Goal: Information Seeking & Learning: Learn about a topic

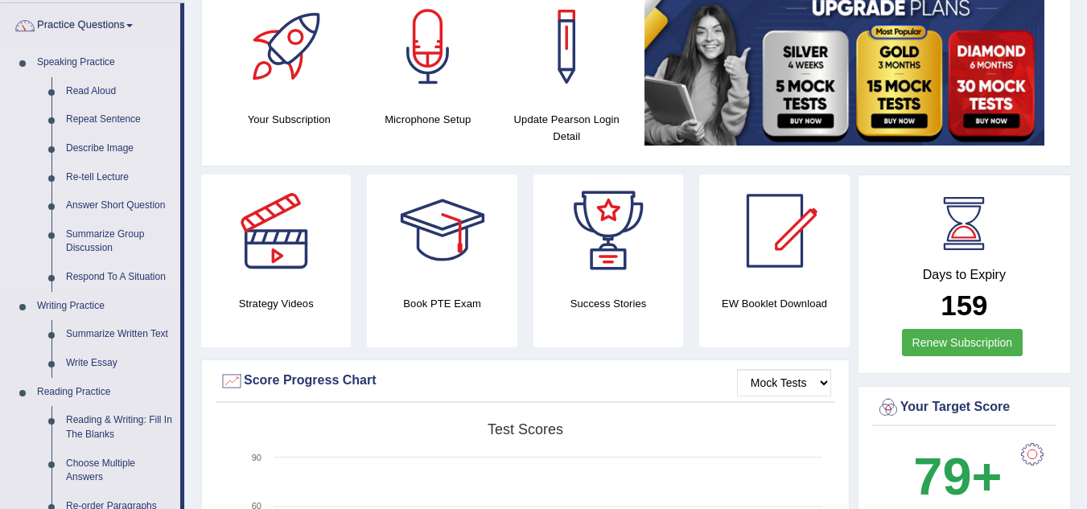
scroll to position [138, 0]
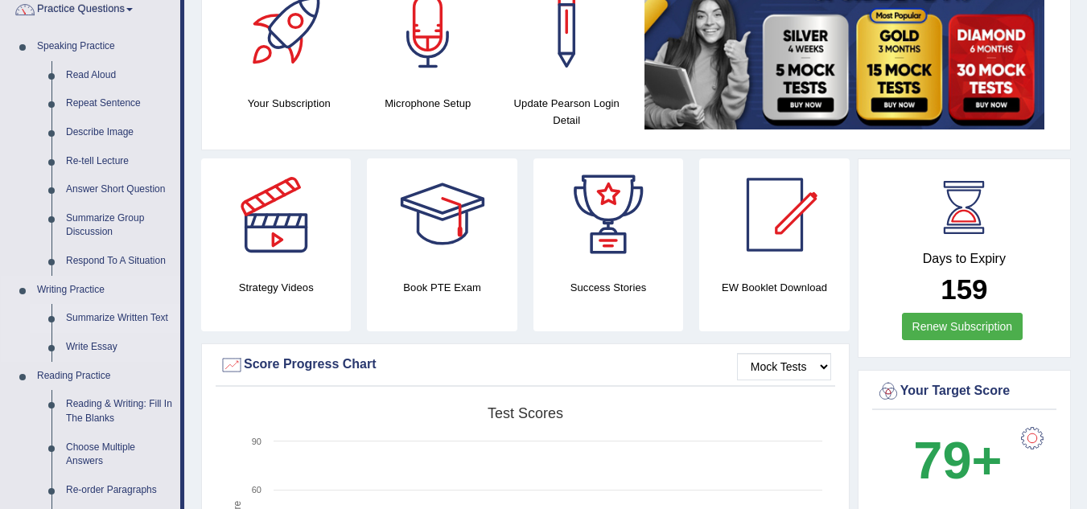
click at [118, 319] on link "Summarize Written Text" at bounding box center [120, 318] width 122 height 29
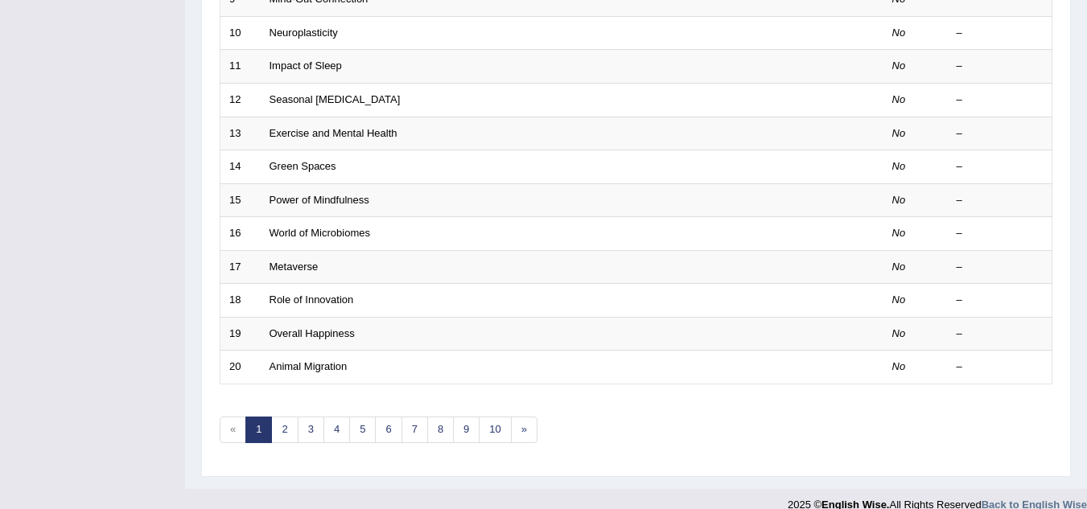
scroll to position [556, 0]
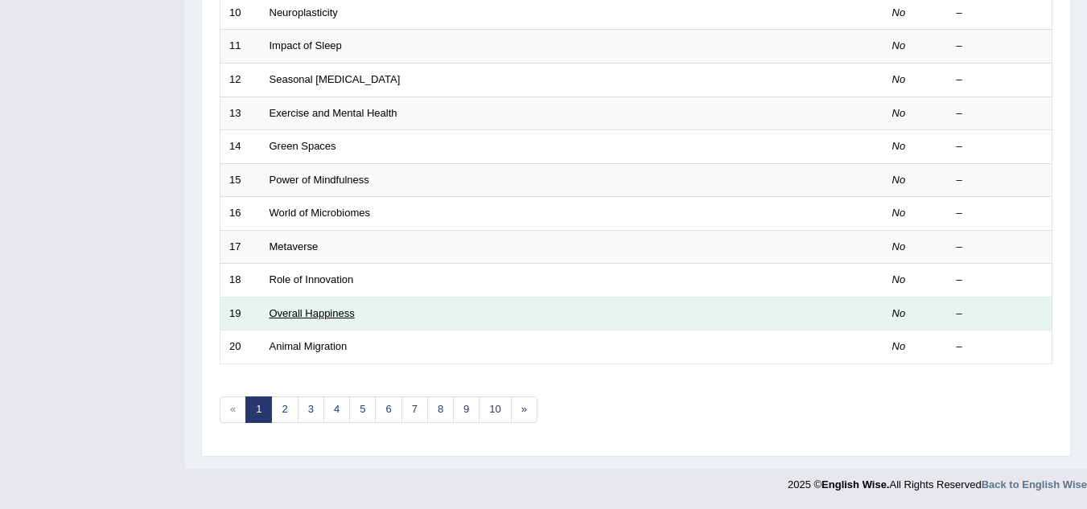
click at [291, 307] on link "Overall Happiness" at bounding box center [312, 313] width 85 height 12
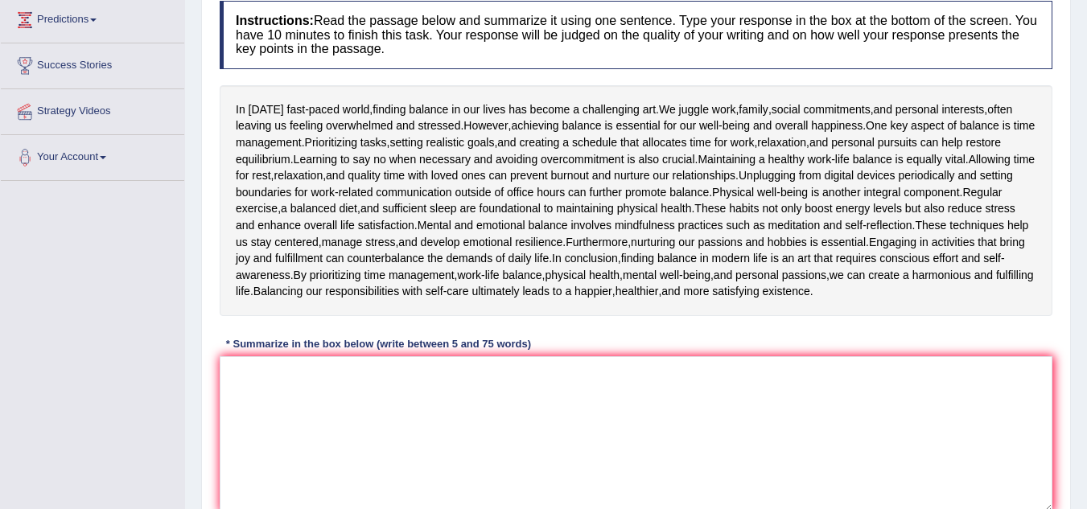
scroll to position [220, 0]
click at [315, 398] on textarea at bounding box center [636, 434] width 833 height 156
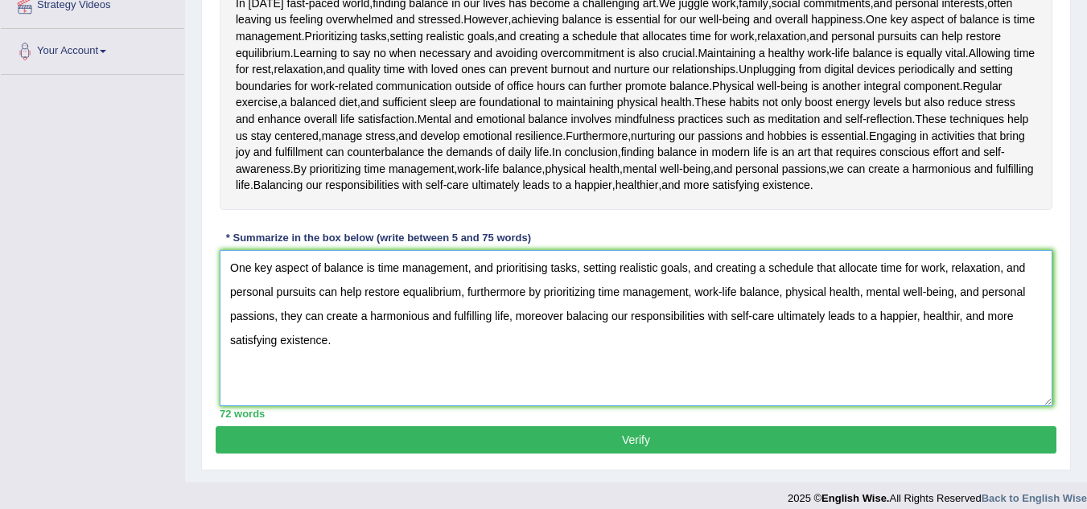
scroll to position [340, 0]
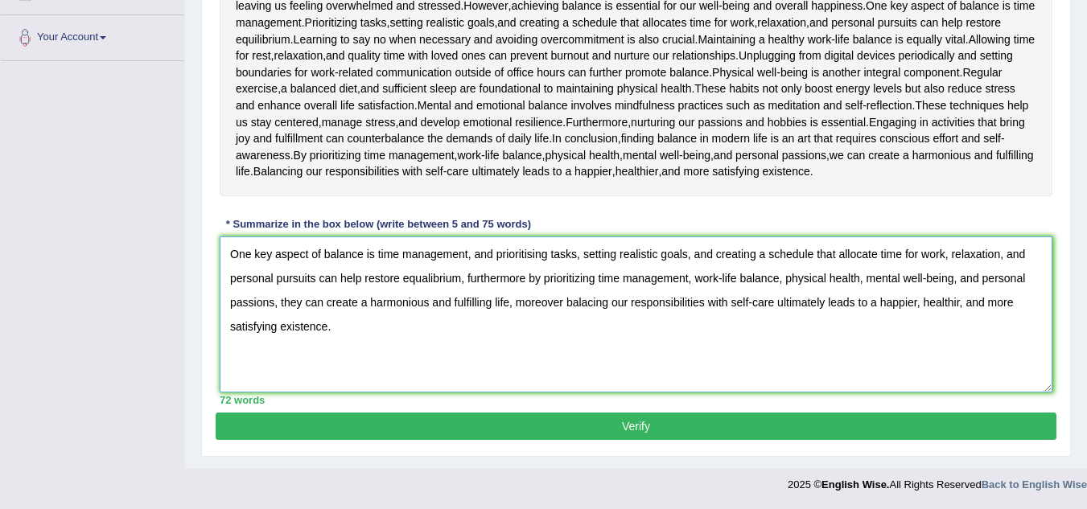
click at [625, 307] on textarea "One key aspect of balance is time management, and prioritising tasks, setting r…" at bounding box center [636, 315] width 833 height 156
click at [627, 306] on textarea "One key aspect of balance is time management, and prioritising tasks, setting r…" at bounding box center [636, 315] width 833 height 156
click at [524, 276] on textarea "One key aspect of balance is time management, and prioritising tasks, setting r…" at bounding box center [636, 315] width 833 height 156
click at [567, 303] on textarea "One key aspect of balance is time management, and prioritising tasks, setting r…" at bounding box center [636, 315] width 833 height 156
type textarea "One key aspect of balance is time management, and prioritising tasks, setting r…"
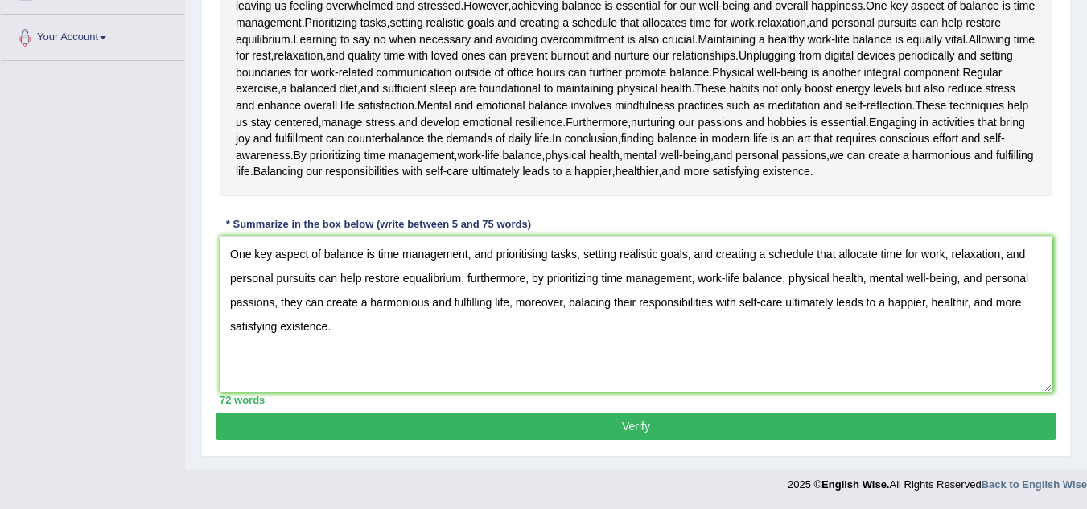
click at [509, 418] on button "Verify" at bounding box center [636, 426] width 841 height 27
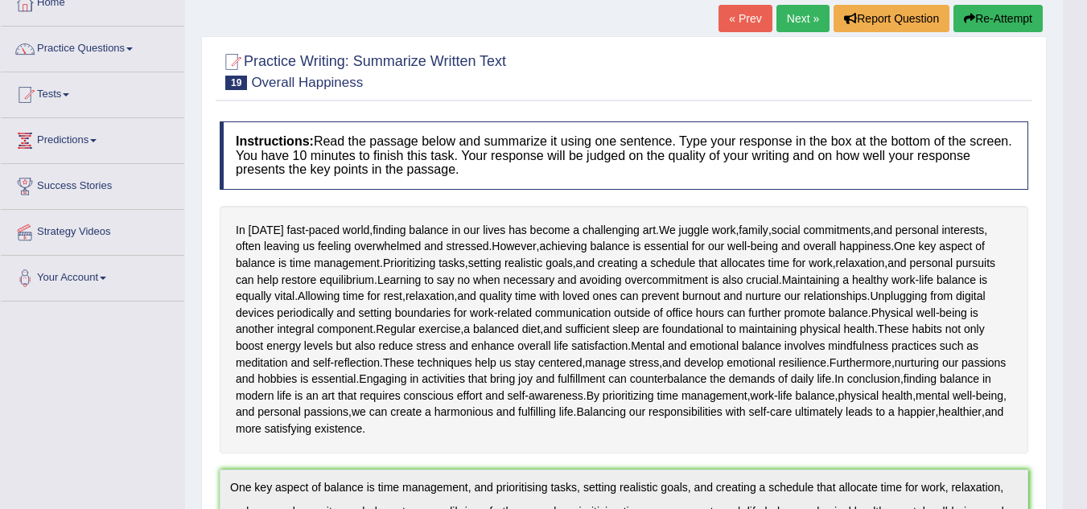
scroll to position [94, 0]
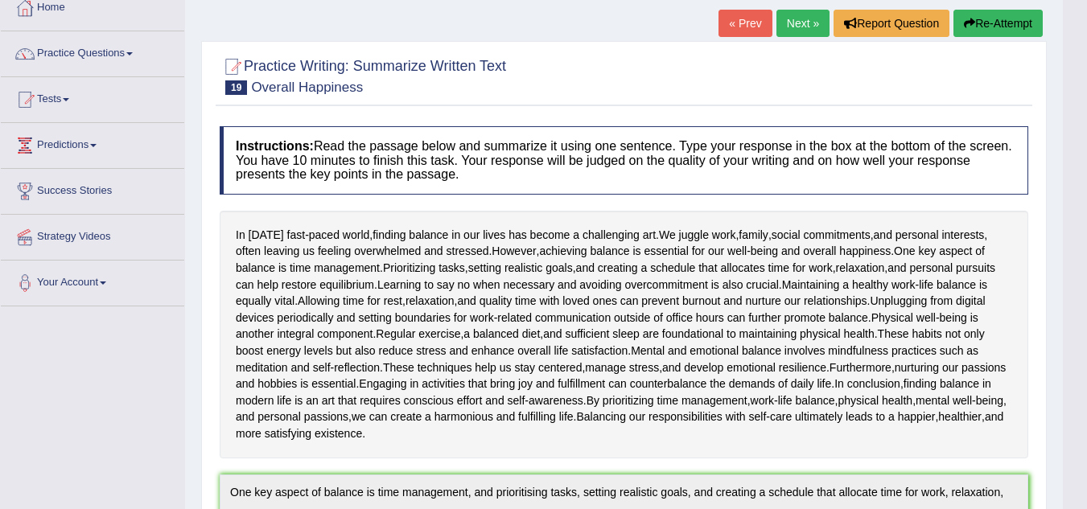
click at [794, 24] on link "Next »" at bounding box center [803, 23] width 53 height 27
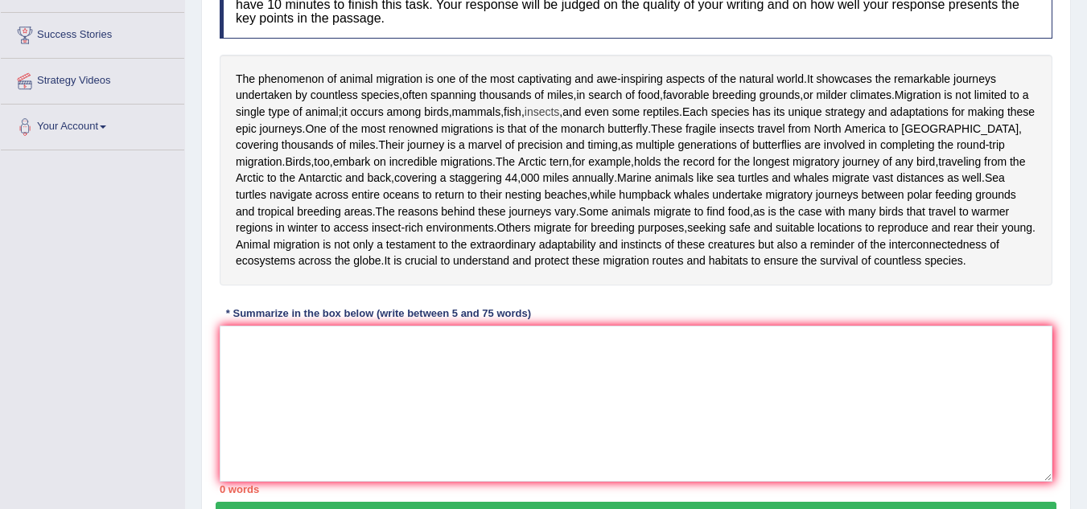
scroll to position [252, 0]
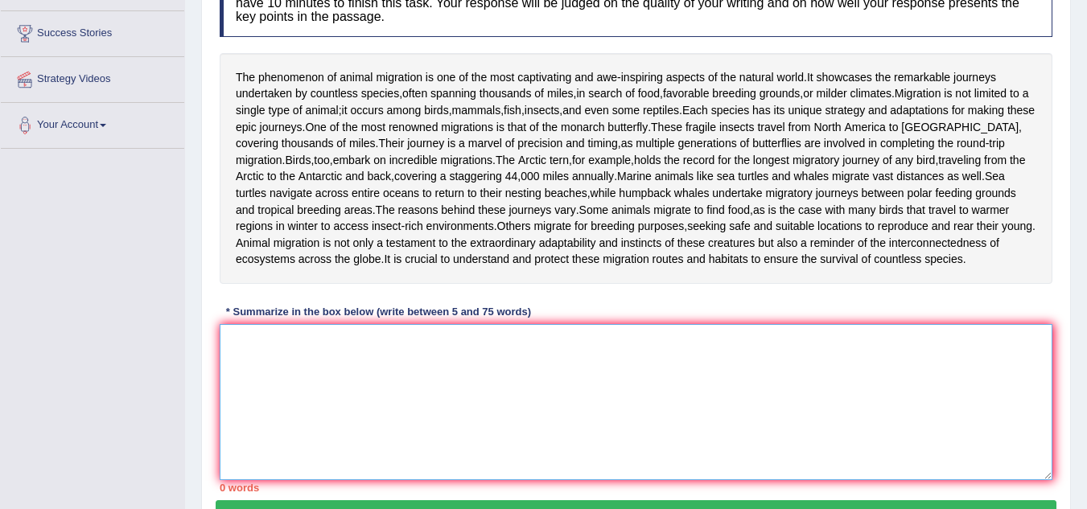
click at [356, 383] on textarea at bounding box center [636, 402] width 833 height 156
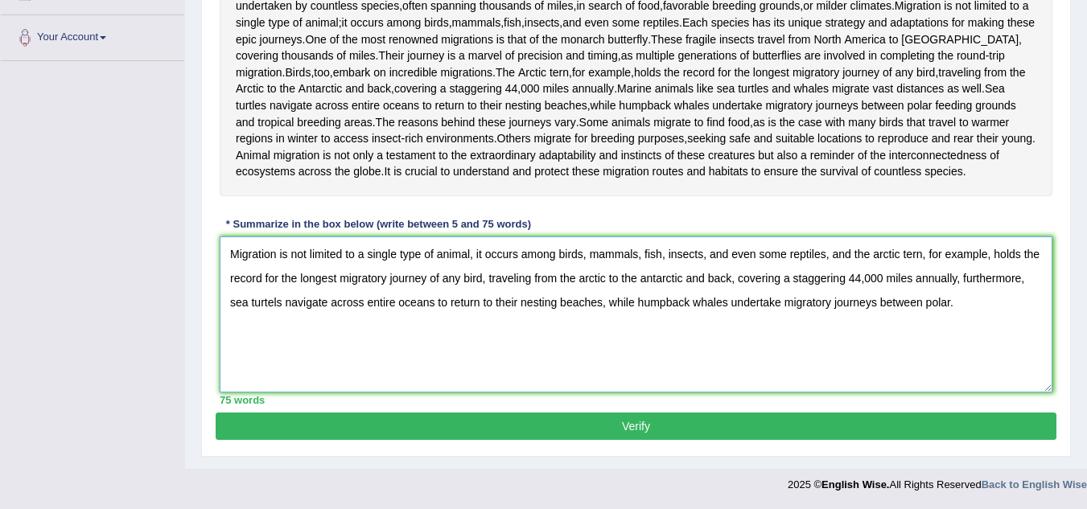
scroll to position [346, 0]
drag, startPoint x: 953, startPoint y: 350, endPoint x: 603, endPoint y: 352, distance: 350.1
click at [603, 352] on textarea "Migration is not limited to a single type of animal, it occurs among birds, mam…" at bounding box center [636, 315] width 833 height 156
type textarea "Migration is not limited to a single type of animal, it occurs among birds, mam…"
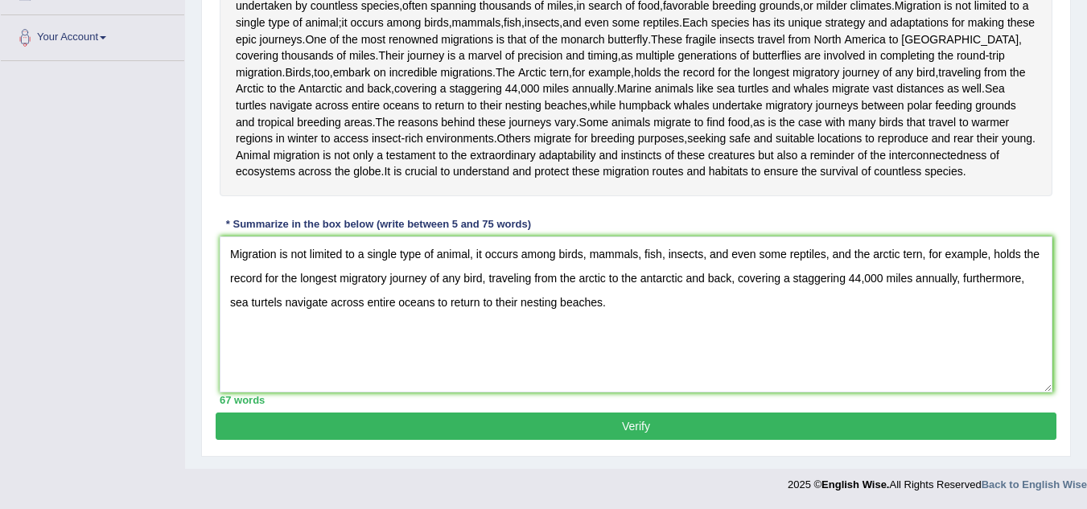
click at [525, 416] on button "Verify" at bounding box center [636, 426] width 841 height 27
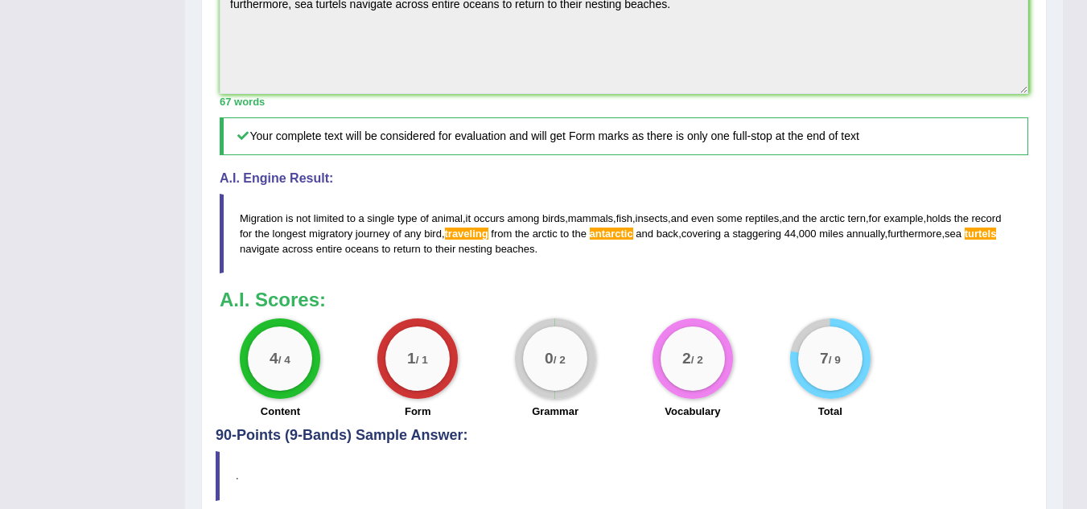
scroll to position [38, 0]
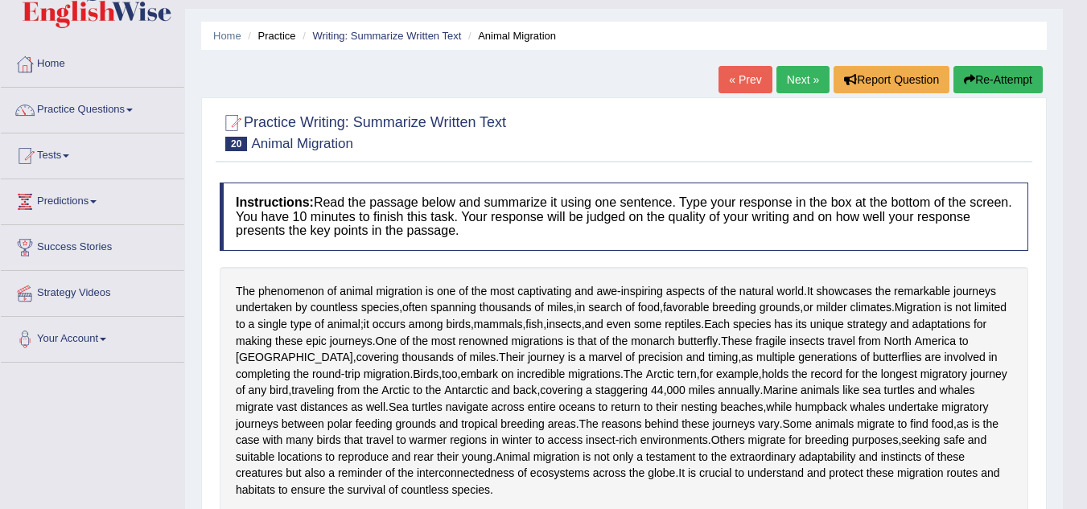
drag, startPoint x: 1086, startPoint y: 84, endPoint x: 1087, endPoint y: 120, distance: 35.4
click at [1086, 120] on html "Toggle navigation Home Practice Questions Speaking Practice Read Aloud Repeat S…" at bounding box center [543, 216] width 1087 height 509
click at [72, 114] on link "Practice Questions" at bounding box center [92, 108] width 183 height 40
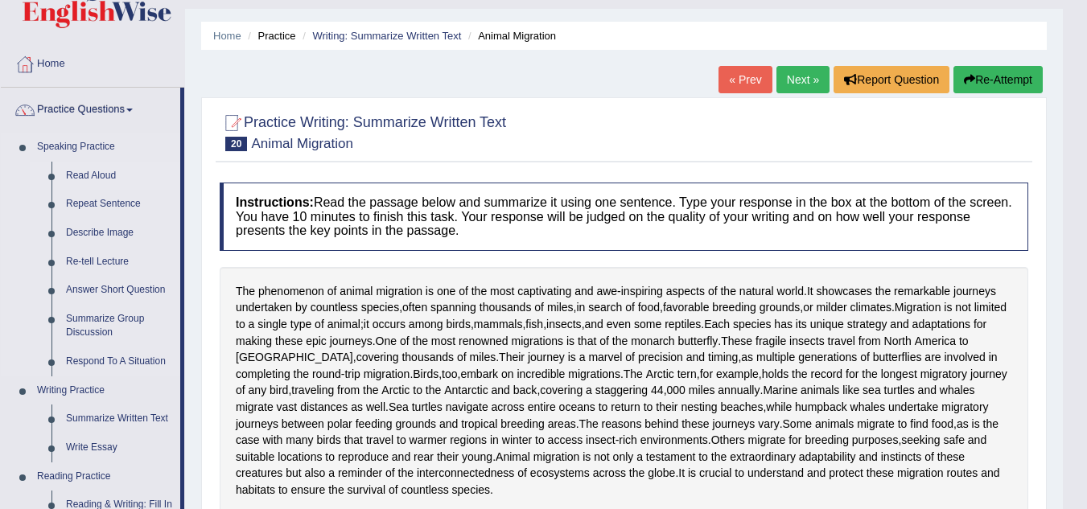
click at [98, 173] on link "Read Aloud" at bounding box center [120, 176] width 122 height 29
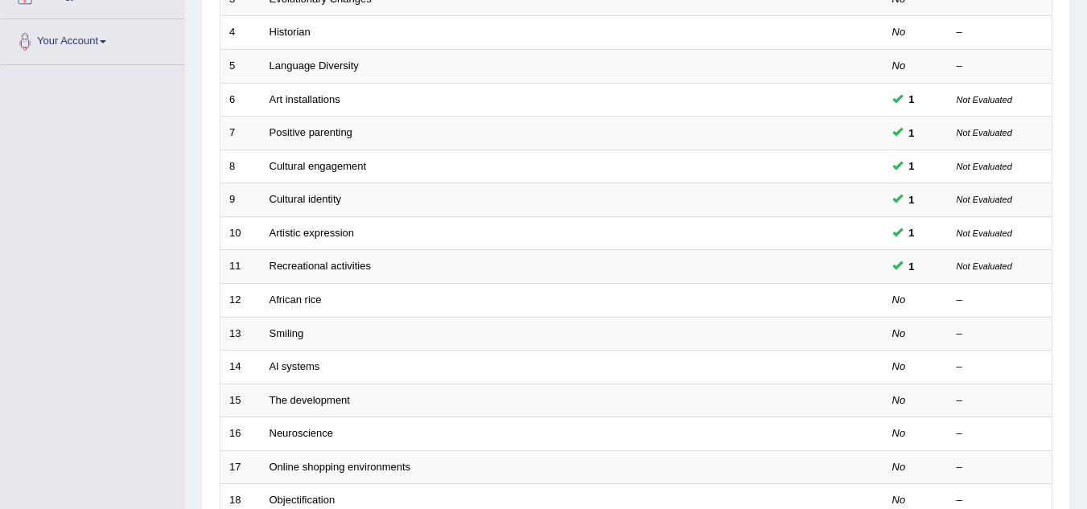
scroll to position [336, 0]
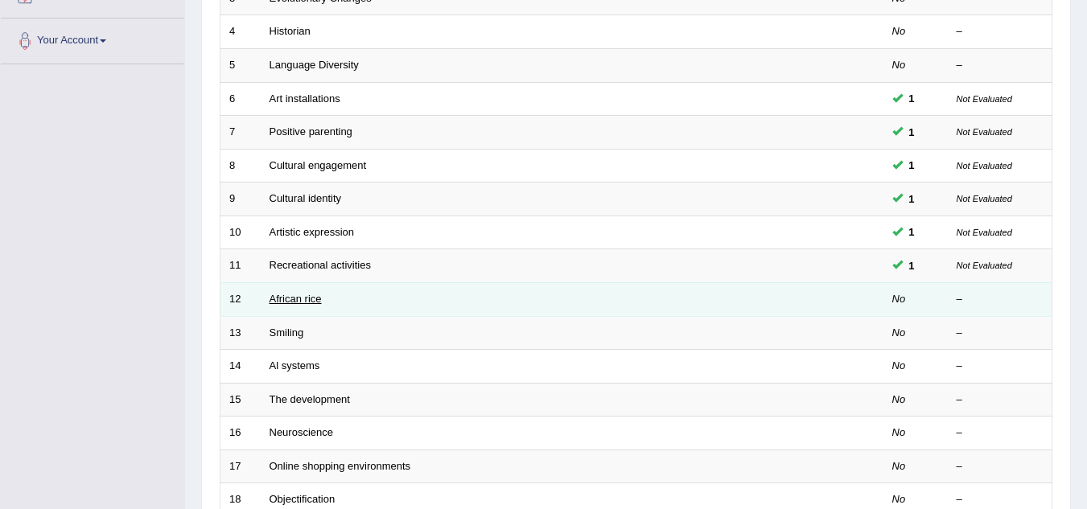
click at [299, 299] on link "African rice" at bounding box center [296, 299] width 52 height 12
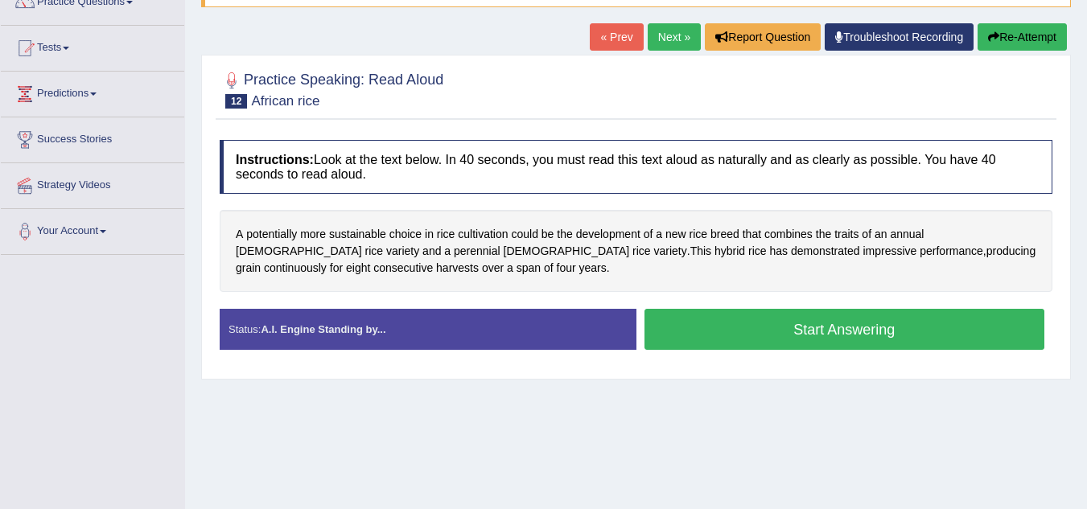
scroll to position [148, 0]
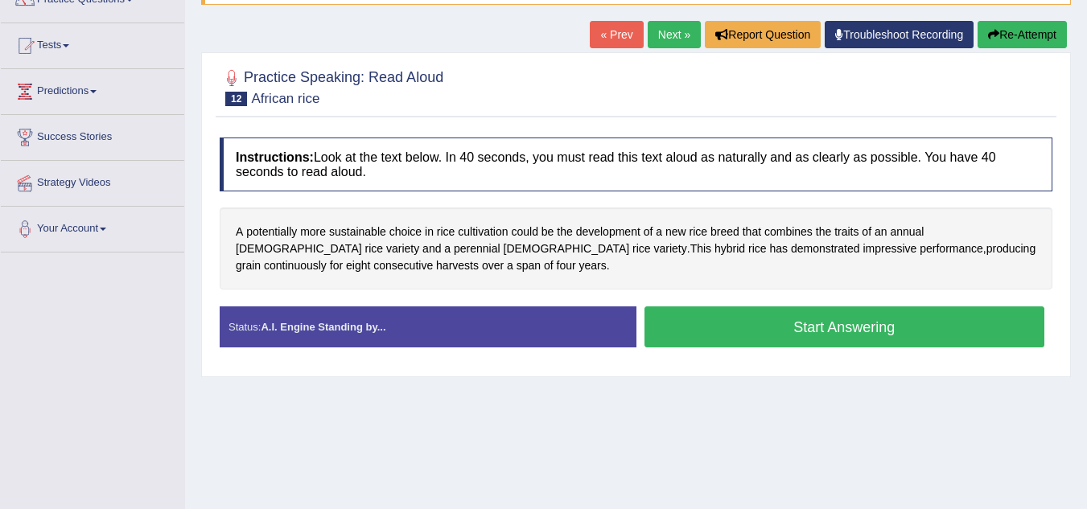
click at [736, 330] on button "Start Answering" at bounding box center [845, 327] width 401 height 41
click at [678, 357] on div "Status: A.I. Engine Standing by... Start Answering Stop Recording" at bounding box center [636, 335] width 833 height 57
click at [680, 342] on button "Start Answering" at bounding box center [845, 327] width 401 height 41
click at [745, 326] on button "Start Answering" at bounding box center [845, 327] width 401 height 41
click at [727, 325] on button "Start Answering" at bounding box center [845, 327] width 401 height 41
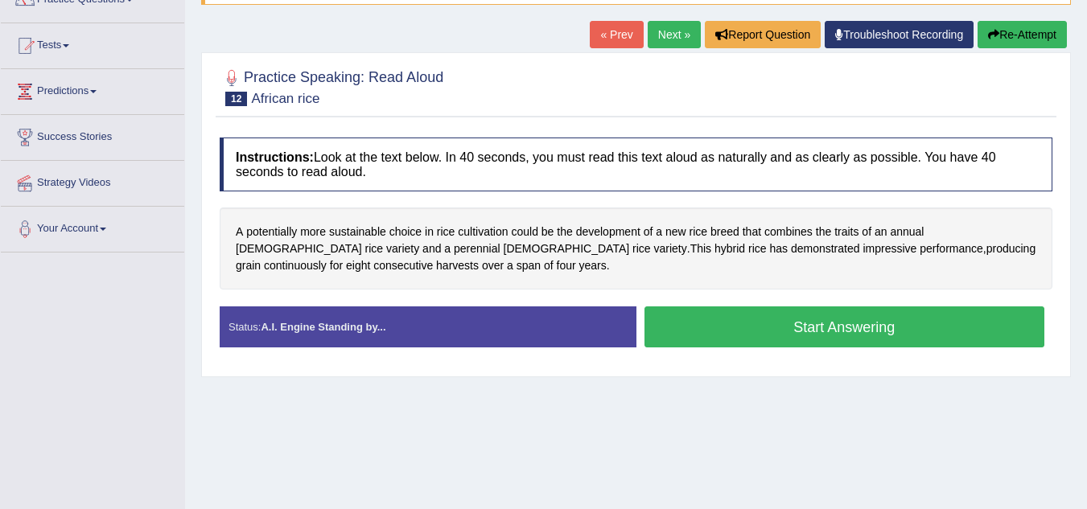
click at [727, 325] on button "Start Answering" at bounding box center [845, 327] width 401 height 41
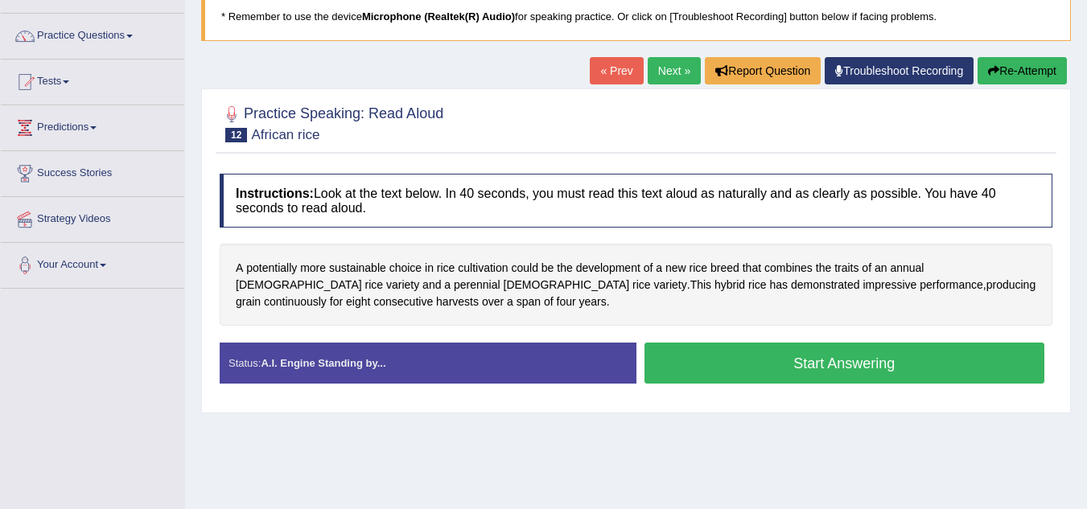
scroll to position [104, 0]
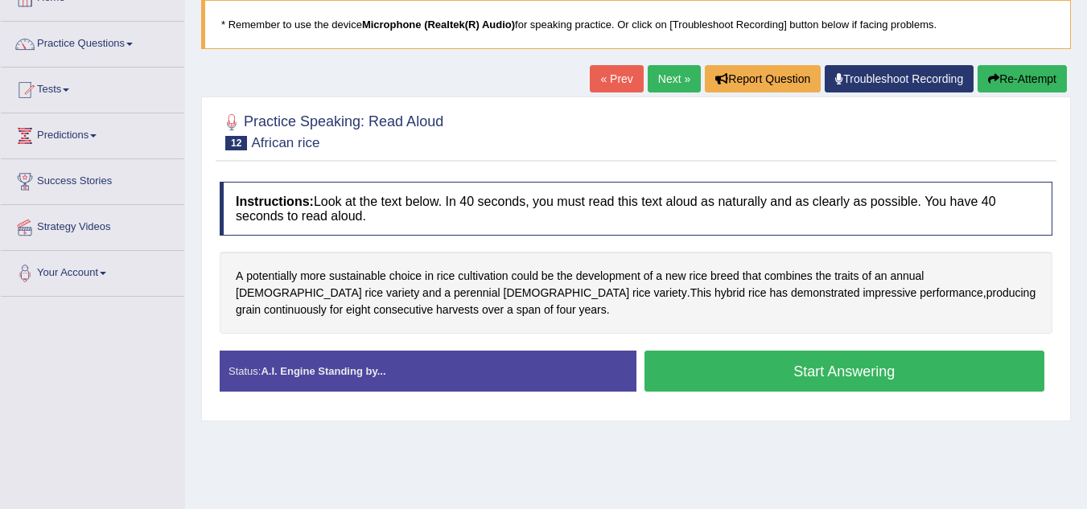
click at [805, 361] on button "Start Answering" at bounding box center [845, 371] width 401 height 41
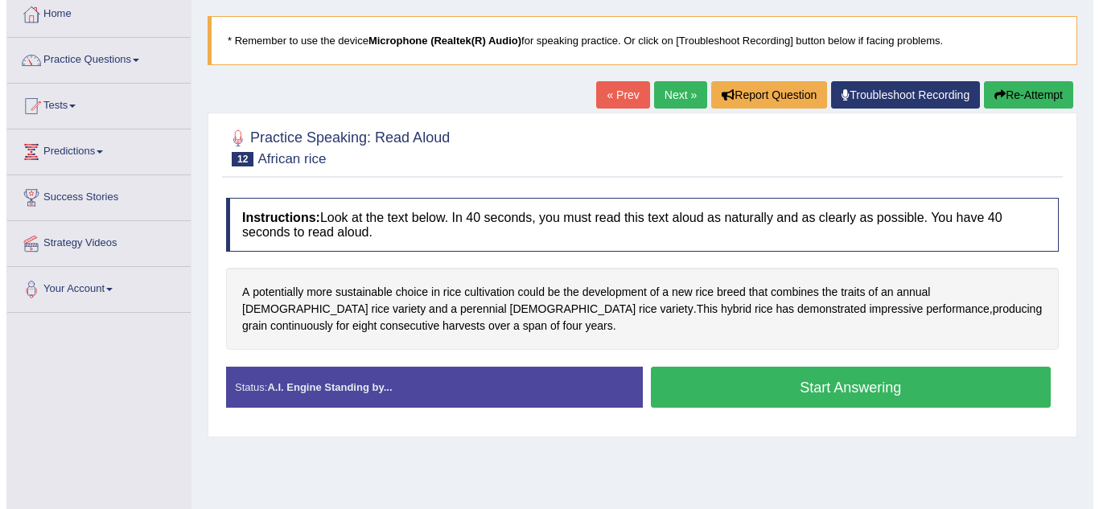
scroll to position [68, 0]
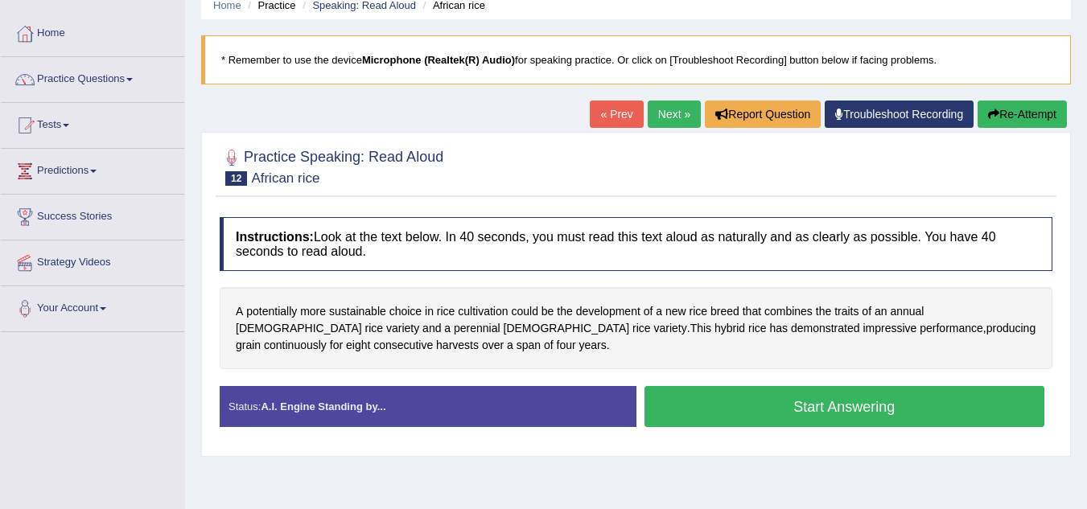
click at [777, 62] on blockquote "* Remember to use the device Microphone (Realtek(R) Audio) for speaking practic…" at bounding box center [636, 59] width 870 height 49
click at [414, 61] on b "Microphone (Realtek(R) Audio)" at bounding box center [438, 60] width 153 height 12
click at [481, 72] on blockquote "* Remember to use the device Microphone (Realtek(R) Audio) for speaking practic…" at bounding box center [636, 59] width 870 height 49
drag, startPoint x: 481, startPoint y: 72, endPoint x: 461, endPoint y: 60, distance: 23.5
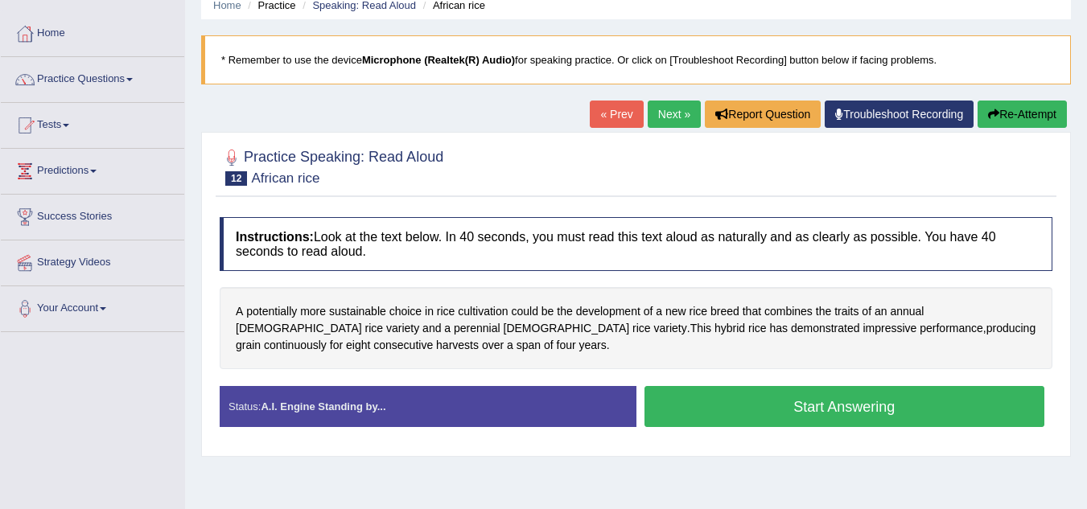
click at [461, 60] on blockquote "* Remember to use the device Microphone (Realtek(R) Audio) for speaking practic…" at bounding box center [636, 59] width 870 height 49
click at [461, 60] on b "Microphone (Realtek(R) Audio)" at bounding box center [438, 60] width 153 height 12
click at [835, 401] on button "Start Answering" at bounding box center [845, 406] width 401 height 41
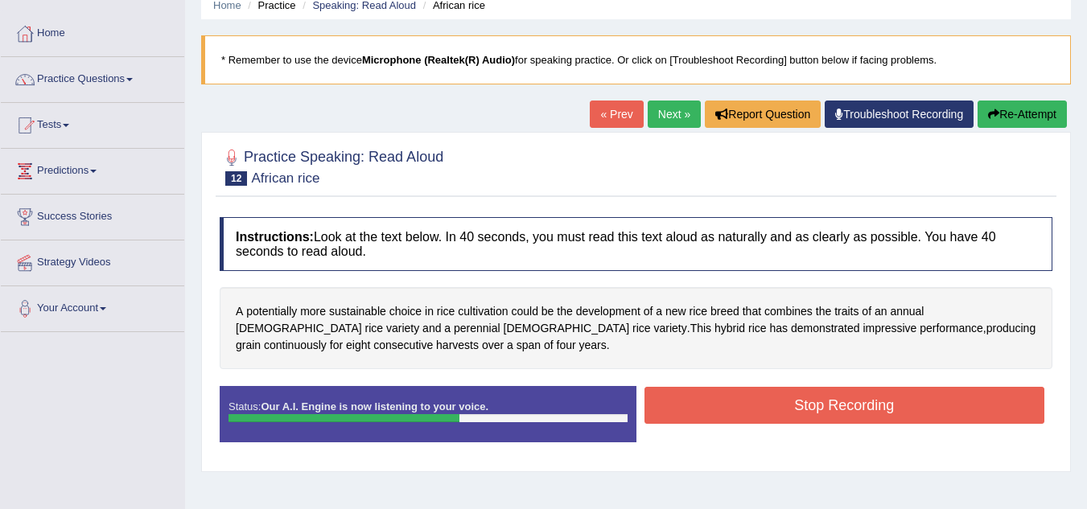
click at [835, 401] on button "Stop Recording" at bounding box center [845, 405] width 401 height 37
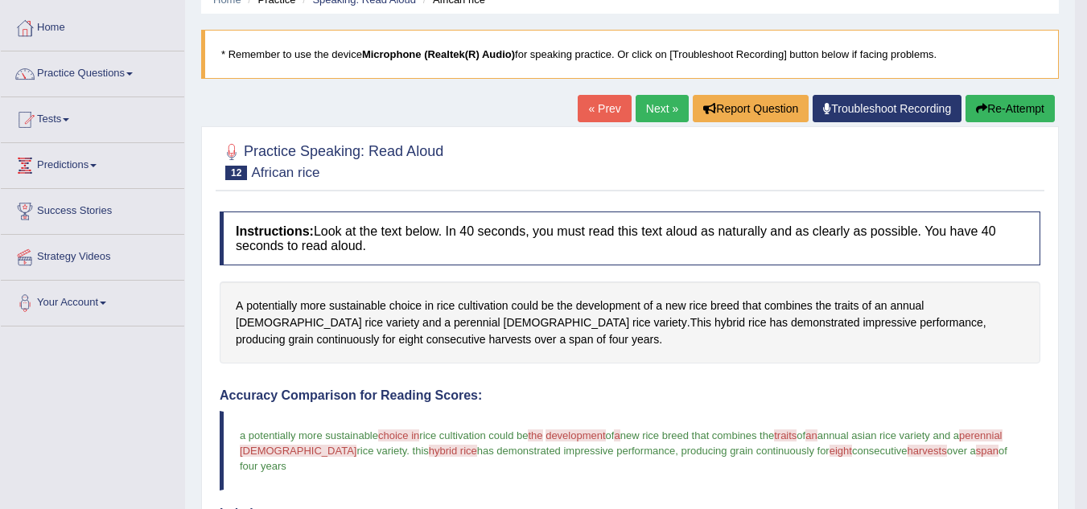
scroll to position [76, 0]
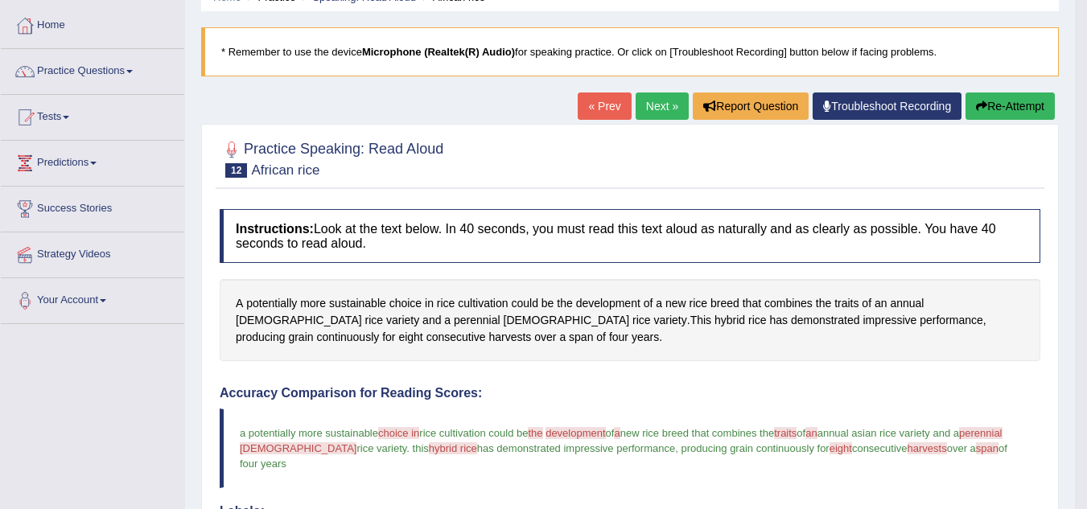
click at [655, 112] on link "Next »" at bounding box center [662, 106] width 53 height 27
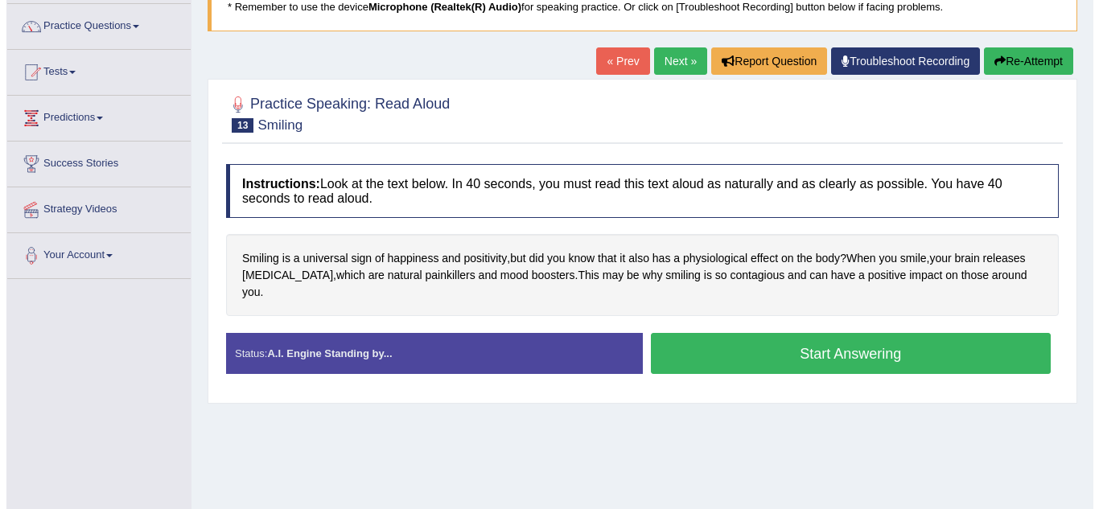
scroll to position [133, 0]
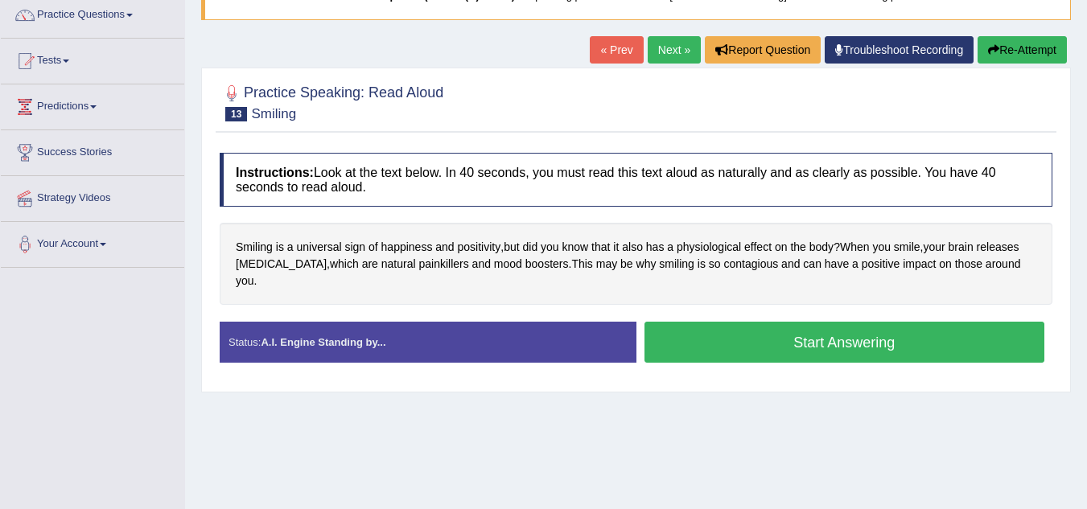
click at [774, 324] on button "Start Answering" at bounding box center [845, 342] width 401 height 41
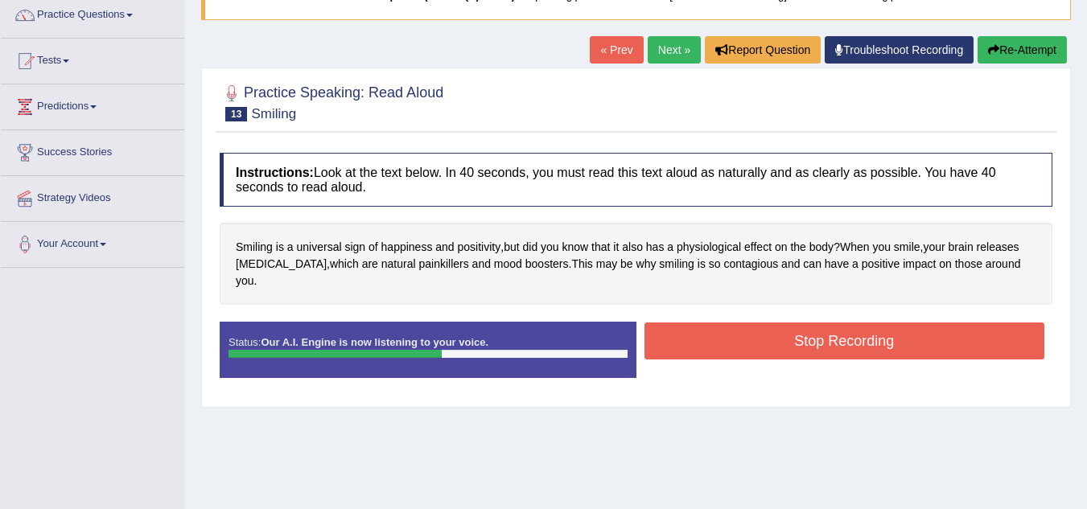
click at [774, 324] on button "Stop Recording" at bounding box center [845, 341] width 401 height 37
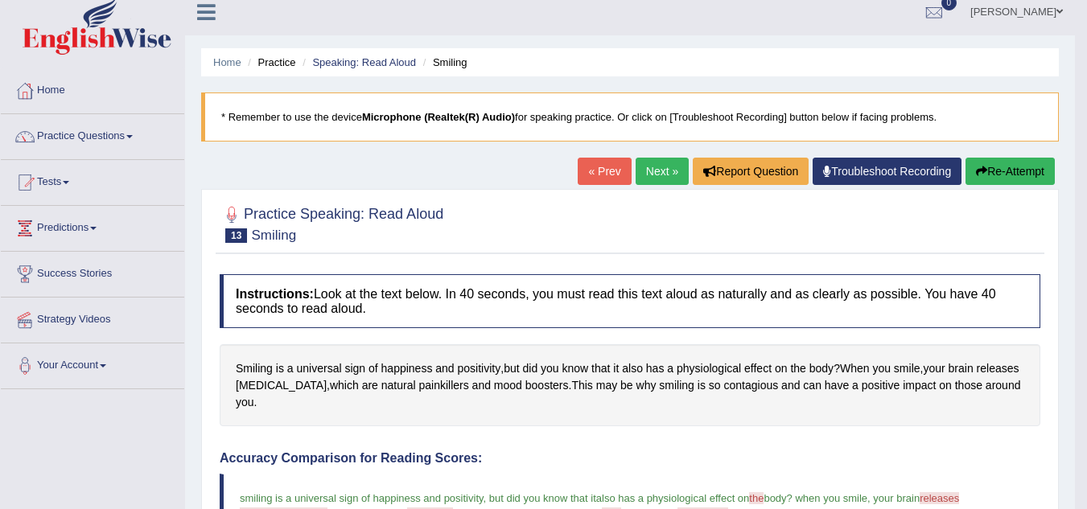
scroll to position [10, 0]
click at [667, 171] on link "Next »" at bounding box center [662, 172] width 53 height 27
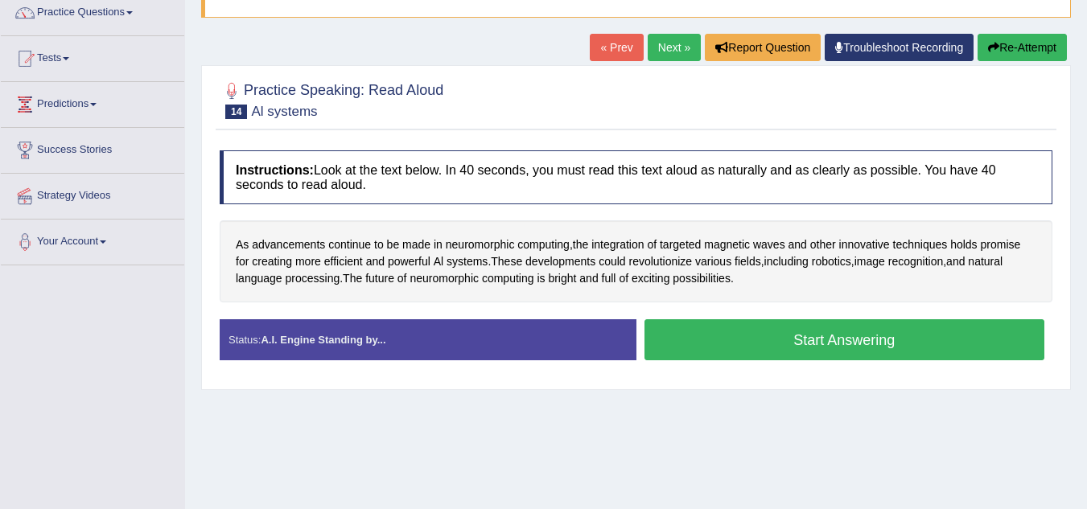
click at [783, 343] on button "Start Answering" at bounding box center [845, 339] width 401 height 41
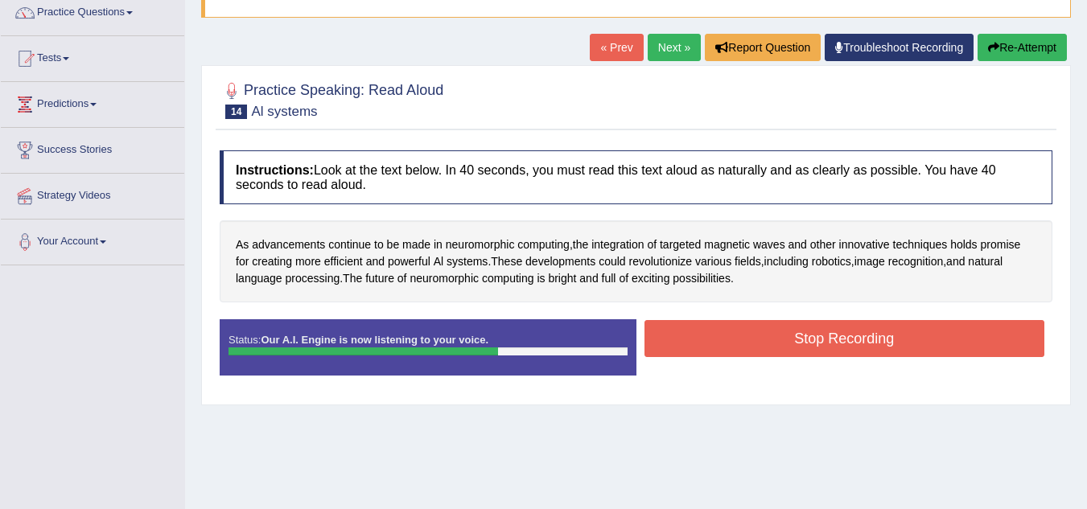
click at [783, 343] on button "Stop Recording" at bounding box center [845, 338] width 401 height 37
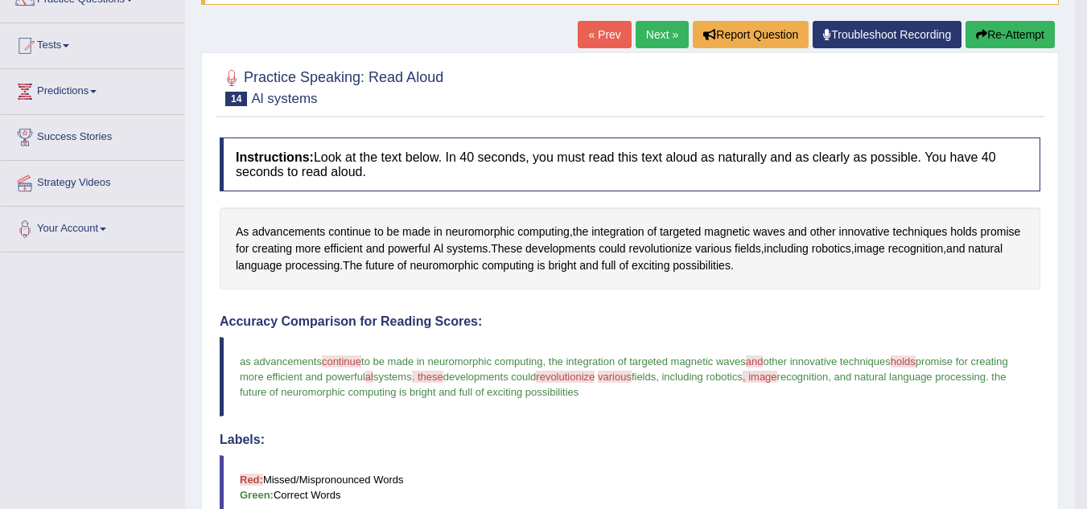
scroll to position [147, 0]
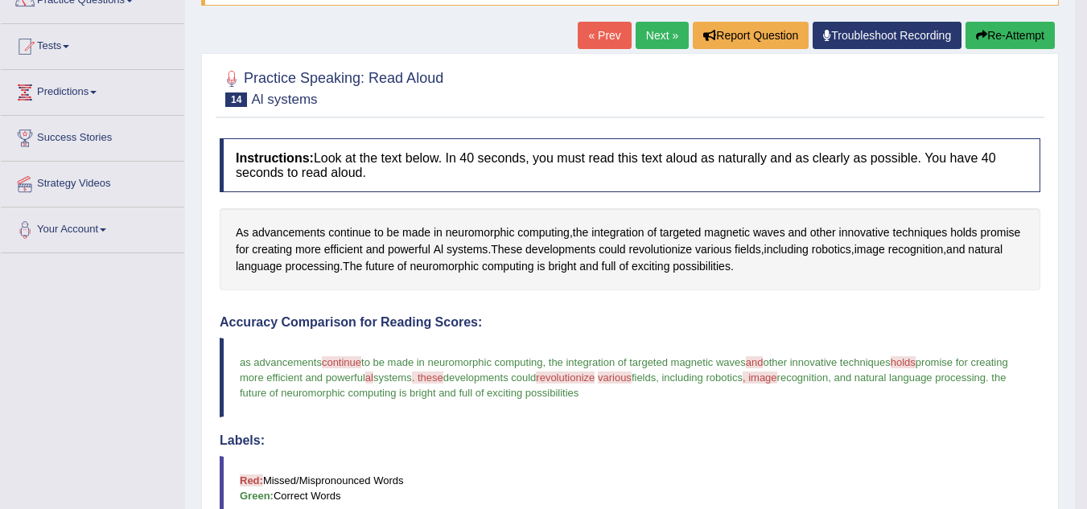
click at [645, 47] on link "Next »" at bounding box center [662, 35] width 53 height 27
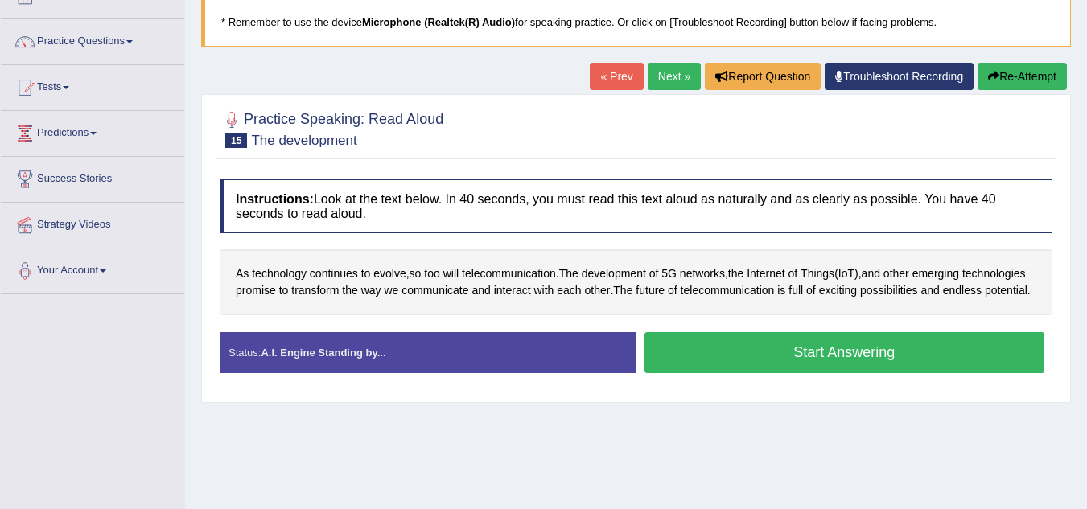
scroll to position [107, 0]
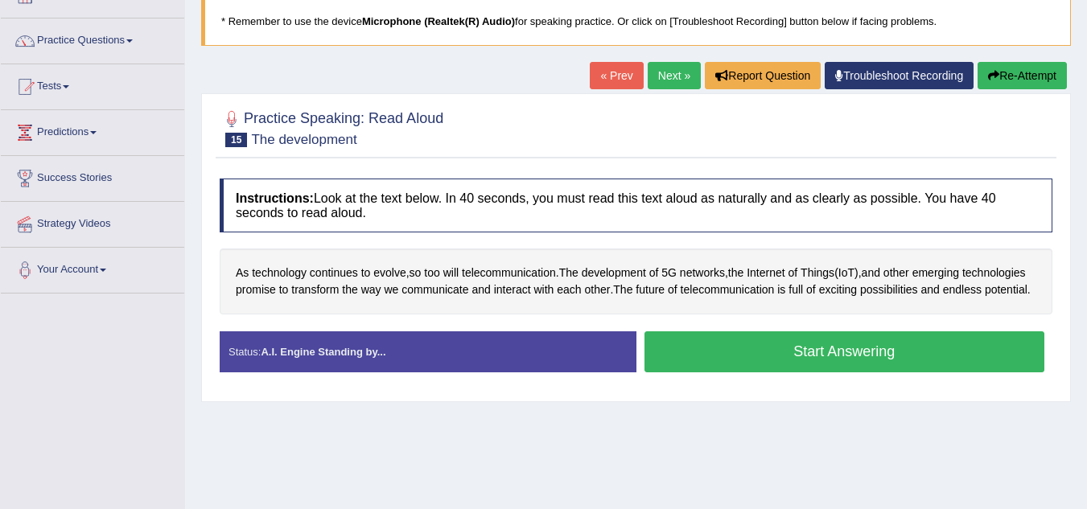
click at [779, 451] on div "Home Practice Speaking: Read Aloud The development * Remember to use the device…" at bounding box center [636, 295] width 902 height 805
click at [781, 370] on button "Start Answering" at bounding box center [845, 352] width 401 height 41
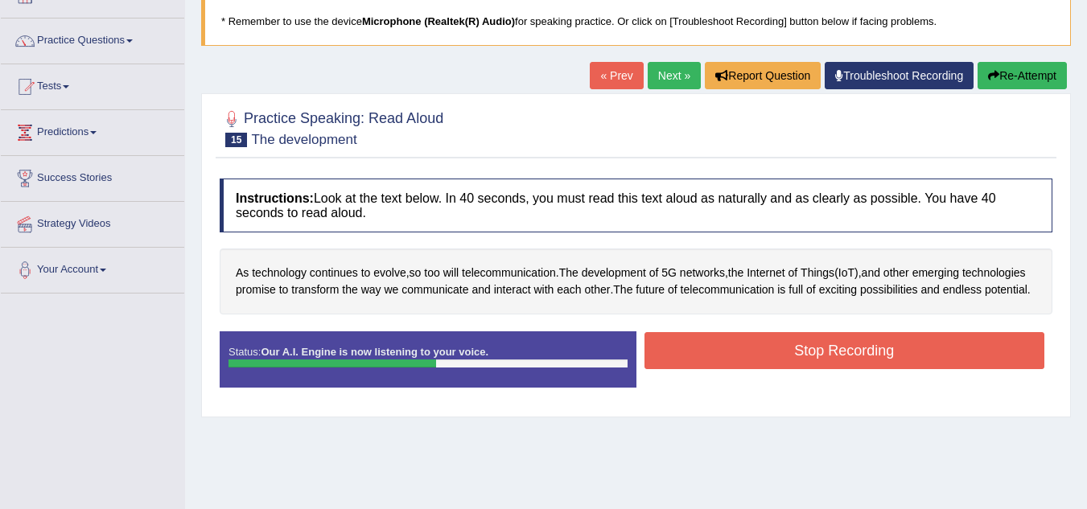
click at [781, 369] on button "Stop Recording" at bounding box center [845, 350] width 401 height 37
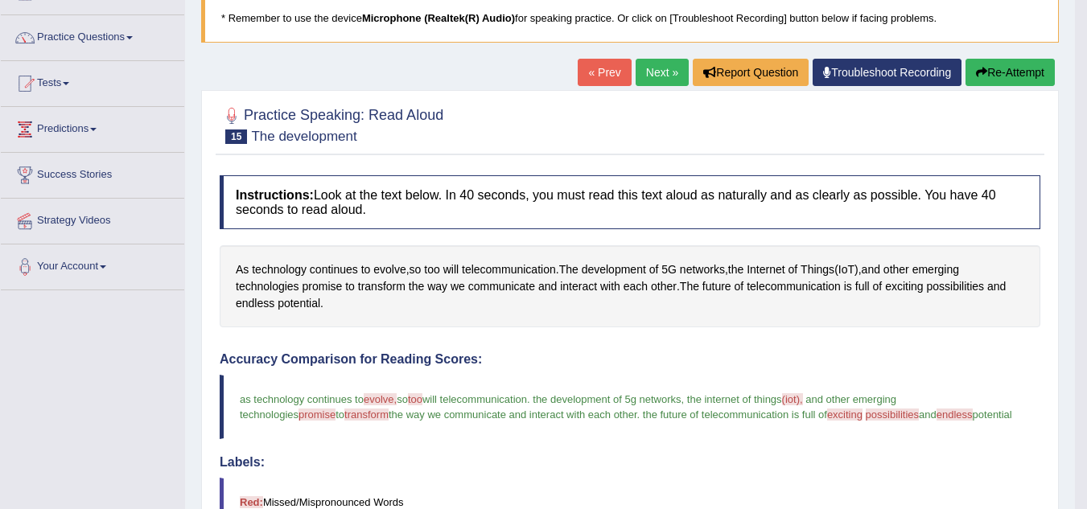
scroll to position [109, 0]
click at [660, 76] on link "Next »" at bounding box center [662, 73] width 53 height 27
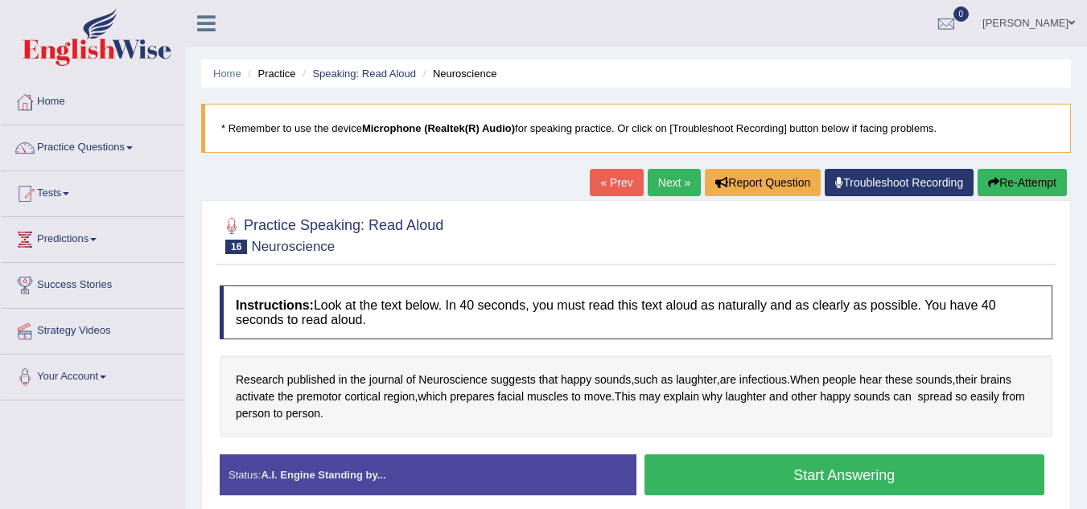
click at [799, 468] on button "Start Answering" at bounding box center [845, 475] width 401 height 41
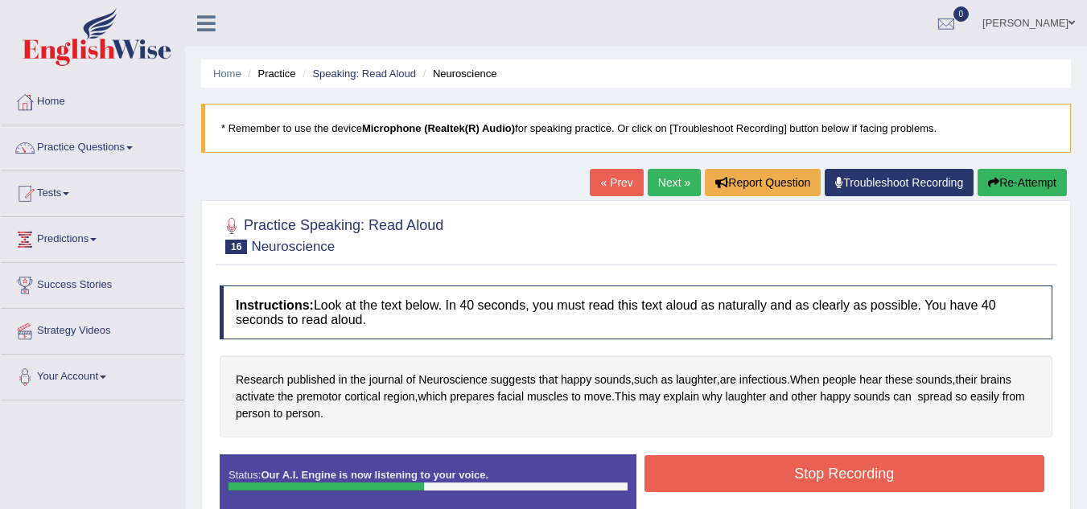
click at [799, 468] on button "Stop Recording" at bounding box center [845, 473] width 401 height 37
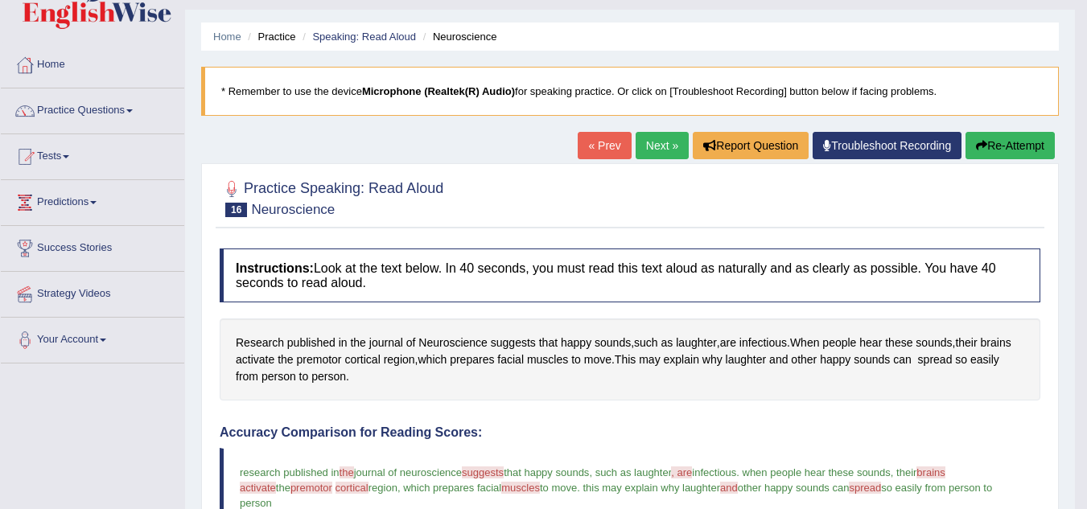
scroll to position [36, 0]
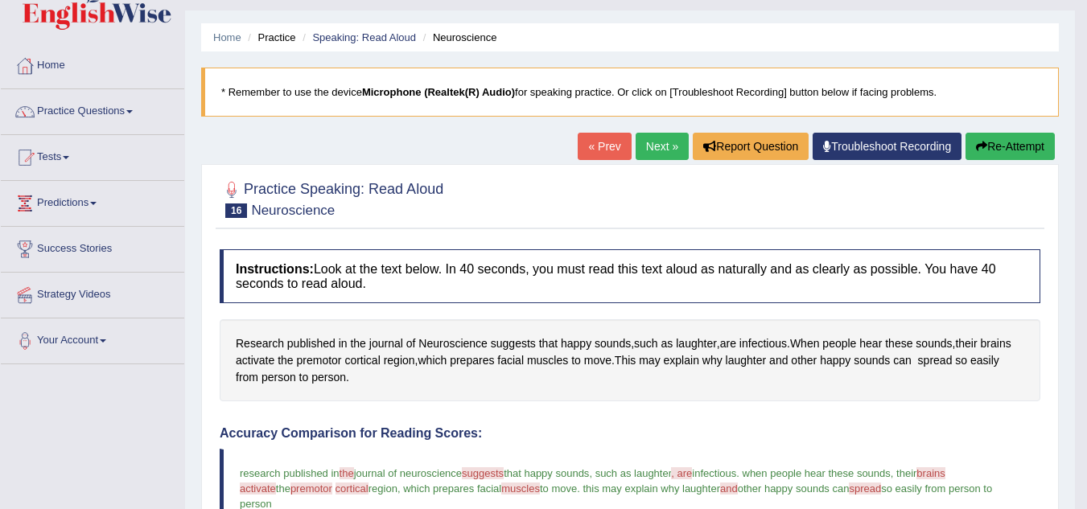
click at [664, 147] on link "Next »" at bounding box center [662, 146] width 53 height 27
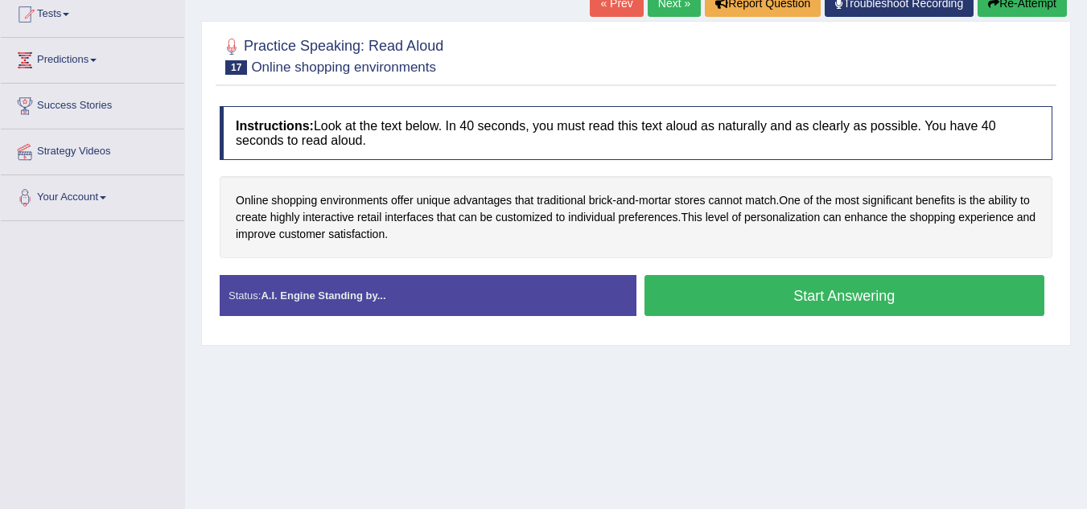
scroll to position [180, 0]
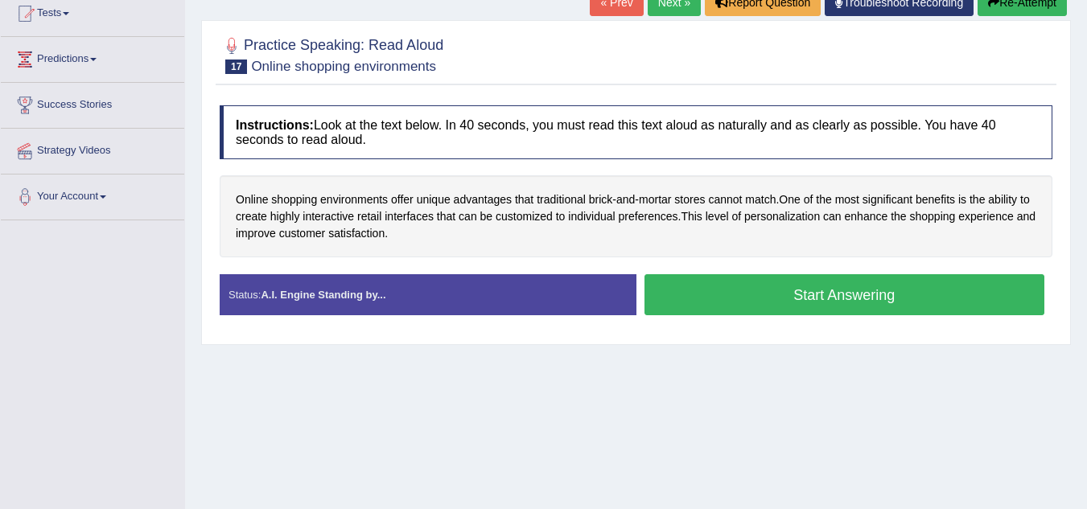
click at [694, 299] on button "Start Answering" at bounding box center [845, 294] width 401 height 41
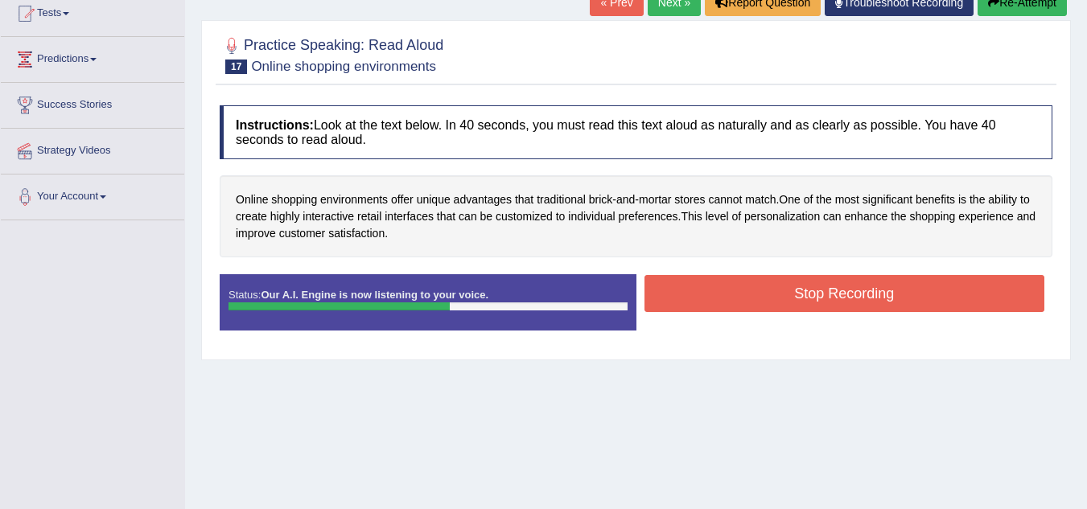
click at [694, 299] on button "Stop Recording" at bounding box center [845, 293] width 401 height 37
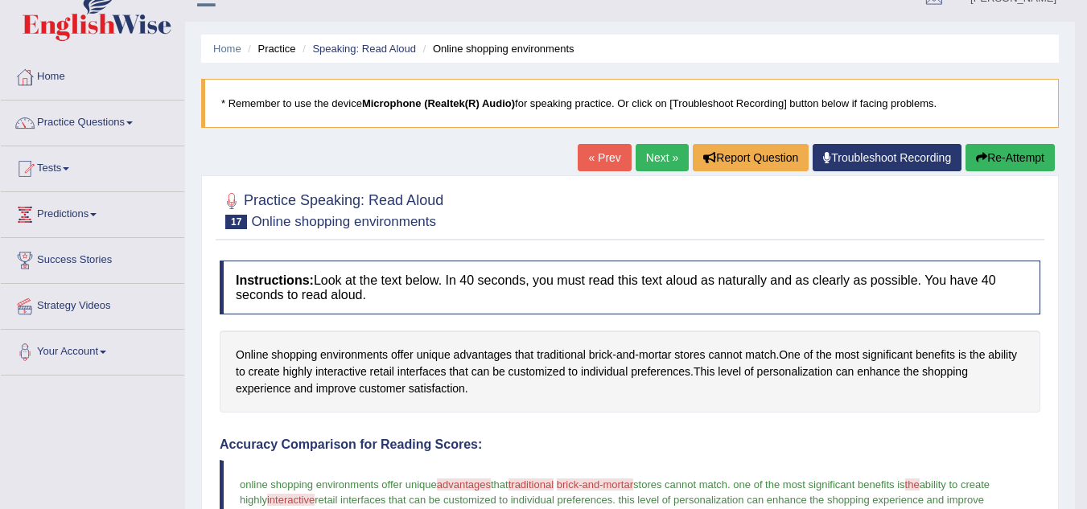
scroll to position [21, 0]
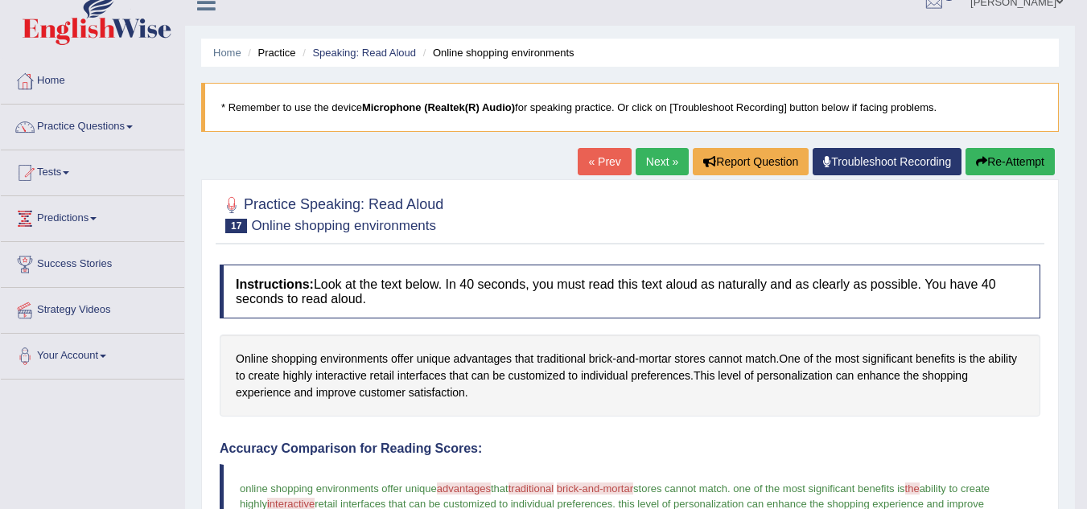
click at [652, 167] on link "Next »" at bounding box center [662, 161] width 53 height 27
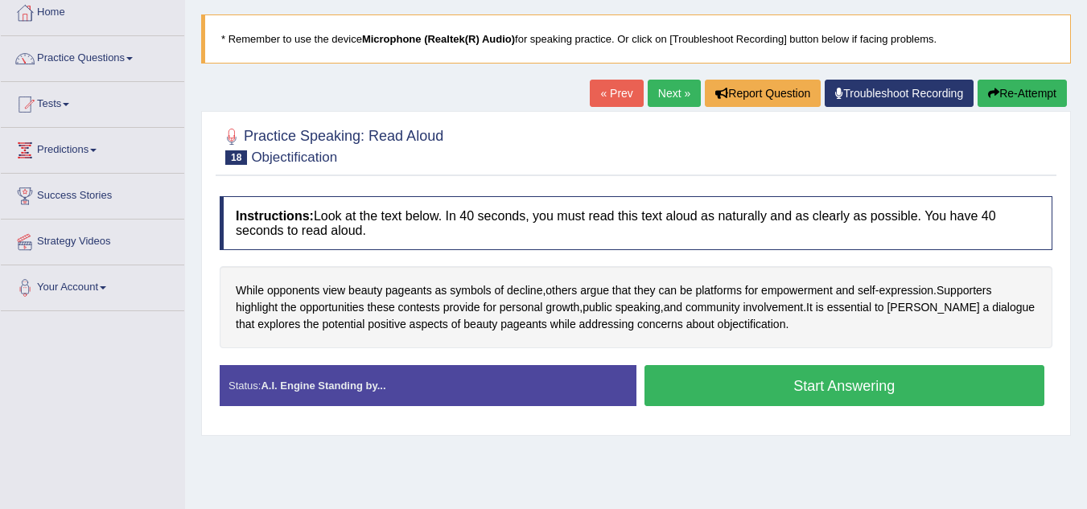
click at [766, 367] on button "Start Answering" at bounding box center [845, 385] width 401 height 41
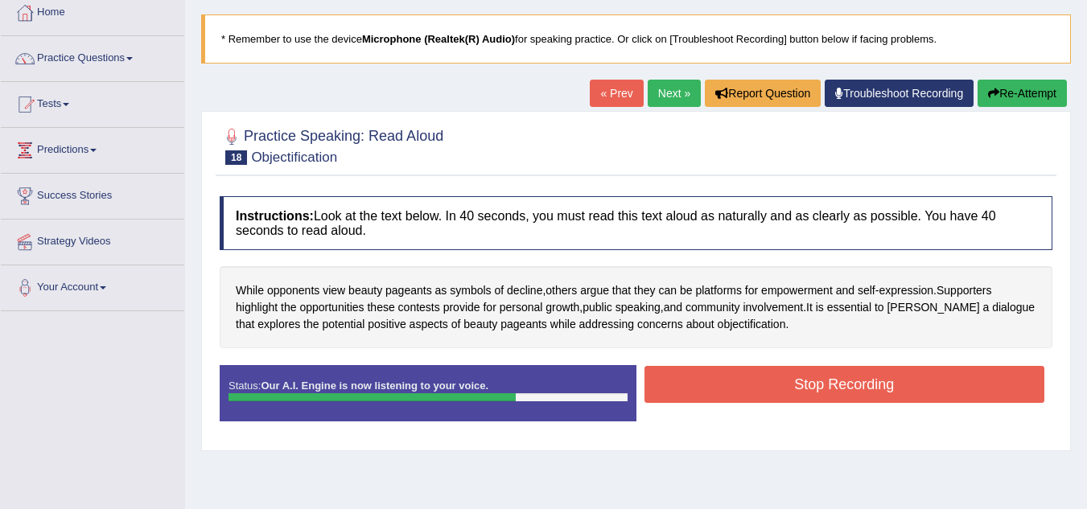
click at [765, 382] on button "Stop Recording" at bounding box center [845, 384] width 401 height 37
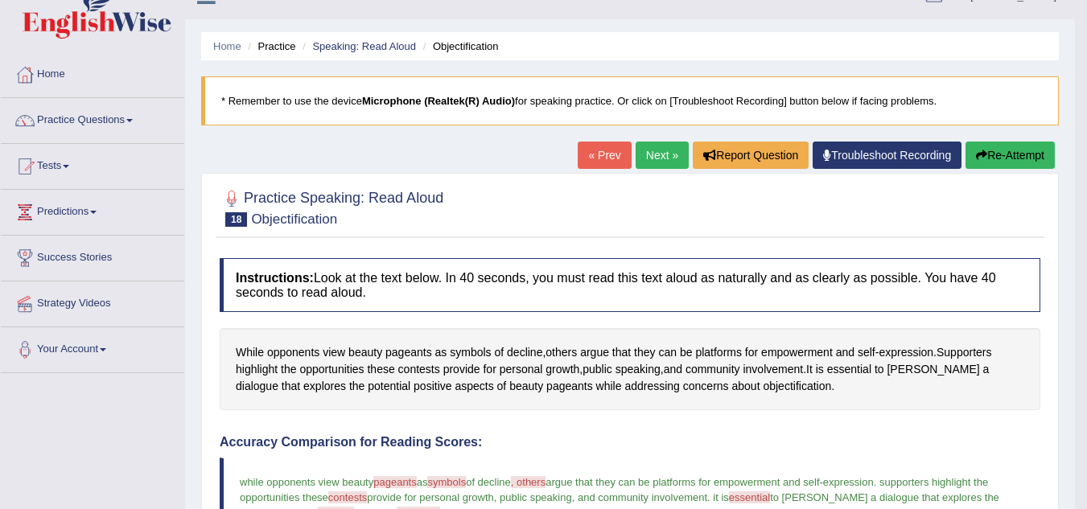
scroll to position [27, 0]
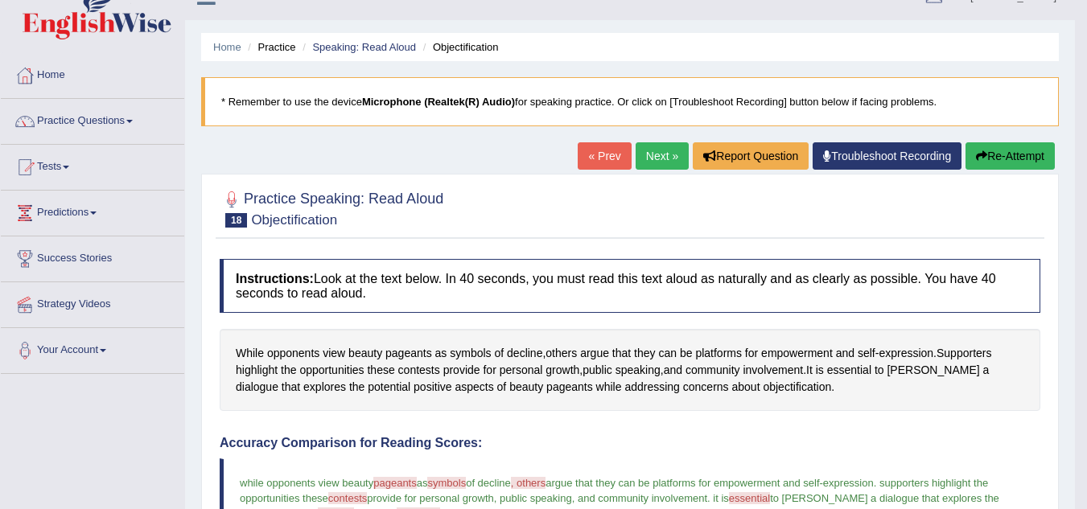
click at [649, 143] on link "Next »" at bounding box center [662, 155] width 53 height 27
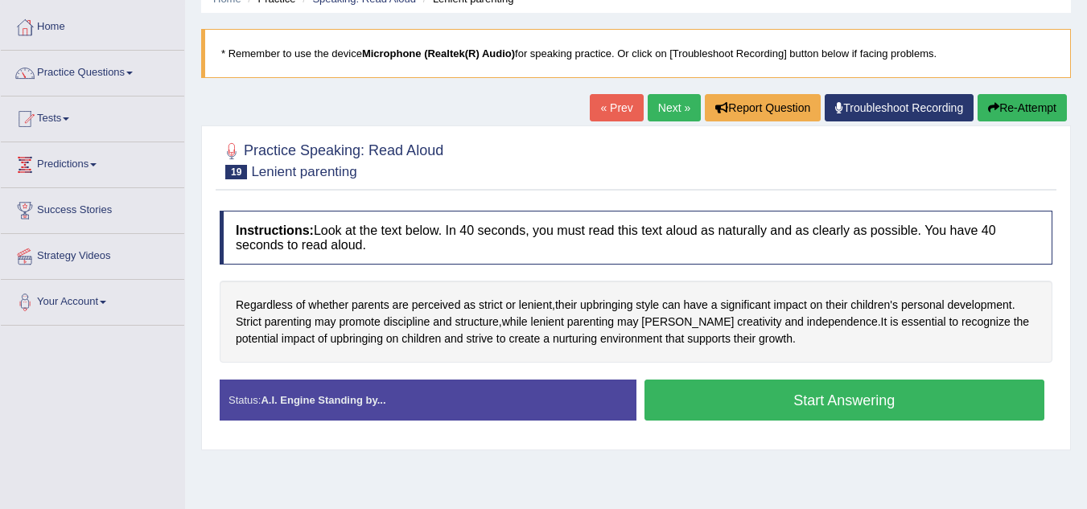
scroll to position [88, 0]
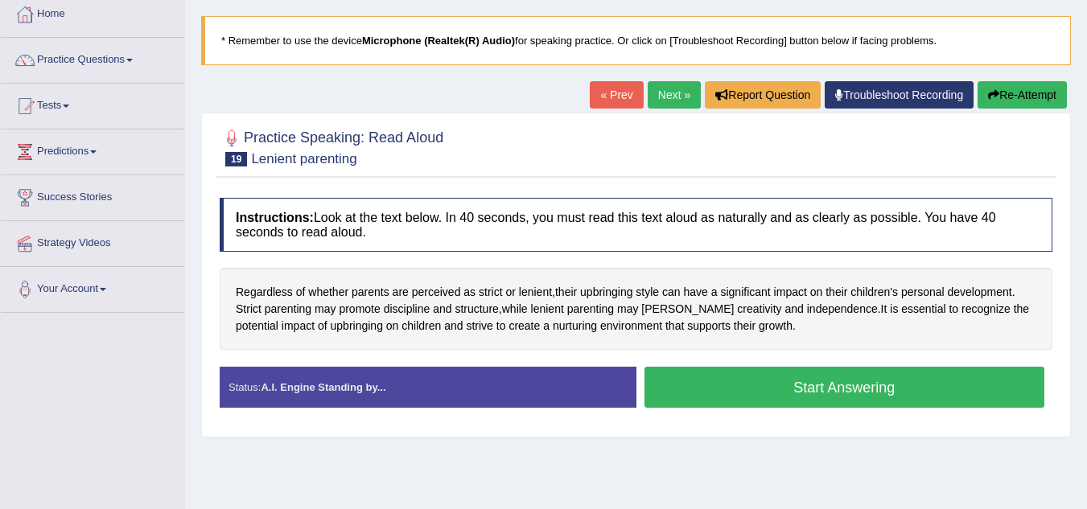
click at [692, 373] on button "Start Answering" at bounding box center [845, 387] width 401 height 41
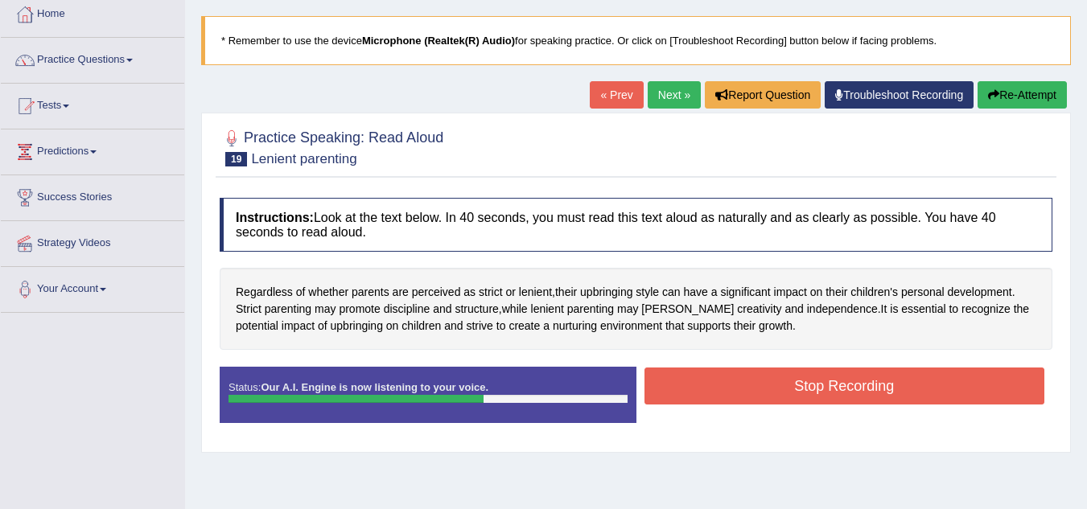
click at [692, 373] on button "Stop Recording" at bounding box center [845, 386] width 401 height 37
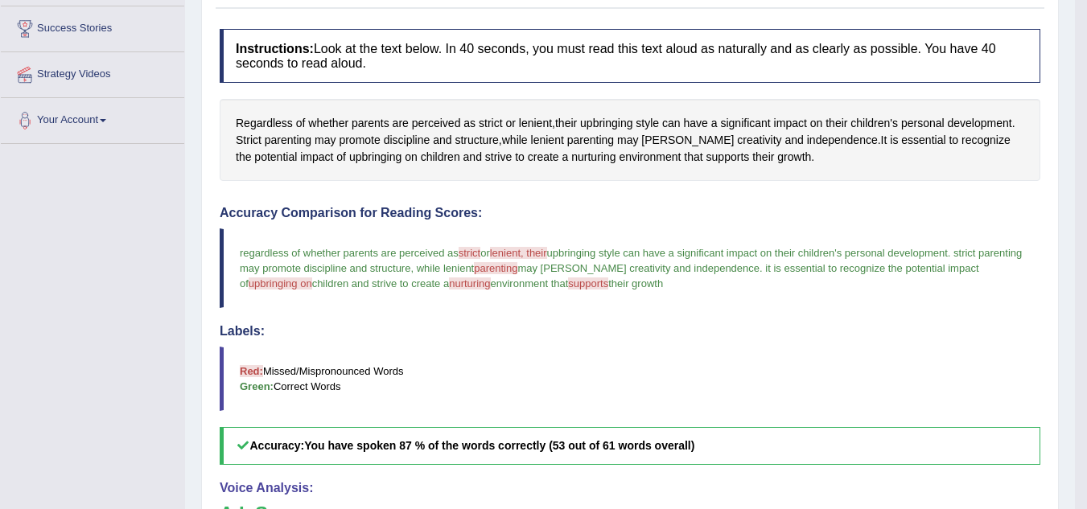
scroll to position [255, 0]
click at [516, 254] on span "lenient, their" at bounding box center [518, 255] width 57 height 12
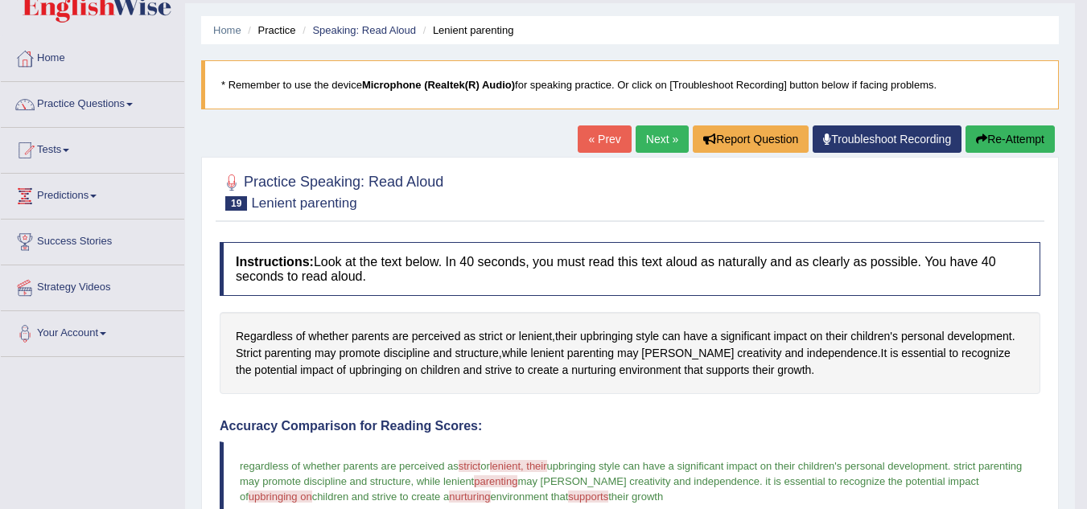
scroll to position [28, 0]
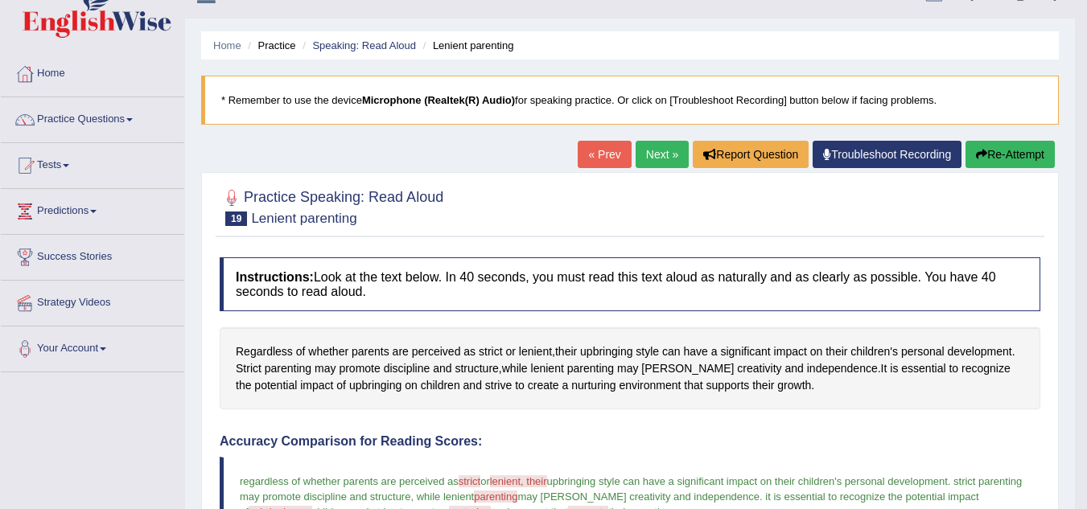
click at [661, 158] on link "Next »" at bounding box center [662, 154] width 53 height 27
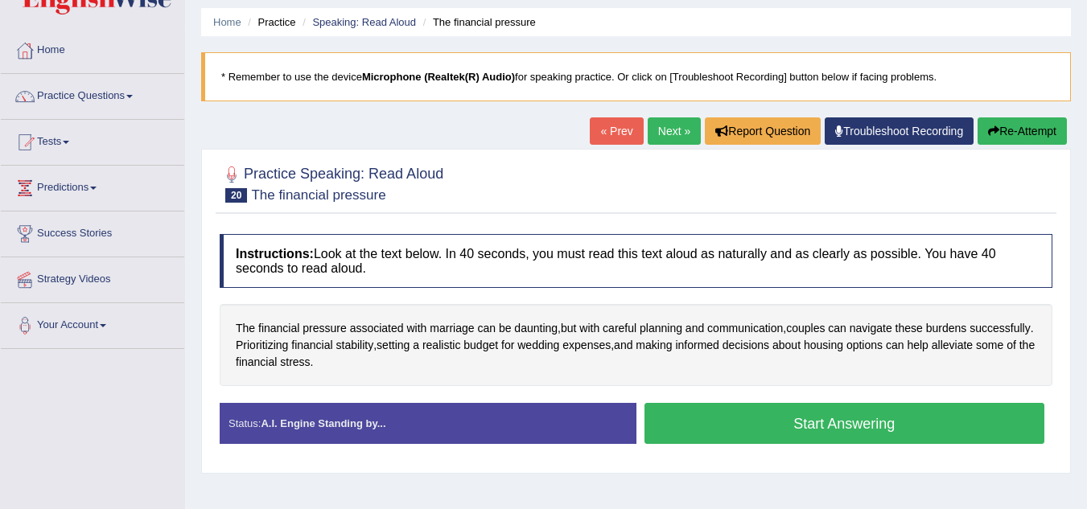
scroll to position [52, 0]
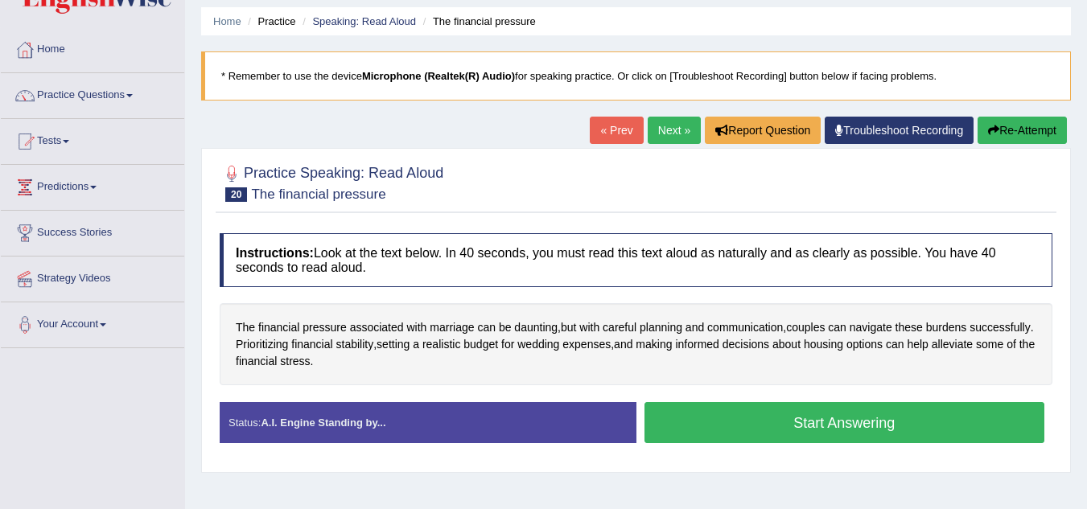
click at [756, 419] on button "Start Answering" at bounding box center [845, 422] width 401 height 41
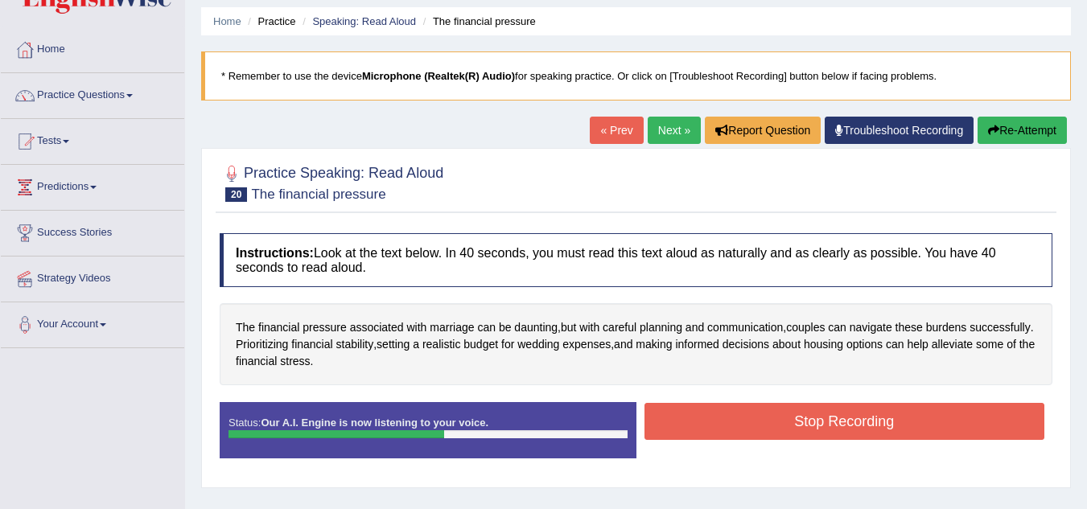
click at [756, 419] on button "Stop Recording" at bounding box center [845, 421] width 401 height 37
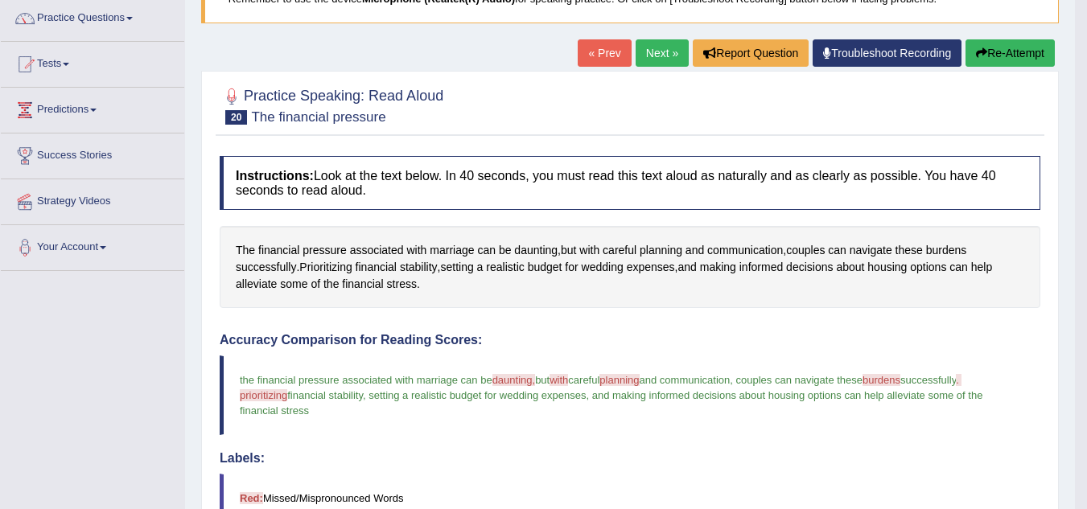
scroll to position [129, 0]
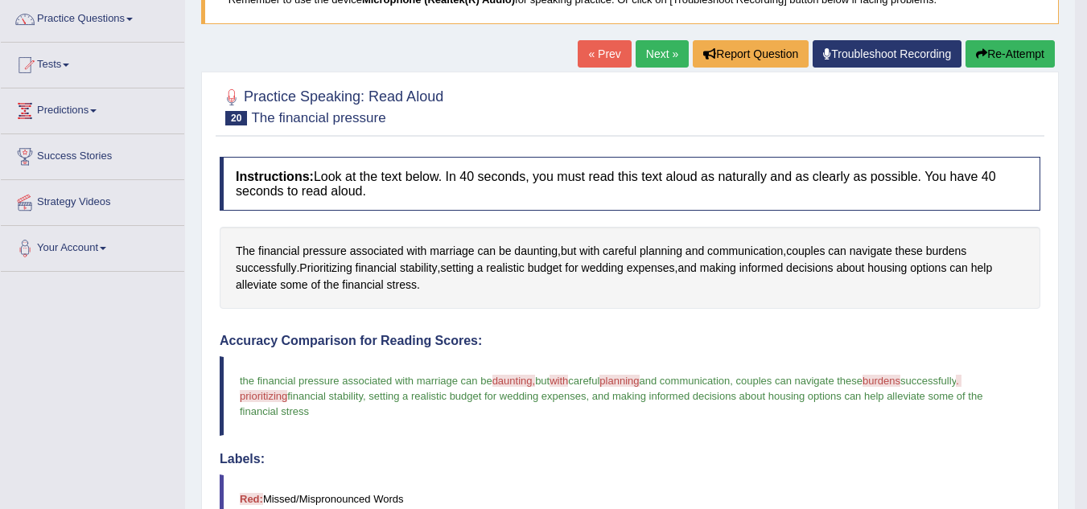
click at [641, 59] on link "Next »" at bounding box center [662, 53] width 53 height 27
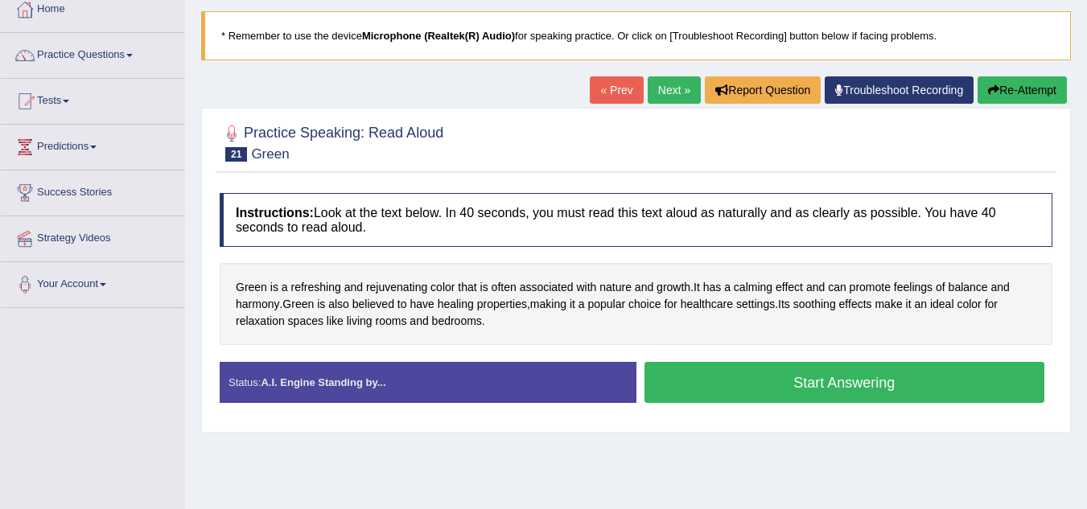
scroll to position [93, 0]
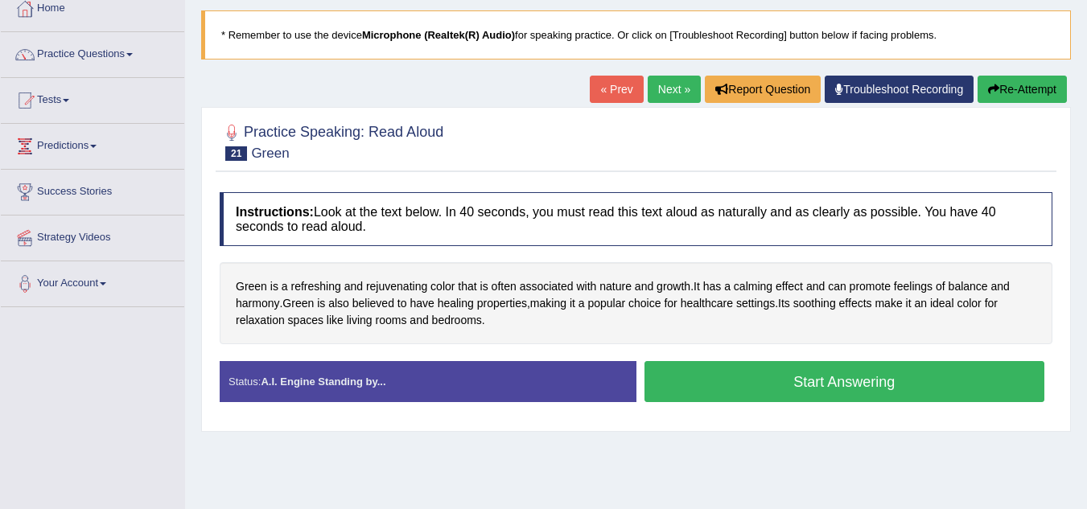
click at [800, 376] on button "Start Answering" at bounding box center [845, 381] width 401 height 41
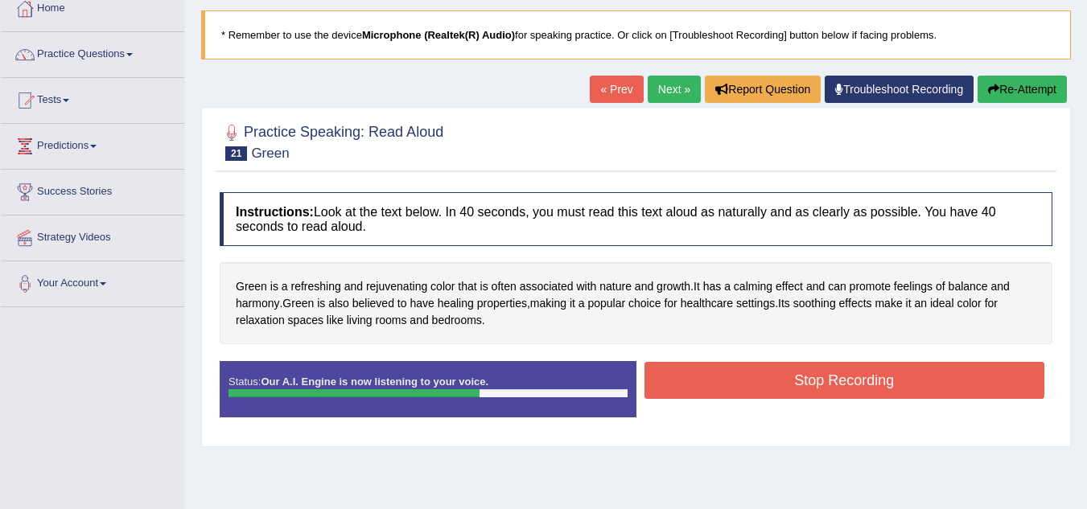
click at [800, 376] on button "Stop Recording" at bounding box center [845, 380] width 401 height 37
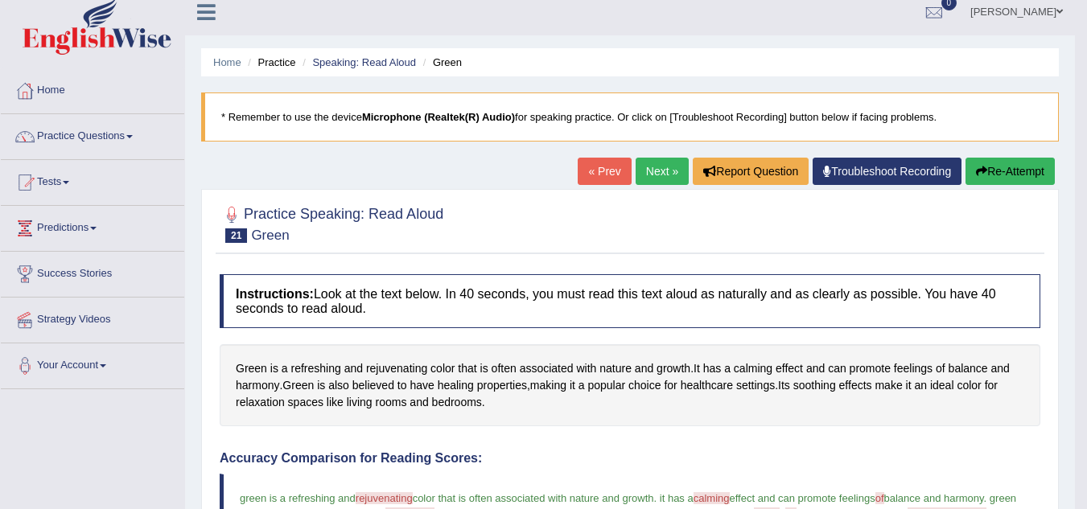
scroll to position [10, 0]
click at [661, 171] on link "Next »" at bounding box center [662, 172] width 53 height 27
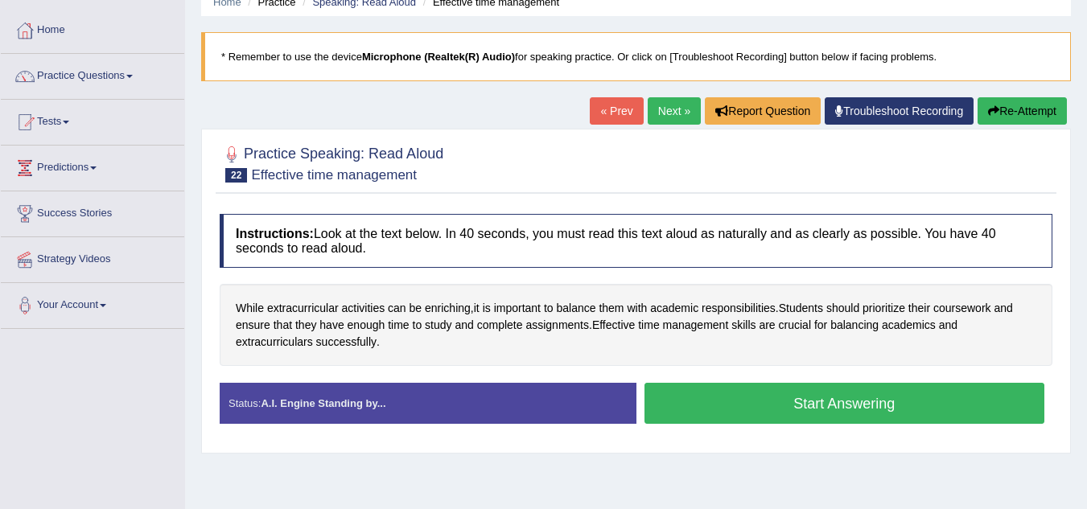
click at [757, 410] on button "Start Answering" at bounding box center [845, 403] width 401 height 41
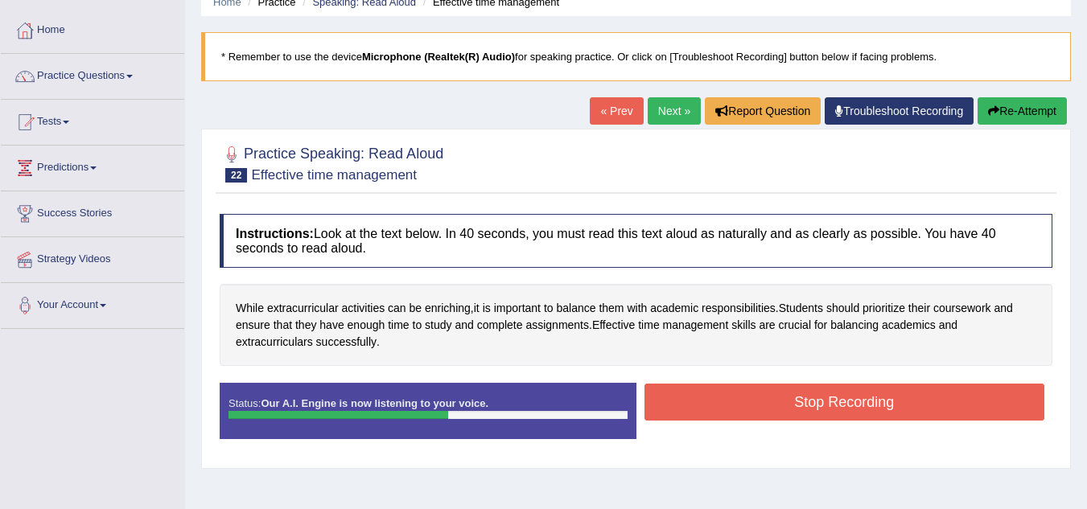
click at [757, 410] on button "Stop Recording" at bounding box center [845, 402] width 401 height 37
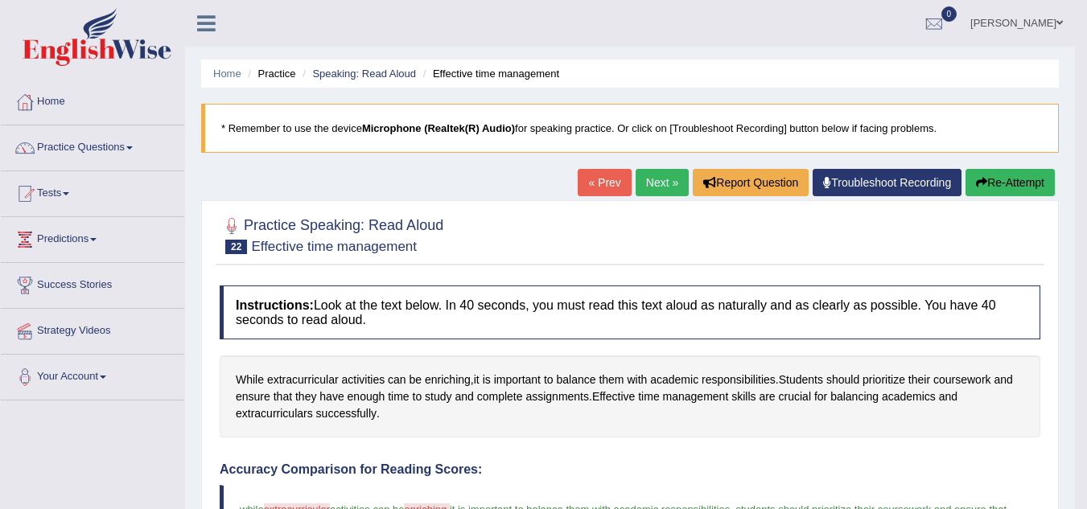
click at [661, 191] on link "Next »" at bounding box center [662, 182] width 53 height 27
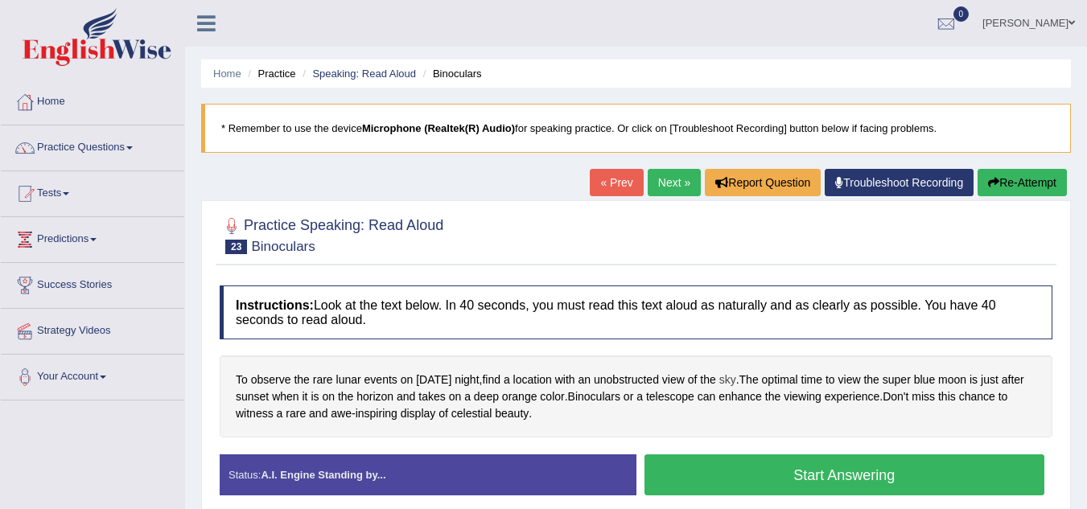
click at [736, 380] on span "sky" at bounding box center [727, 380] width 17 height 17
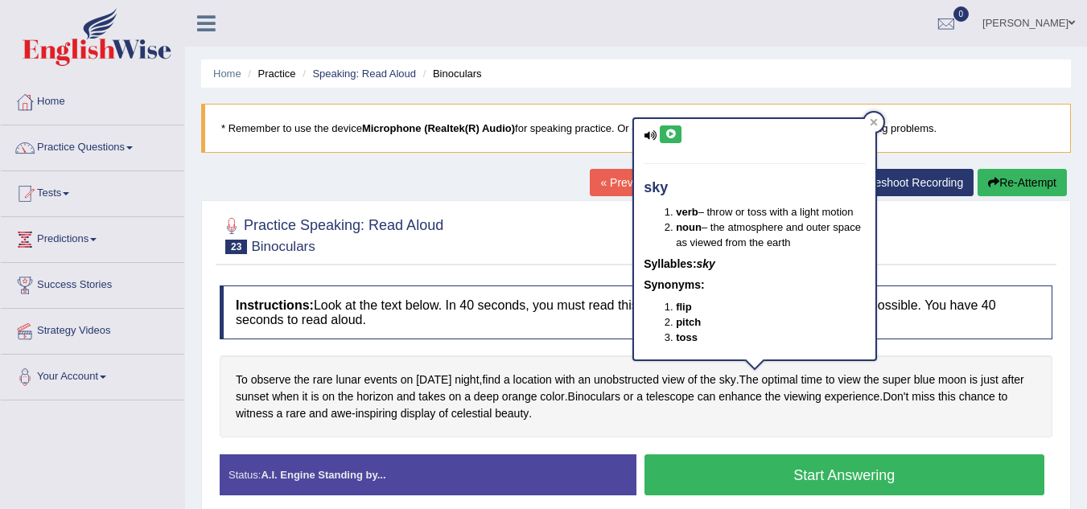
click at [645, 131] on icon at bounding box center [650, 135] width 13 height 10
click at [676, 130] on icon at bounding box center [671, 135] width 12 height 10
click at [666, 138] on icon at bounding box center [671, 135] width 12 height 10
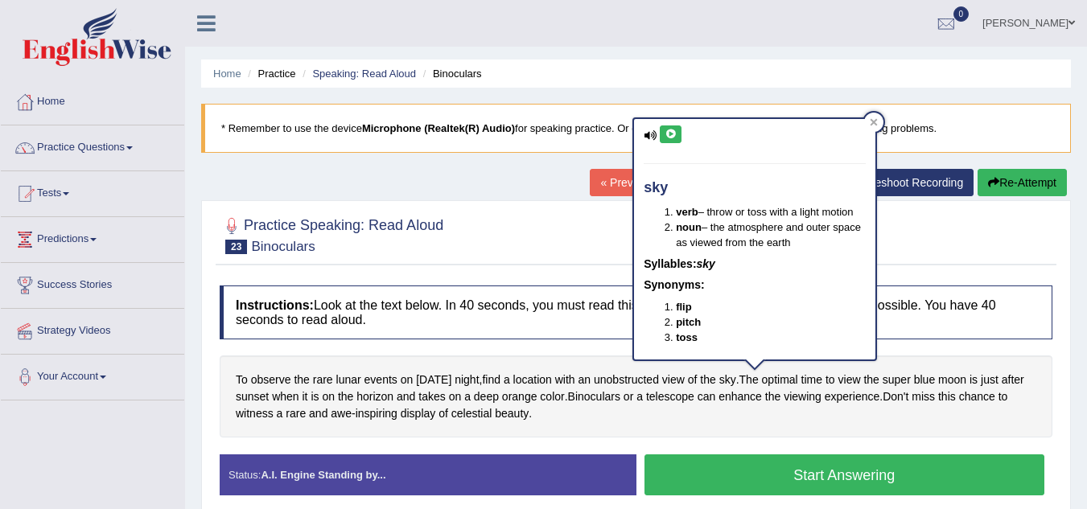
click at [530, 309] on h4 "Instructions: Look at the text below. In 40 seconds, you must read this text al…" at bounding box center [636, 313] width 833 height 54
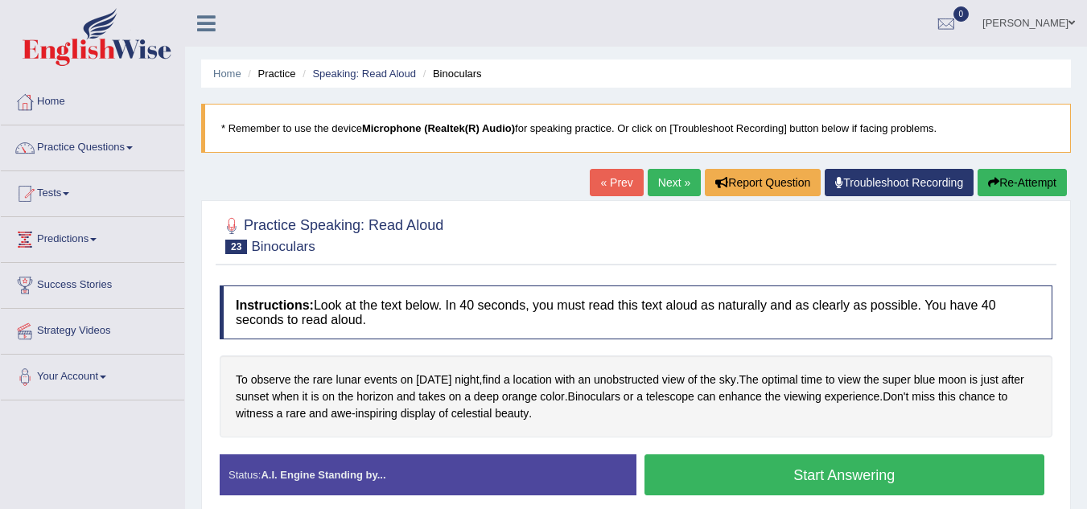
click at [754, 503] on div "Status: A.I. Engine Standing by... Start Answering Stop Recording" at bounding box center [636, 483] width 833 height 57
click at [753, 472] on button "Start Answering" at bounding box center [845, 475] width 401 height 41
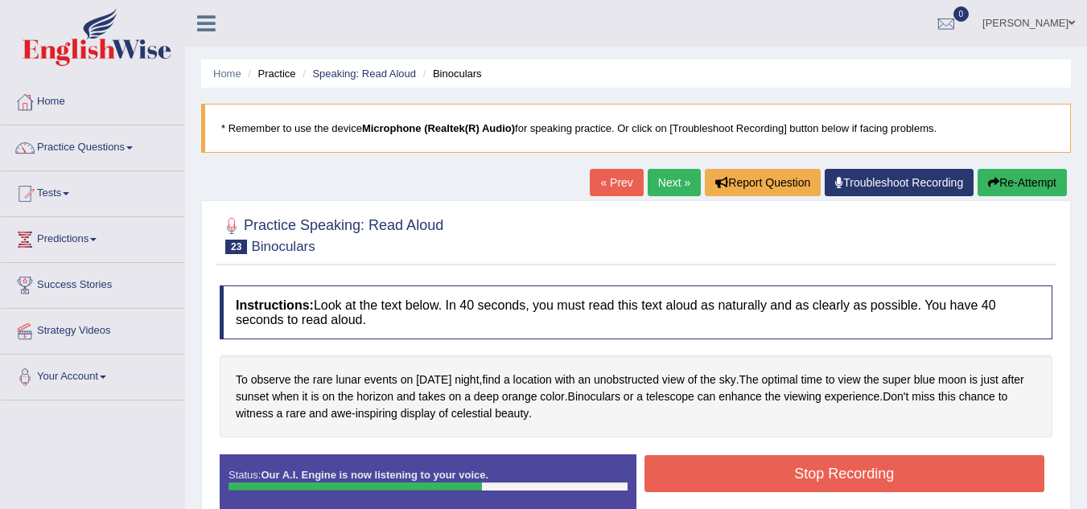
click at [753, 472] on button "Stop Recording" at bounding box center [845, 473] width 401 height 37
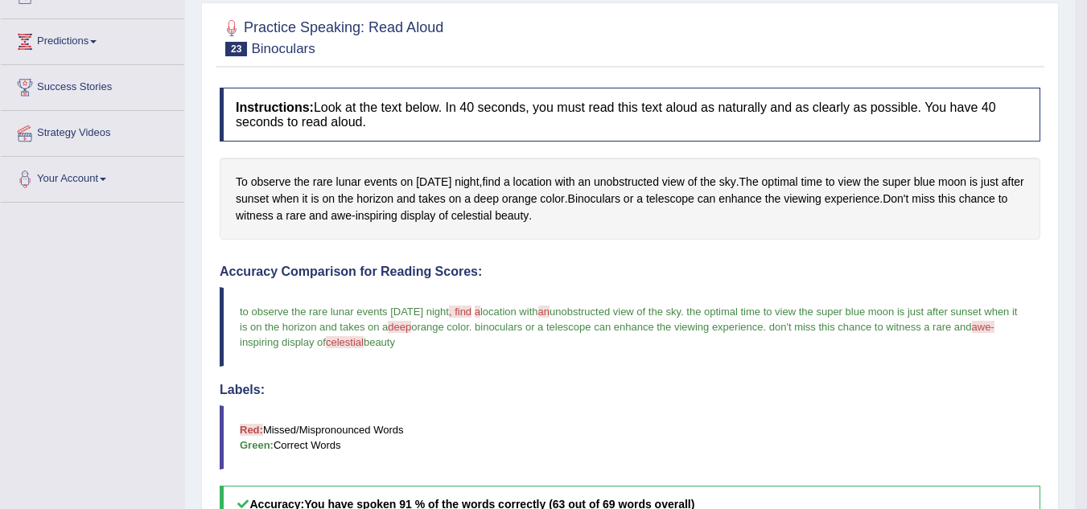
scroll to position [199, 0]
click at [364, 340] on span "celestial" at bounding box center [345, 342] width 38 height 12
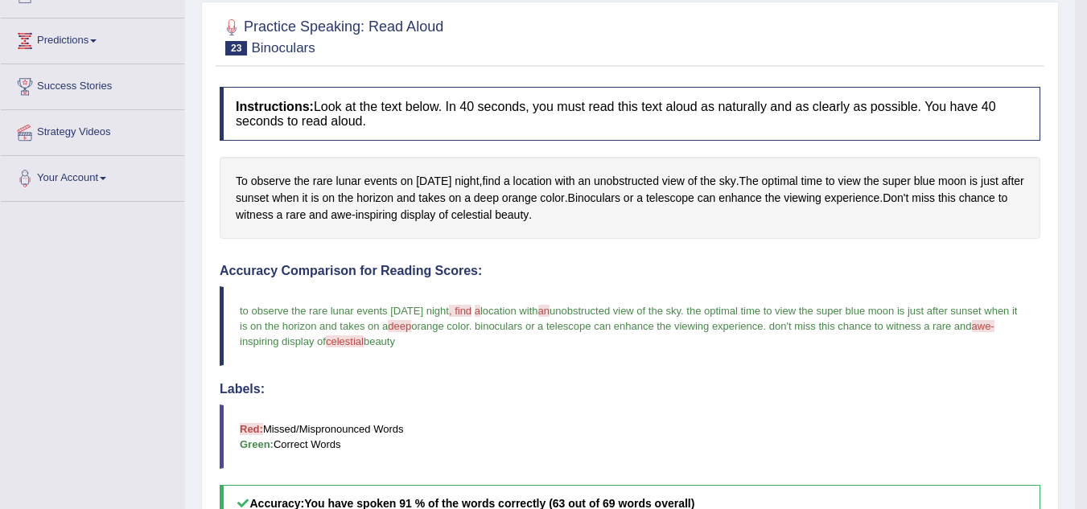
click at [403, 326] on span "the optimal time to view the super blue moon is just after sunset when it is on…" at bounding box center [630, 318] width 781 height 27
click at [395, 340] on span "beauty" at bounding box center [379, 342] width 31 height 12
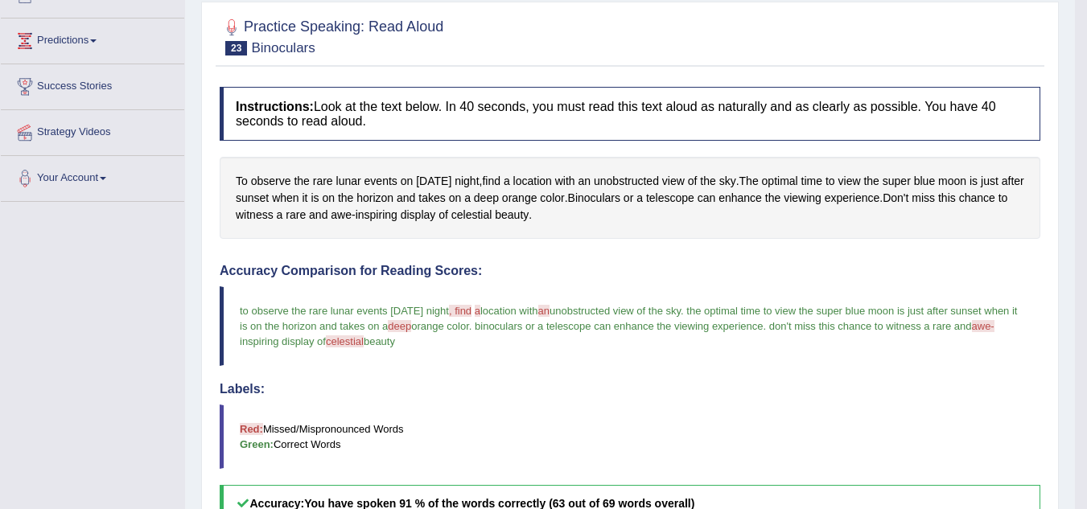
click at [480, 319] on blockquote "to observe the rare lunar events on wednesday night , find a finally location w…" at bounding box center [630, 326] width 821 height 80
click at [492, 212] on span "celestial" at bounding box center [471, 215] width 41 height 17
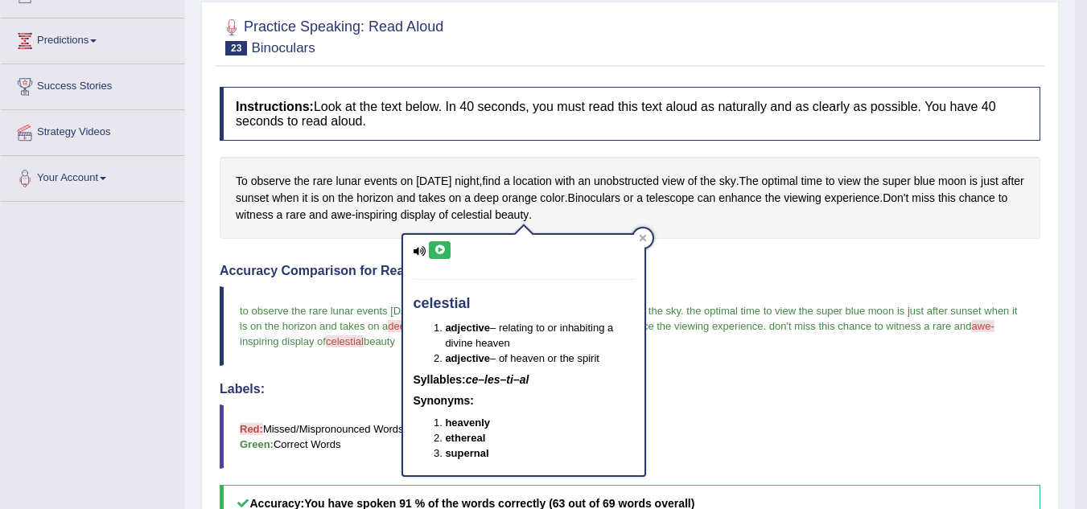
click at [435, 249] on icon at bounding box center [440, 250] width 12 height 10
click at [643, 241] on icon at bounding box center [643, 238] width 8 height 8
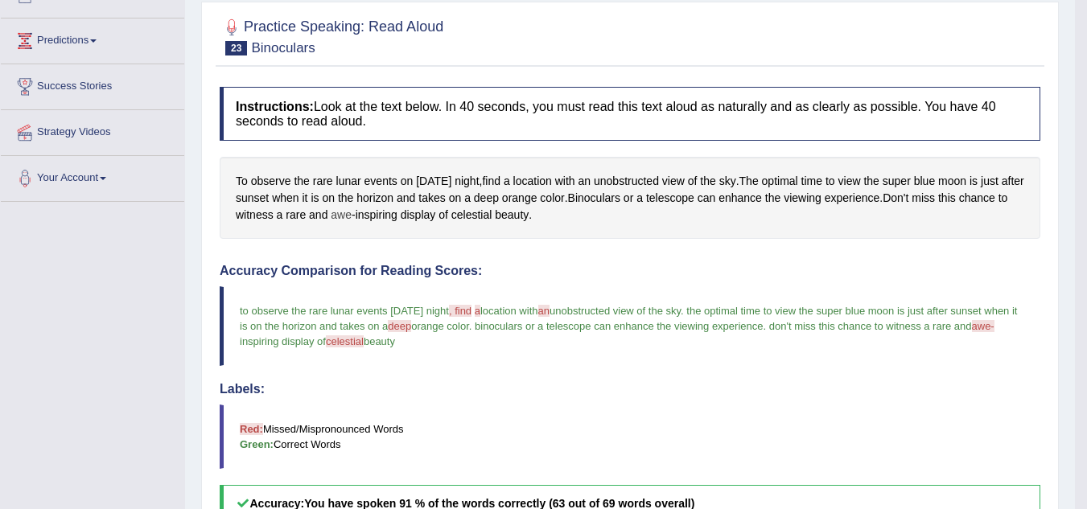
click at [352, 218] on span "awe" at bounding box center [341, 215] width 21 height 17
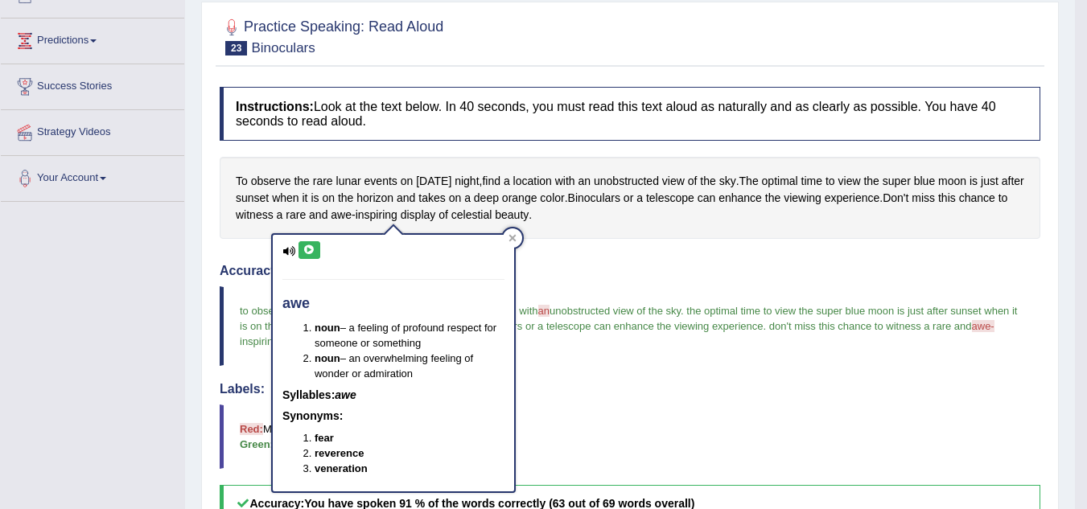
click at [311, 249] on icon at bounding box center [309, 250] width 12 height 10
click at [503, 245] on div "awe noun – a feeling of profound respect for someone or something noun – an ove…" at bounding box center [393, 363] width 241 height 256
click at [509, 243] on div at bounding box center [512, 238] width 19 height 19
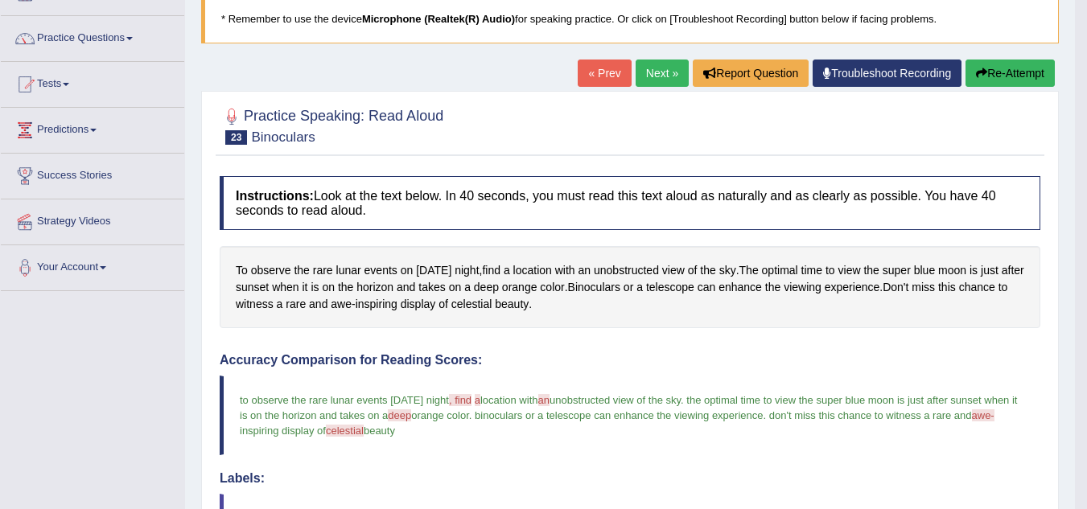
scroll to position [109, 0]
click at [1007, 81] on button "Re-Attempt" at bounding box center [1010, 73] width 89 height 27
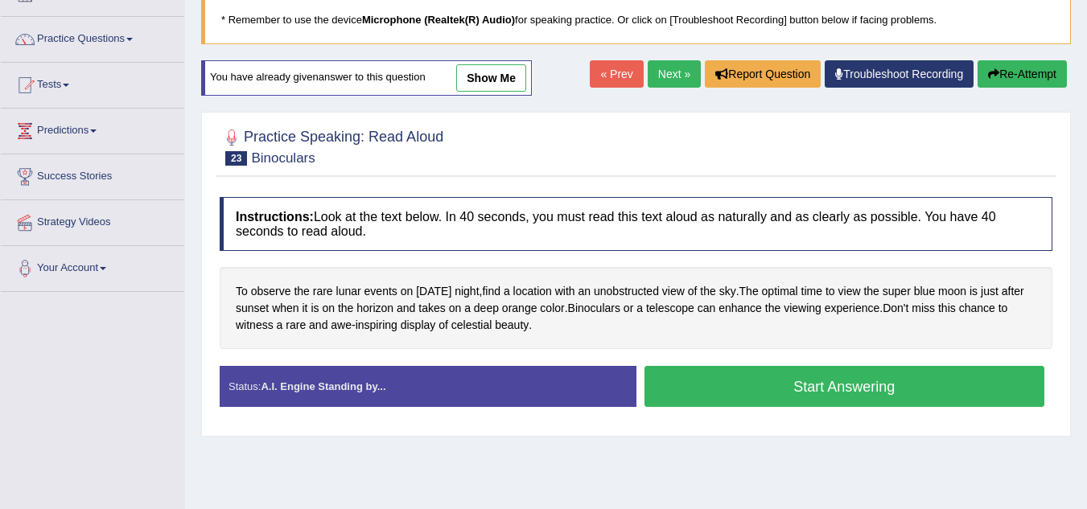
click at [819, 395] on button "Start Answering" at bounding box center [845, 386] width 401 height 41
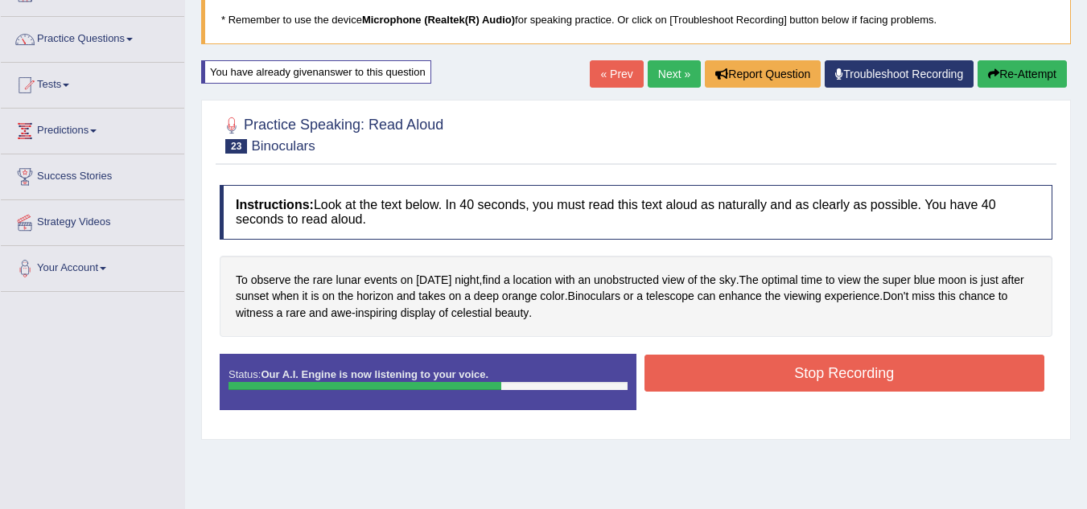
click at [818, 385] on button "Stop Recording" at bounding box center [845, 373] width 401 height 37
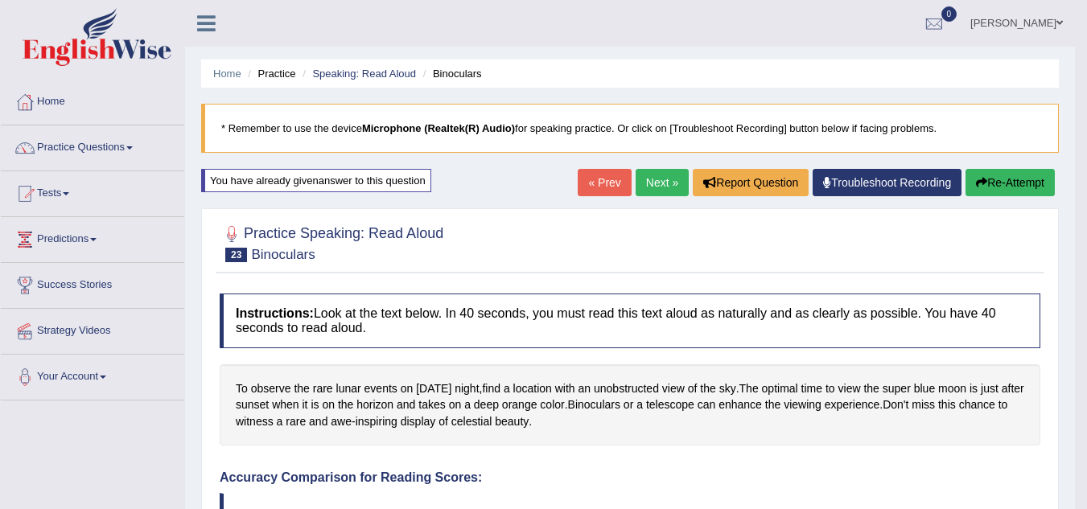
click at [638, 183] on link "Next »" at bounding box center [662, 182] width 53 height 27
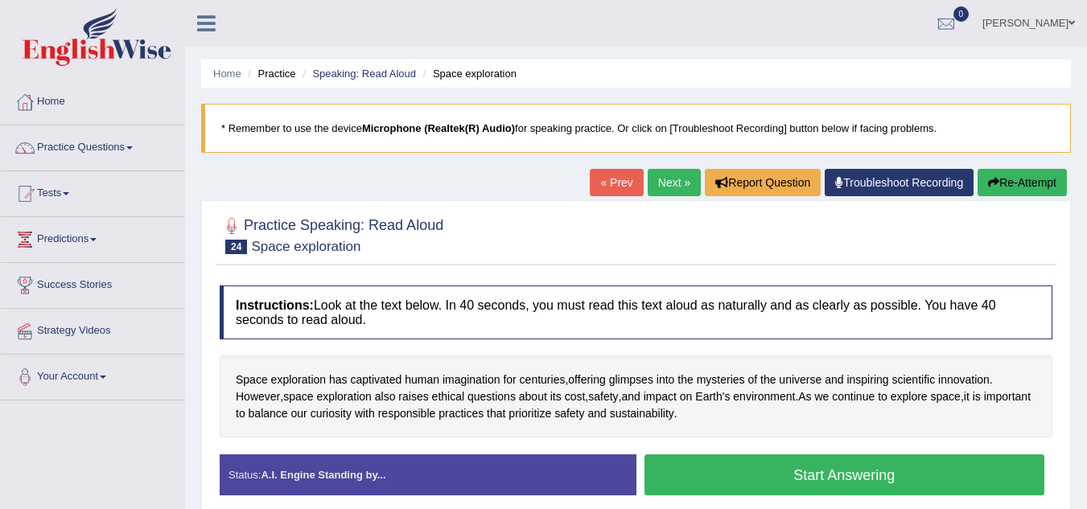
click at [711, 125] on blockquote "* Remember to use the device Microphone (Realtek(R) Audio) for speaking practic…" at bounding box center [636, 128] width 870 height 49
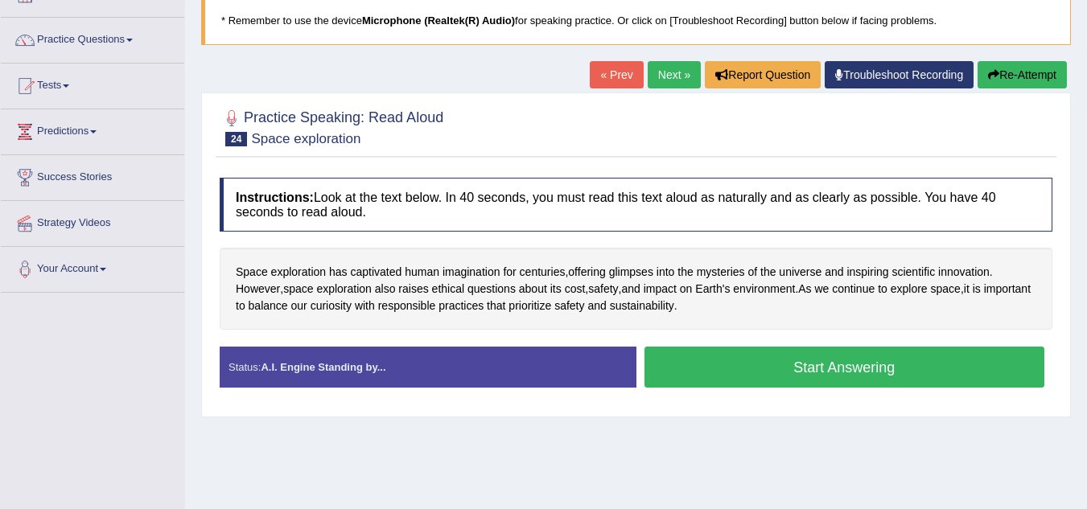
click at [744, 355] on button "Start Answering" at bounding box center [845, 367] width 401 height 41
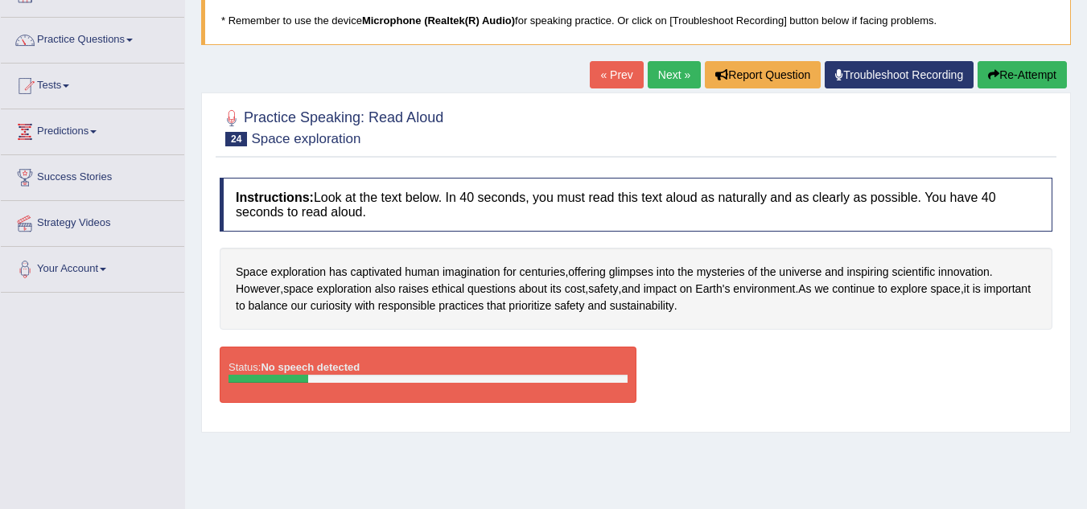
click at [445, 27] on b "Microphone (Realtek(R) Audio)" at bounding box center [438, 20] width 153 height 12
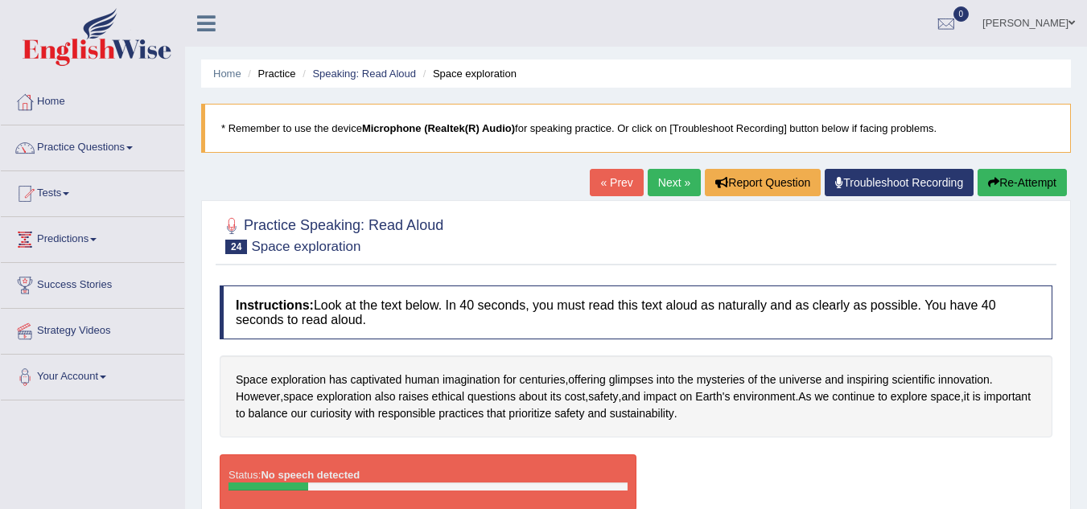
click at [439, 138] on blockquote "* Remember to use the device Microphone (Realtek(R) Audio) for speaking practic…" at bounding box center [636, 128] width 870 height 49
click at [84, 112] on link "Home" at bounding box center [92, 100] width 183 height 40
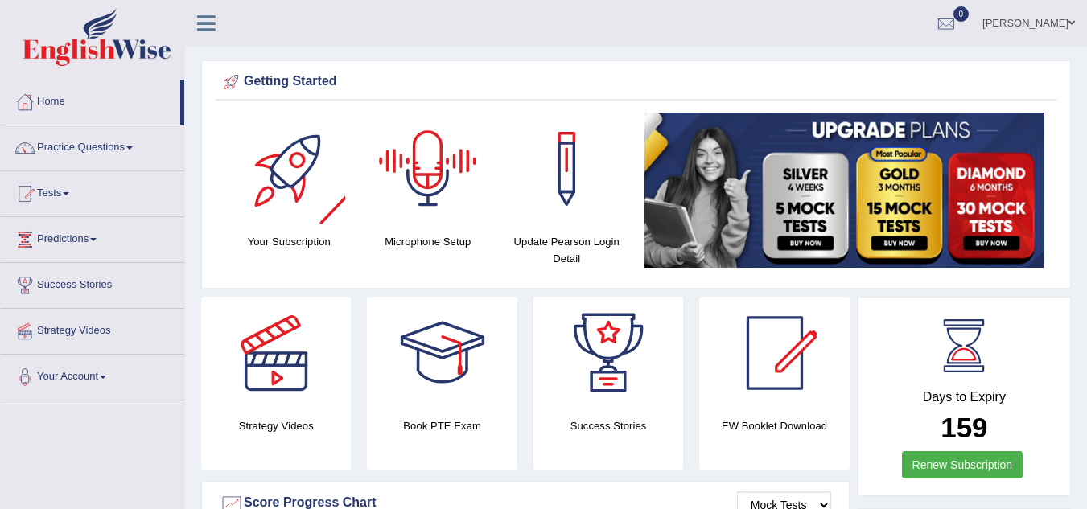
click at [421, 218] on div at bounding box center [428, 169] width 113 height 113
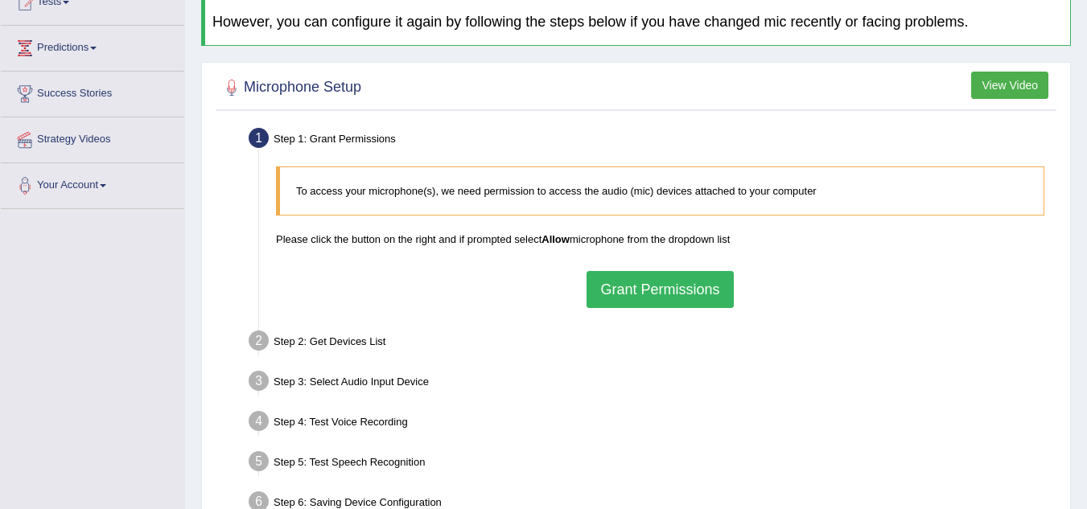
scroll to position [193, 0]
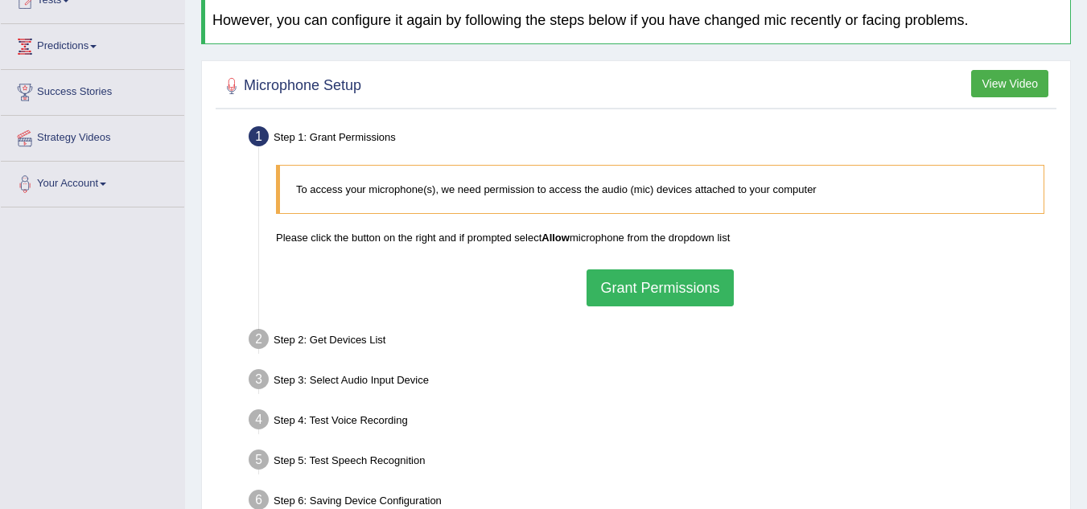
click at [649, 274] on button "Grant Permissions" at bounding box center [660, 288] width 146 height 37
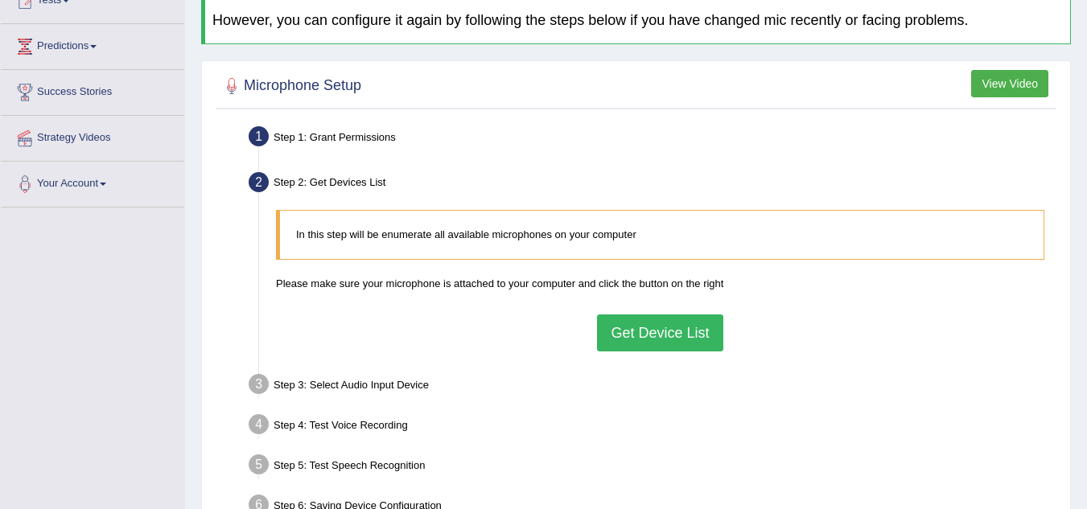
click at [655, 329] on button "Get Device List" at bounding box center [660, 333] width 126 height 37
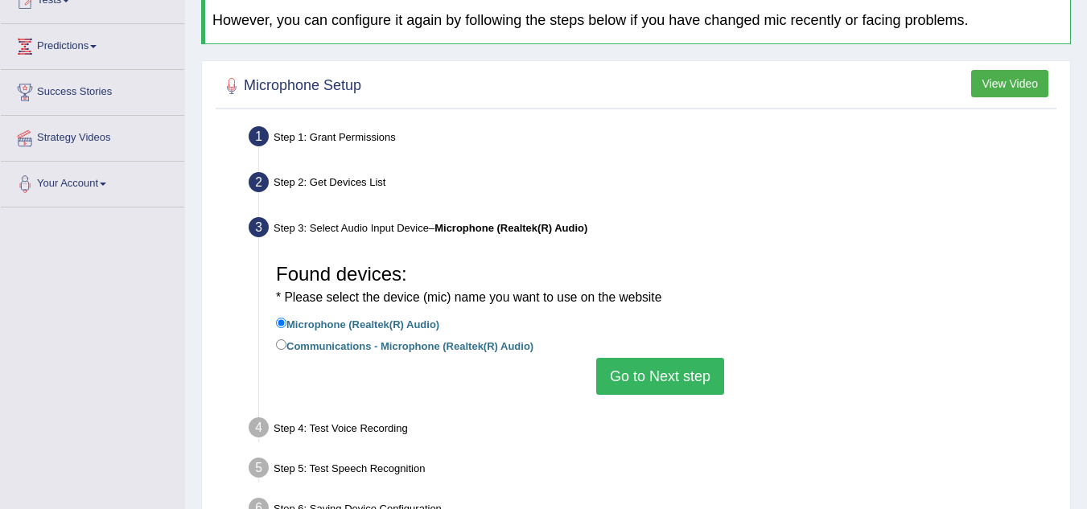
click at [446, 348] on label "Communications - Microphone (Realtek(R) Audio)" at bounding box center [405, 345] width 258 height 18
click at [286, 348] on input "Communications - Microphone (Realtek(R) Audio)" at bounding box center [281, 345] width 10 height 10
radio input "true"
click at [391, 315] on label "Microphone (Realtek(R) Audio)" at bounding box center [357, 324] width 163 height 18
click at [286, 318] on input "Microphone (Realtek(R) Audio)" at bounding box center [281, 323] width 10 height 10
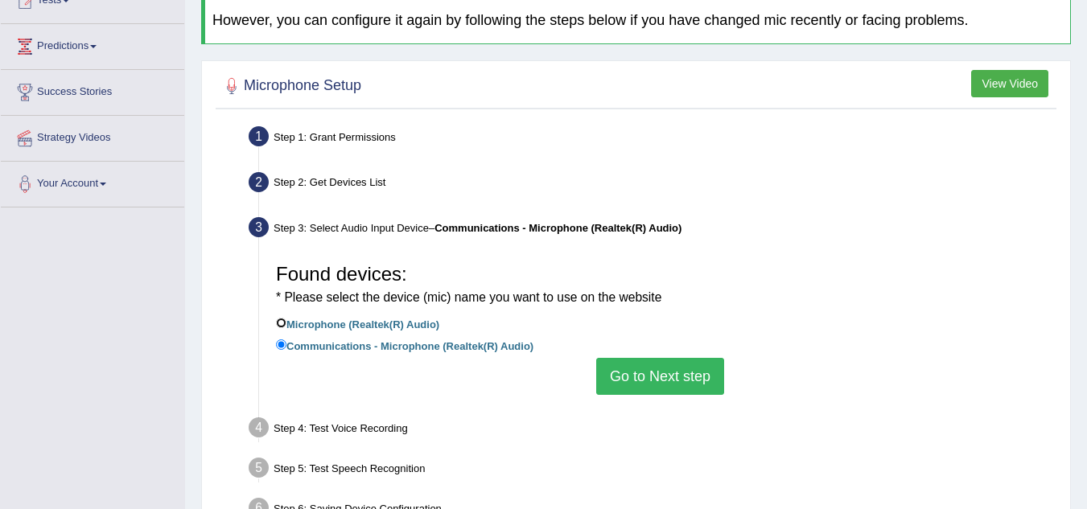
radio input "true"
click at [395, 347] on label "Communications - Microphone (Realtek(R) Audio)" at bounding box center [405, 345] width 258 height 18
click at [286, 347] on input "Communications - Microphone (Realtek(R) Audio)" at bounding box center [281, 345] width 10 height 10
radio input "true"
click at [377, 323] on label "Microphone (Realtek(R) Audio)" at bounding box center [357, 324] width 163 height 18
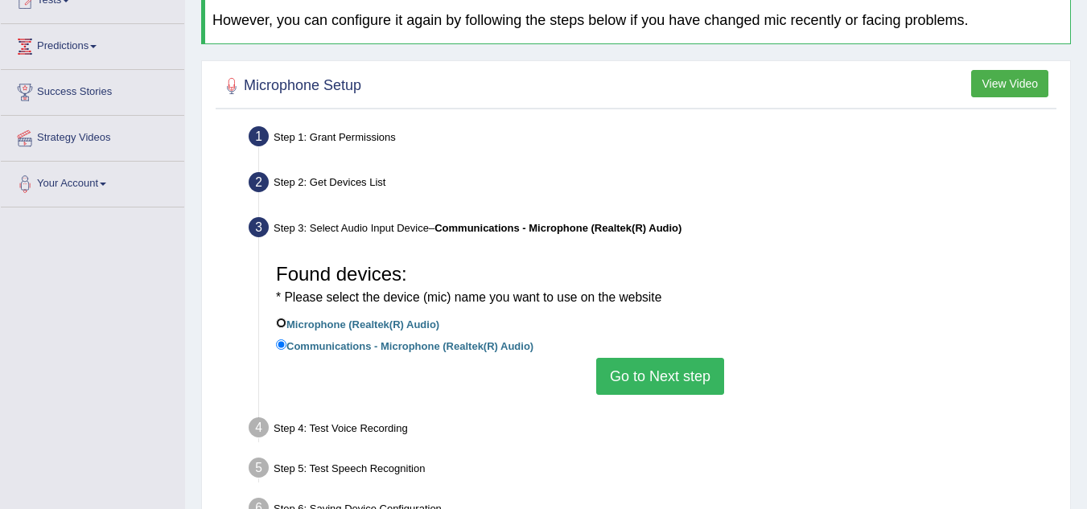
click at [286, 323] on input "Microphone (Realtek(R) Audio)" at bounding box center [281, 323] width 10 height 10
radio input "true"
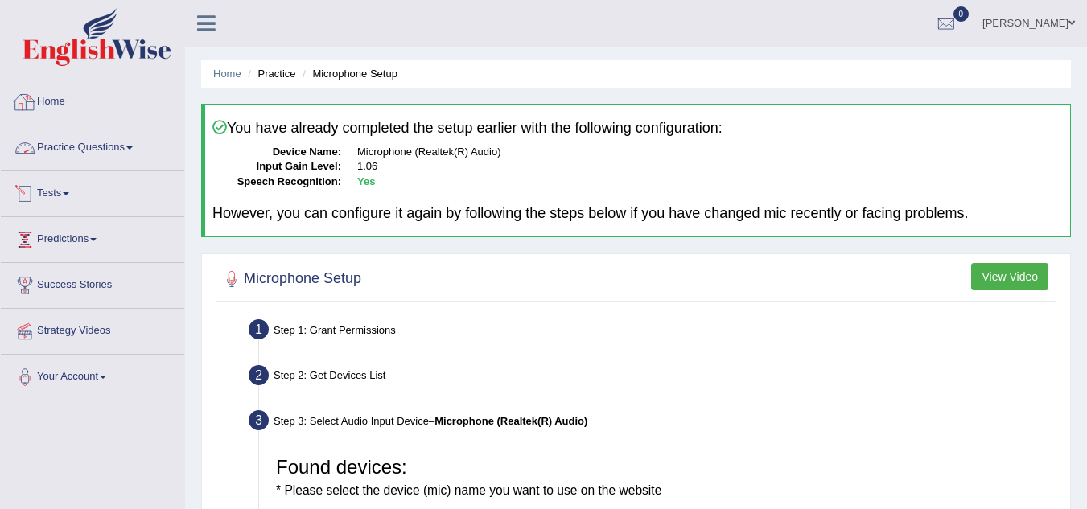
click at [93, 92] on link "Home" at bounding box center [92, 100] width 183 height 40
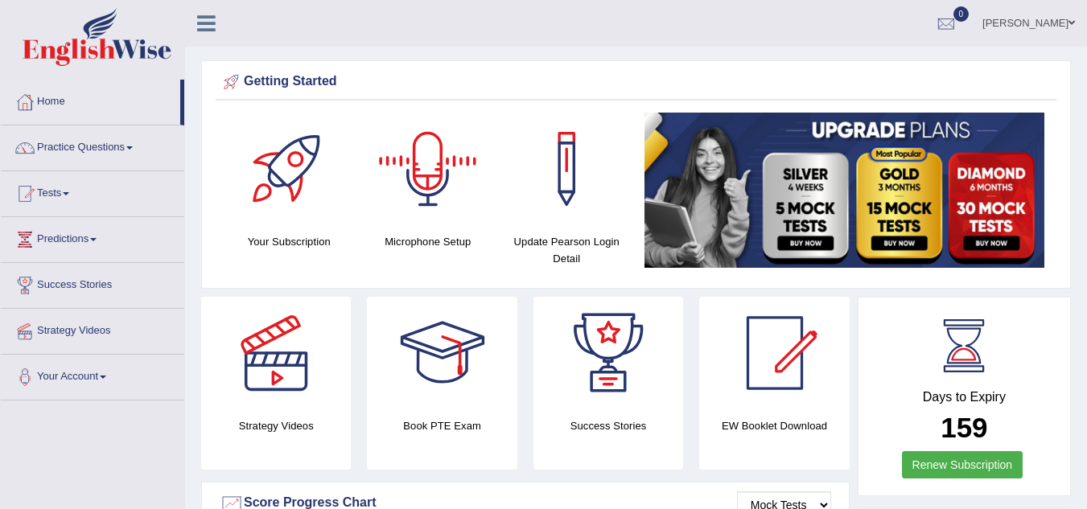
click at [401, 212] on div at bounding box center [428, 169] width 113 height 113
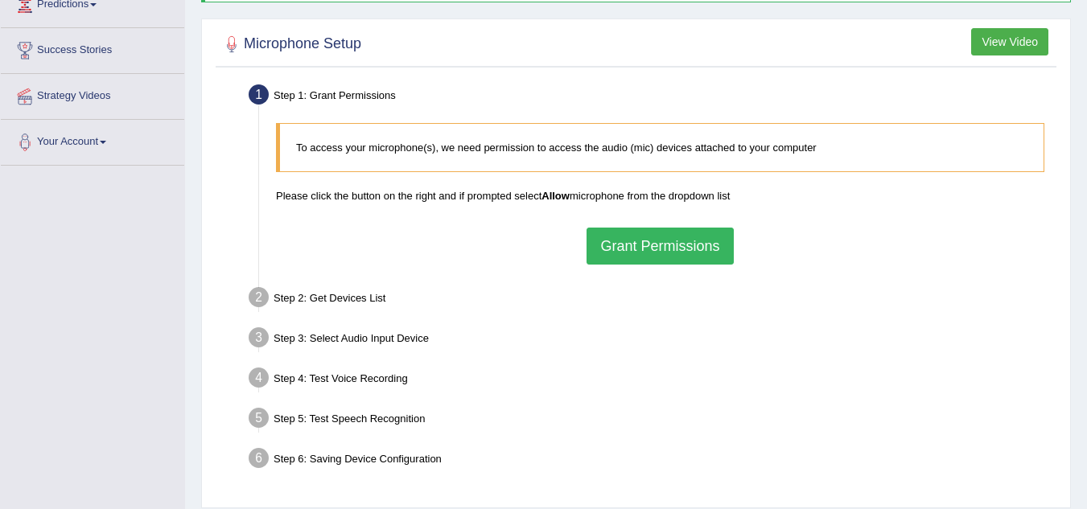
scroll to position [264, 0]
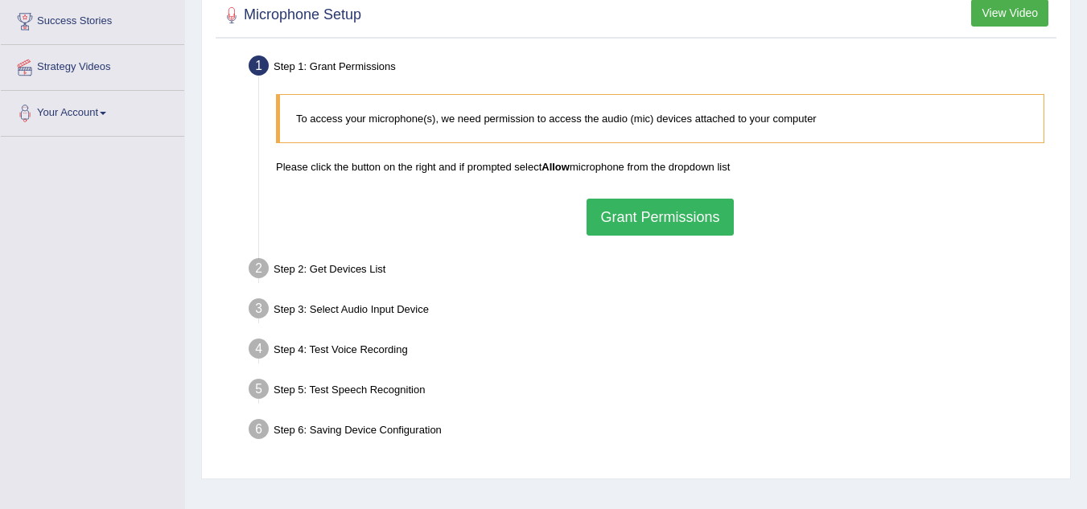
click at [629, 215] on button "Grant Permissions" at bounding box center [660, 217] width 146 height 37
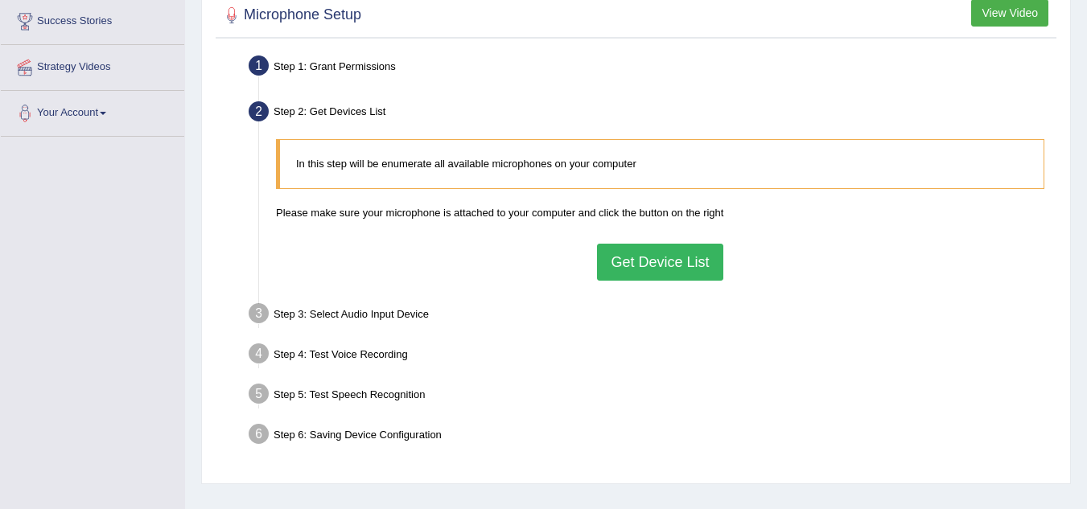
click at [673, 265] on button "Get Device List" at bounding box center [660, 262] width 126 height 37
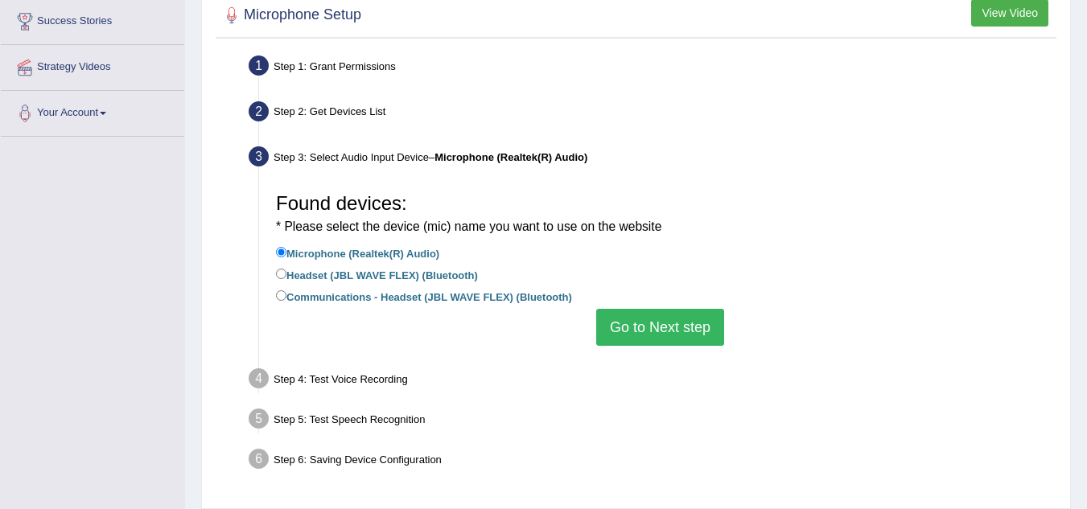
click at [381, 275] on label "Headset (JBL WAVE FLEX) (Bluetooth)" at bounding box center [377, 275] width 202 height 18
click at [286, 275] on input "Headset (JBL WAVE FLEX) (Bluetooth)" at bounding box center [281, 274] width 10 height 10
radio input "true"
click at [632, 339] on button "Go to Next step" at bounding box center [660, 327] width 128 height 37
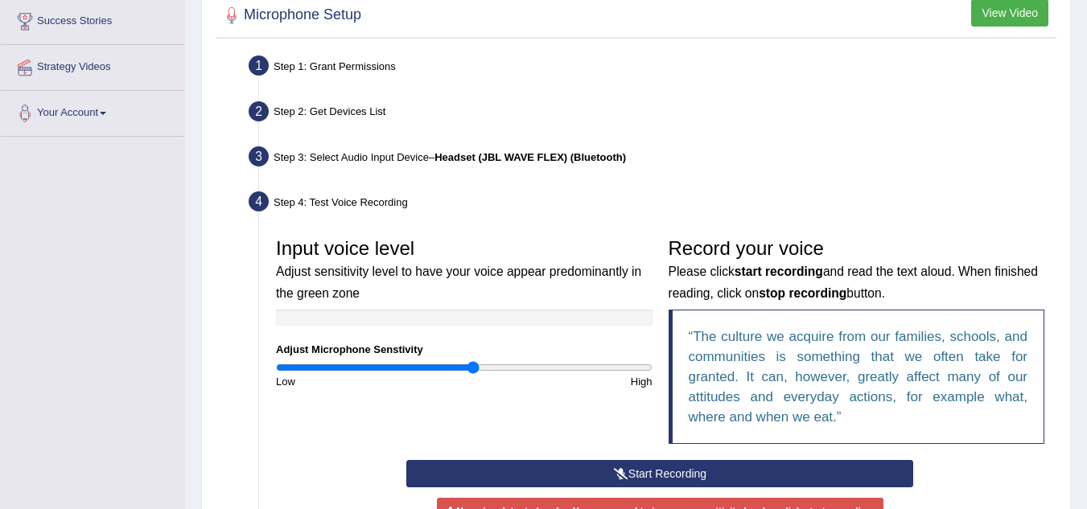
scroll to position [375, 0]
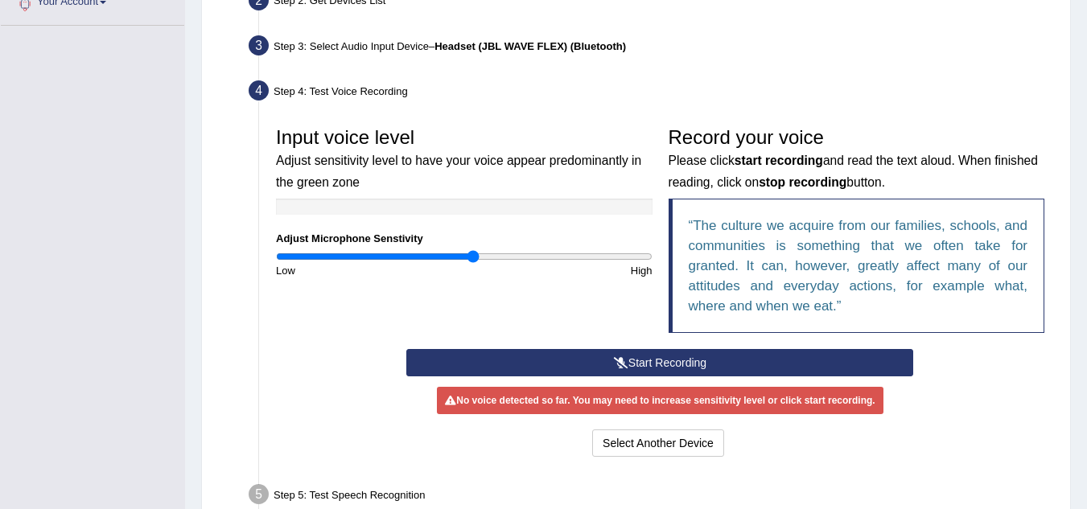
click at [631, 363] on button "Start Recording" at bounding box center [659, 362] width 507 height 27
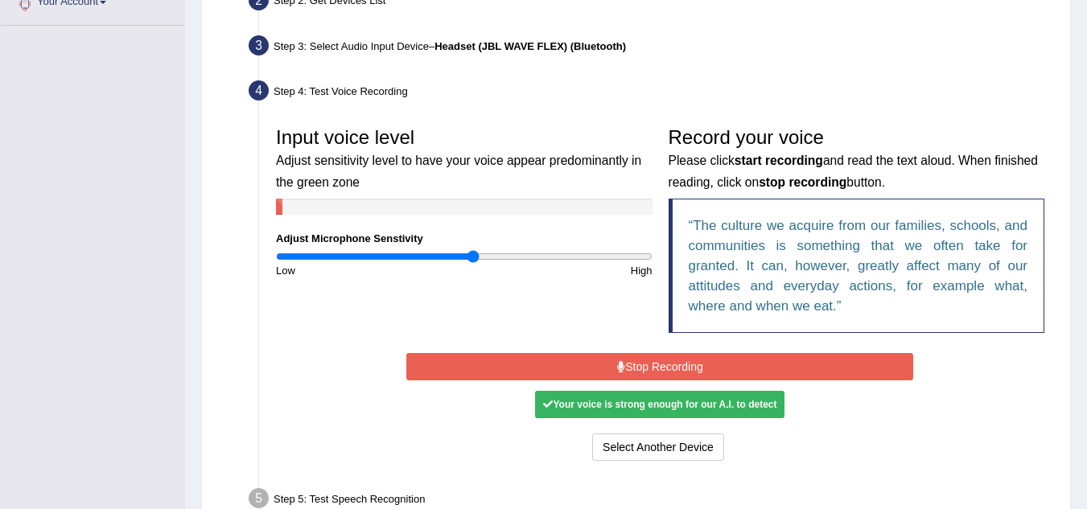
click at [631, 363] on button "Stop Recording" at bounding box center [659, 366] width 507 height 27
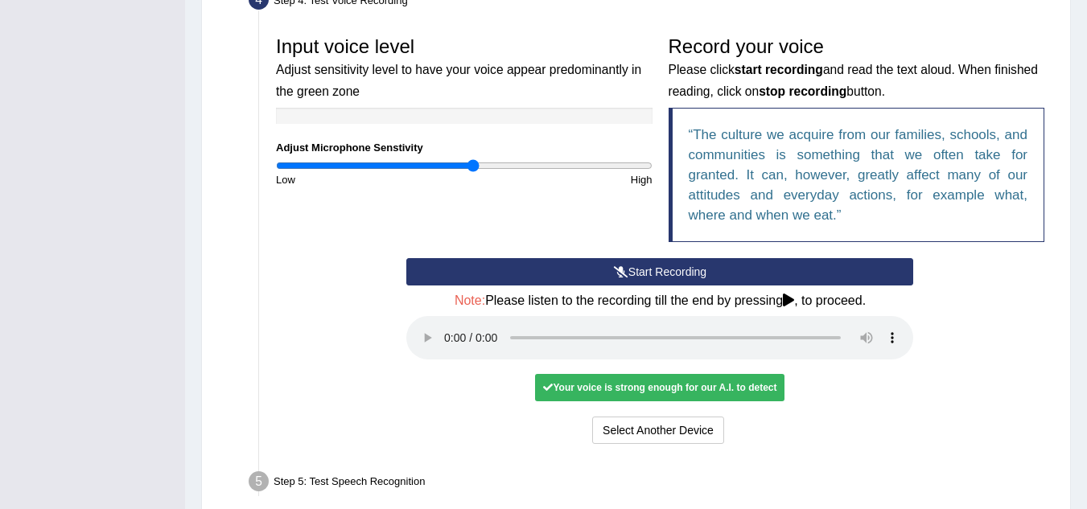
scroll to position [468, 0]
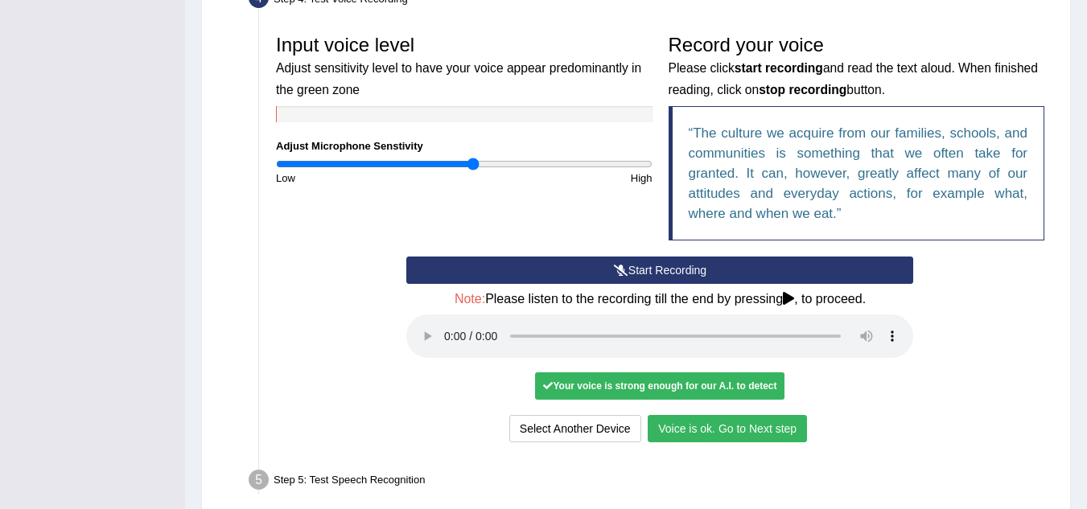
click at [700, 435] on button "Voice is ok. Go to Next step" at bounding box center [727, 428] width 159 height 27
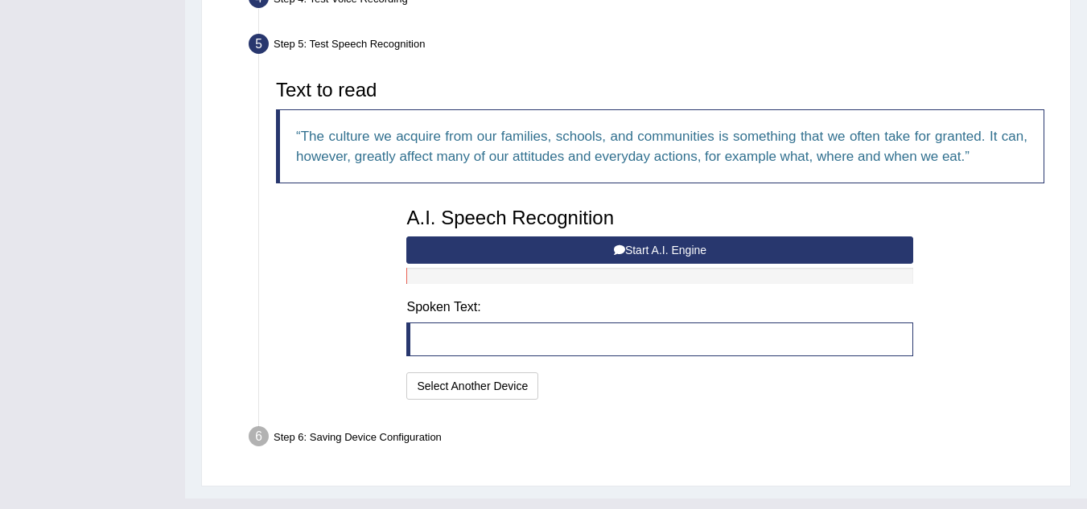
click at [645, 244] on button "Start A.I. Engine" at bounding box center [659, 250] width 507 height 27
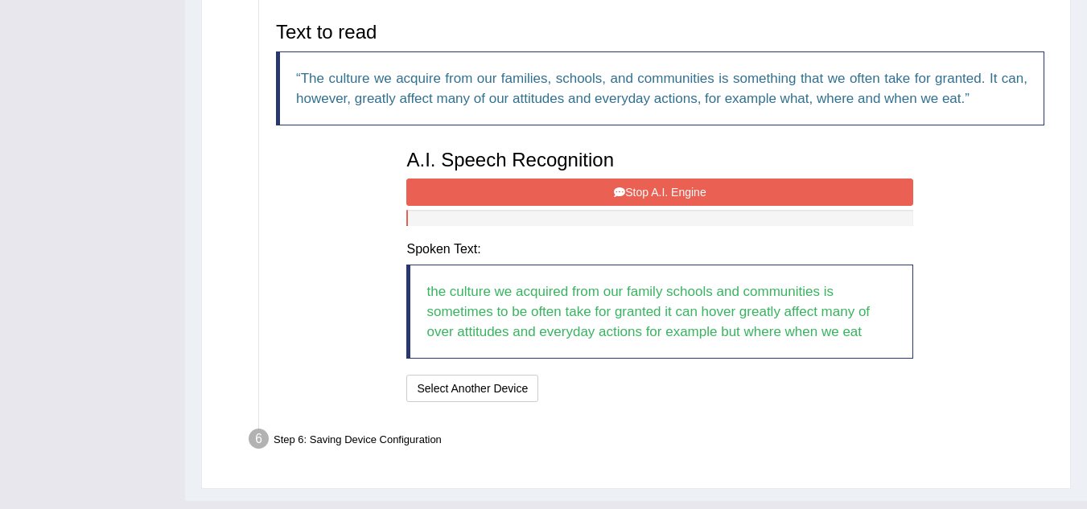
scroll to position [551, 0]
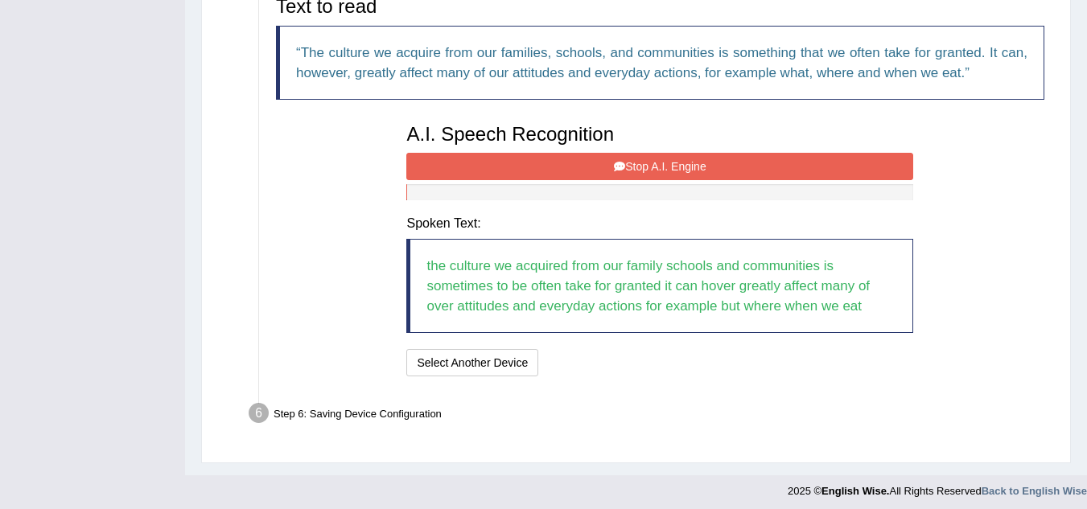
click at [645, 172] on button "Stop A.I. Engine" at bounding box center [659, 166] width 507 height 27
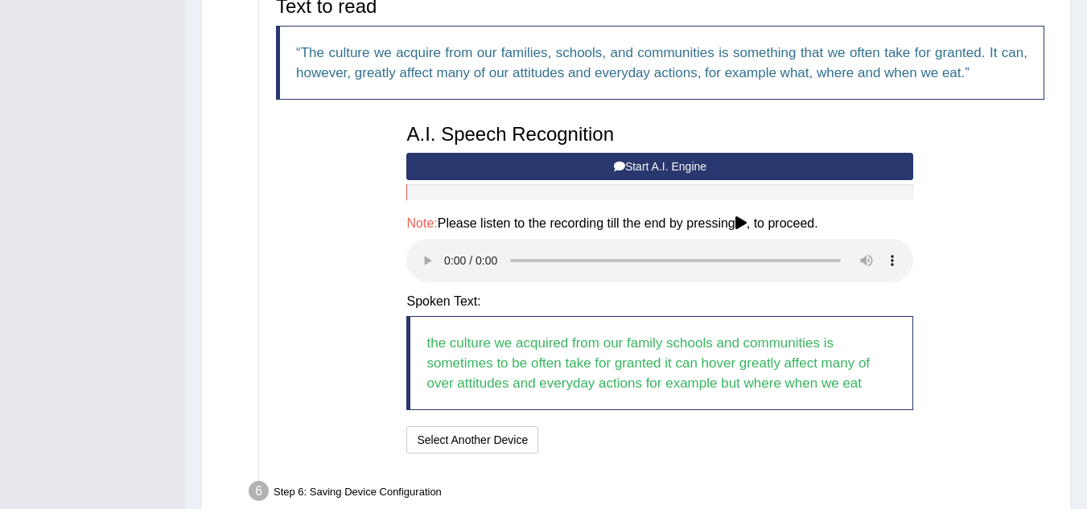
click at [405, 265] on div "A.I. Speech Recognition Start A.I. Engine Stop A.I. Engine Note: Please listen …" at bounding box center [659, 287] width 523 height 343
click at [595, 435] on button "Speech is ok. Go to Last step" at bounding box center [630, 439] width 168 height 27
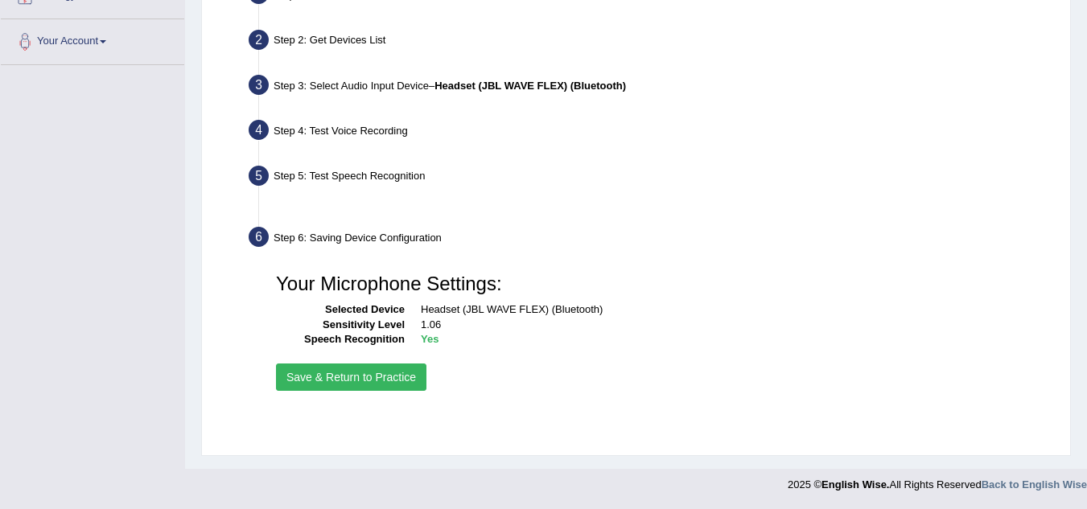
scroll to position [336, 0]
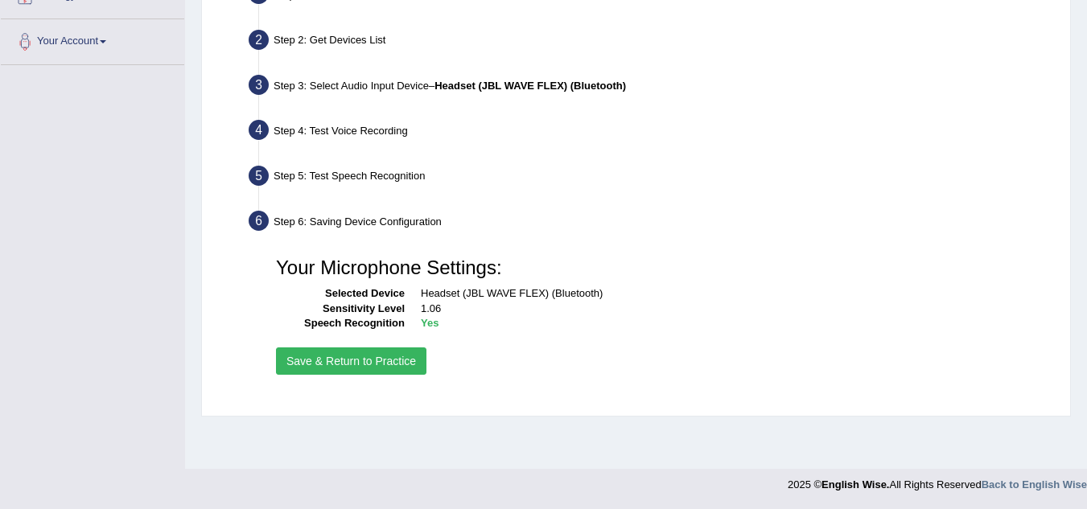
click at [376, 356] on button "Save & Return to Practice" at bounding box center [351, 361] width 150 height 27
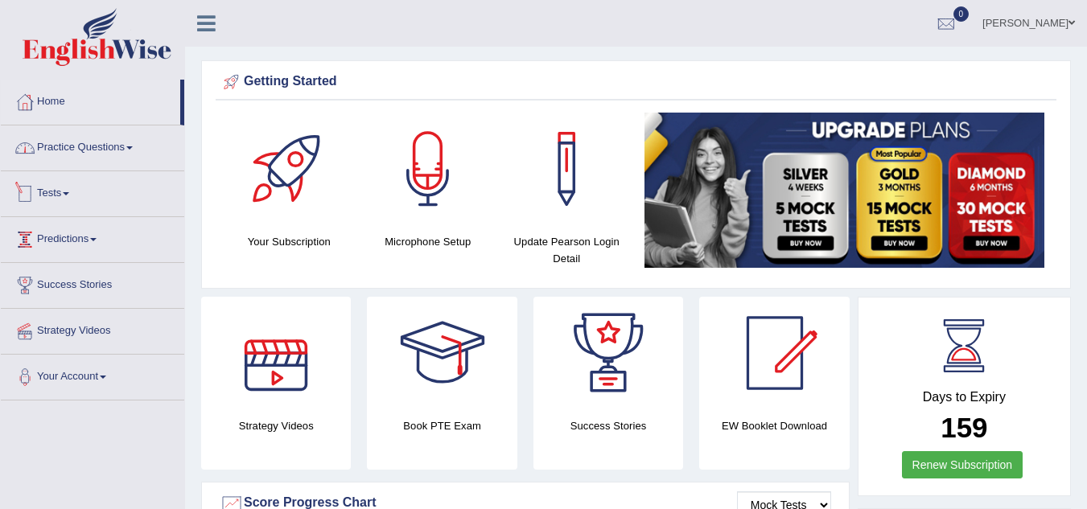
click at [84, 151] on link "Practice Questions" at bounding box center [92, 146] width 183 height 40
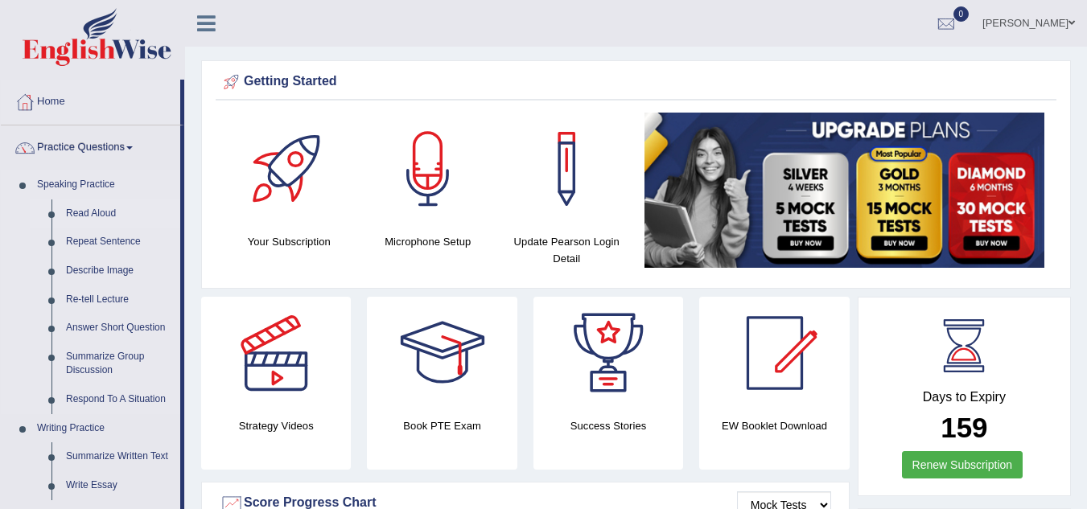
click at [94, 204] on link "Read Aloud" at bounding box center [120, 214] width 122 height 29
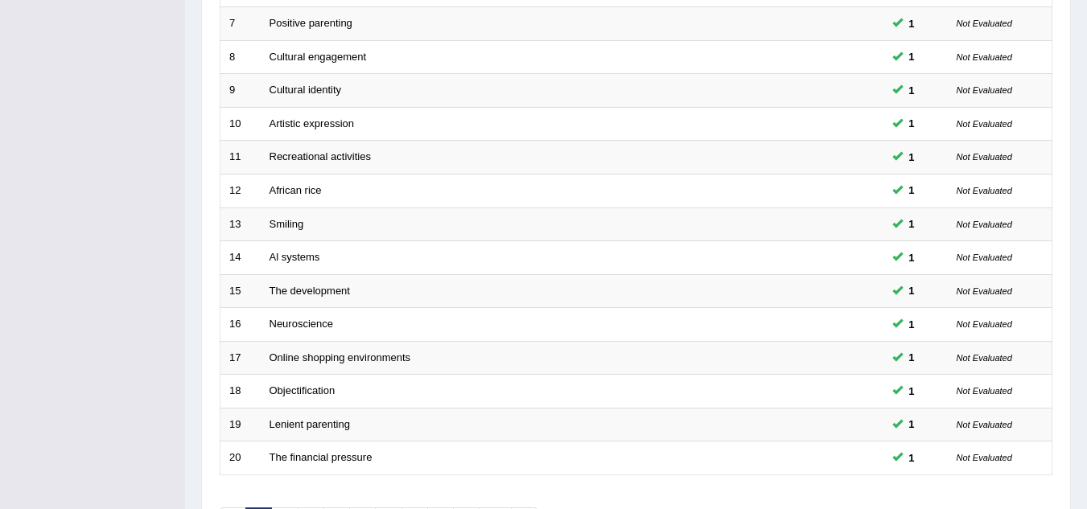
scroll to position [556, 0]
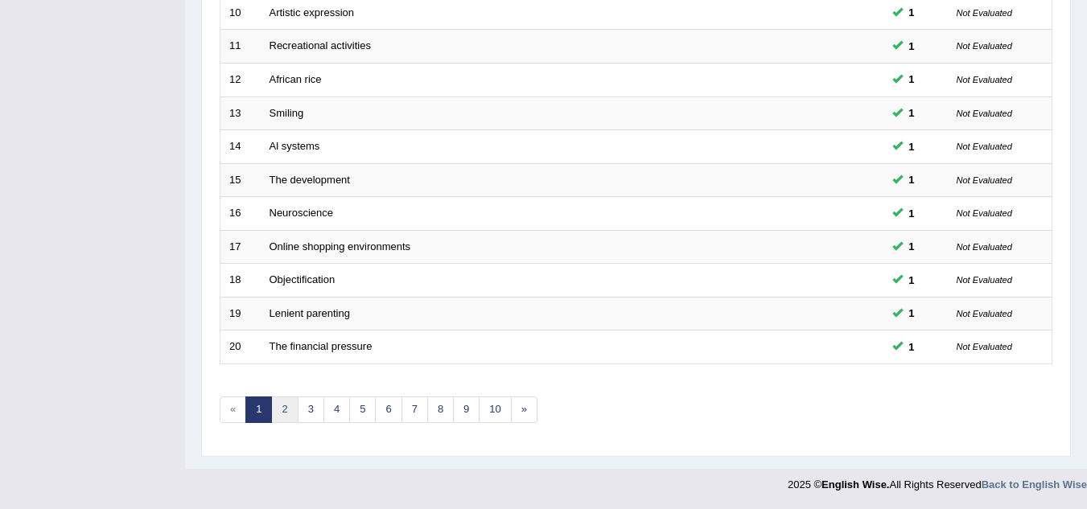
click at [290, 406] on link "2" at bounding box center [284, 410] width 27 height 27
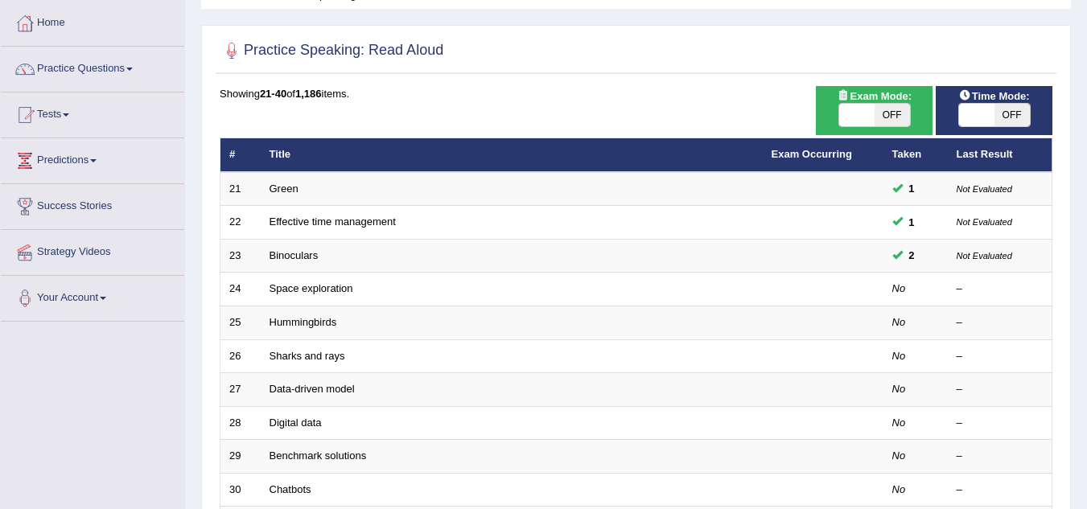
scroll to position [80, 0]
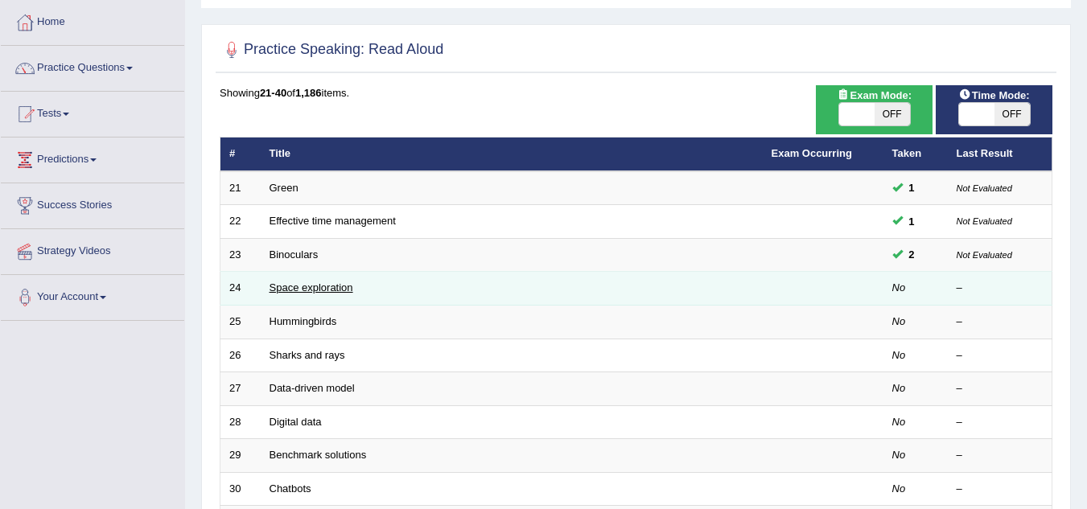
click at [304, 290] on link "Space exploration" at bounding box center [312, 288] width 84 height 12
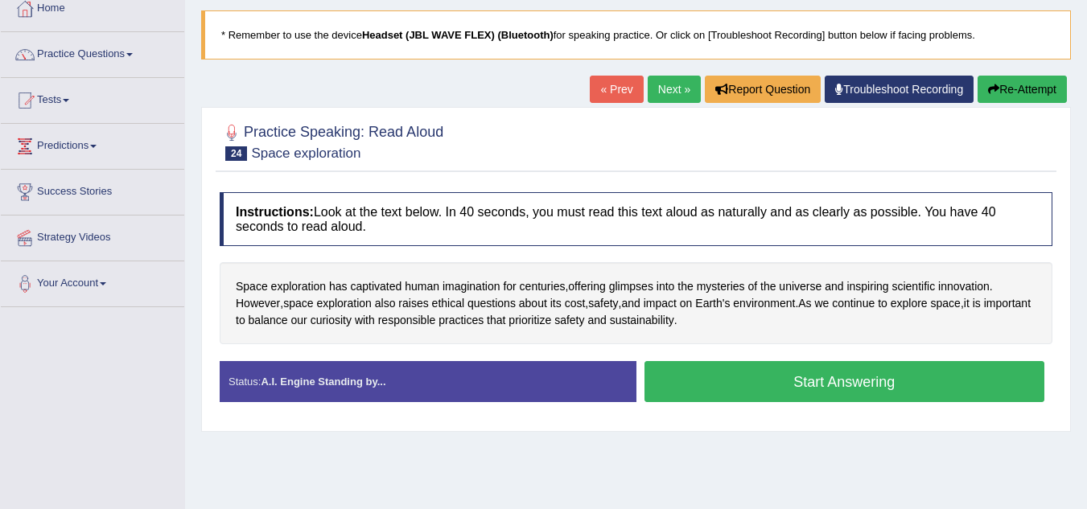
scroll to position [94, 0]
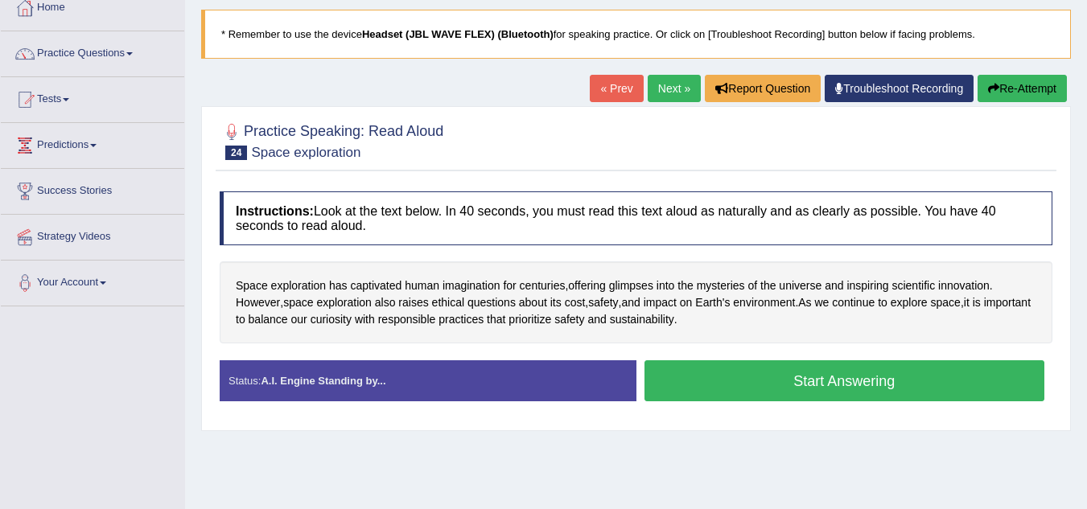
click at [766, 395] on button "Start Answering" at bounding box center [845, 381] width 401 height 41
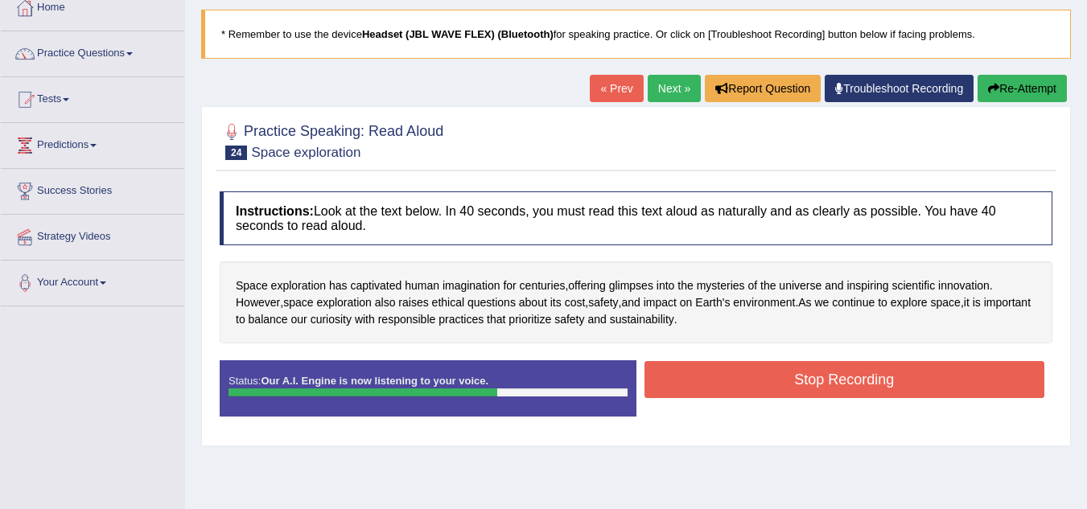
drag, startPoint x: 766, startPoint y: 395, endPoint x: 764, endPoint y: 361, distance: 34.6
click at [764, 361] on div "Status: Our A.I. Engine is now listening to your voice. Start Answering Stop Re…" at bounding box center [636, 397] width 833 height 72
click at [764, 361] on div "Start Answering" at bounding box center [845, 361] width 417 height 1
click at [765, 374] on button "Stop Recording" at bounding box center [845, 379] width 401 height 37
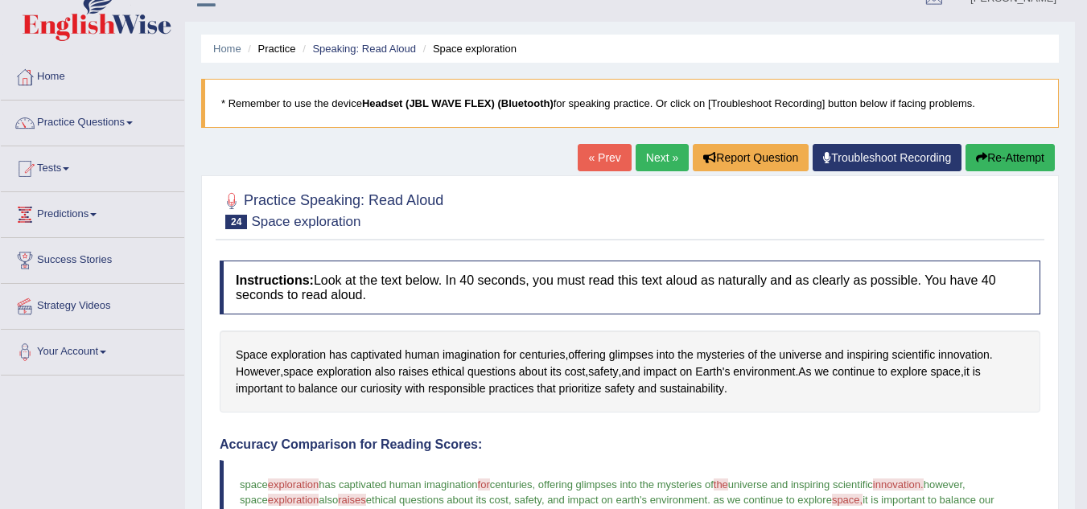
scroll to position [16, 0]
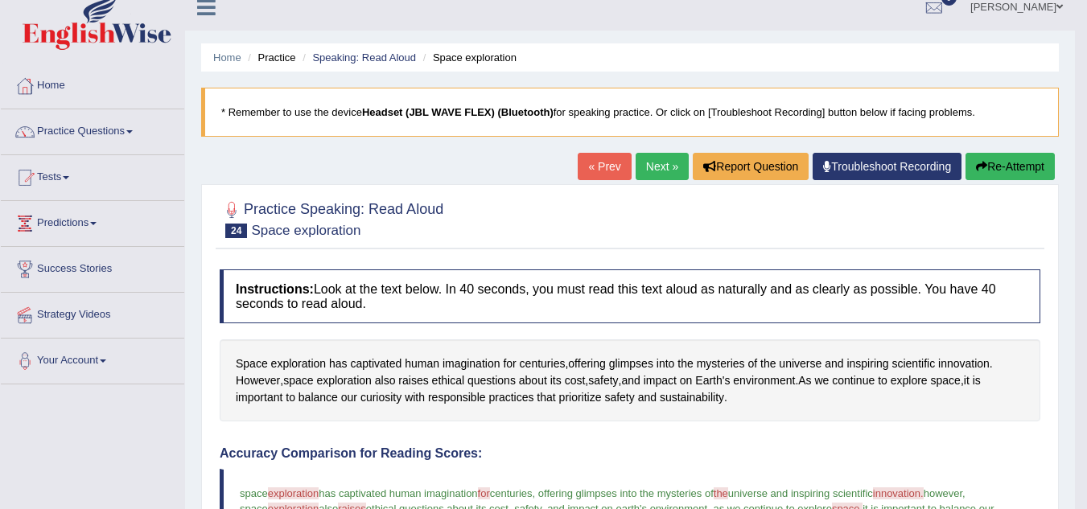
click at [664, 169] on link "Next »" at bounding box center [662, 166] width 53 height 27
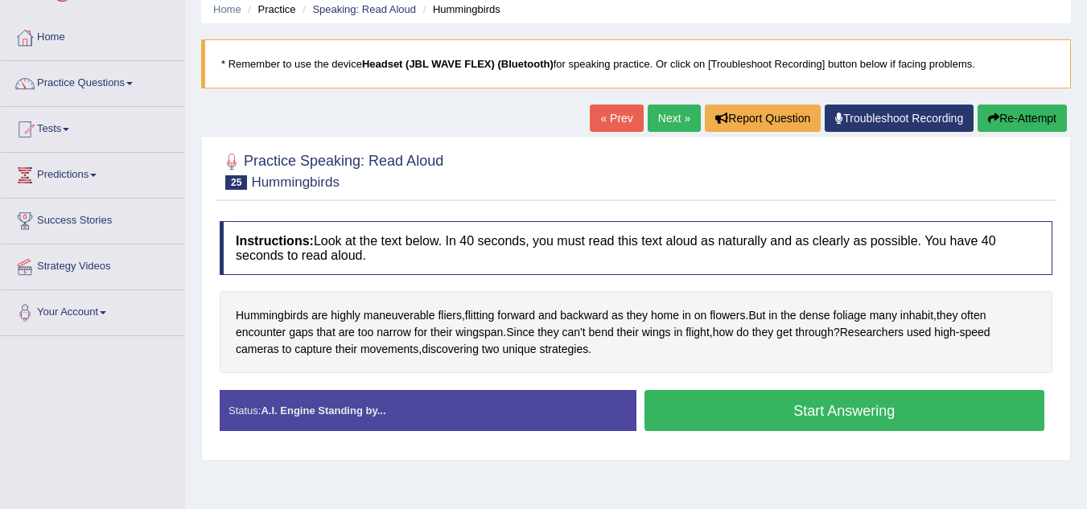
scroll to position [72, 0]
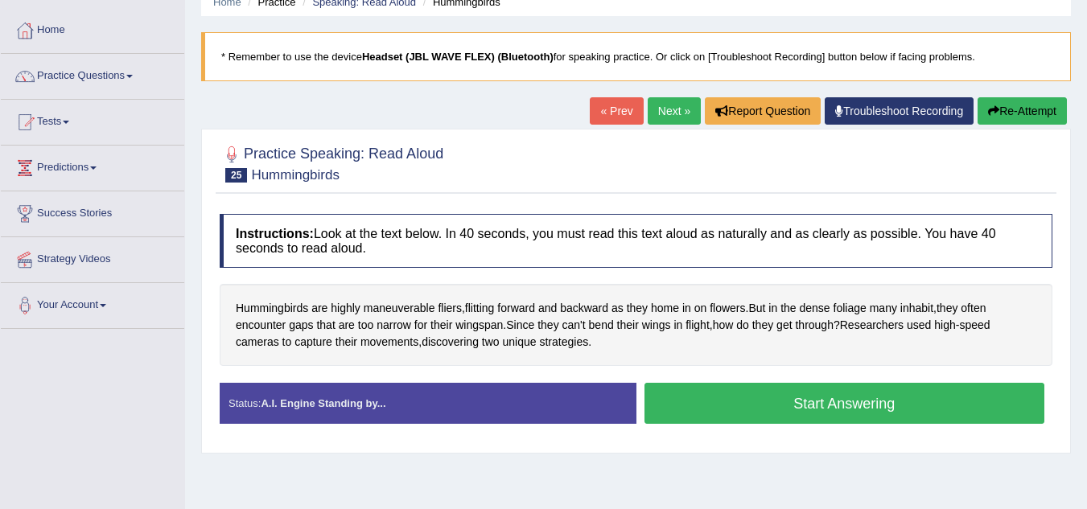
click at [723, 403] on button "Start Answering" at bounding box center [845, 403] width 401 height 41
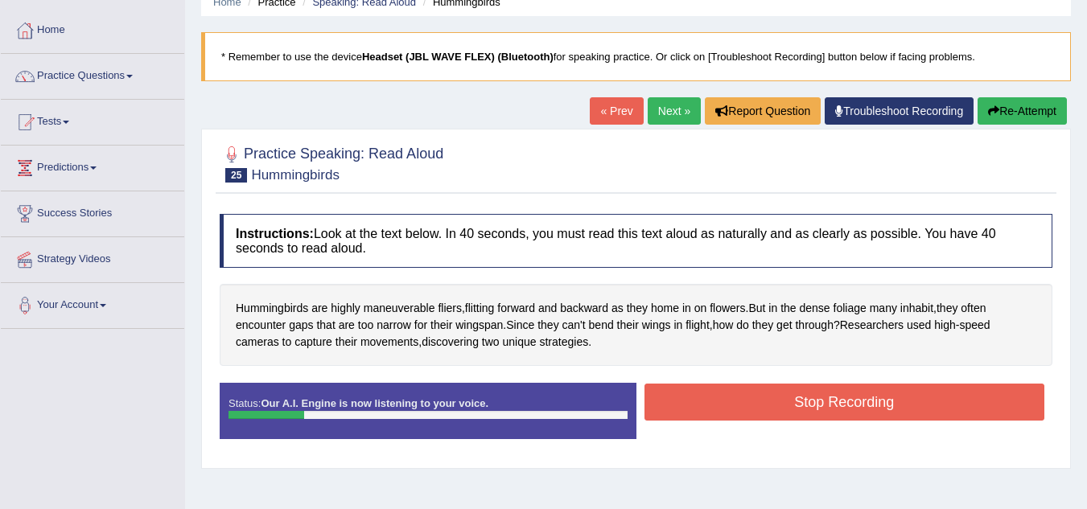
click at [734, 401] on button "Stop Recording" at bounding box center [845, 402] width 401 height 37
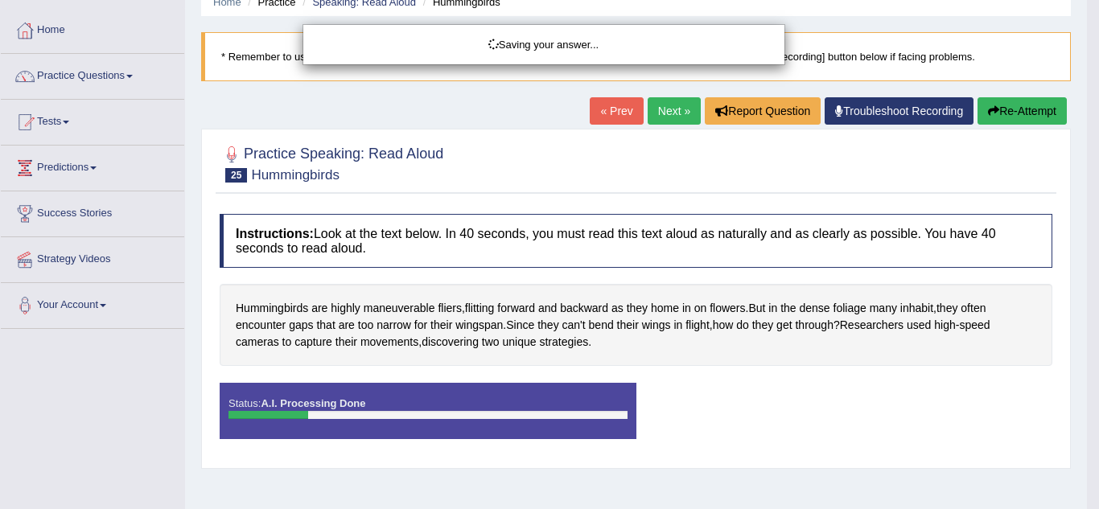
click at [1003, 118] on div "Saving your answer..." at bounding box center [549, 254] width 1099 height 509
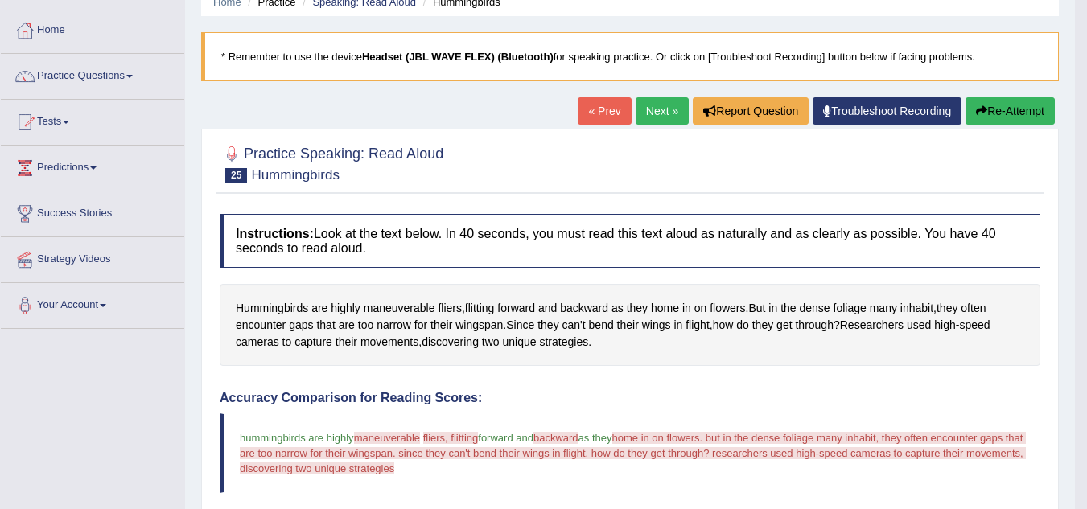
click at [1003, 118] on button "Re-Attempt" at bounding box center [1010, 110] width 89 height 27
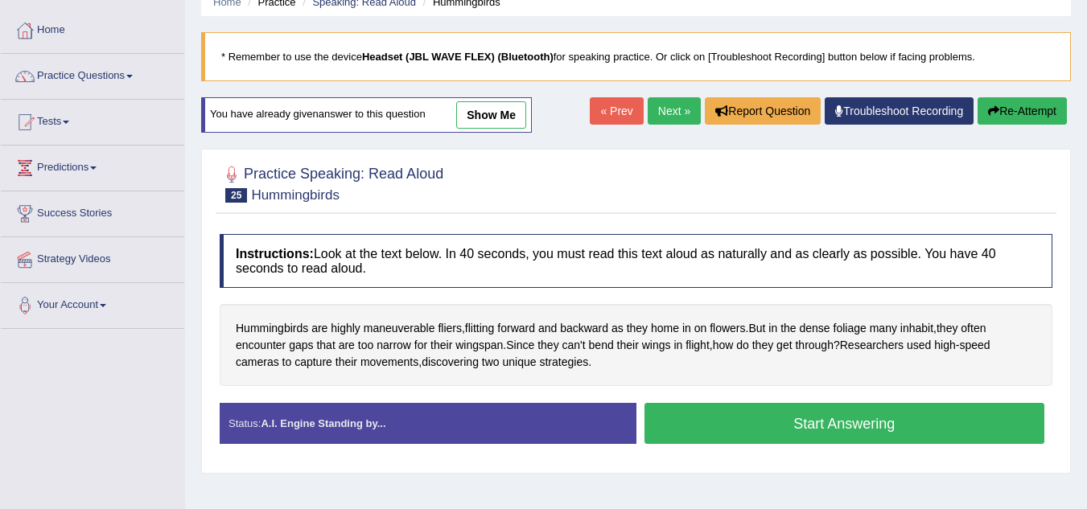
click at [810, 428] on button "Start Answering" at bounding box center [845, 423] width 401 height 41
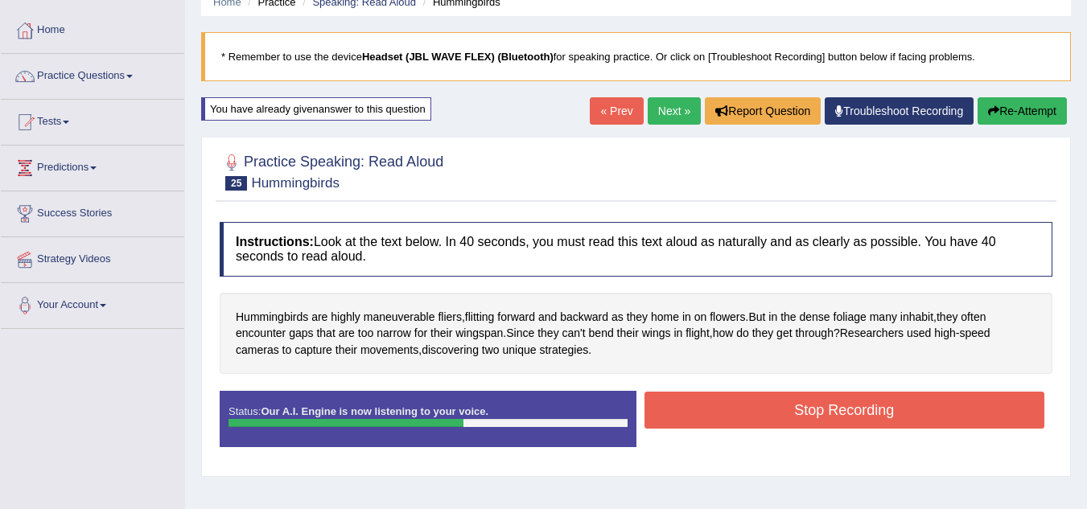
click at [810, 423] on button "Stop Recording" at bounding box center [845, 410] width 401 height 37
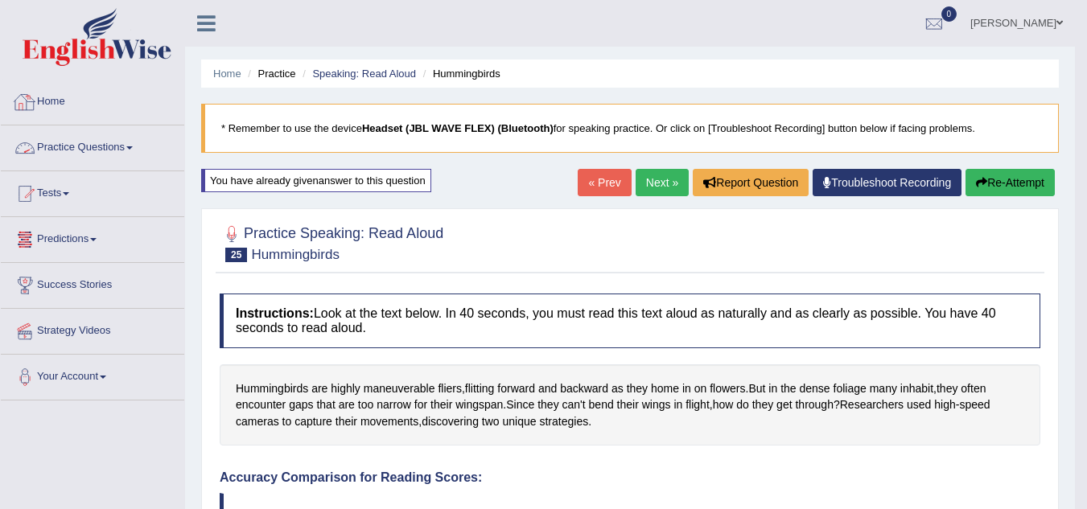
click at [120, 138] on link "Practice Questions" at bounding box center [92, 146] width 183 height 40
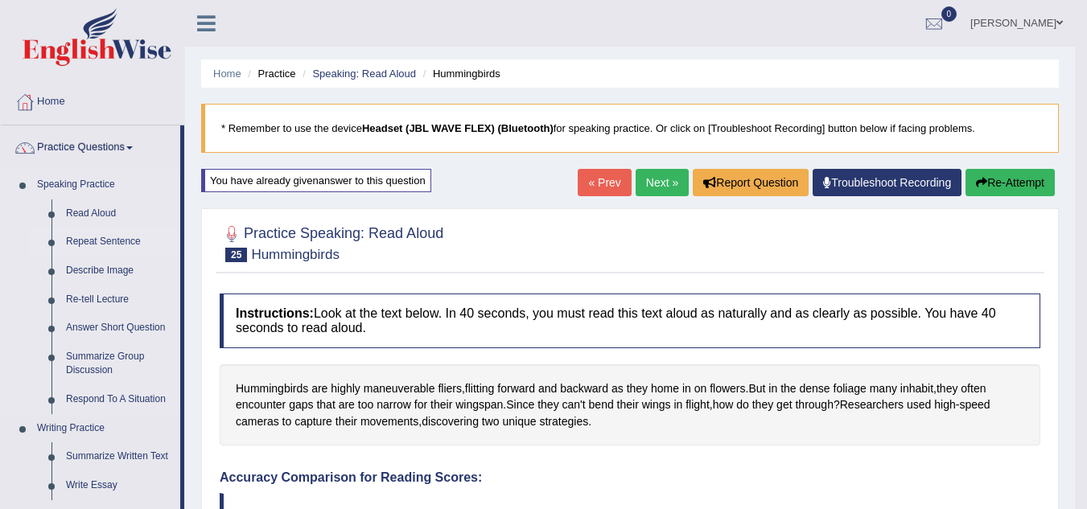
click at [95, 237] on link "Repeat Sentence" at bounding box center [120, 242] width 122 height 29
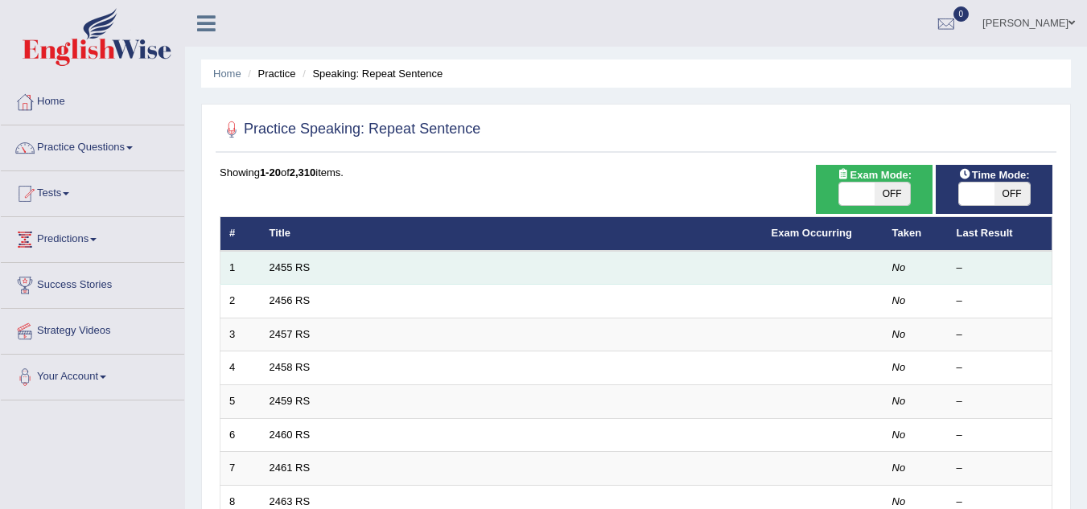
click at [256, 268] on td "1" at bounding box center [240, 268] width 40 height 34
click at [284, 277] on td "2455 RS" at bounding box center [512, 268] width 502 height 34
click at [291, 266] on link "2455 RS" at bounding box center [290, 268] width 41 height 12
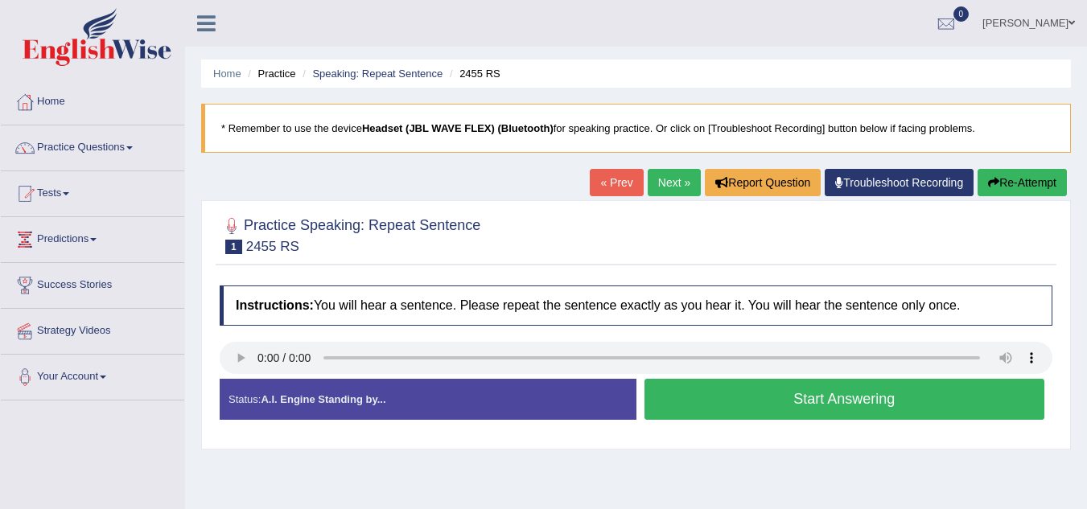
click at [765, 394] on button "Start Answering" at bounding box center [845, 399] width 401 height 41
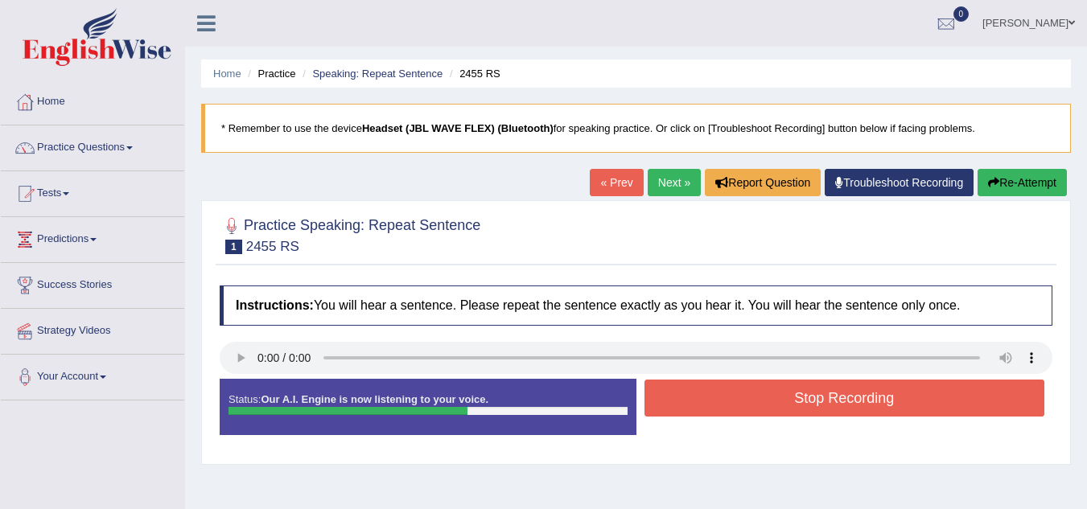
click at [765, 394] on button "Stop Recording" at bounding box center [845, 398] width 401 height 37
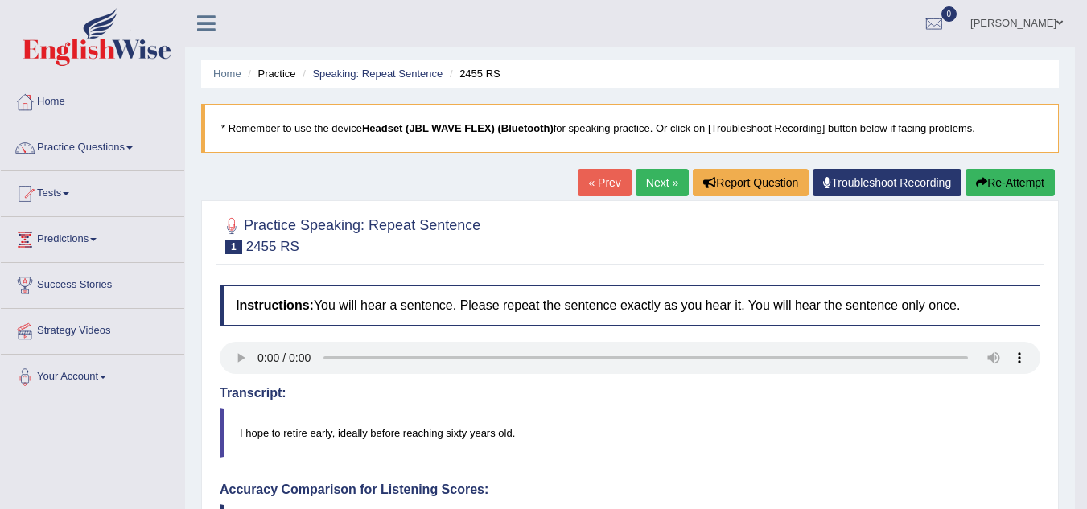
click at [653, 190] on link "Next »" at bounding box center [662, 182] width 53 height 27
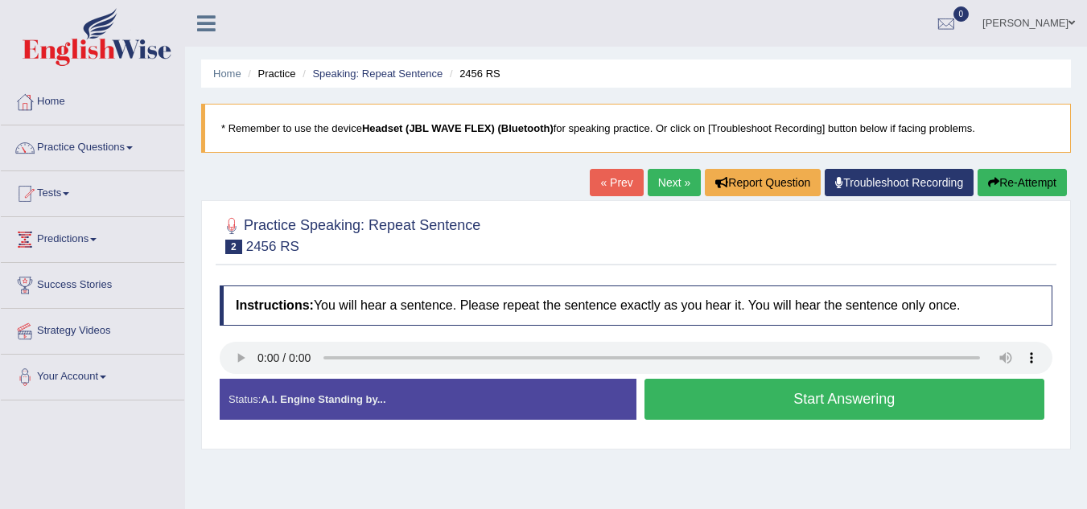
click at [876, 413] on button "Start Answering" at bounding box center [845, 399] width 401 height 41
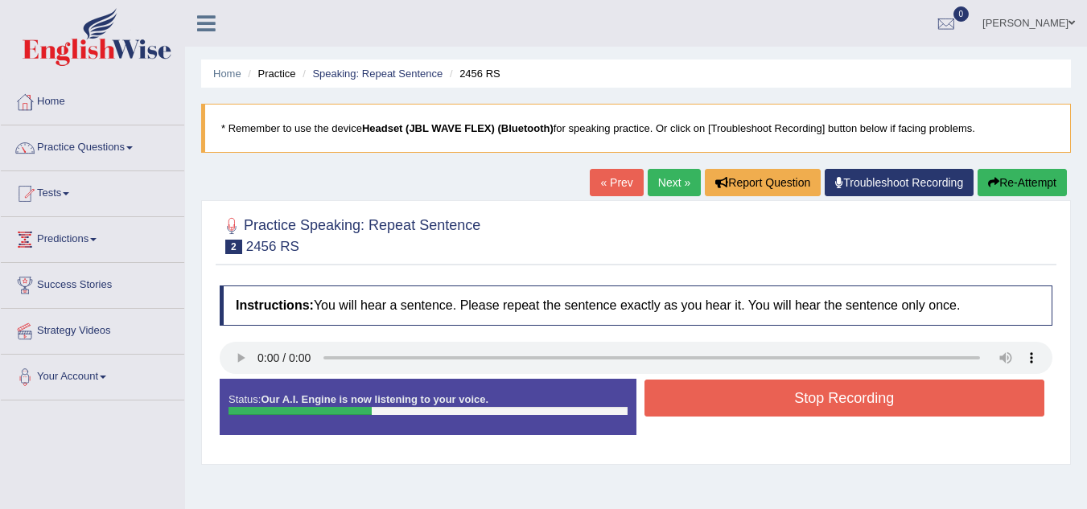
click at [876, 413] on button "Stop Recording" at bounding box center [845, 398] width 401 height 37
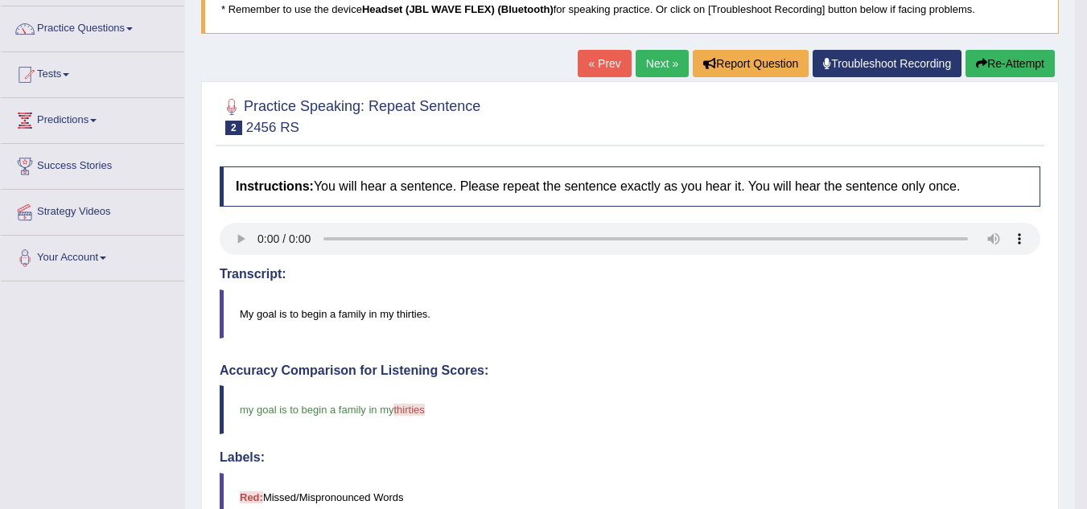
scroll to position [118, 0]
click at [661, 73] on link "Next »" at bounding box center [662, 64] width 53 height 27
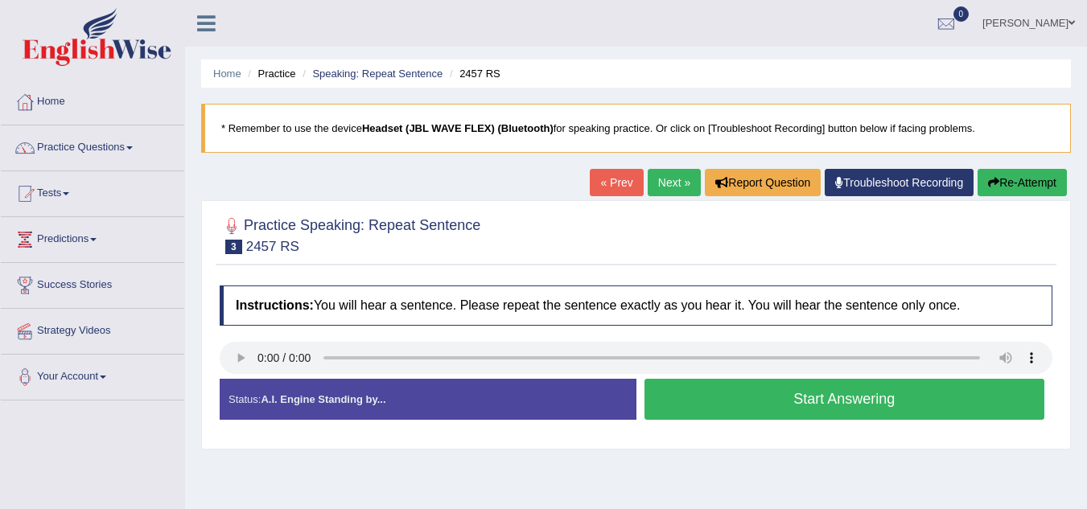
click at [74, 155] on link "Practice Questions" at bounding box center [92, 146] width 183 height 40
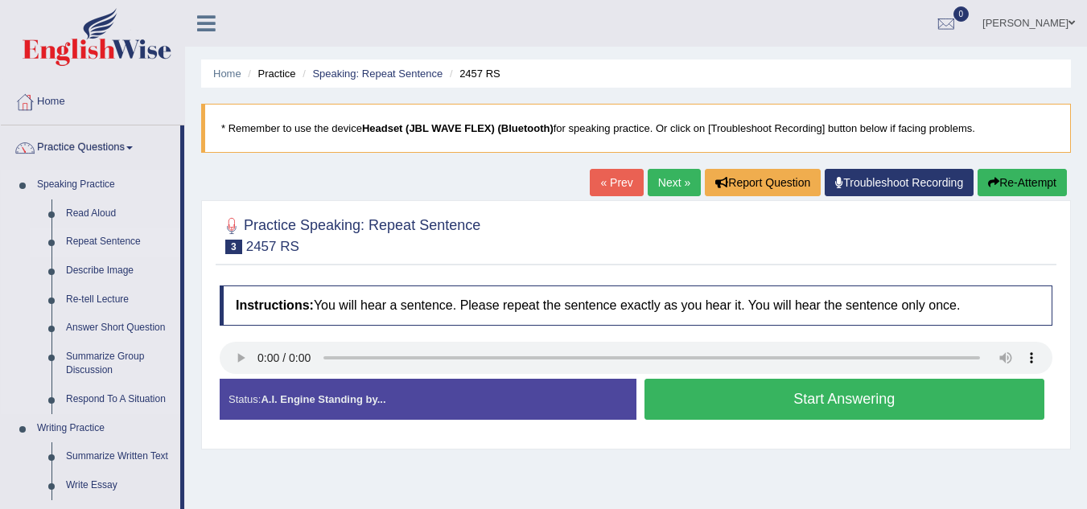
click at [109, 236] on link "Repeat Sentence" at bounding box center [120, 242] width 122 height 29
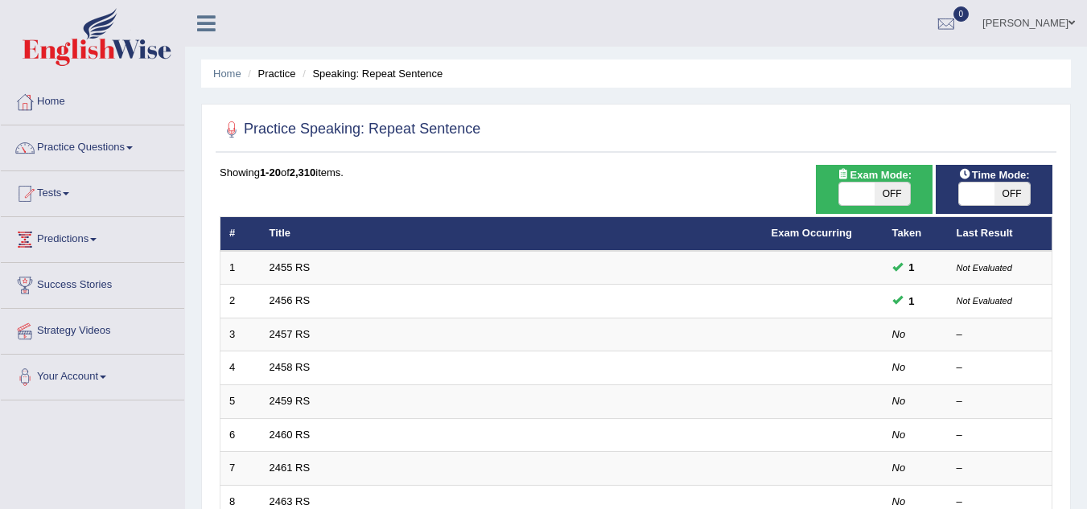
click at [880, 202] on span "OFF" at bounding box center [892, 194] width 35 height 23
checkbox input "true"
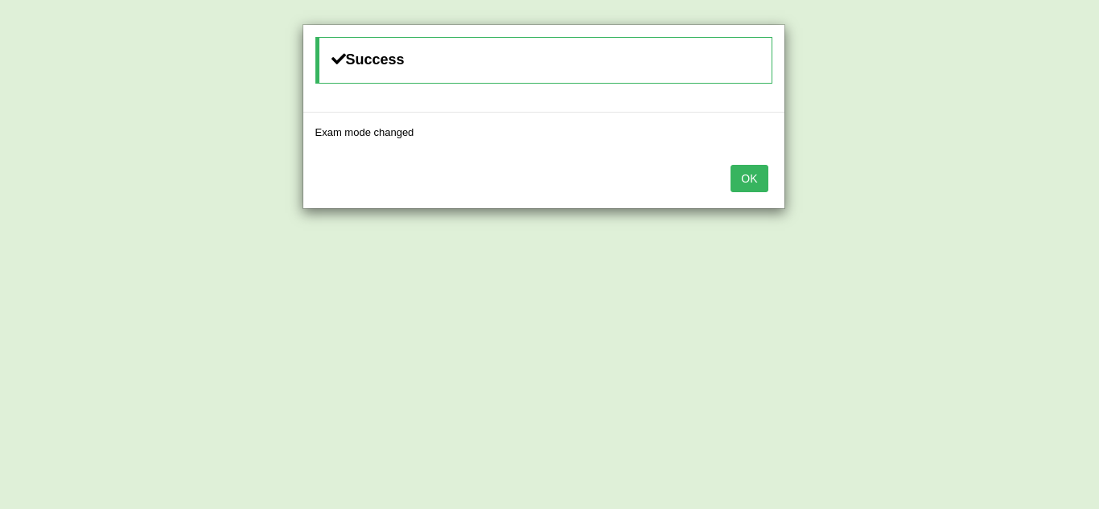
click at [752, 190] on button "OK" at bounding box center [749, 178] width 37 height 27
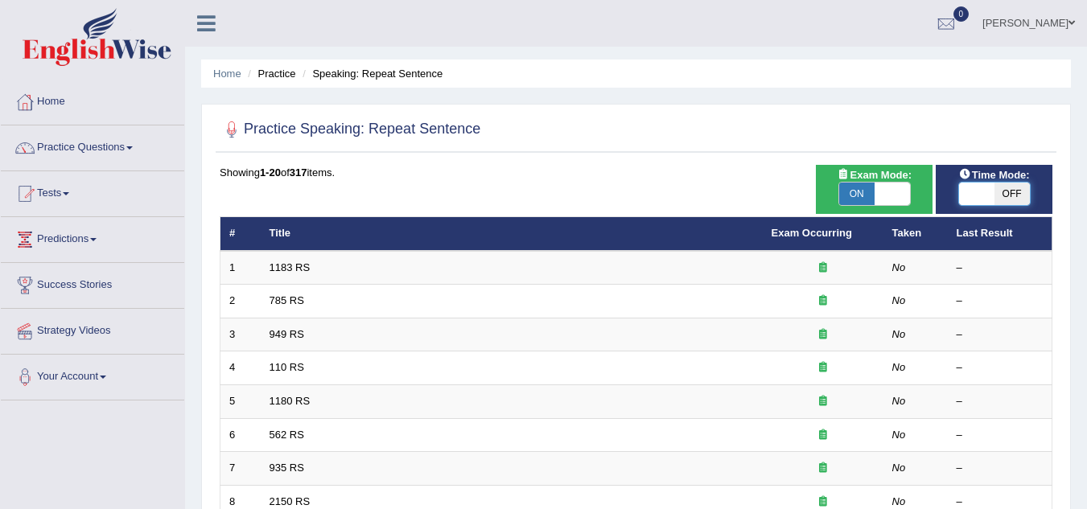
click at [986, 201] on span at bounding box center [976, 194] width 35 height 23
checkbox input "true"
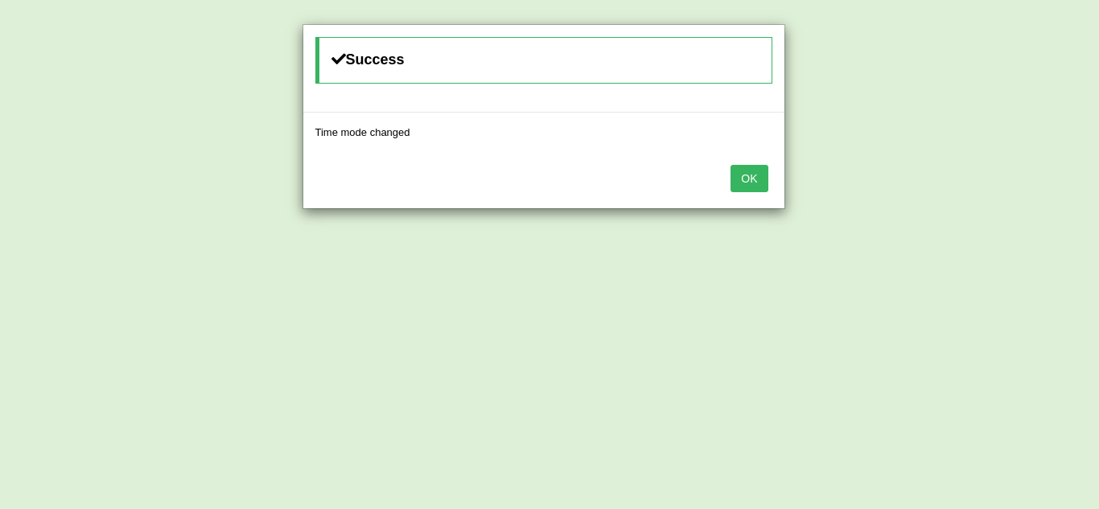
click at [752, 176] on button "OK" at bounding box center [749, 178] width 37 height 27
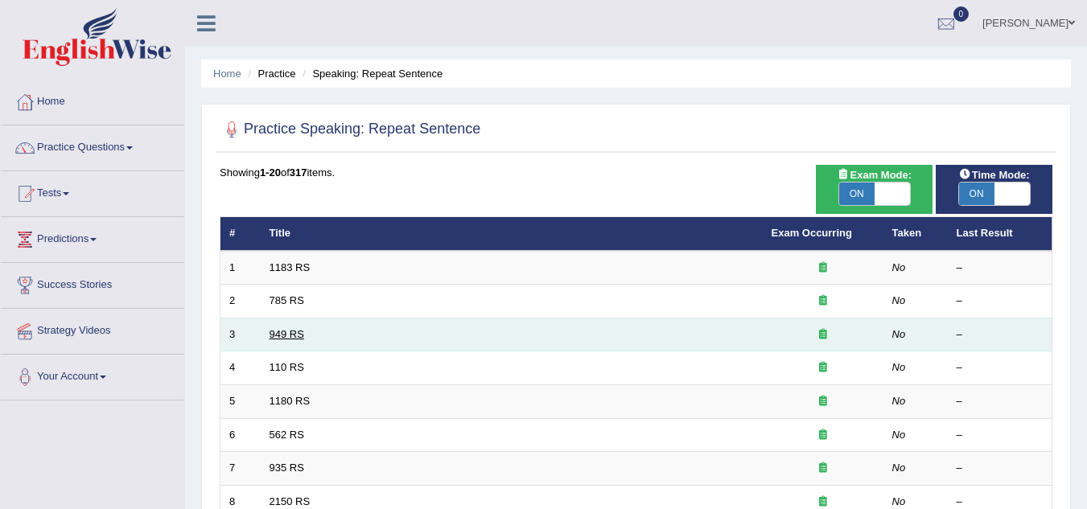
click at [278, 336] on link "949 RS" at bounding box center [287, 334] width 35 height 12
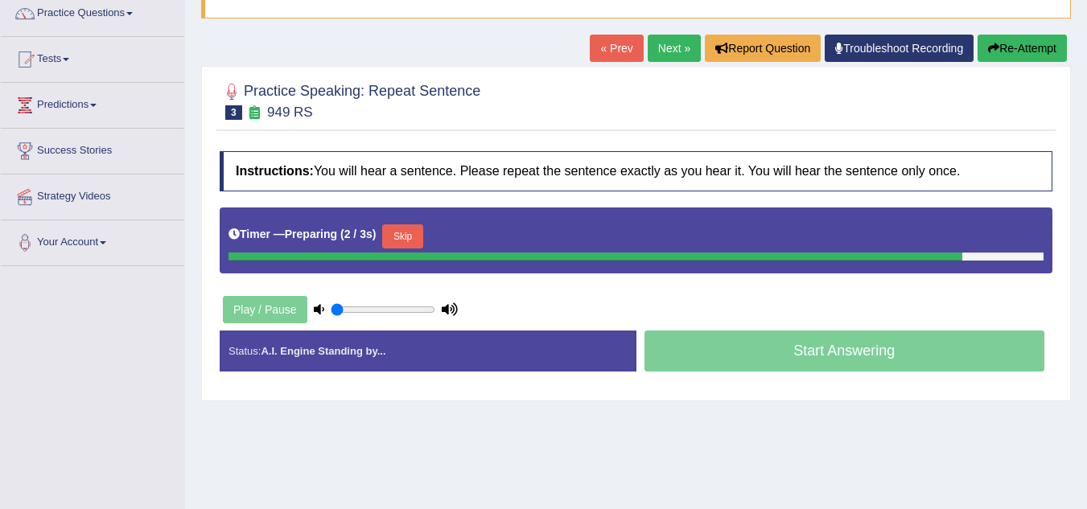
scroll to position [136, 0]
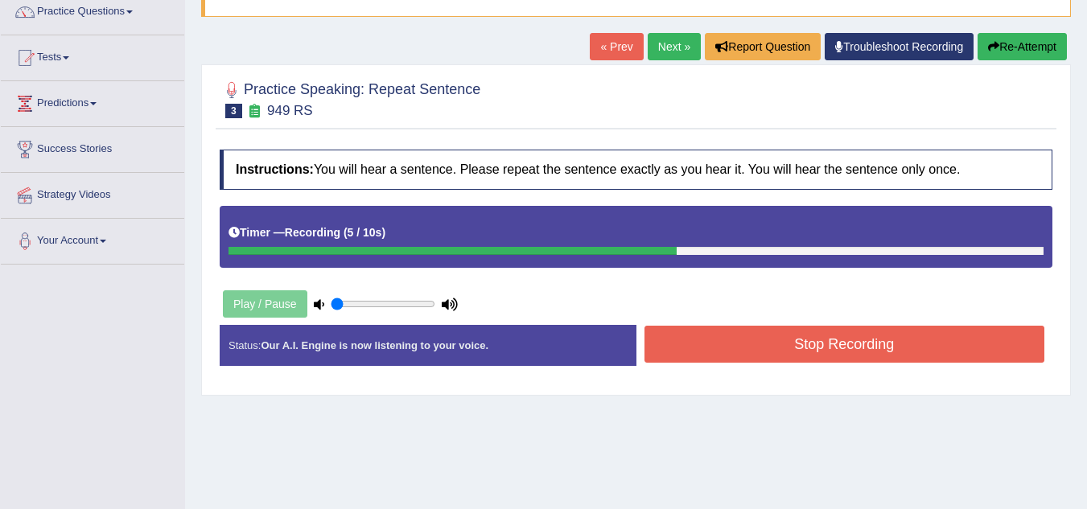
click at [710, 361] on button "Stop Recording" at bounding box center [845, 344] width 401 height 37
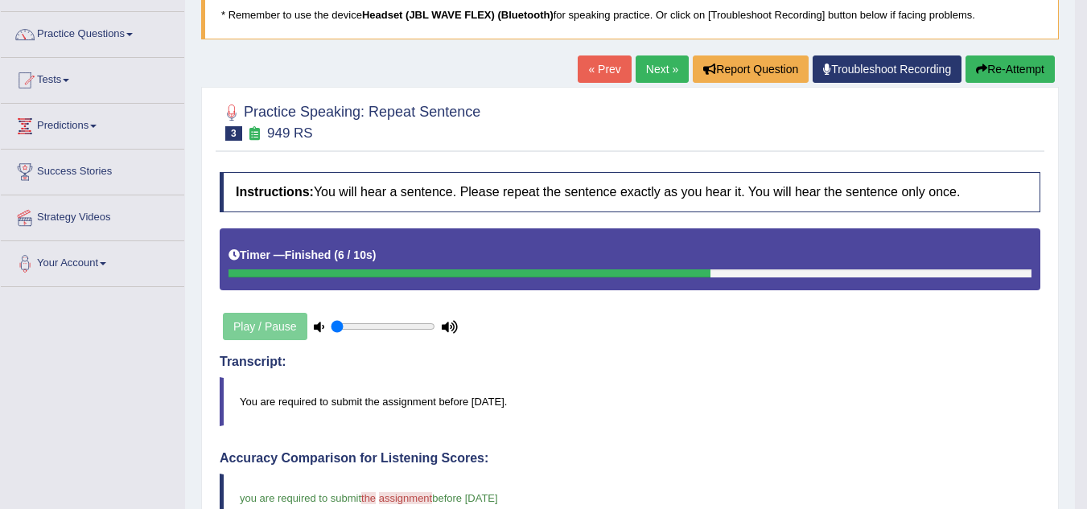
scroll to position [112, 0]
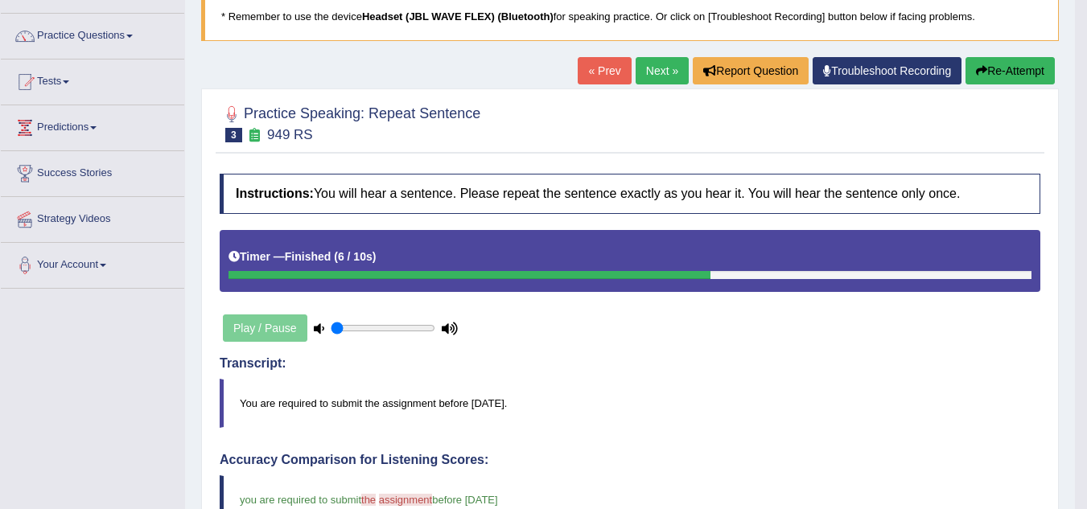
click at [655, 72] on link "Next »" at bounding box center [662, 70] width 53 height 27
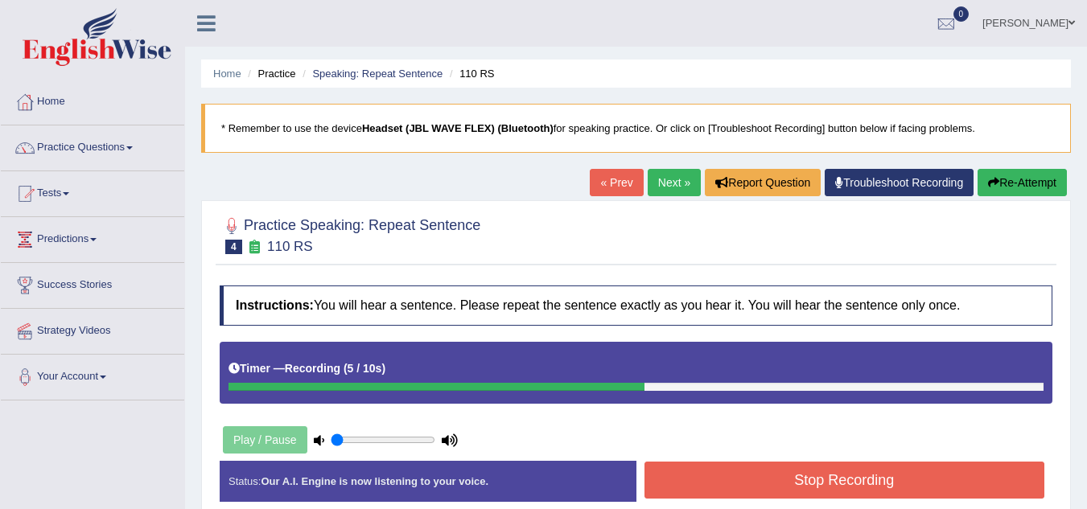
click at [723, 484] on button "Stop Recording" at bounding box center [845, 480] width 401 height 37
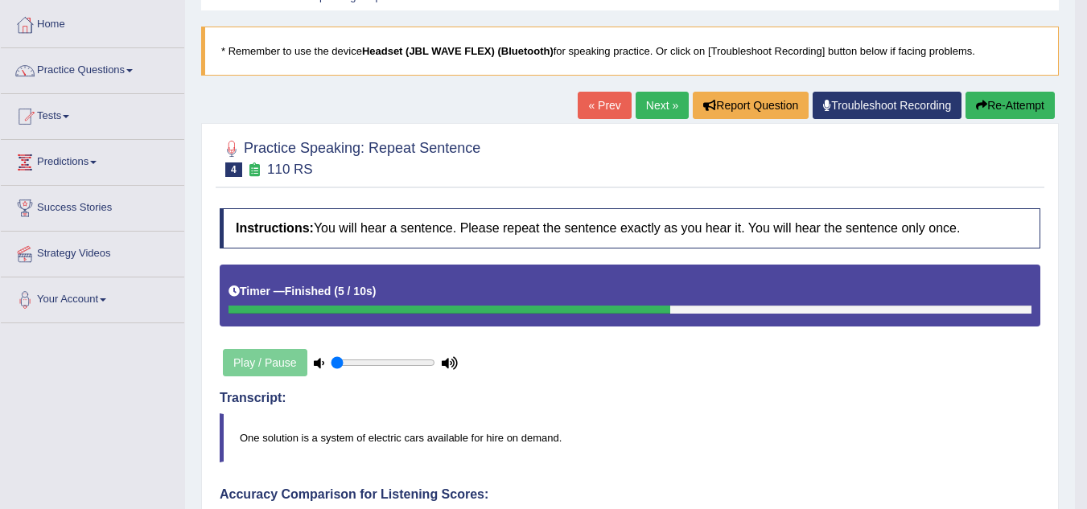
scroll to position [76, 0]
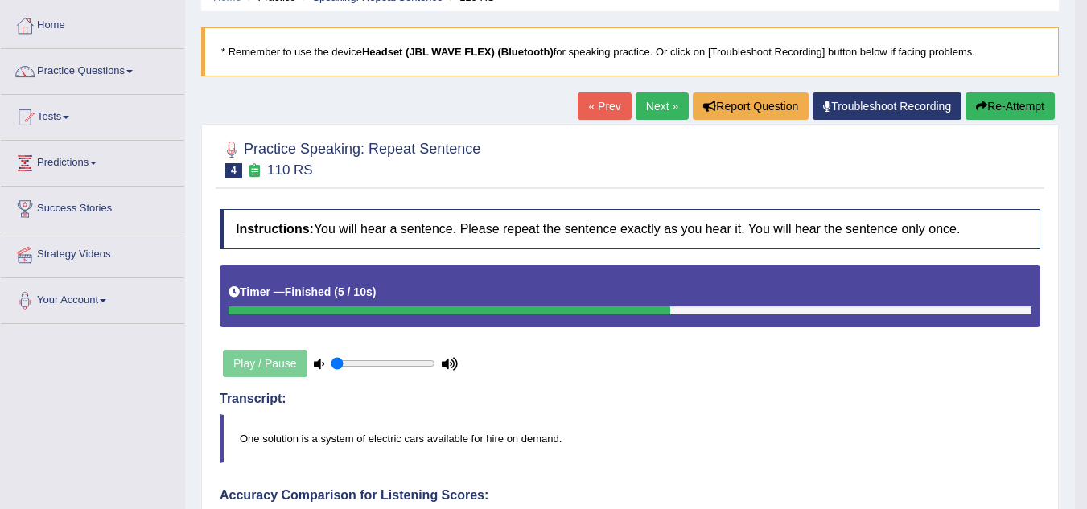
click at [651, 98] on link "Next »" at bounding box center [662, 106] width 53 height 27
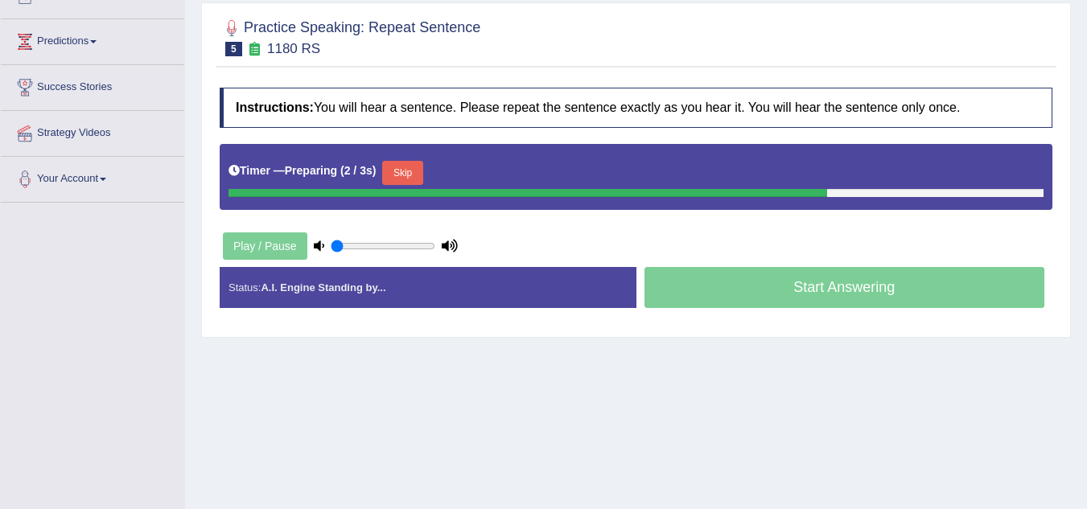
scroll to position [199, 0]
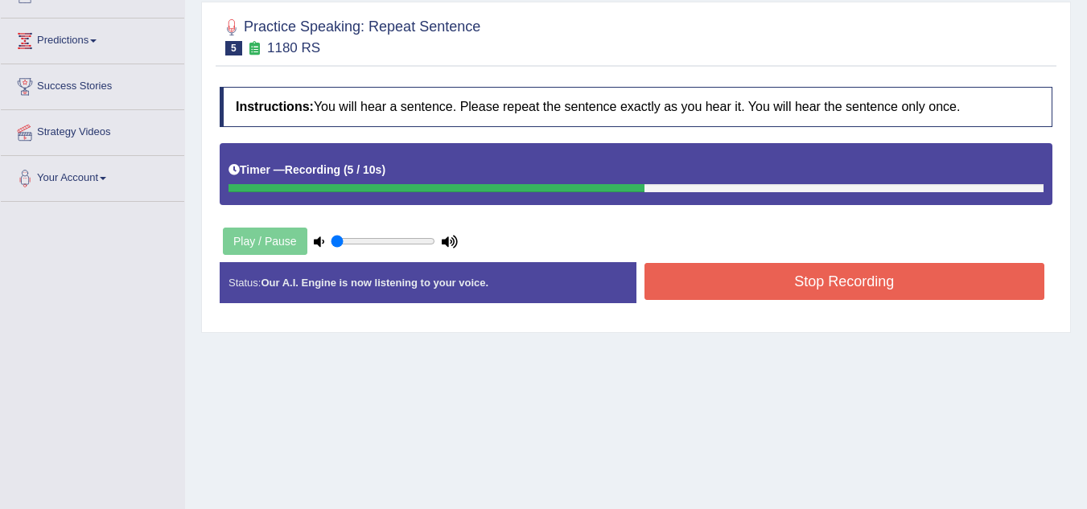
click at [756, 274] on button "Stop Recording" at bounding box center [845, 281] width 401 height 37
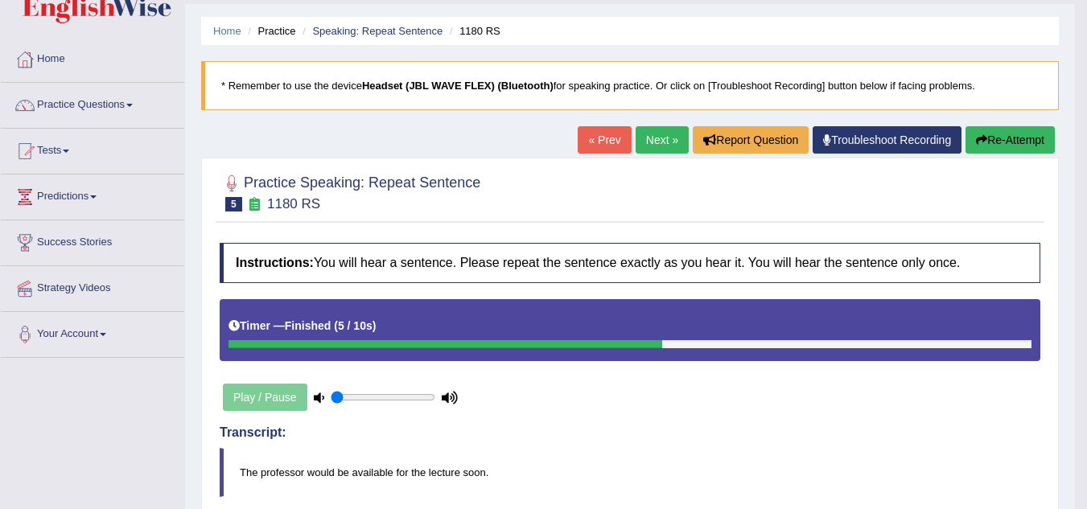
scroll to position [42, 0]
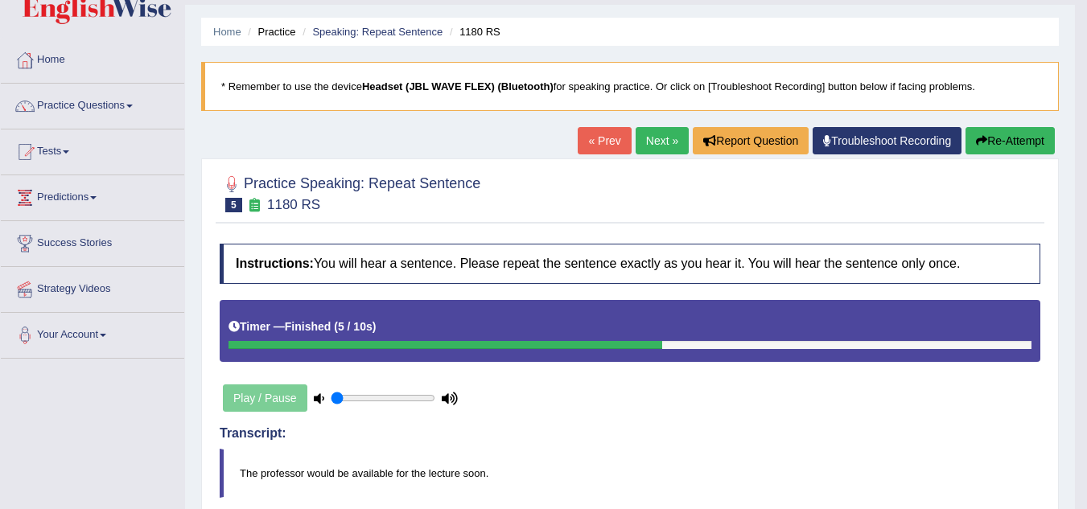
click at [651, 137] on link "Next »" at bounding box center [662, 140] width 53 height 27
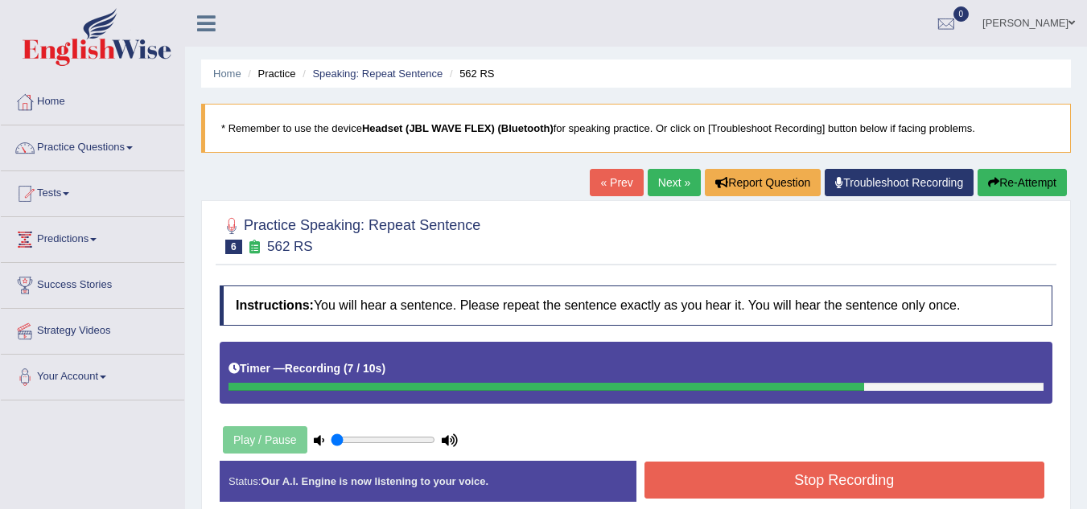
click at [756, 470] on button "Stop Recording" at bounding box center [845, 480] width 401 height 37
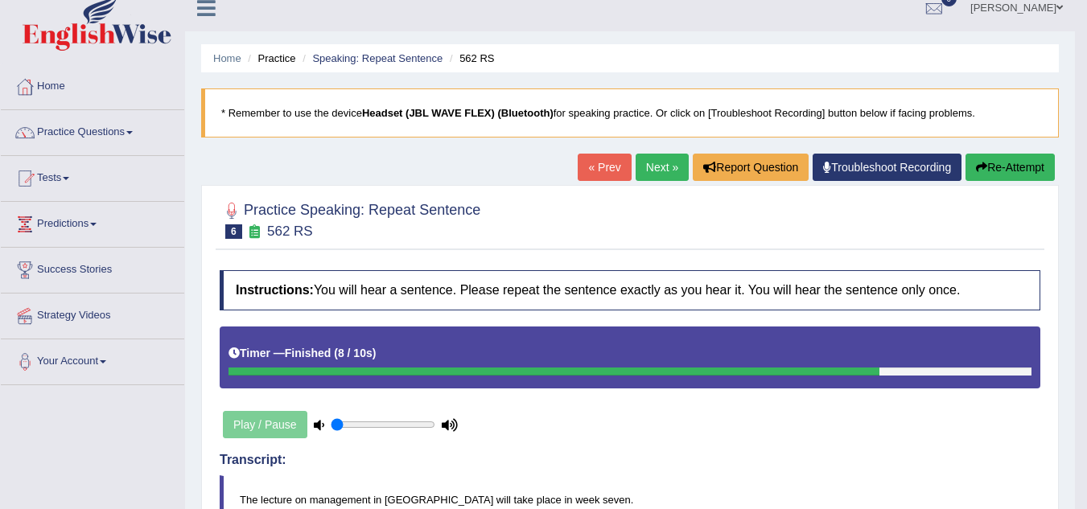
scroll to position [14, 0]
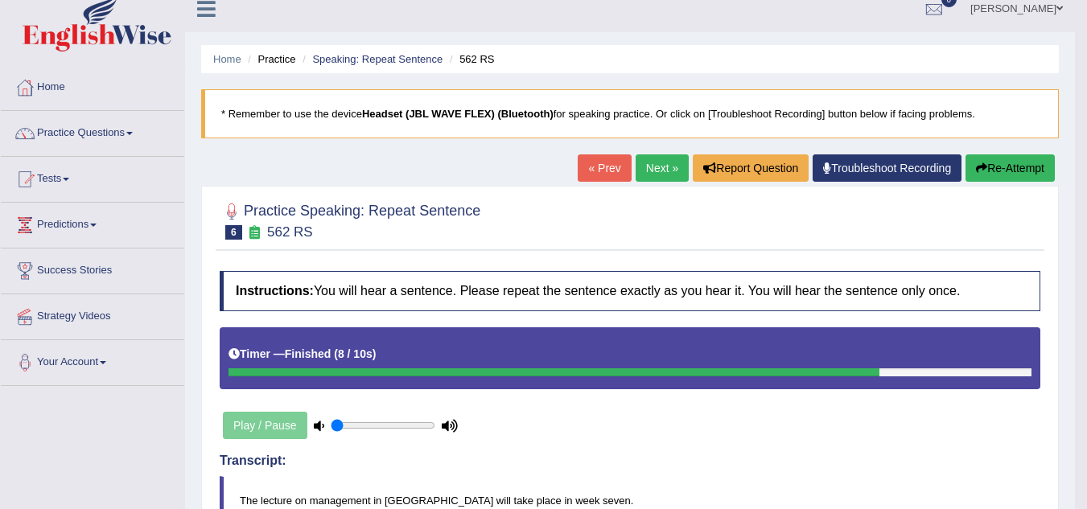
click at [660, 159] on link "Next »" at bounding box center [662, 168] width 53 height 27
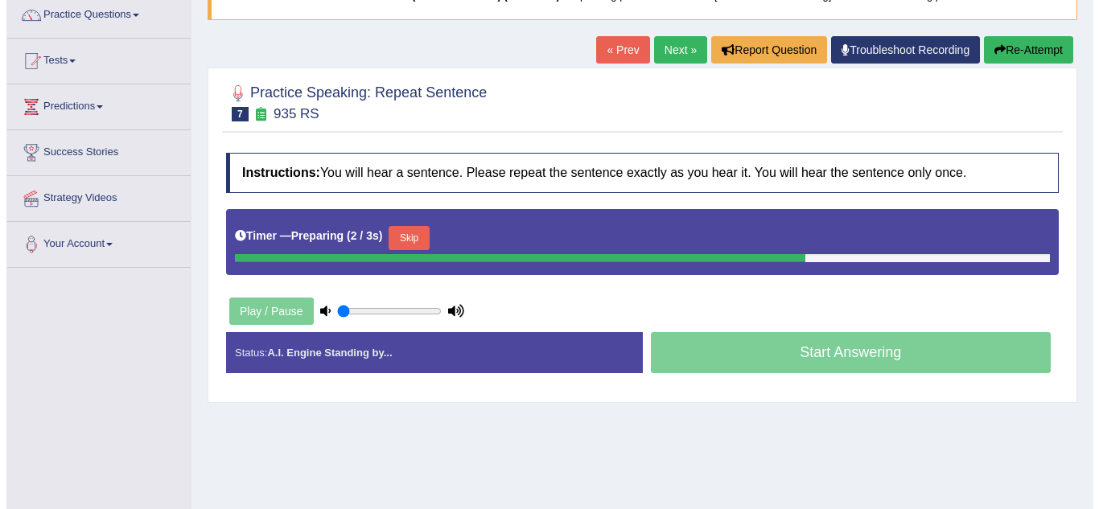
scroll to position [134, 0]
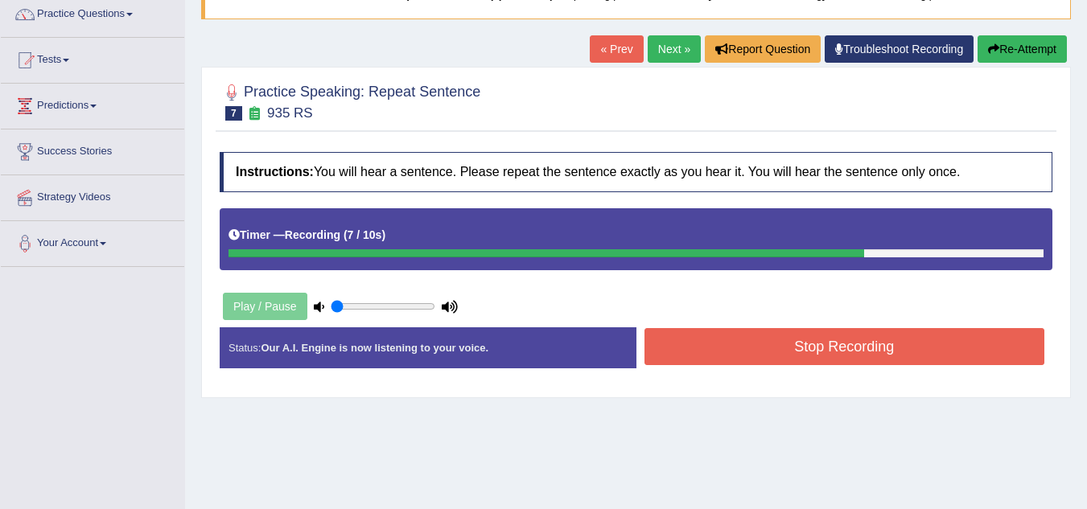
click at [796, 361] on button "Stop Recording" at bounding box center [845, 346] width 401 height 37
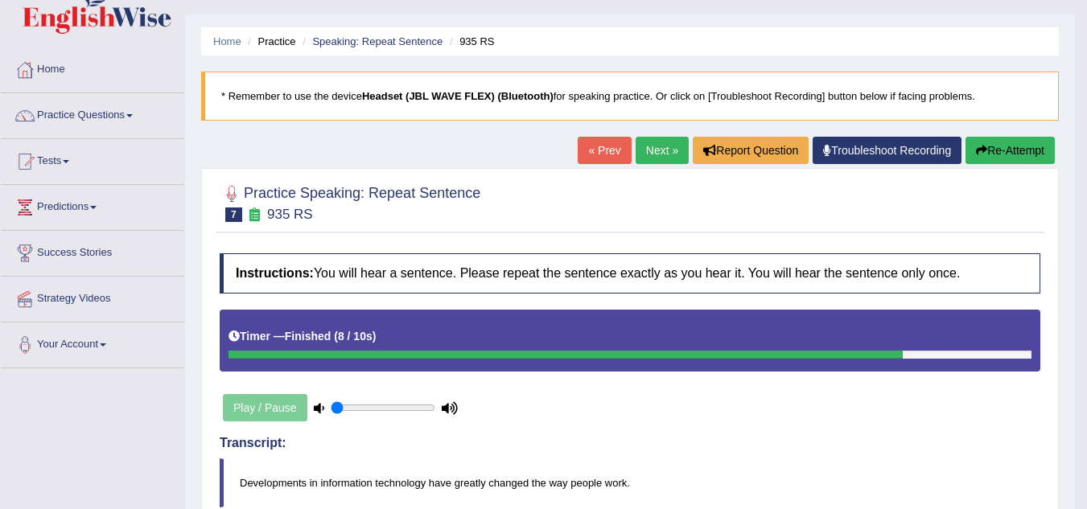
scroll to position [31, 0]
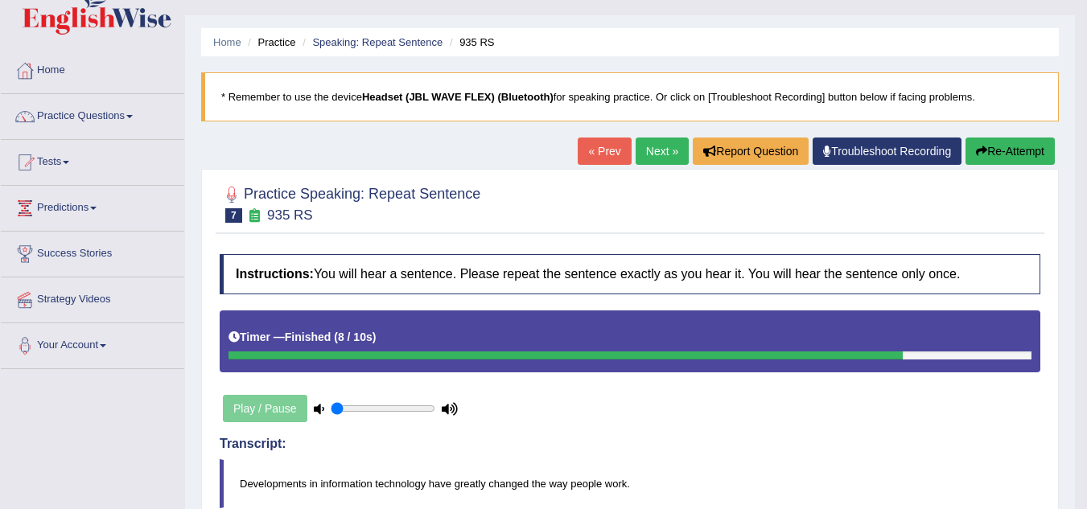
click at [645, 146] on link "Next »" at bounding box center [662, 151] width 53 height 27
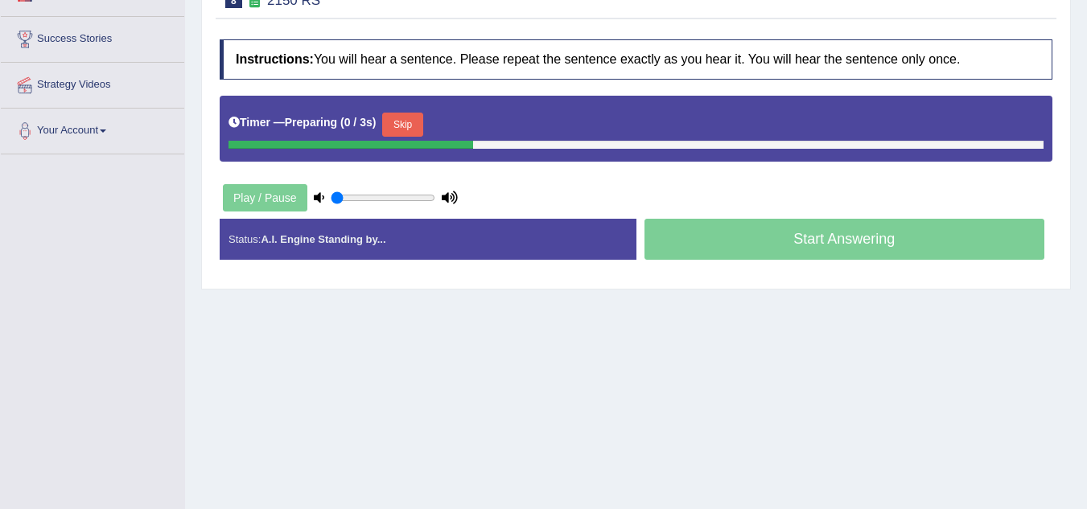
scroll to position [247, 0]
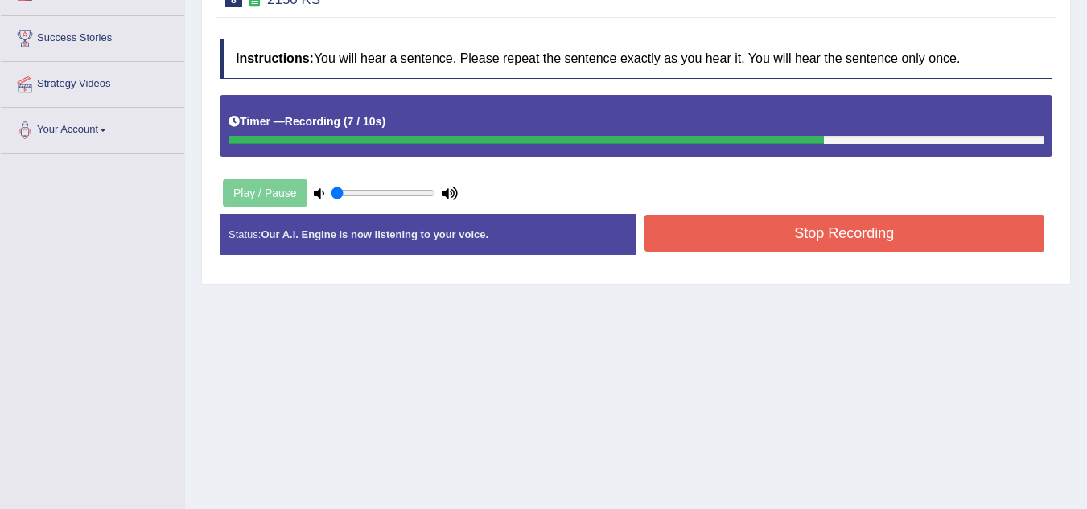
click at [802, 232] on button "Stop Recording" at bounding box center [845, 233] width 401 height 37
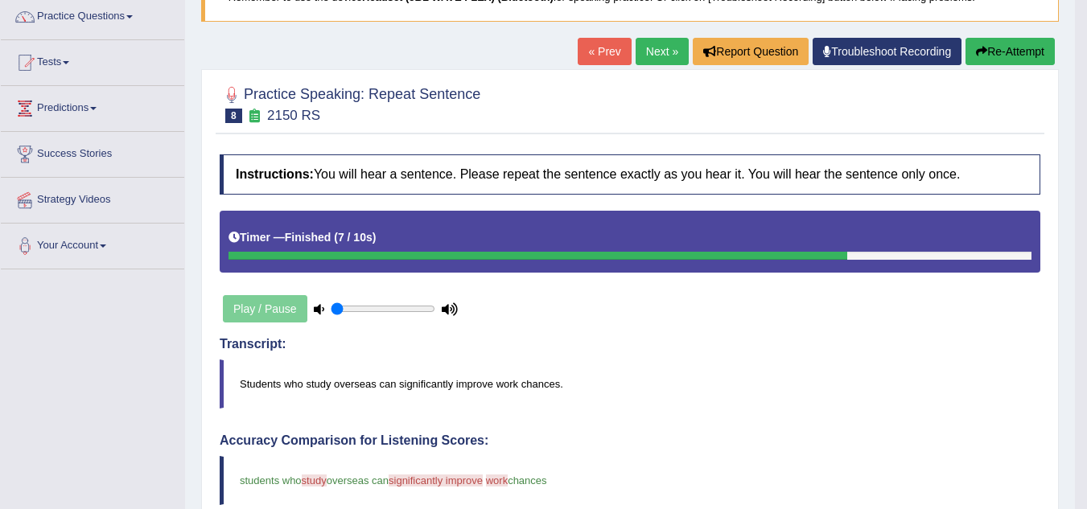
scroll to position [130, 0]
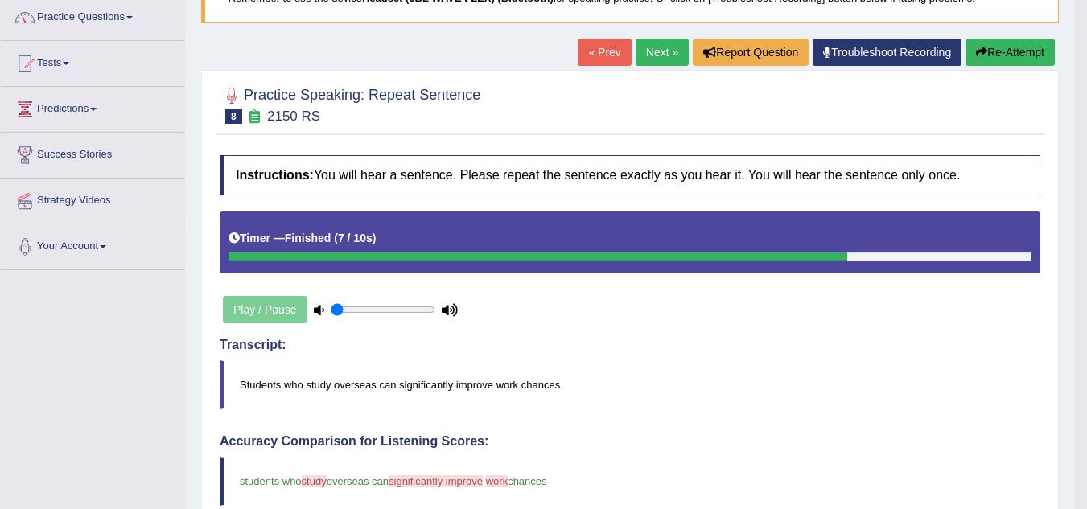
click at [646, 68] on div "« Prev Next » Report Question Troubleshoot Recording Re-Attempt" at bounding box center [818, 54] width 481 height 31
click at [645, 64] on link "Next »" at bounding box center [662, 52] width 53 height 27
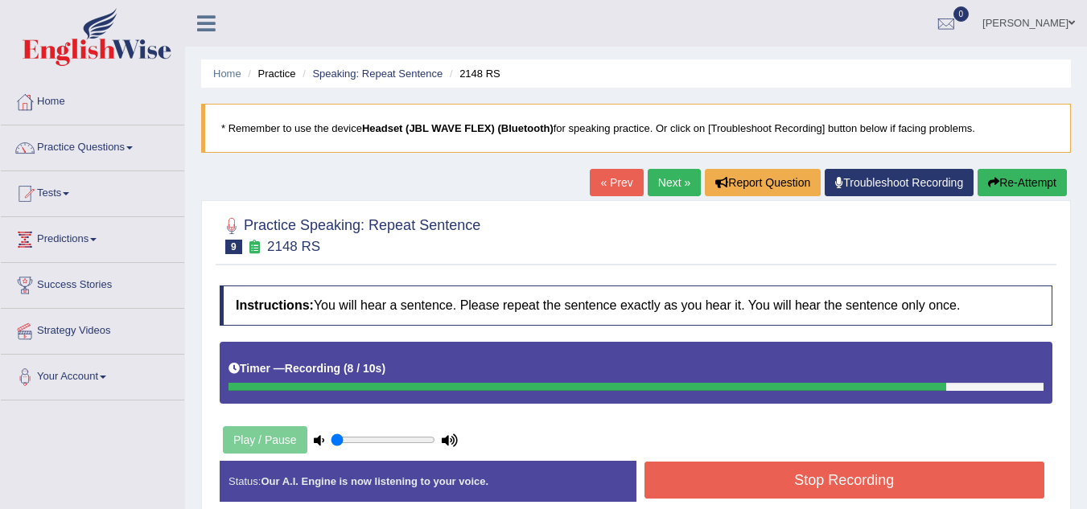
click at [837, 468] on button "Stop Recording" at bounding box center [845, 480] width 401 height 37
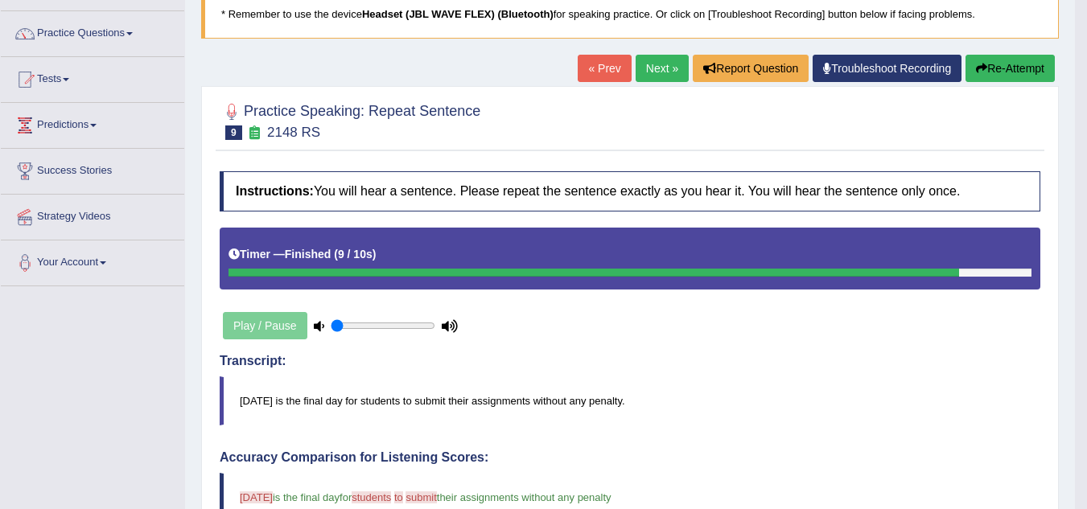
scroll to position [103, 0]
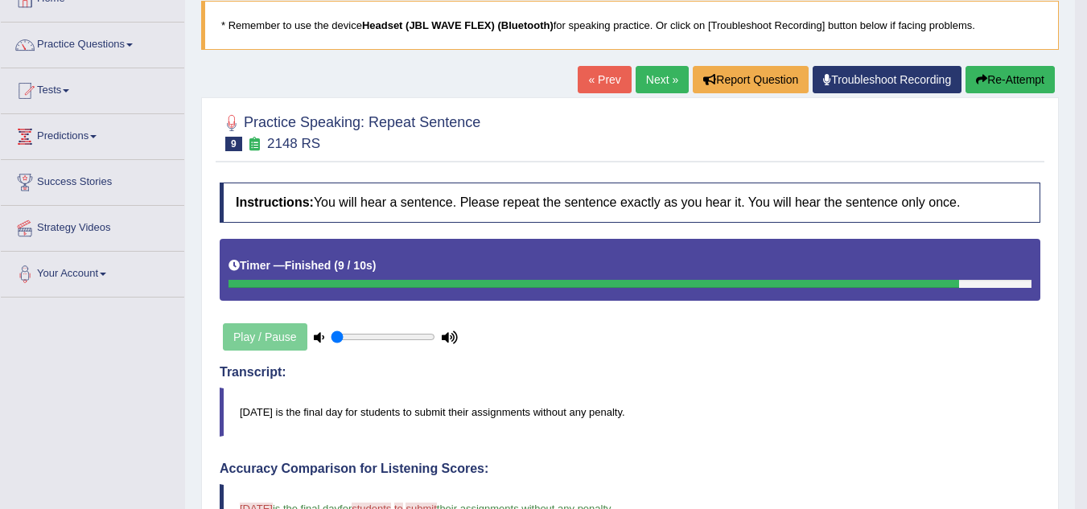
click at [648, 86] on link "Next »" at bounding box center [662, 79] width 53 height 27
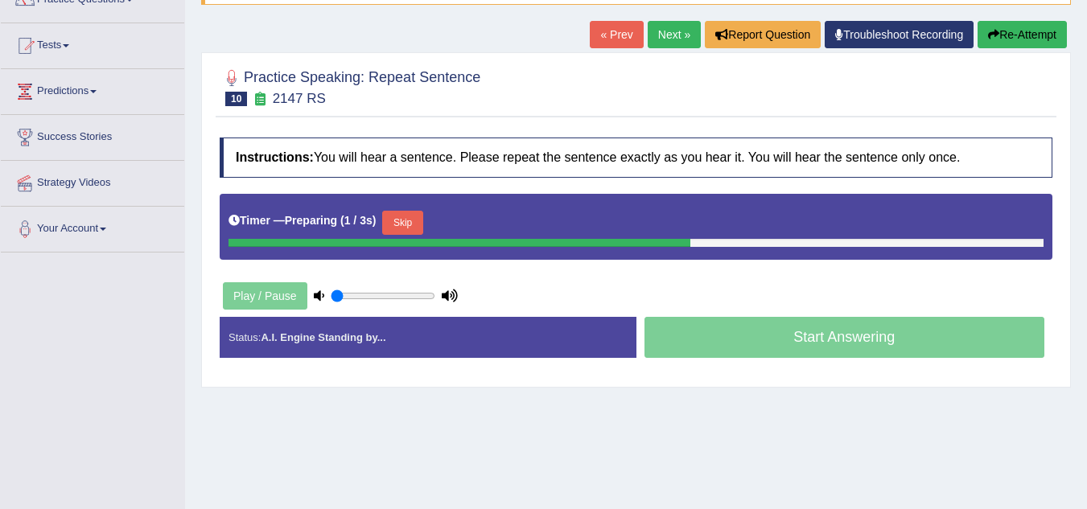
scroll to position [149, 0]
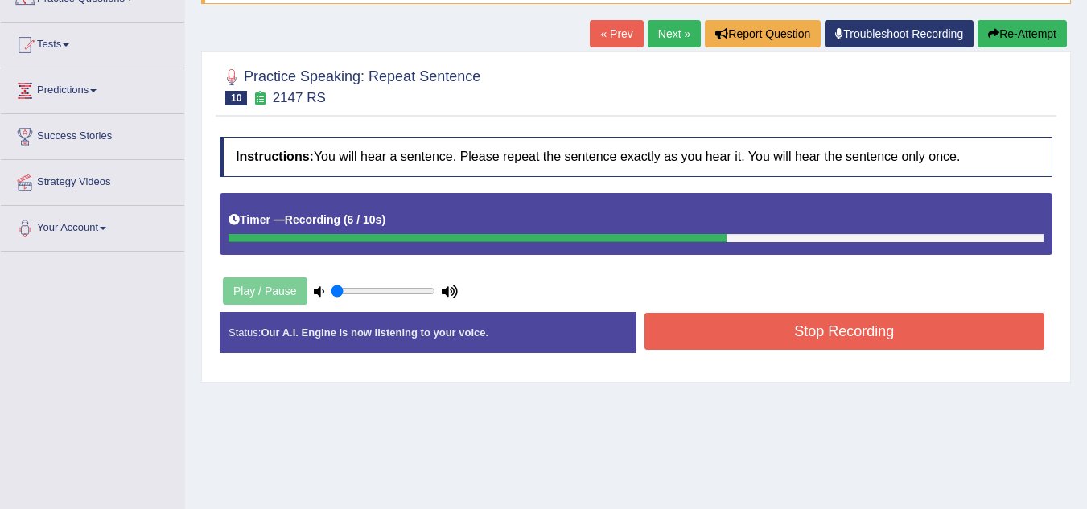
click at [780, 324] on button "Stop Recording" at bounding box center [845, 331] width 401 height 37
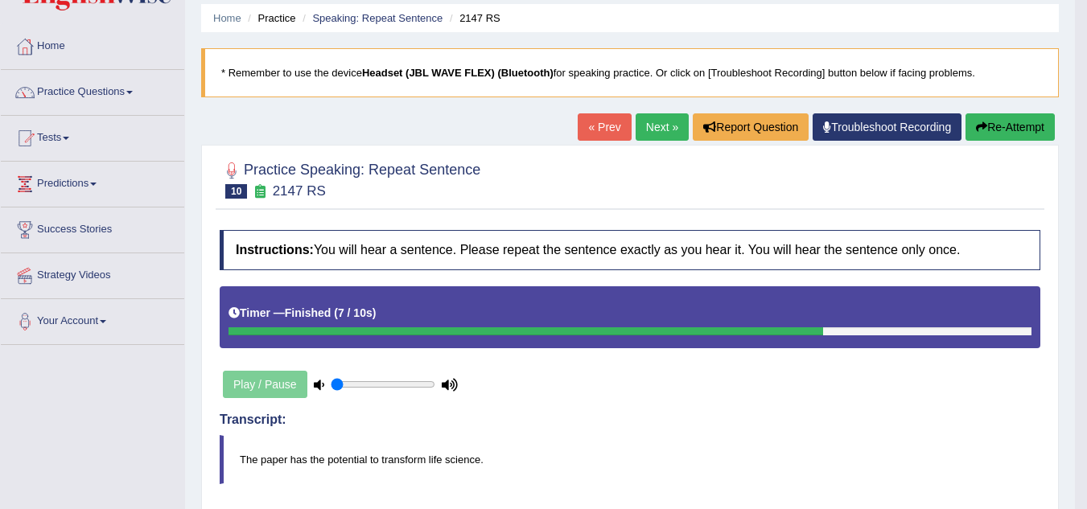
scroll to position [0, 0]
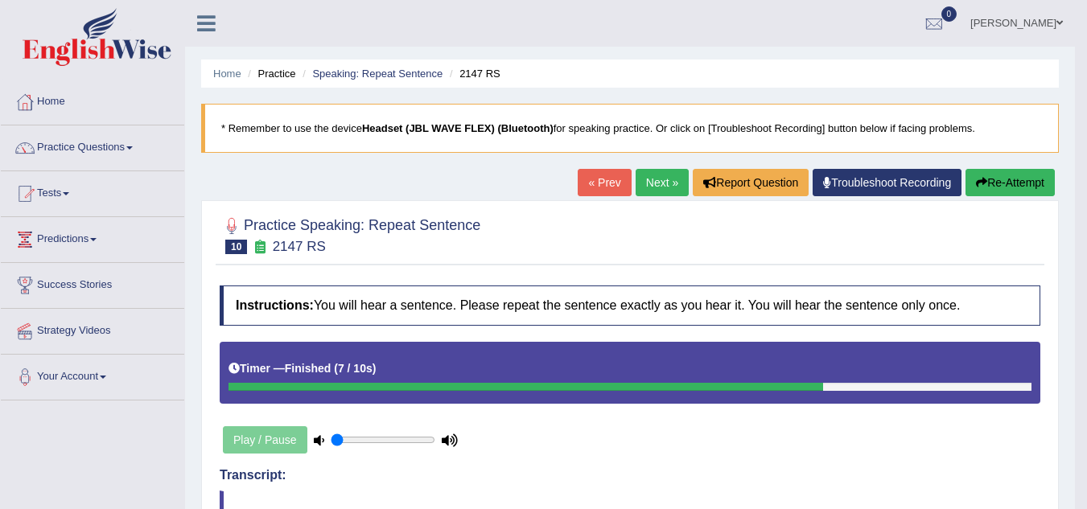
click at [661, 175] on link "Next »" at bounding box center [662, 182] width 53 height 27
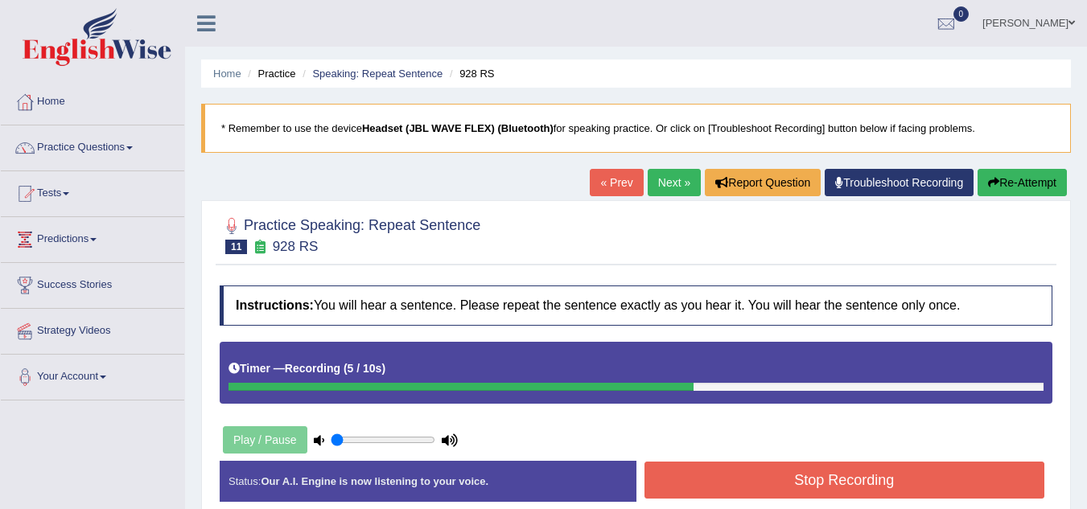
click at [765, 476] on button "Stop Recording" at bounding box center [845, 480] width 401 height 37
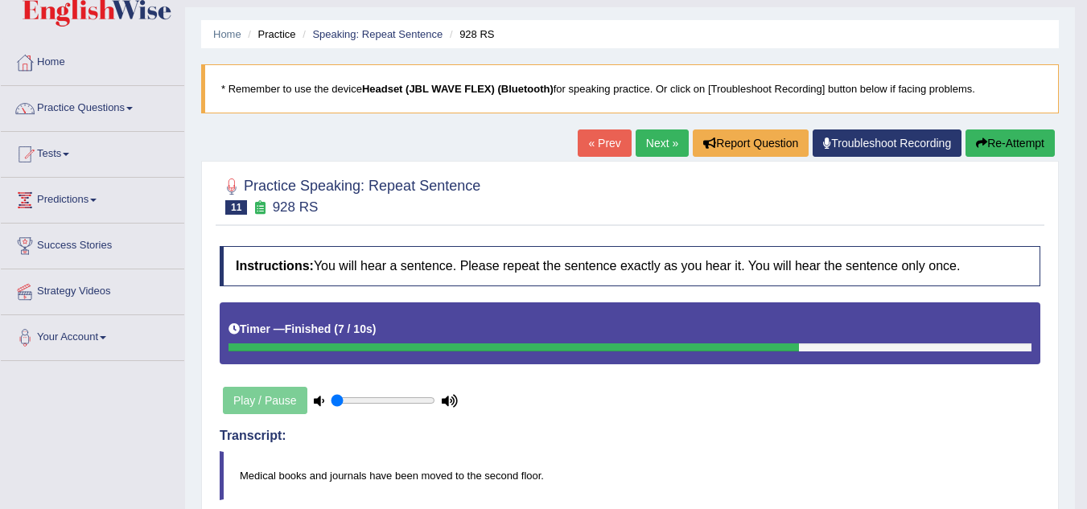
scroll to position [39, 0]
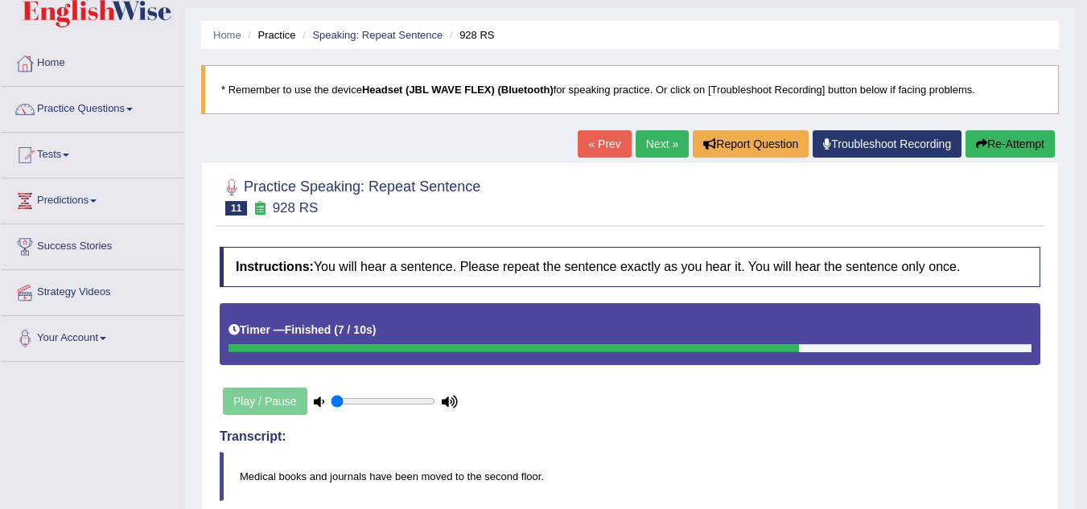
click at [661, 140] on link "Next »" at bounding box center [662, 143] width 53 height 27
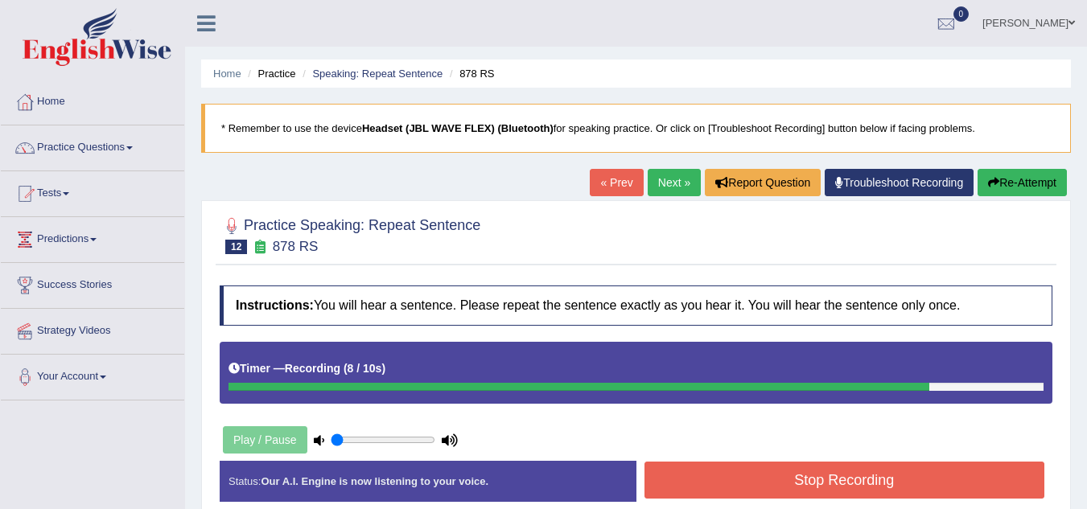
click at [749, 466] on button "Stop Recording" at bounding box center [845, 480] width 401 height 37
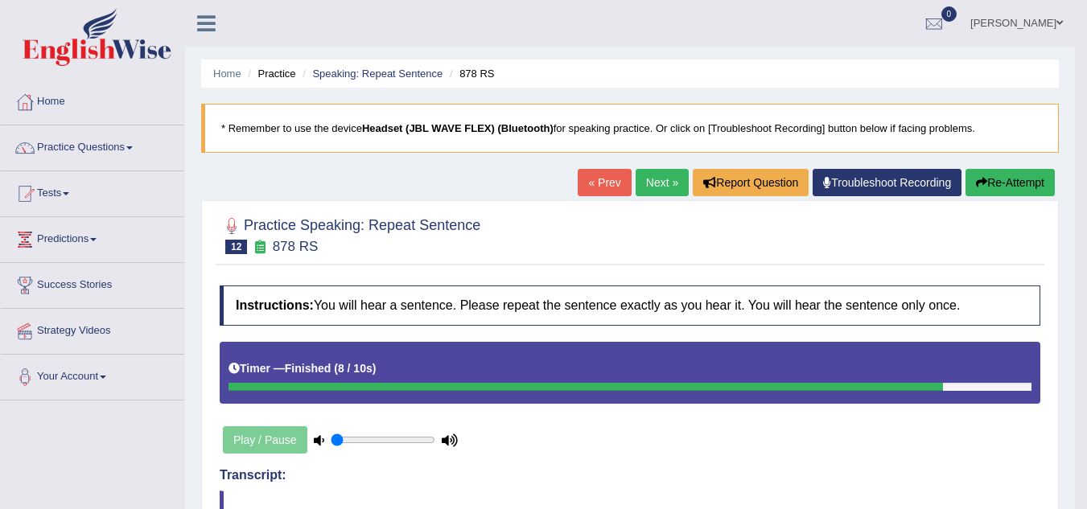
click at [637, 199] on div "« Prev Next » Report Question Troubleshoot Recording Re-Attempt" at bounding box center [818, 184] width 481 height 31
click at [637, 188] on link "Next »" at bounding box center [662, 182] width 53 height 27
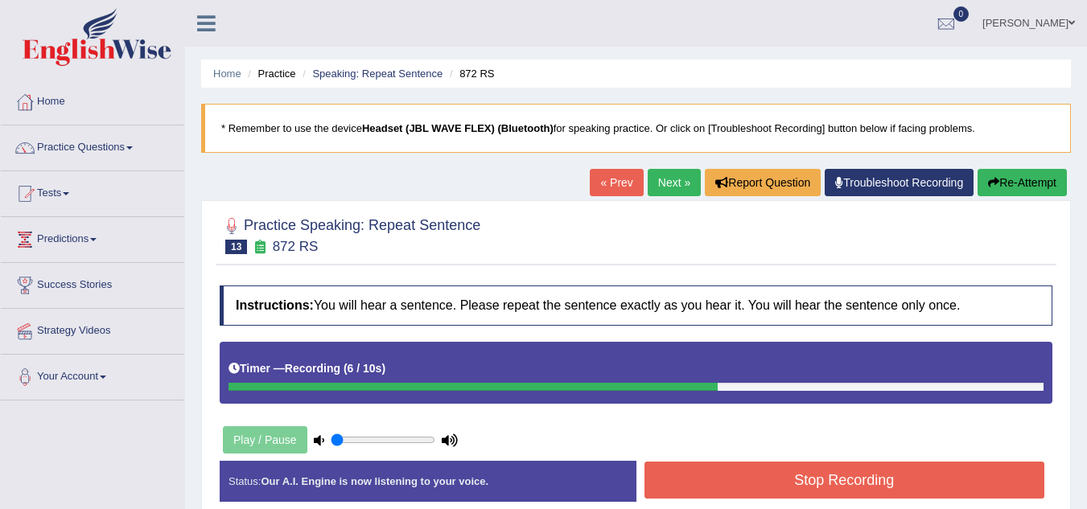
click at [734, 467] on button "Stop Recording" at bounding box center [845, 480] width 401 height 37
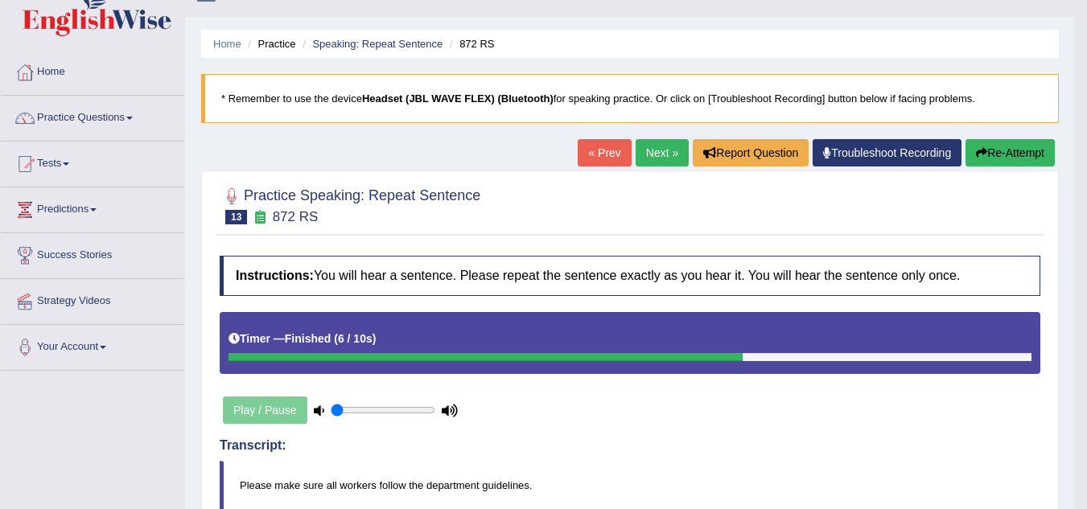
scroll to position [27, 0]
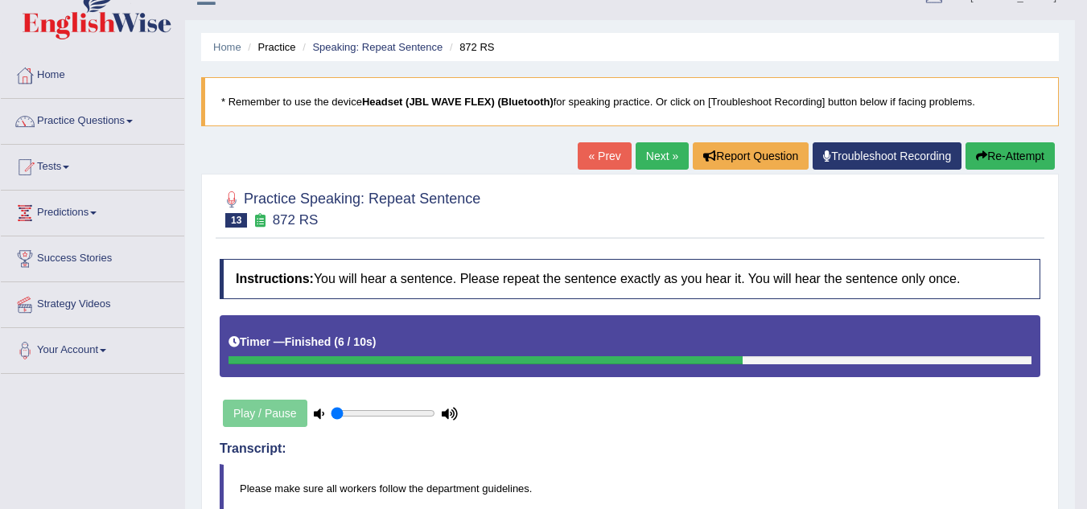
click at [651, 164] on link "Next »" at bounding box center [662, 155] width 53 height 27
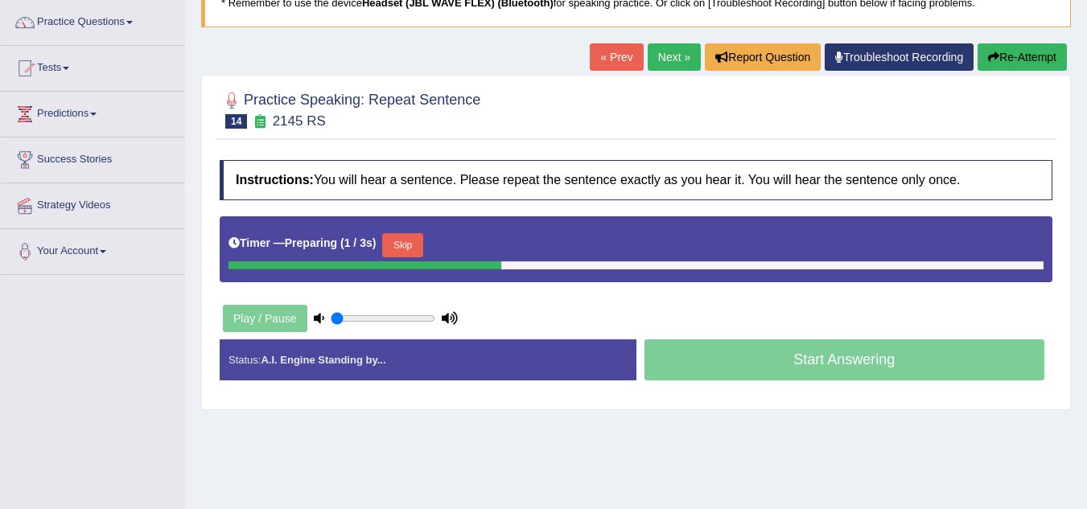
scroll to position [141, 0]
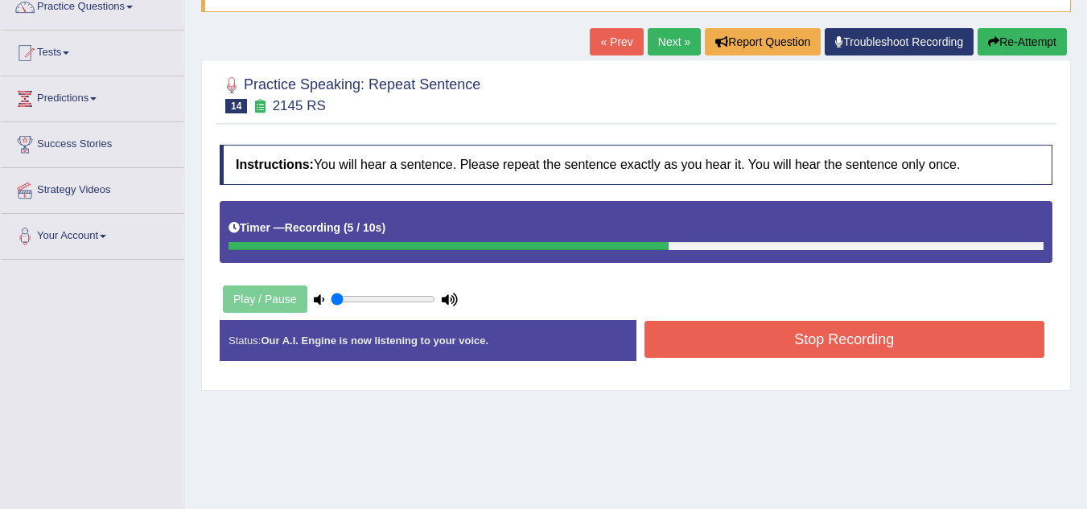
click at [771, 361] on div "Stop Recording" at bounding box center [845, 341] width 417 height 41
click at [765, 354] on button "Stop Recording" at bounding box center [845, 339] width 401 height 37
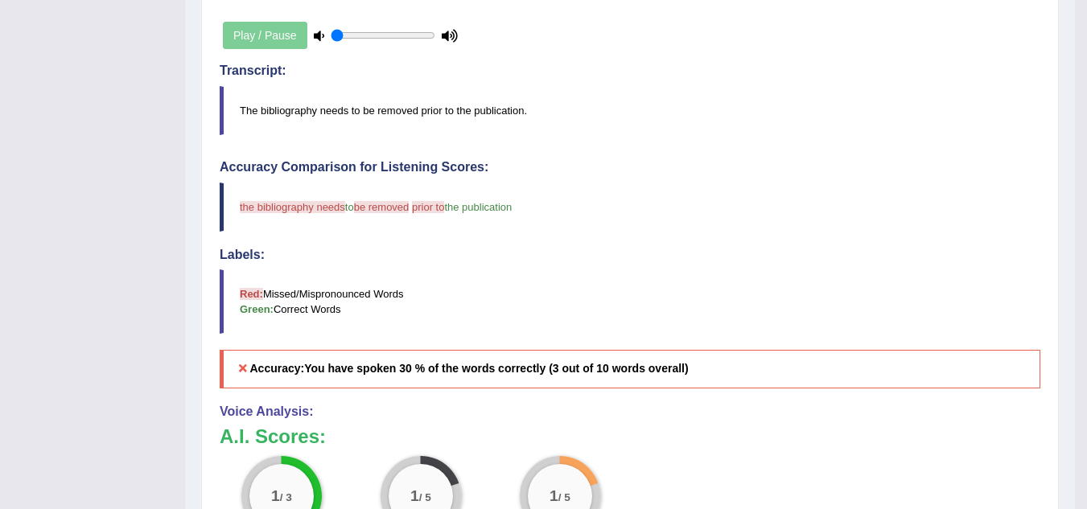
scroll to position [406, 0]
click at [431, 210] on span "prior to" at bounding box center [428, 206] width 32 height 12
click at [278, 41] on div "Play / Pause" at bounding box center [340, 34] width 241 height 40
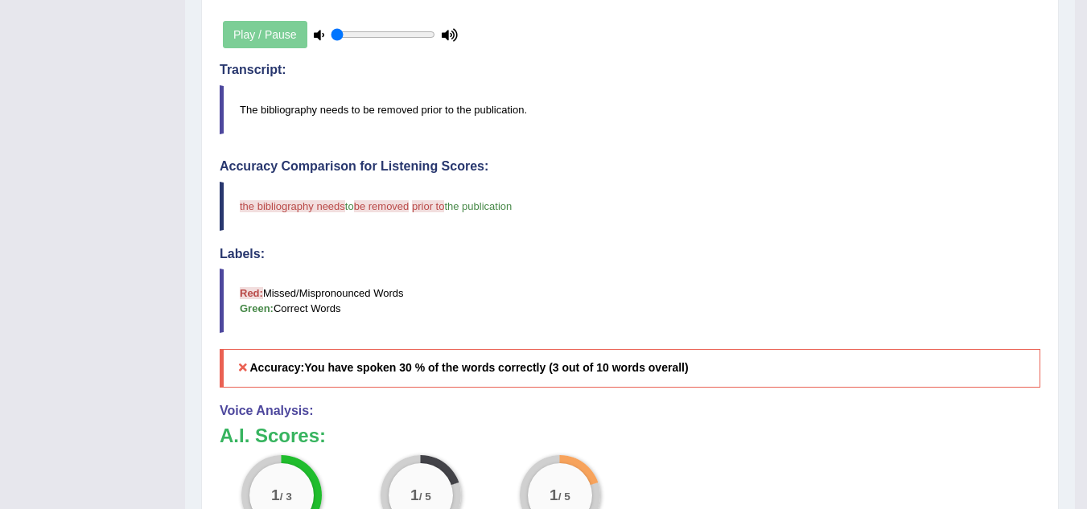
click at [319, 40] on icon at bounding box center [319, 35] width 10 height 10
drag, startPoint x: 365, startPoint y: 34, endPoint x: 340, endPoint y: 34, distance: 24.9
click at [340, 34] on input "range" at bounding box center [383, 34] width 105 height 13
drag, startPoint x: 340, startPoint y: 34, endPoint x: 311, endPoint y: 34, distance: 29.0
type input "0.05"
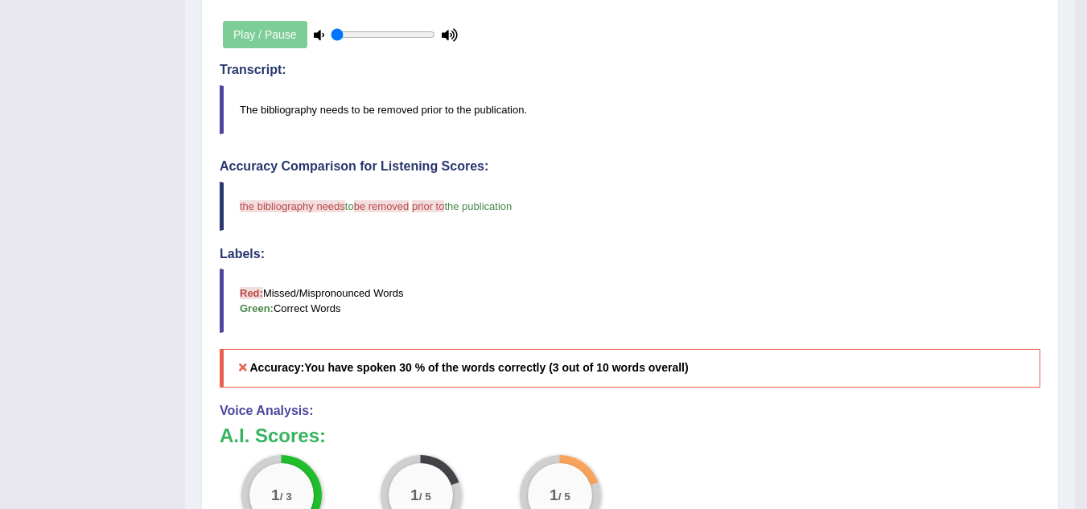
click at [331, 34] on input "range" at bounding box center [383, 34] width 105 height 13
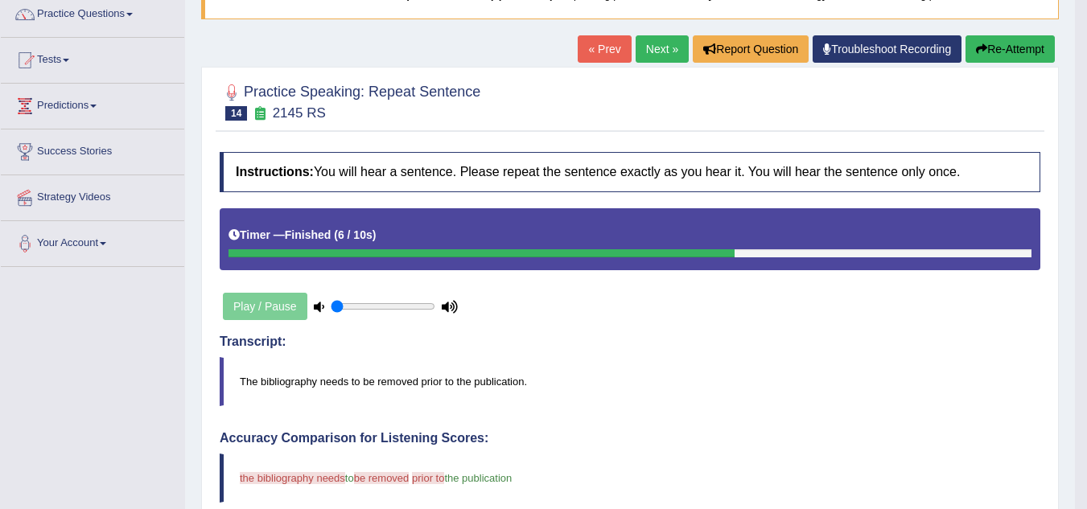
scroll to position [133, 0]
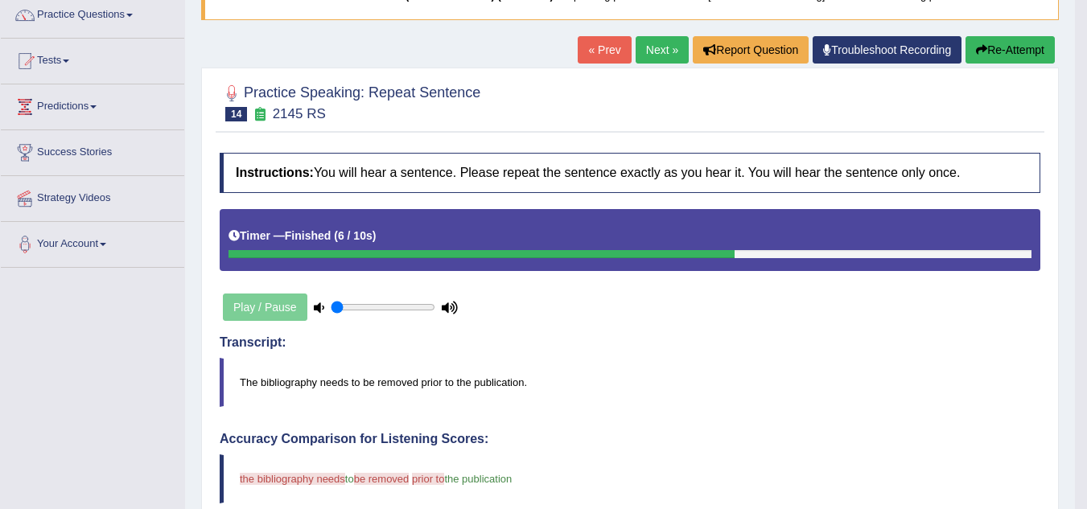
click at [272, 315] on div "Play / Pause" at bounding box center [340, 307] width 241 height 40
click at [1039, 60] on button "Re-Attempt" at bounding box center [1010, 49] width 89 height 27
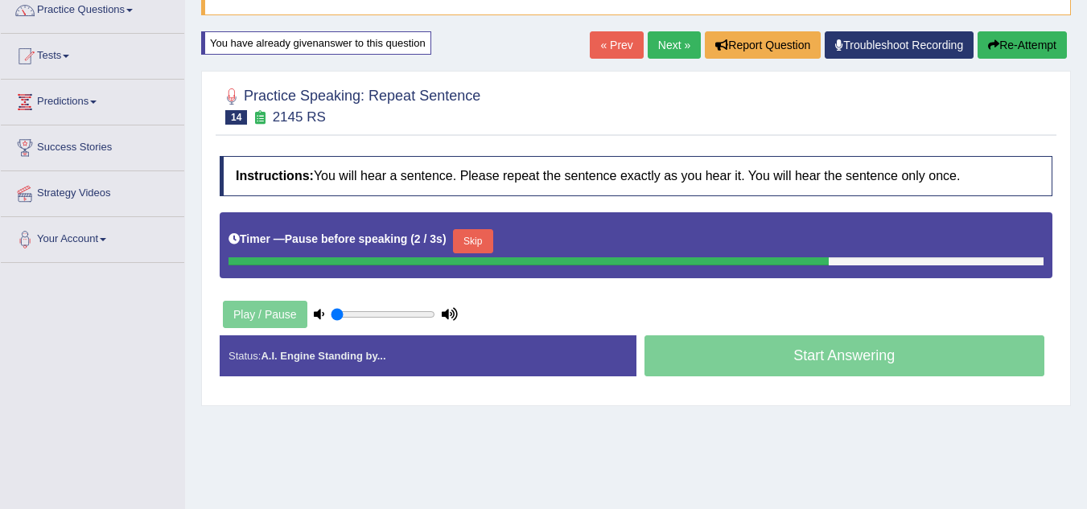
click at [863, 374] on div "Start Answering" at bounding box center [845, 358] width 417 height 45
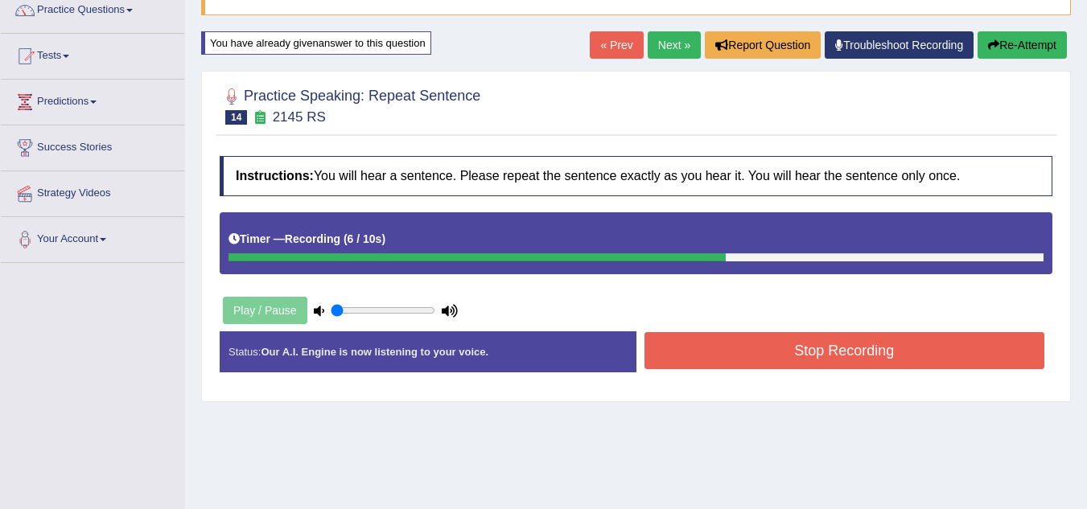
click at [661, 52] on link "Next »" at bounding box center [674, 44] width 53 height 27
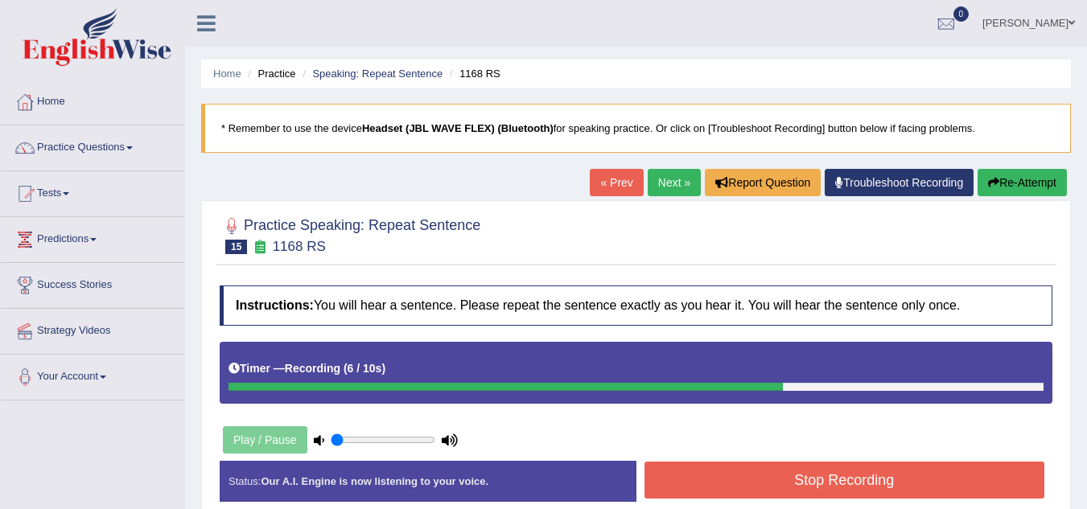
click at [819, 474] on button "Stop Recording" at bounding box center [845, 480] width 401 height 37
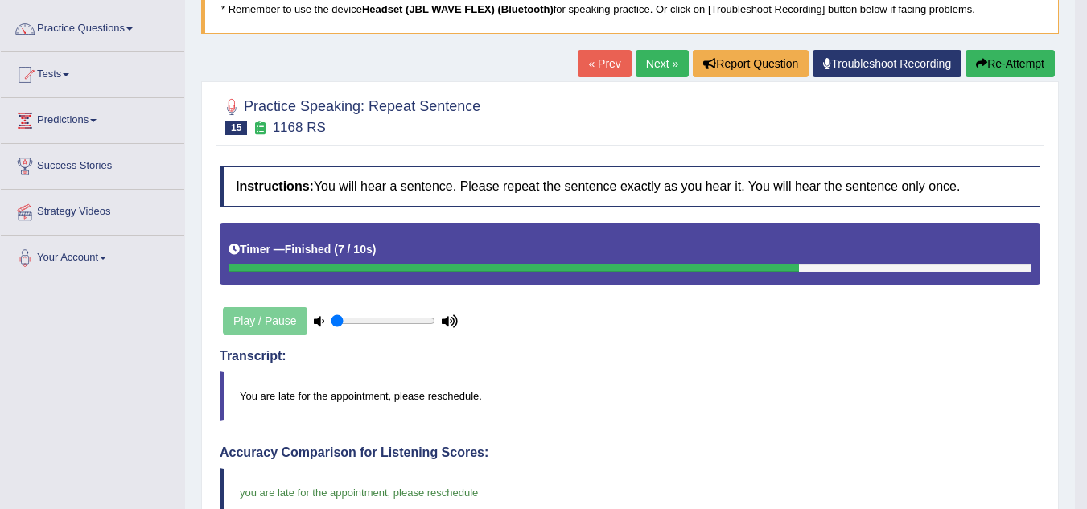
scroll to position [118, 0]
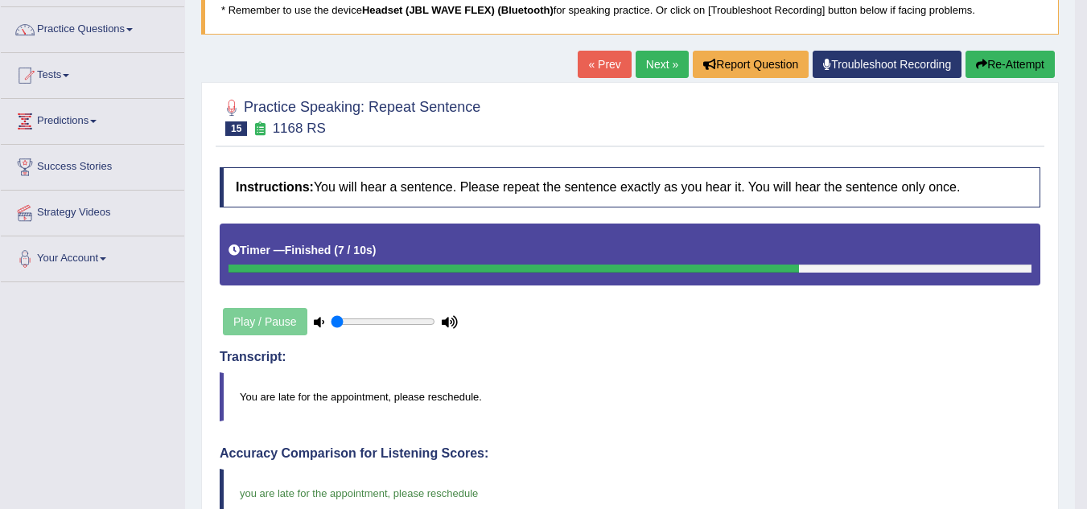
click at [653, 79] on div "« Prev Next » Report Question Troubleshoot Recording Re-Attempt" at bounding box center [818, 66] width 481 height 31
click at [652, 70] on link "Next »" at bounding box center [662, 64] width 53 height 27
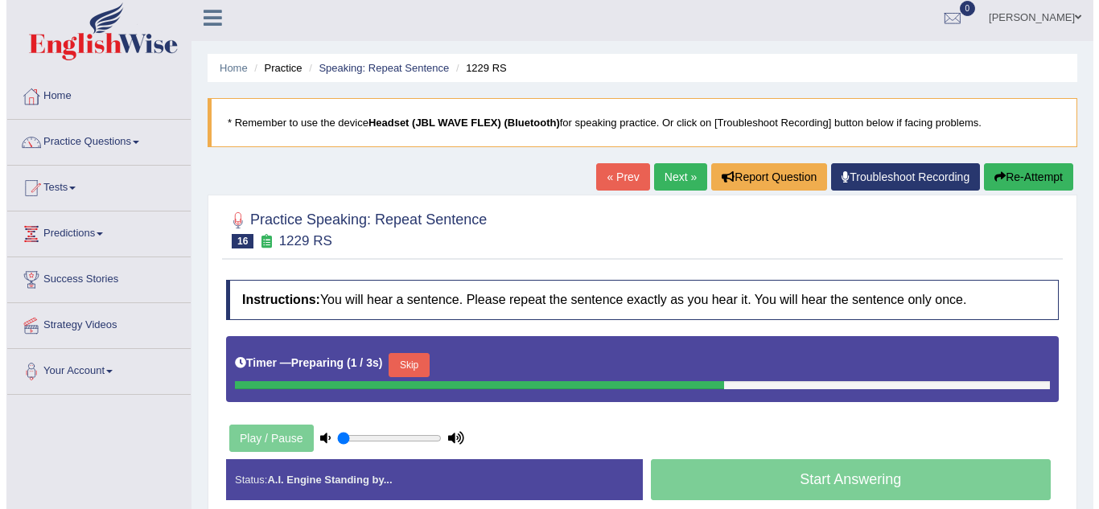
scroll to position [6, 0]
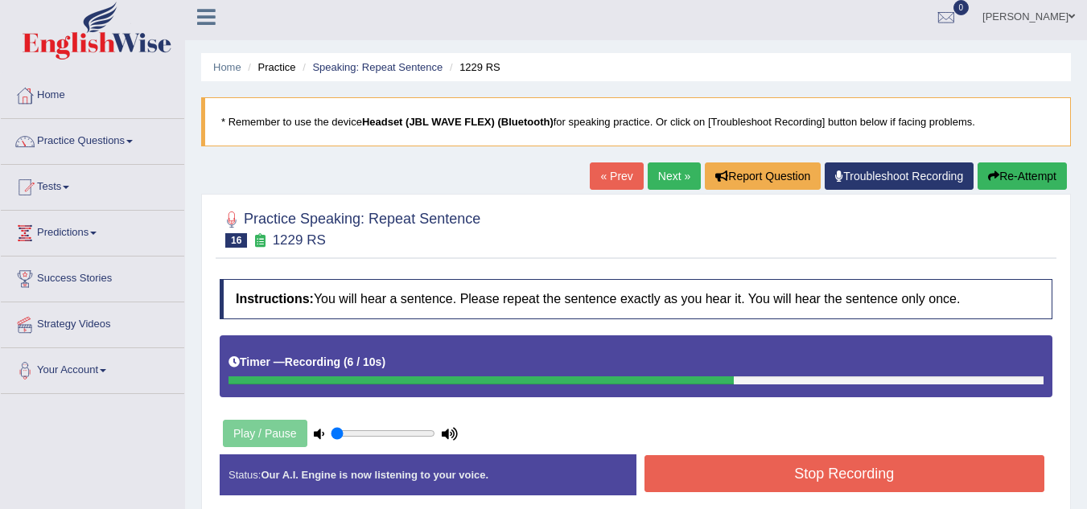
click at [773, 464] on button "Stop Recording" at bounding box center [845, 473] width 401 height 37
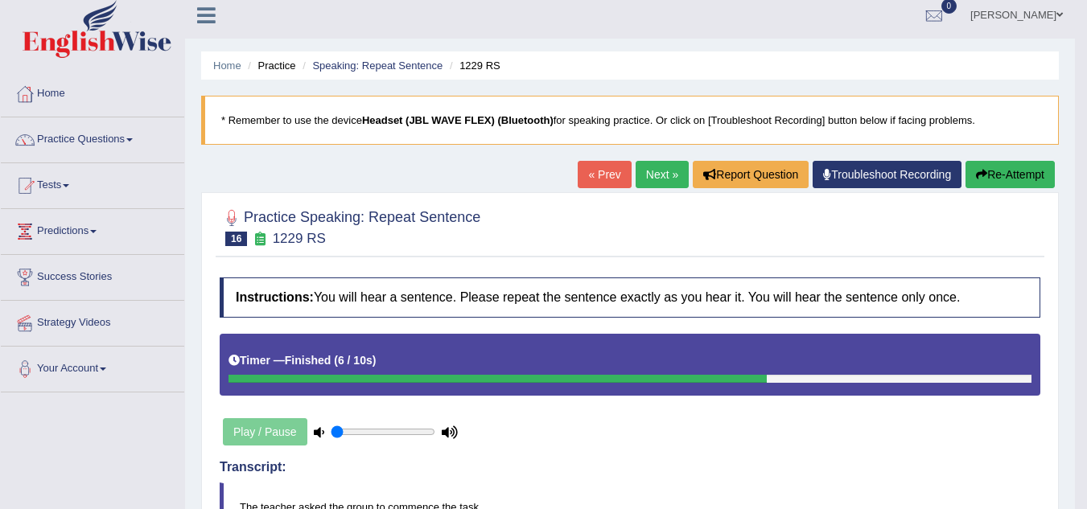
scroll to position [0, 0]
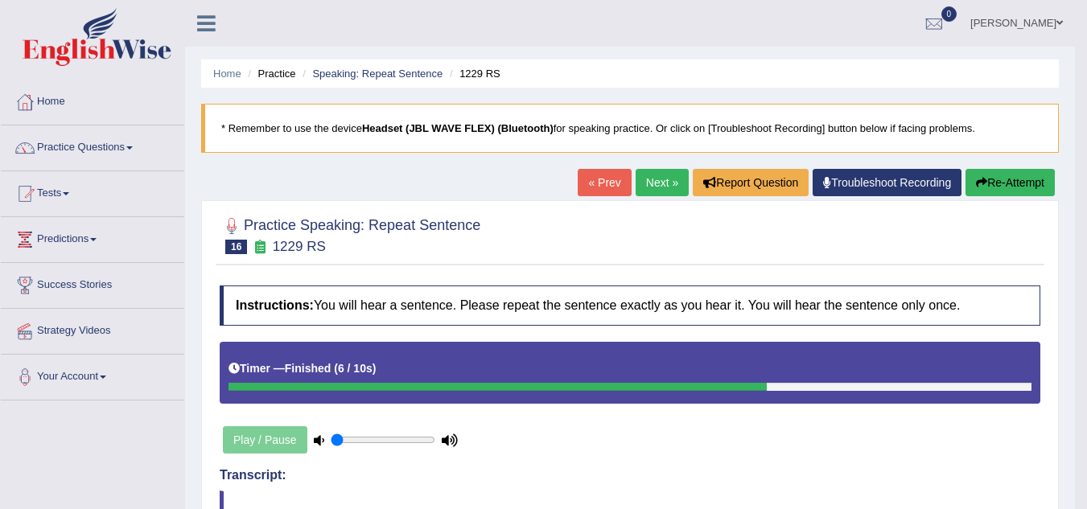
click at [643, 191] on link "Next »" at bounding box center [662, 182] width 53 height 27
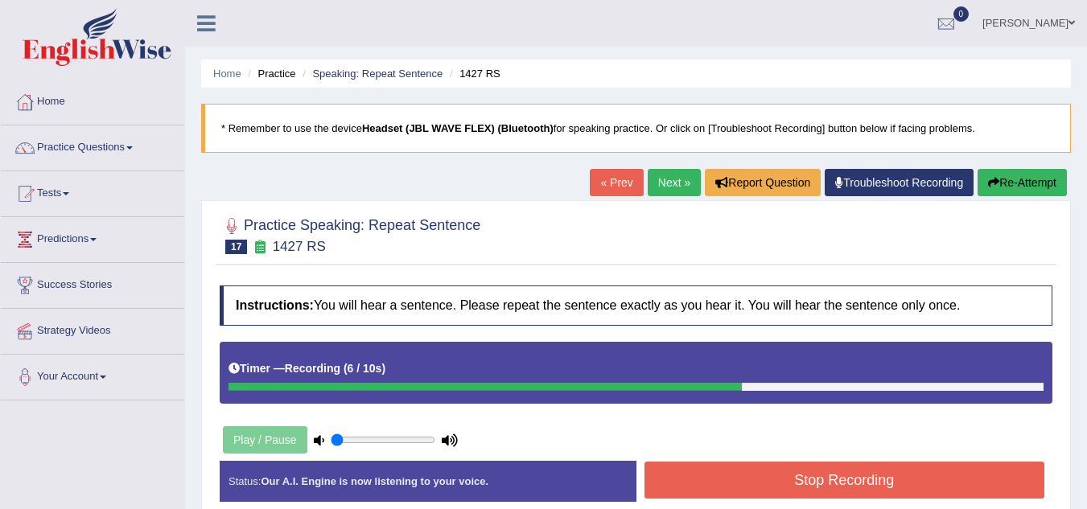
click at [740, 491] on button "Stop Recording" at bounding box center [845, 480] width 401 height 37
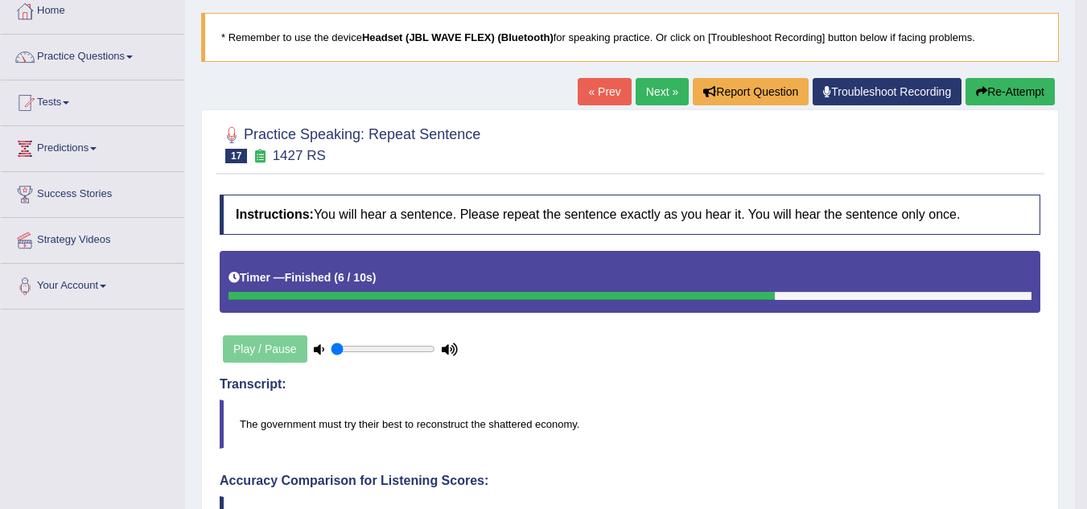
scroll to position [90, 0]
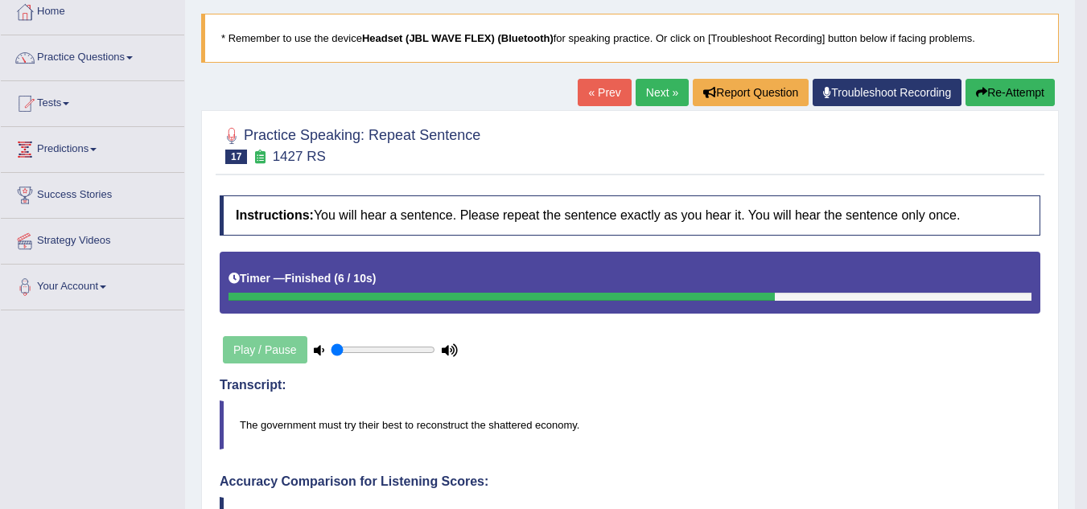
click at [983, 109] on div "« Prev Next » Report Question Troubleshoot Recording Re-Attempt" at bounding box center [818, 94] width 481 height 31
click at [983, 100] on button "Re-Attempt" at bounding box center [1010, 92] width 89 height 27
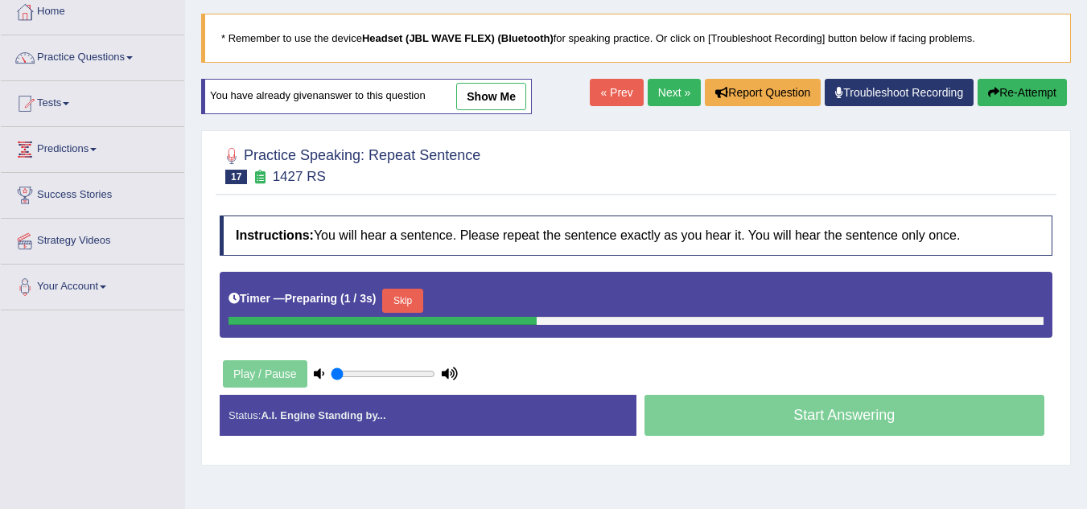
scroll to position [90, 0]
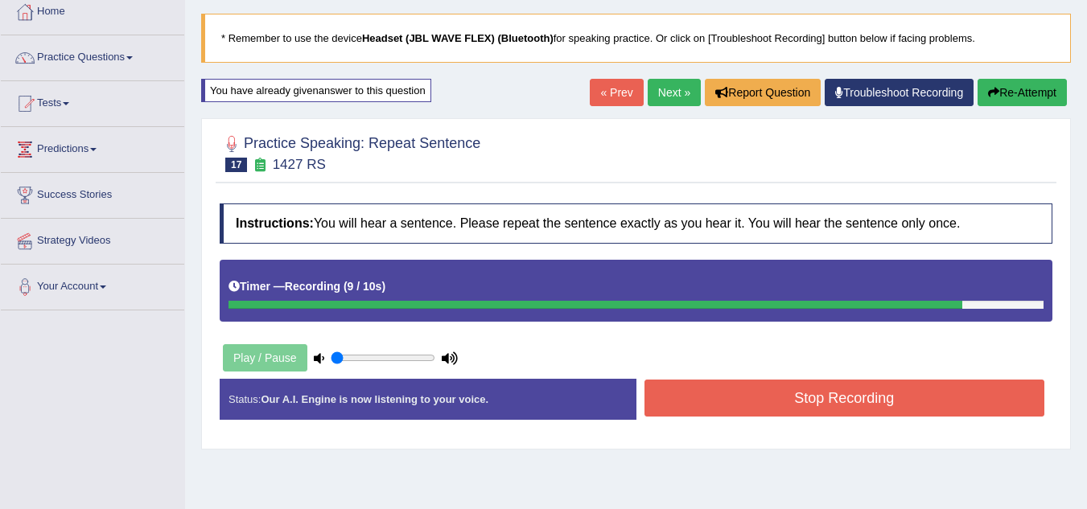
click at [1004, 106] on button "Re-Attempt" at bounding box center [1022, 92] width 89 height 27
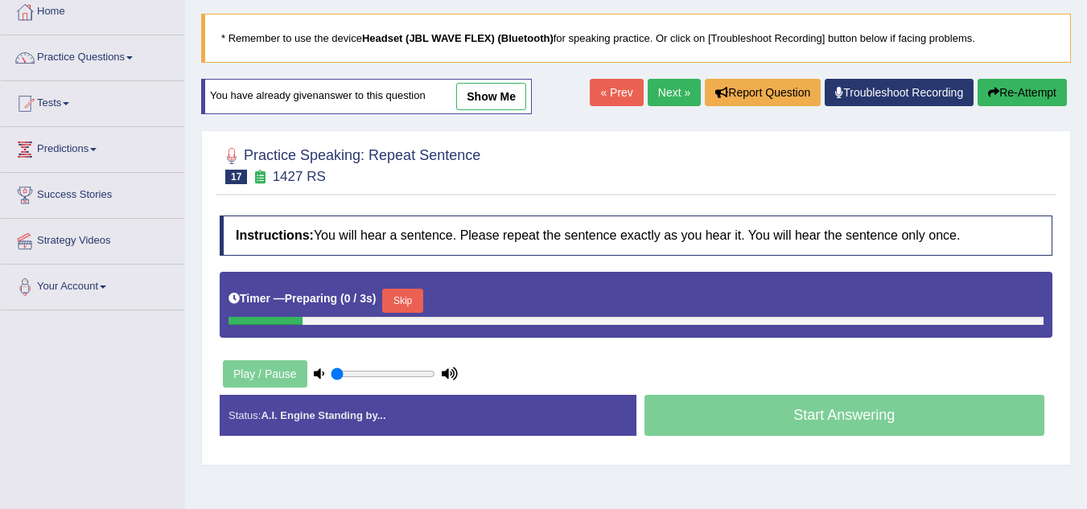
scroll to position [90, 0]
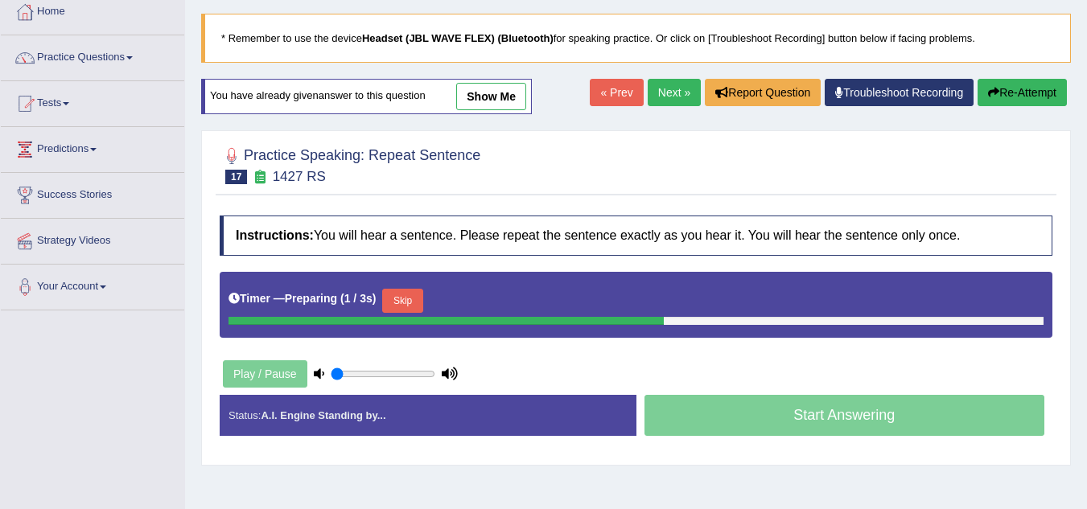
click at [1011, 97] on button "Re-Attempt" at bounding box center [1022, 92] width 89 height 27
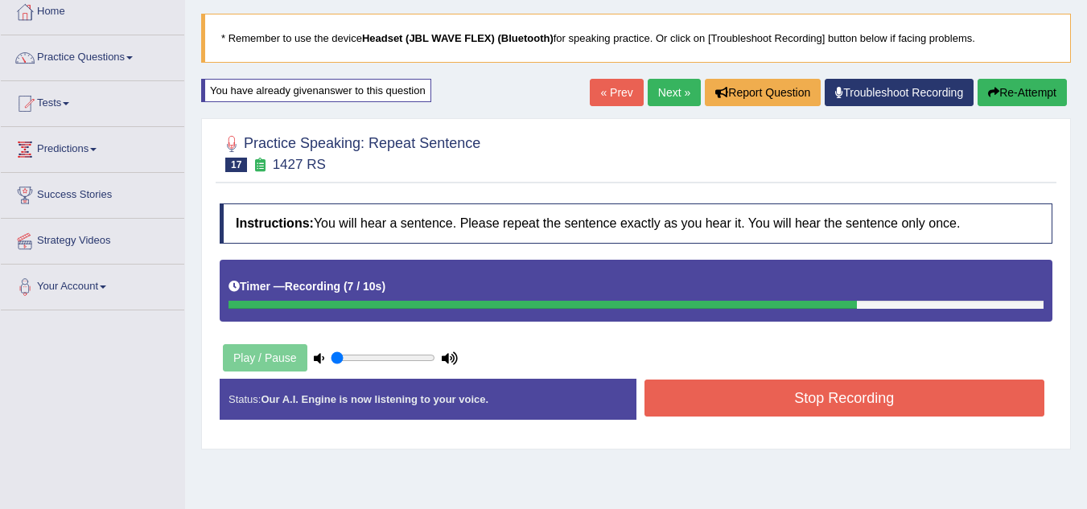
click at [869, 407] on button "Stop Recording" at bounding box center [845, 398] width 401 height 37
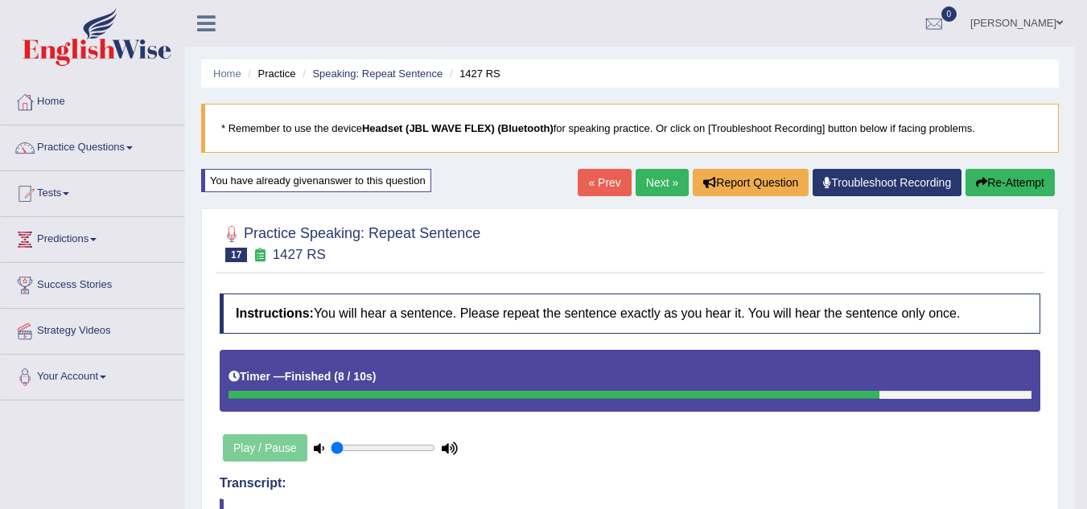
click at [1030, 180] on button "Re-Attempt" at bounding box center [1010, 182] width 89 height 27
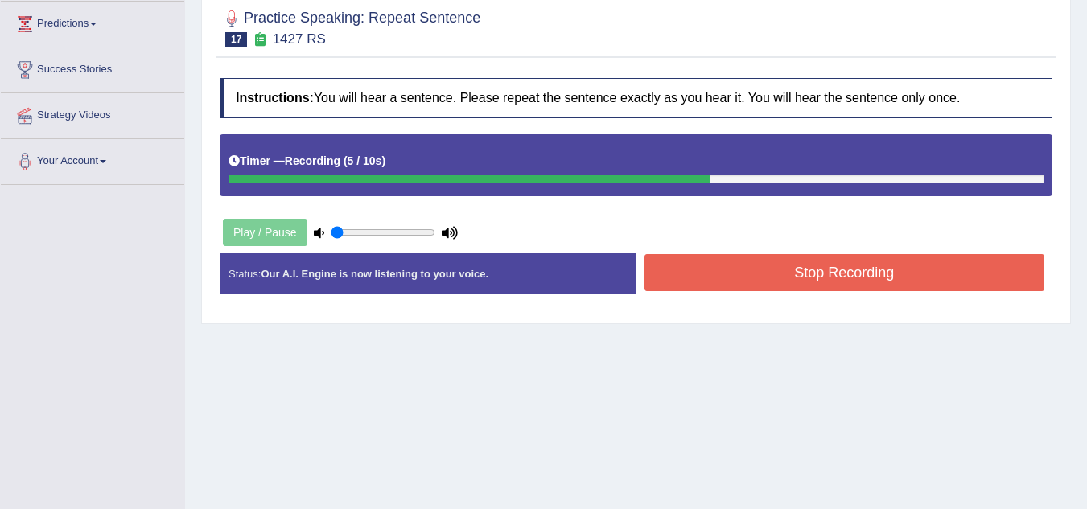
scroll to position [216, 0]
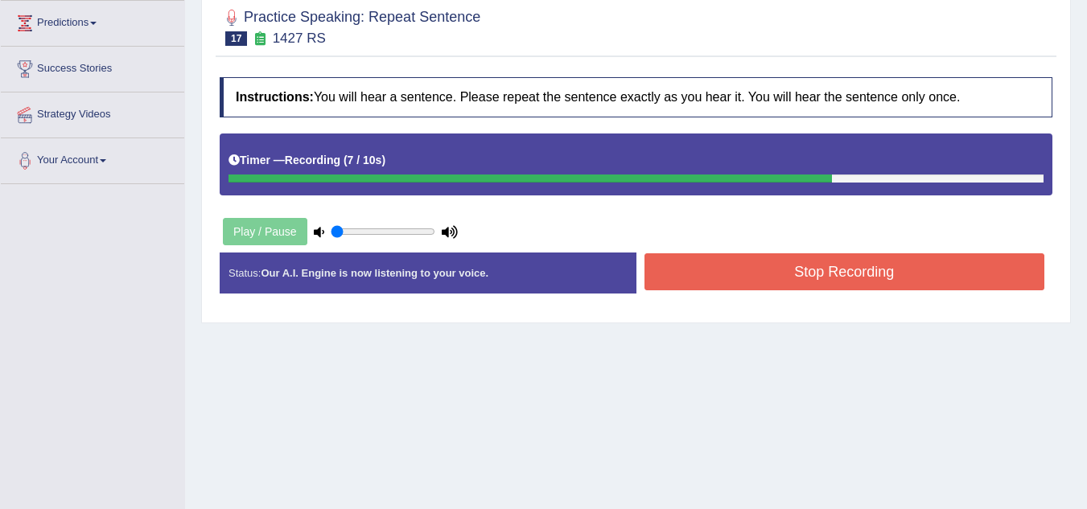
click at [899, 279] on button "Stop Recording" at bounding box center [845, 271] width 401 height 37
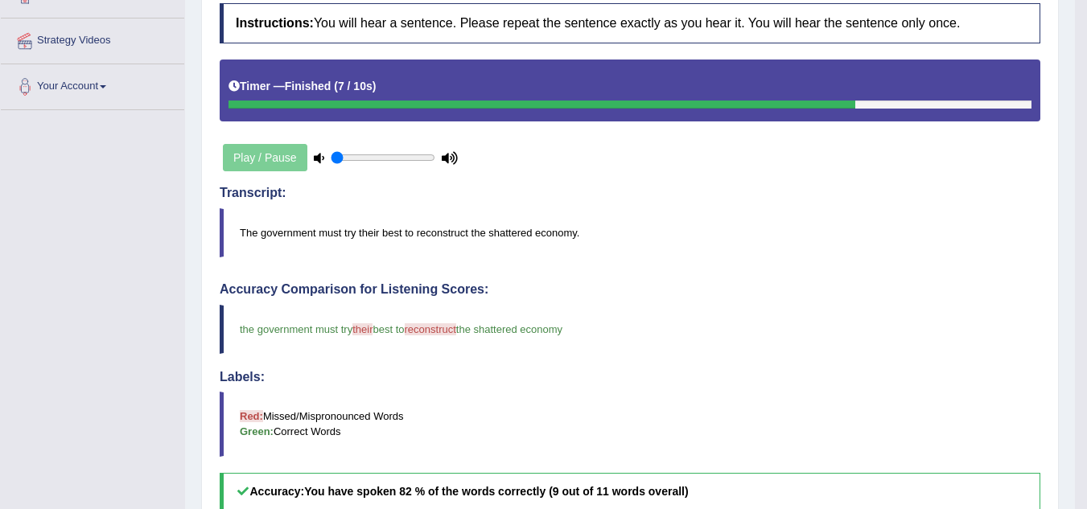
scroll to position [0, 0]
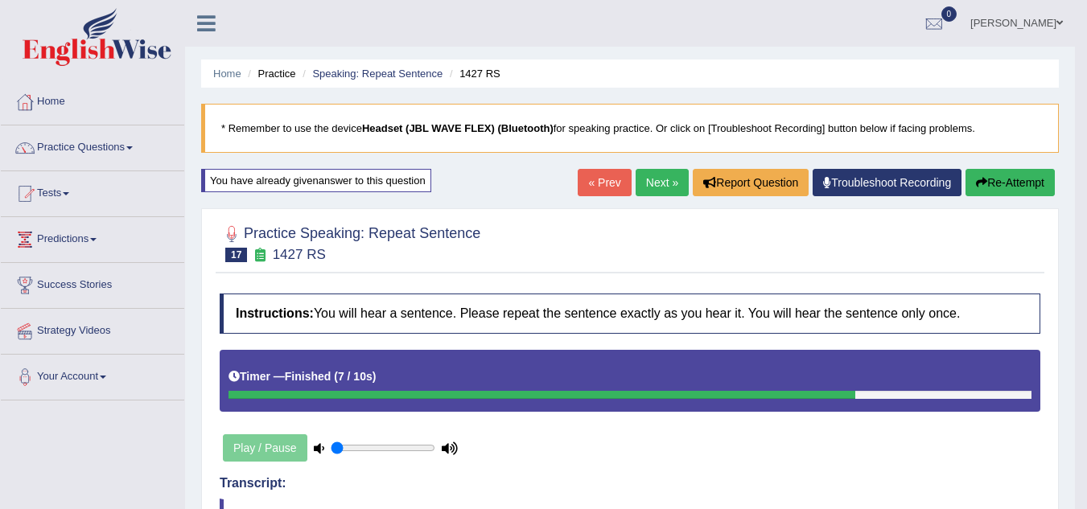
click at [657, 174] on link "Next »" at bounding box center [662, 182] width 53 height 27
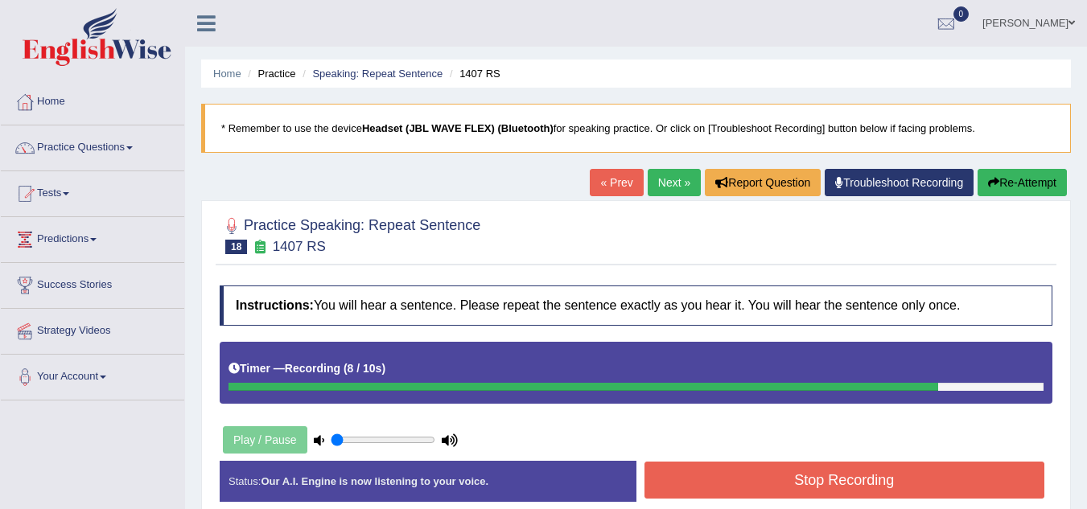
click at [1016, 176] on button "Re-Attempt" at bounding box center [1022, 182] width 89 height 27
click at [920, 476] on button "Stop Recording" at bounding box center [845, 480] width 401 height 37
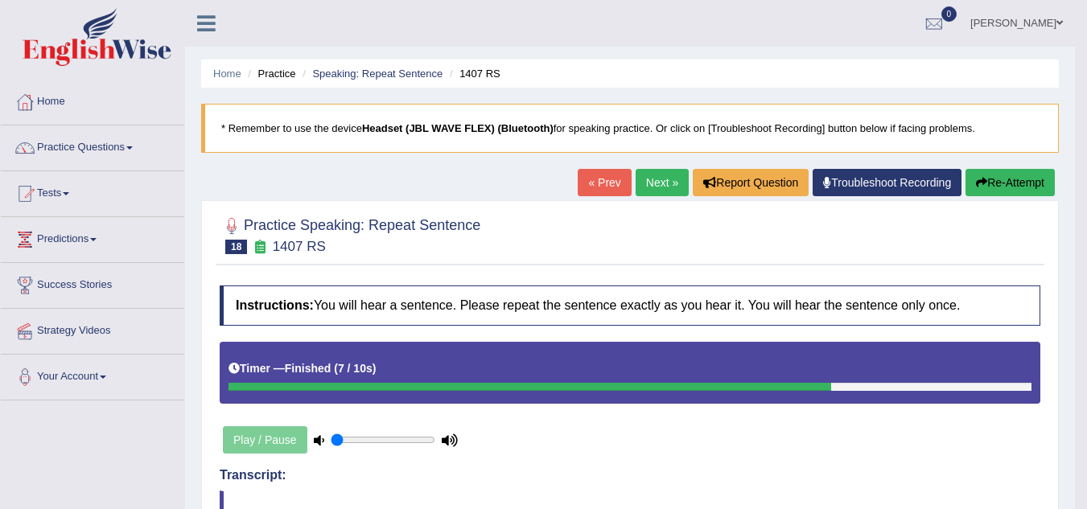
click at [649, 182] on link "Next »" at bounding box center [662, 182] width 53 height 27
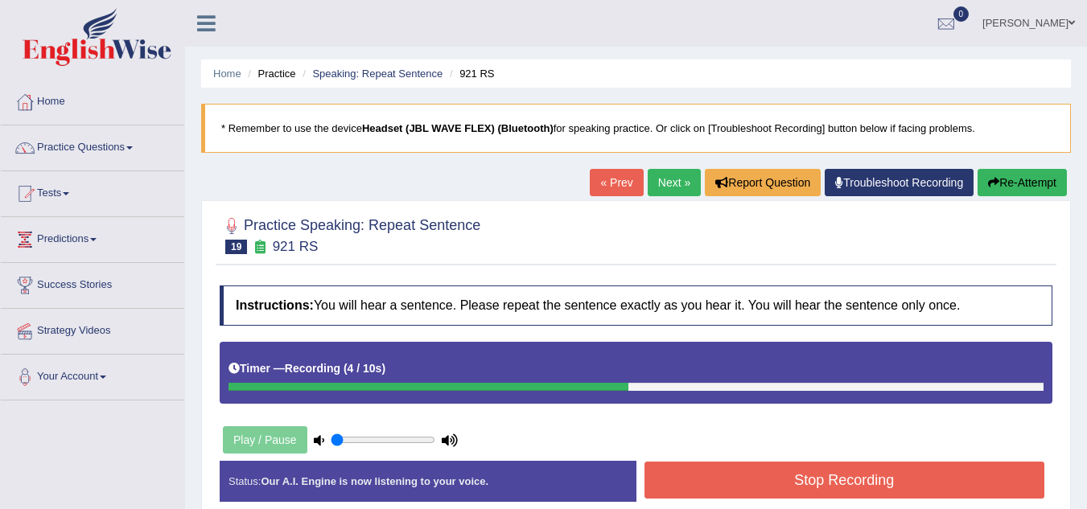
click at [753, 470] on button "Stop Recording" at bounding box center [845, 480] width 401 height 37
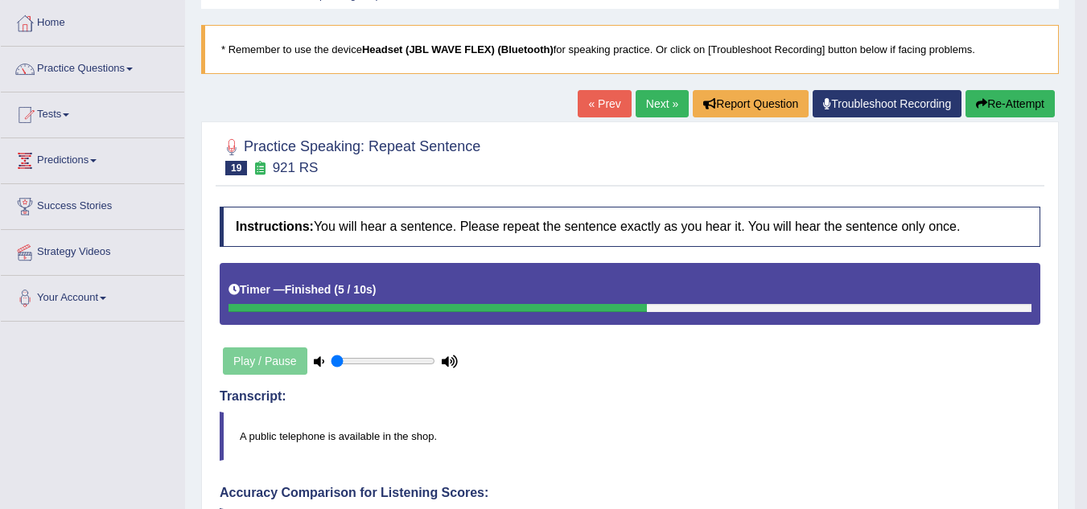
scroll to position [75, 0]
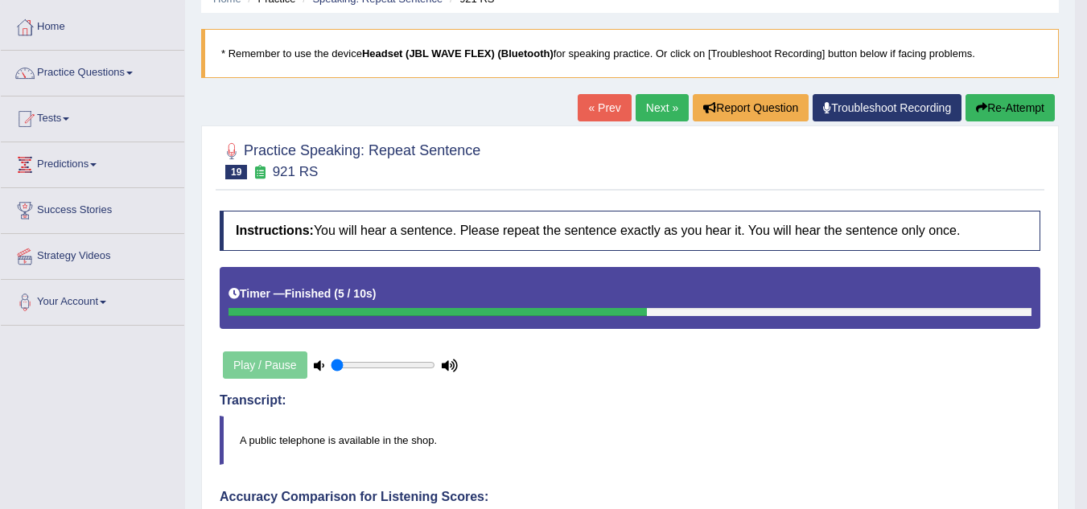
click at [645, 101] on link "Next »" at bounding box center [662, 107] width 53 height 27
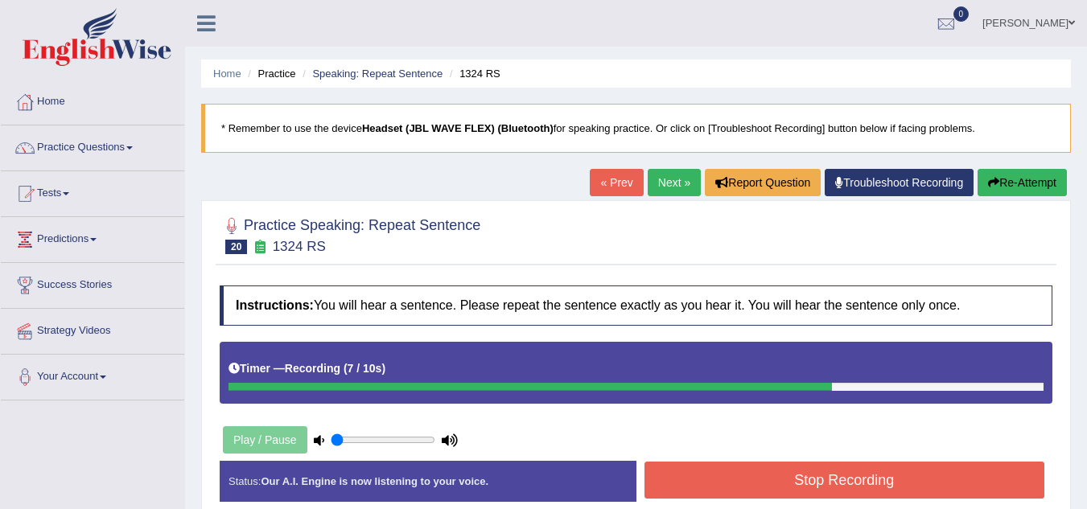
click at [891, 472] on button "Stop Recording" at bounding box center [845, 480] width 401 height 37
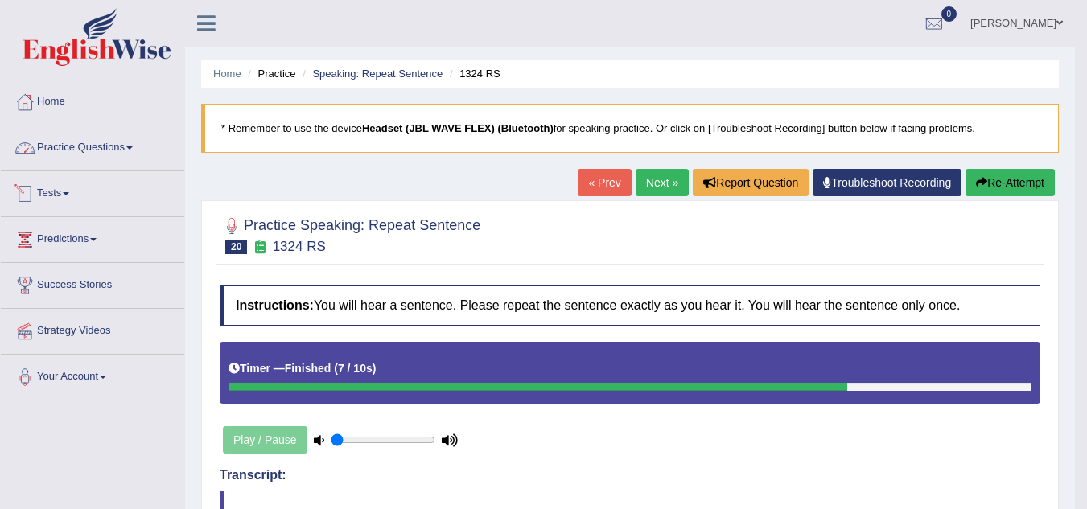
click at [113, 126] on link "Practice Questions" at bounding box center [92, 146] width 183 height 40
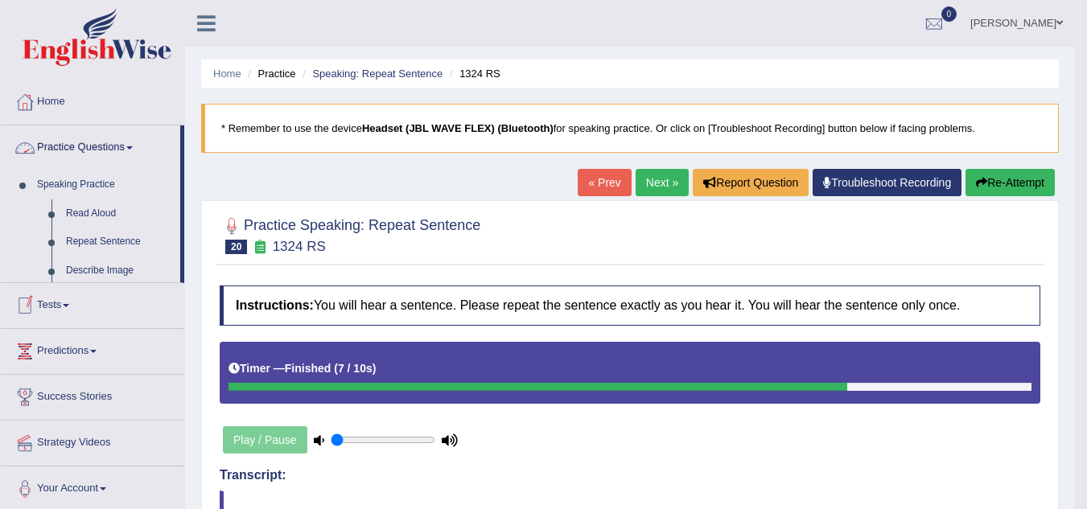
click at [104, 150] on link "Practice Questions" at bounding box center [90, 146] width 179 height 40
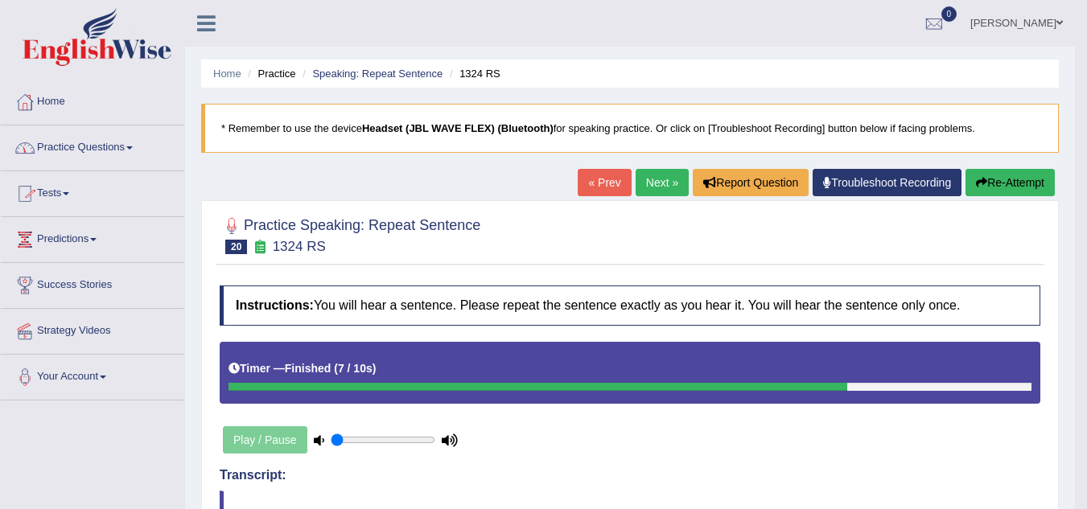
click at [104, 150] on link "Practice Questions" at bounding box center [92, 146] width 183 height 40
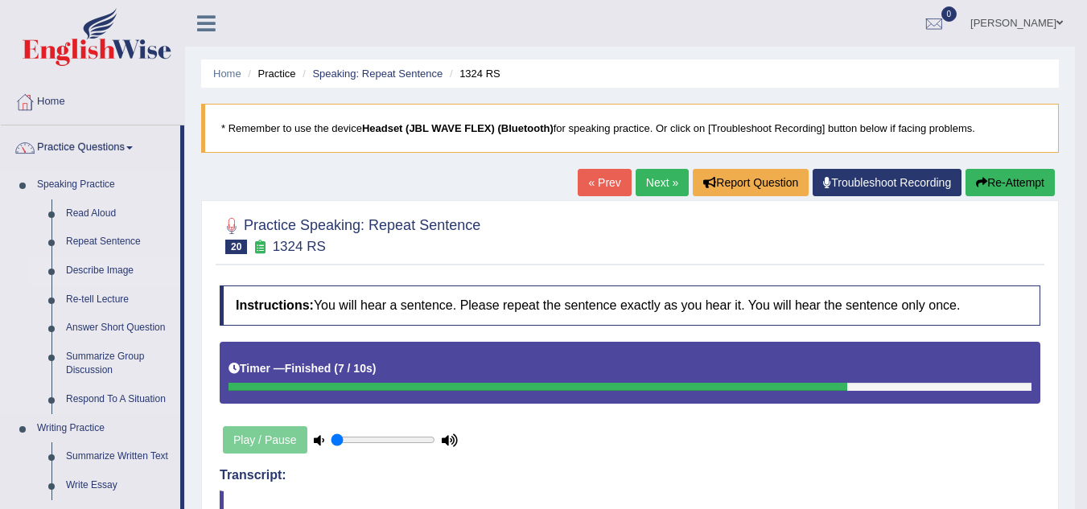
click at [102, 270] on link "Describe Image" at bounding box center [120, 271] width 122 height 29
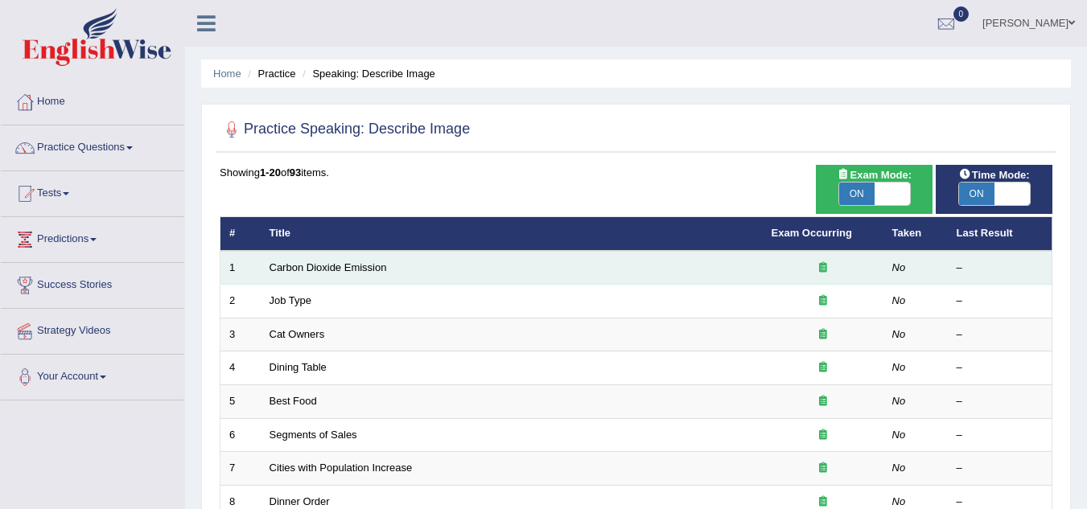
click at [305, 280] on td "Carbon Dioxide Emission" at bounding box center [512, 268] width 502 height 34
click at [352, 272] on link "Carbon Dioxide Emission" at bounding box center [328, 268] width 117 height 12
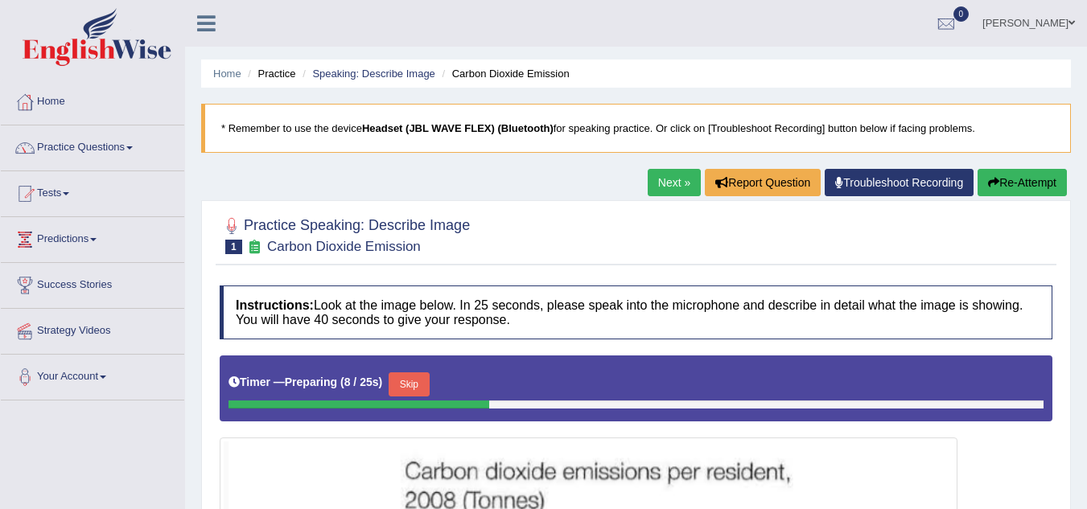
click at [113, 157] on link "Practice Questions" at bounding box center [92, 146] width 183 height 40
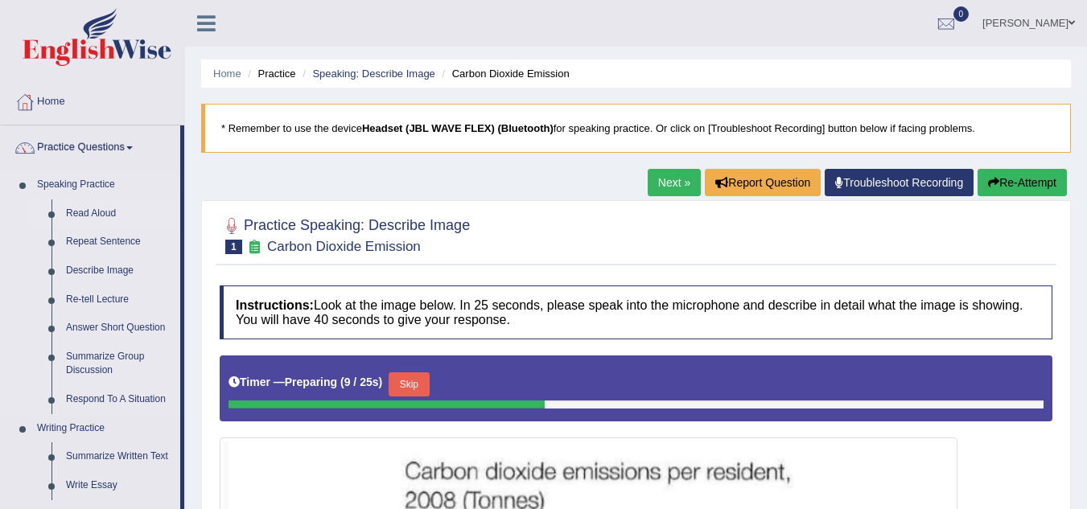
click at [94, 220] on link "Read Aloud" at bounding box center [120, 214] width 122 height 29
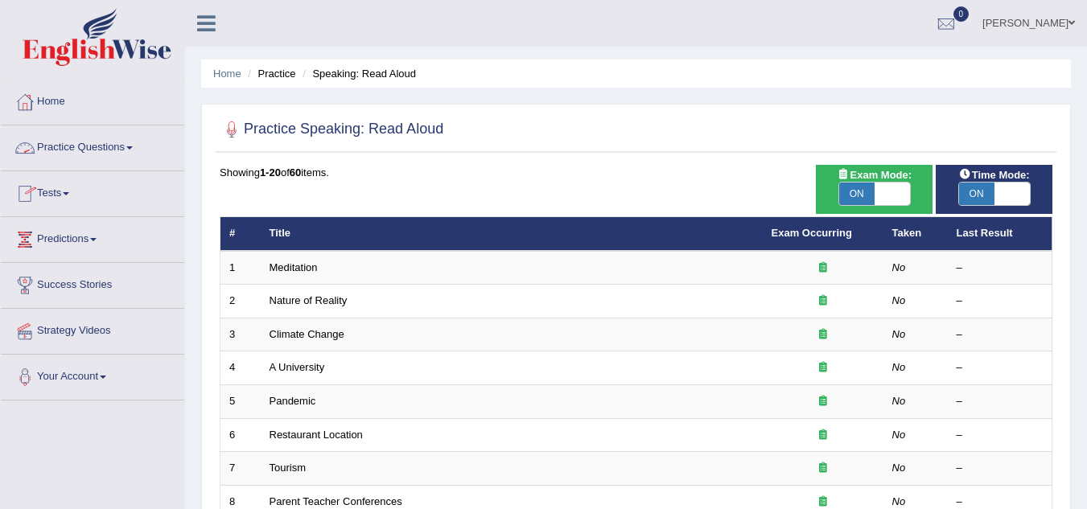
click at [105, 152] on link "Practice Questions" at bounding box center [92, 146] width 183 height 40
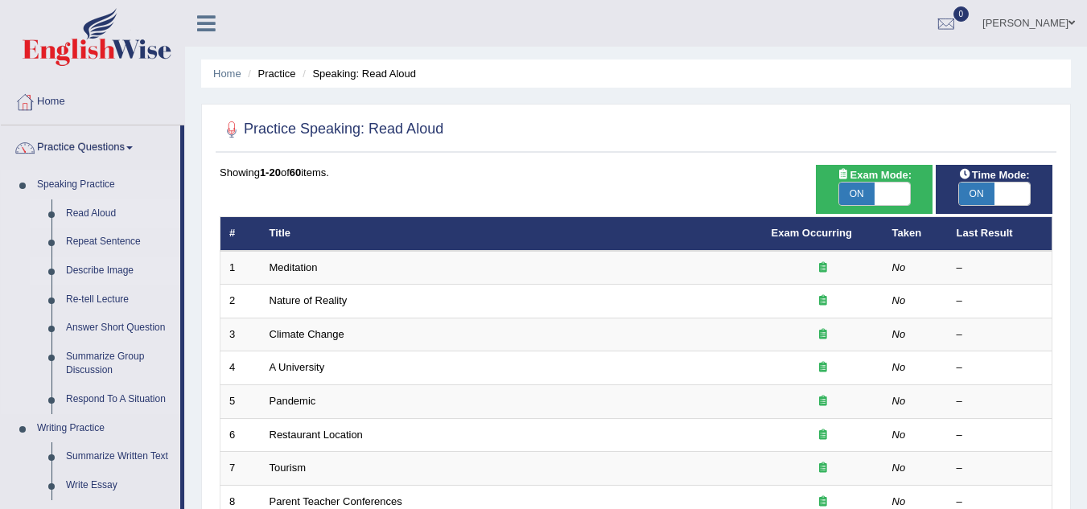
click at [95, 270] on link "Describe Image" at bounding box center [120, 271] width 122 height 29
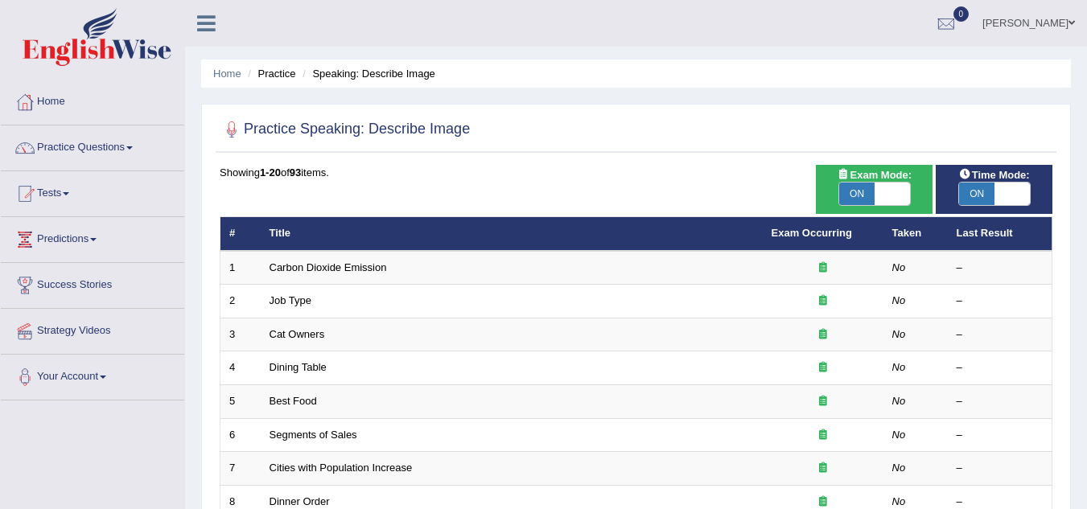
click at [839, 196] on div "ON OFF" at bounding box center [875, 194] width 72 height 24
click at [866, 192] on span "ON" at bounding box center [856, 194] width 35 height 23
checkbox input "false"
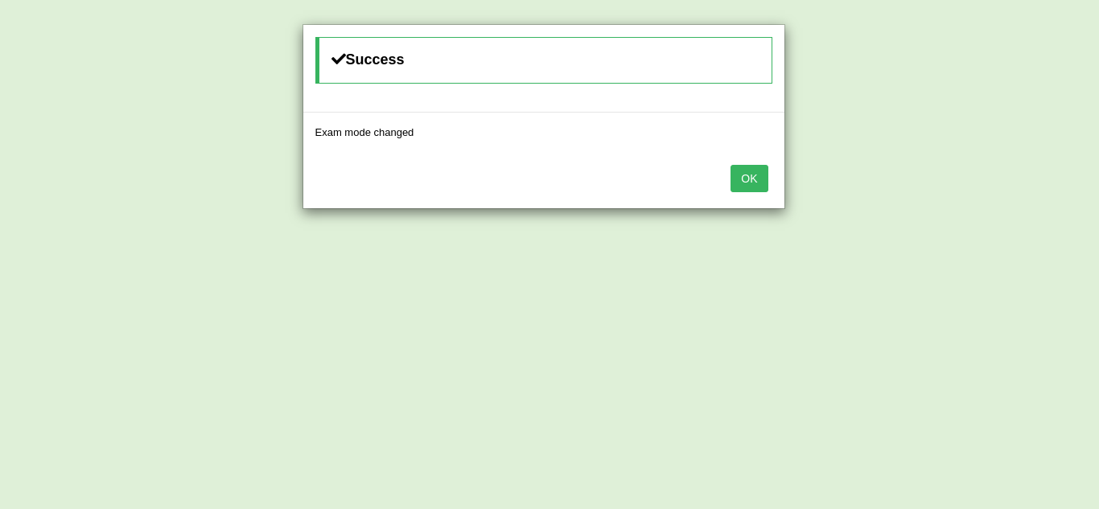
click at [748, 189] on button "OK" at bounding box center [749, 178] width 37 height 27
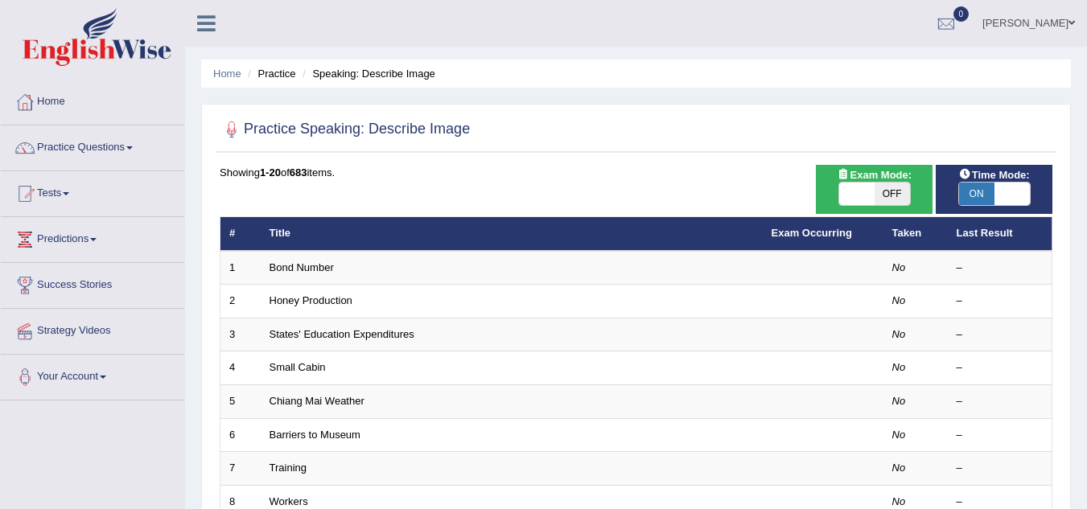
click at [970, 186] on span "ON" at bounding box center [976, 194] width 35 height 23
checkbox input "false"
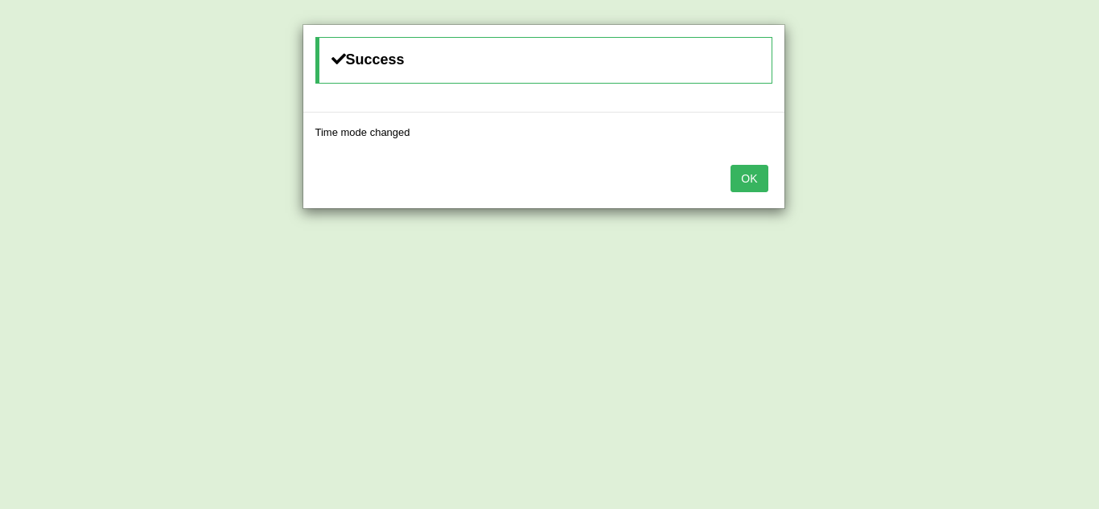
click at [751, 184] on button "OK" at bounding box center [749, 178] width 37 height 27
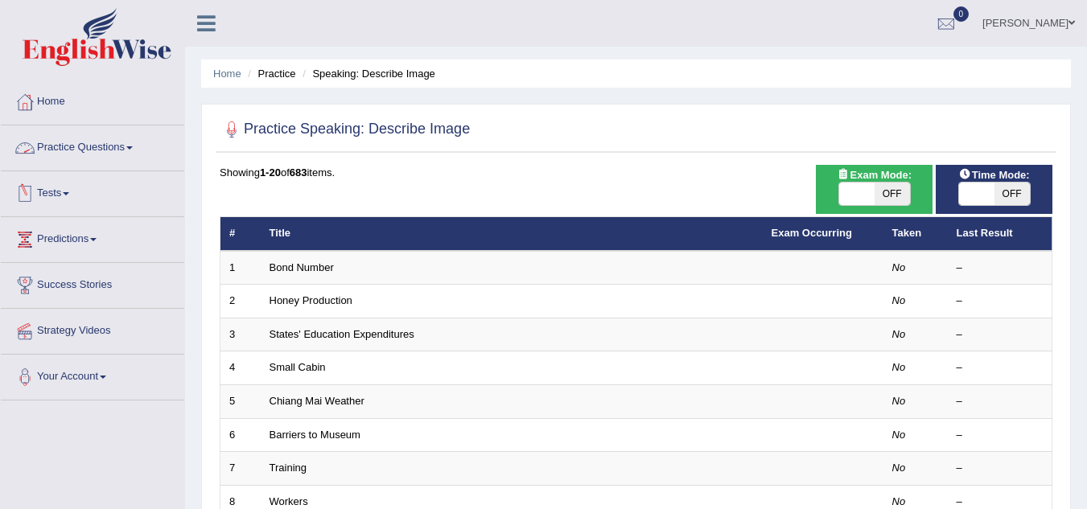
click at [134, 155] on link "Practice Questions" at bounding box center [92, 146] width 183 height 40
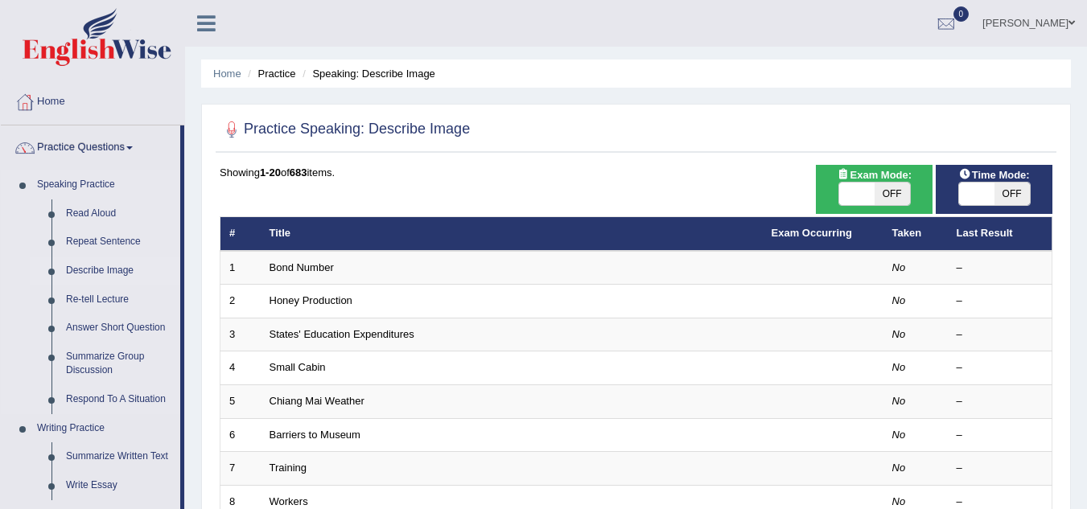
click at [116, 273] on link "Describe Image" at bounding box center [120, 271] width 122 height 29
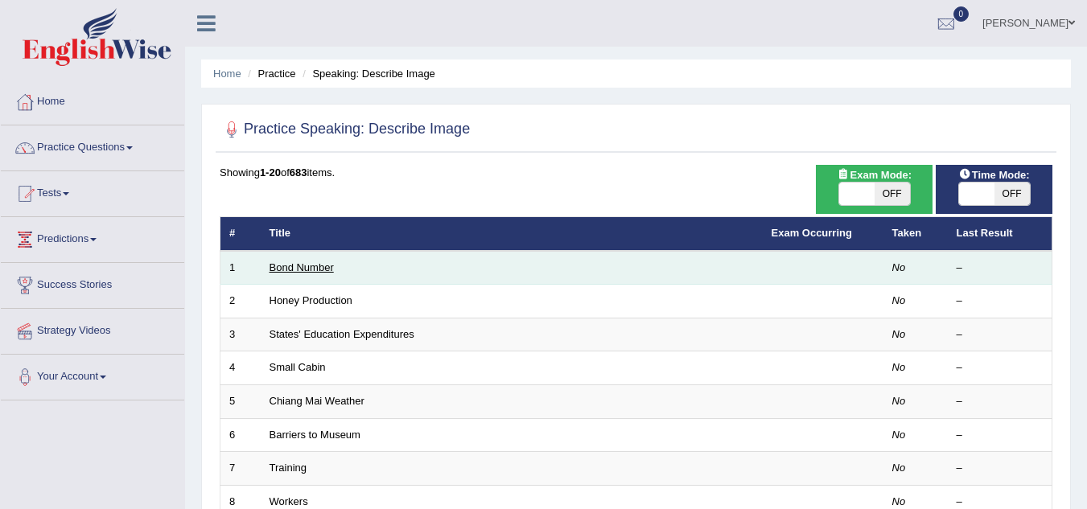
click at [298, 258] on td "Bond Number" at bounding box center [512, 268] width 502 height 34
click at [295, 268] on link "Bond Number" at bounding box center [302, 268] width 64 height 12
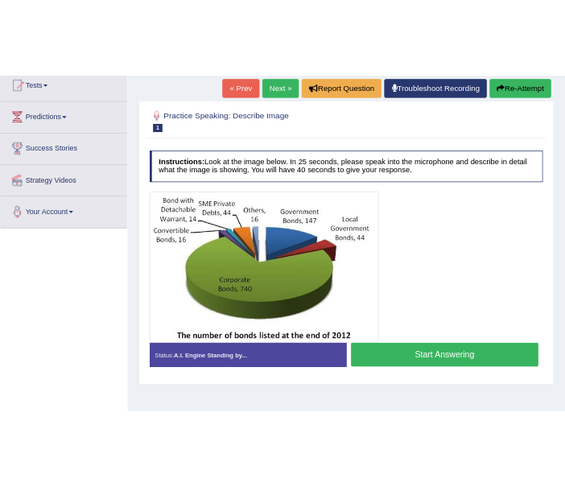
scroll to position [181, 0]
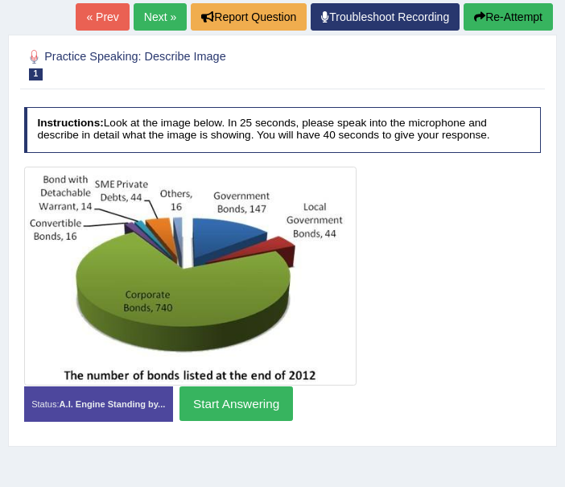
click at [219, 399] on button "Start Answering" at bounding box center [235, 403] width 113 height 35
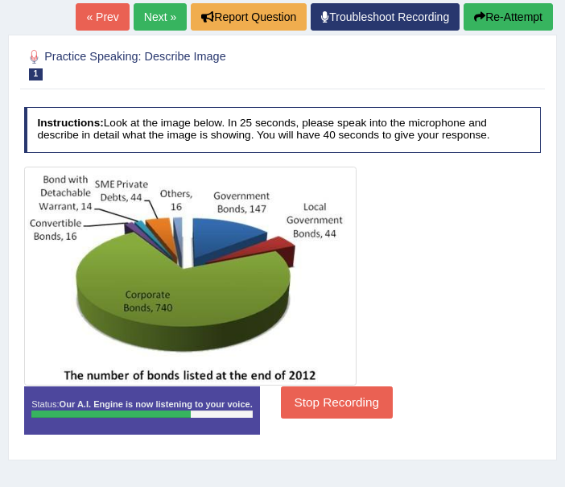
click at [342, 401] on button "Stop Recording" at bounding box center [337, 401] width 112 height 31
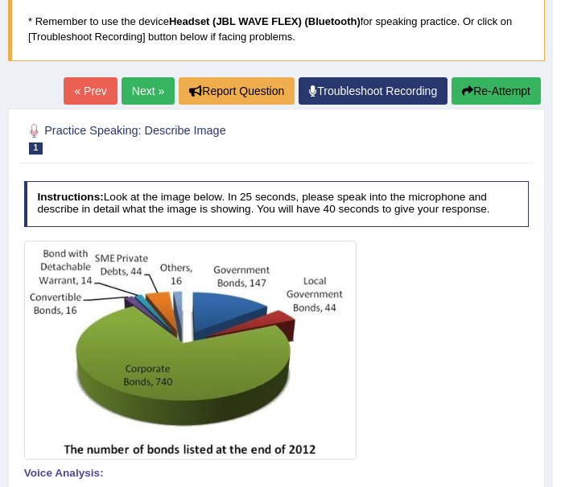
scroll to position [108, 0]
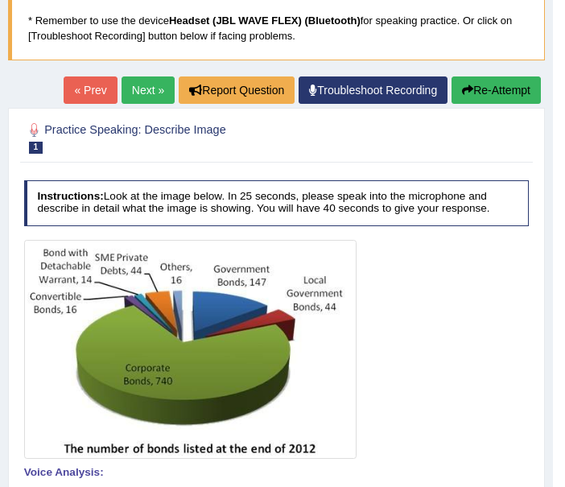
click at [489, 98] on button "Re-Attempt" at bounding box center [495, 89] width 89 height 27
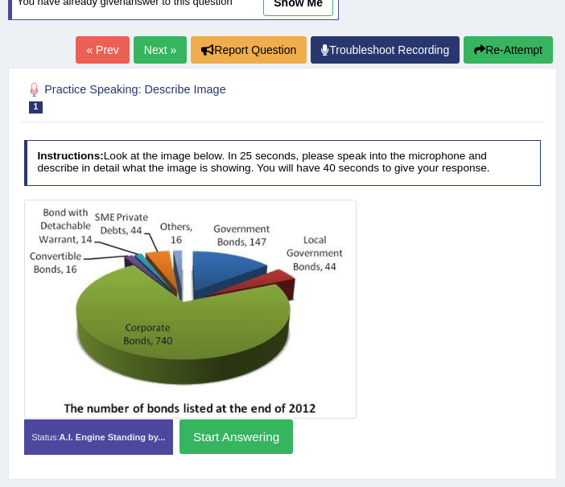
scroll to position [200, 0]
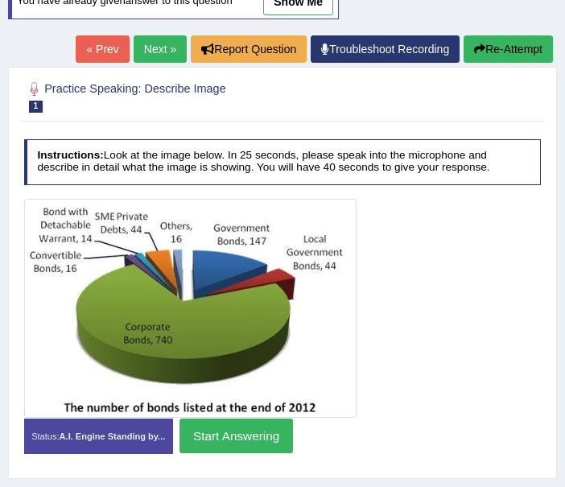
click at [216, 444] on button "Start Answering" at bounding box center [235, 435] width 113 height 35
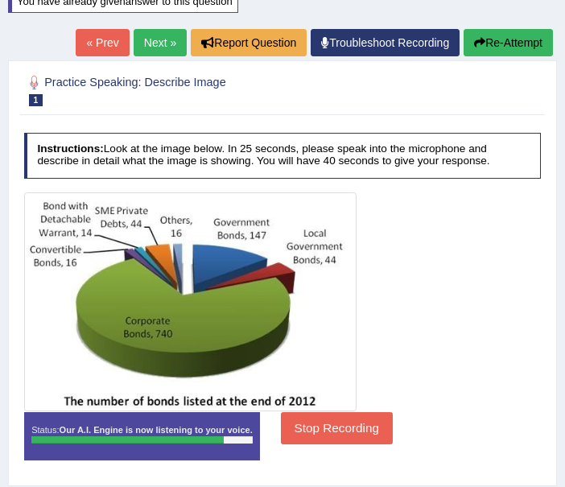
click at [306, 437] on button "Stop Recording" at bounding box center [337, 427] width 112 height 31
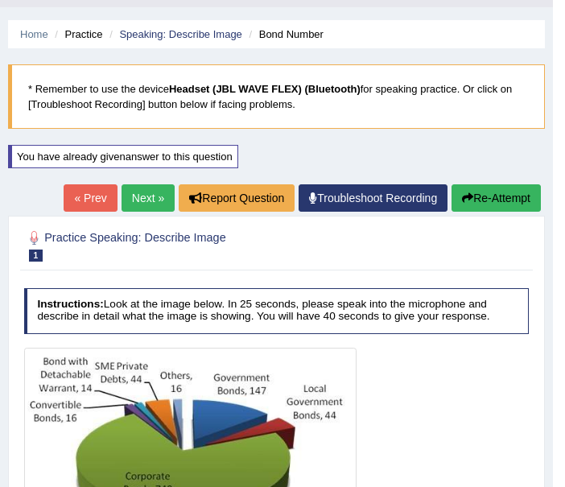
scroll to position [37, 0]
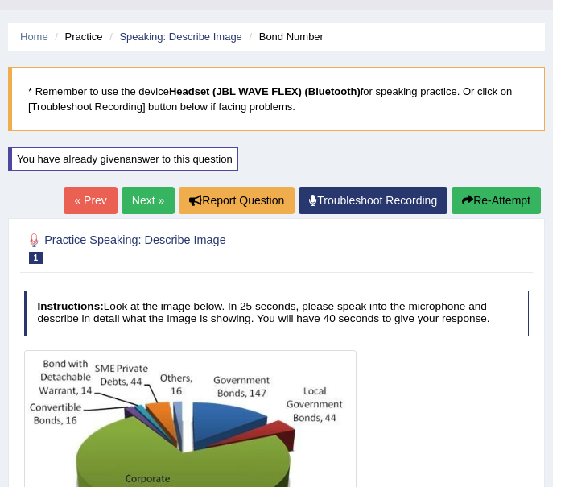
click at [495, 207] on button "Re-Attempt" at bounding box center [495, 200] width 89 height 27
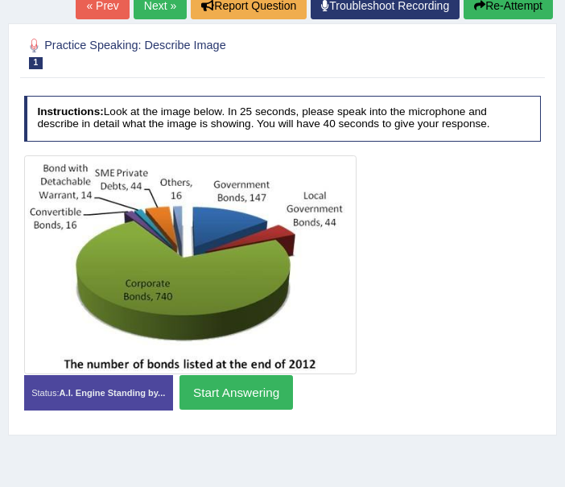
click at [226, 402] on button "Start Answering" at bounding box center [235, 392] width 113 height 35
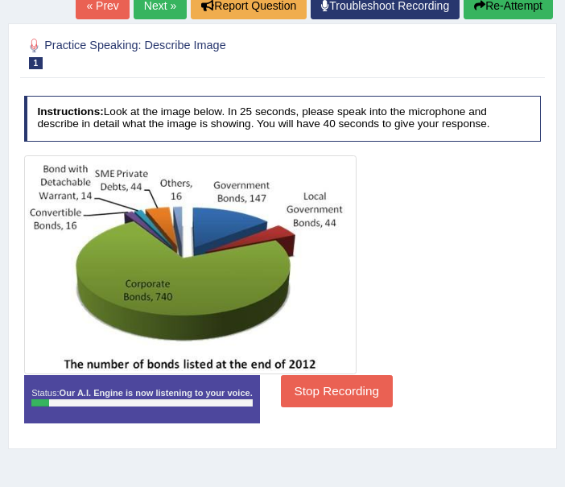
click at [356, 397] on button "Stop Recording" at bounding box center [337, 390] width 112 height 31
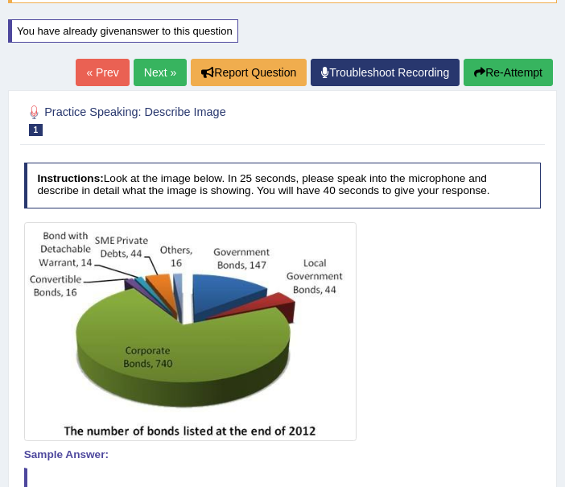
scroll to position [164, 0]
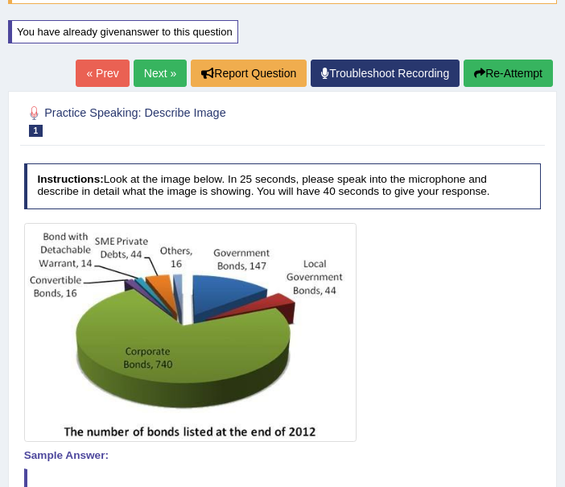
click at [509, 84] on button "Re-Attempt" at bounding box center [508, 73] width 89 height 27
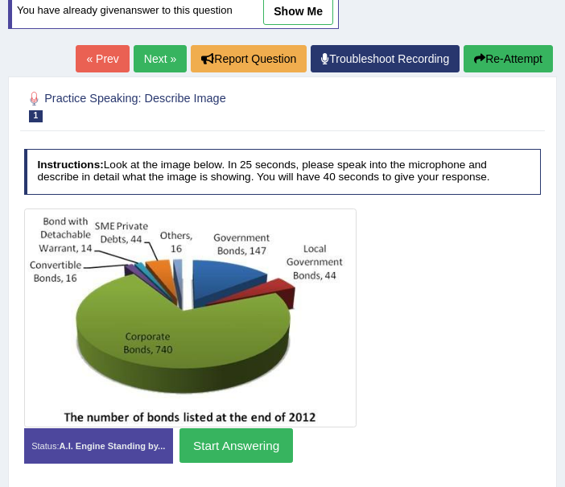
scroll to position [241, 0]
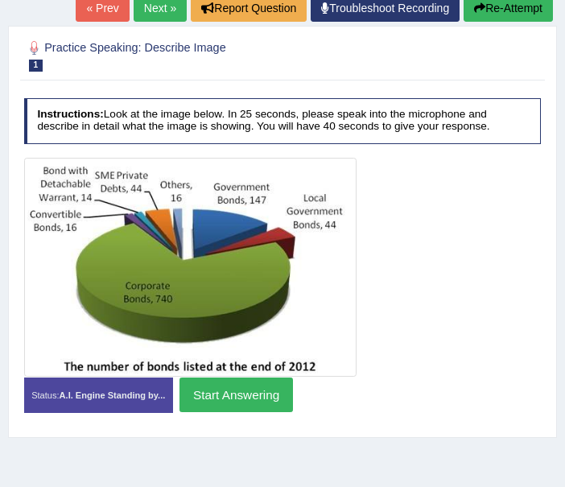
click at [245, 395] on button "Start Answering" at bounding box center [235, 394] width 113 height 35
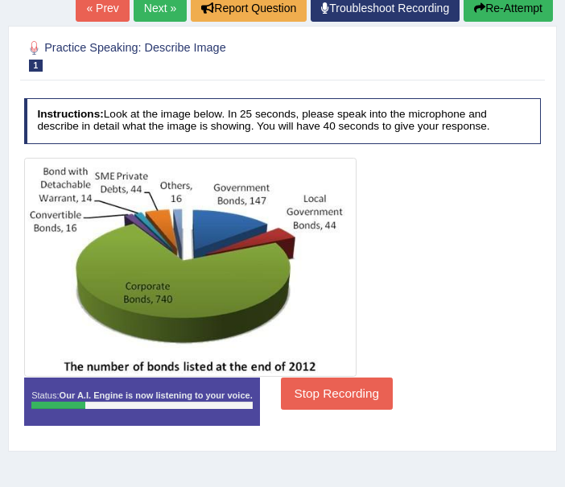
click at [312, 387] on button "Stop Recording" at bounding box center [337, 392] width 112 height 31
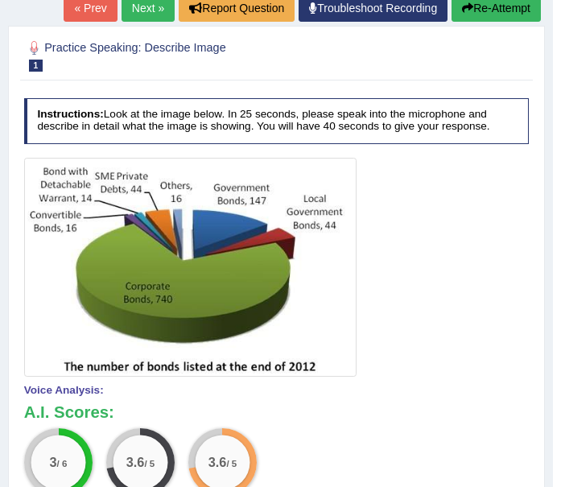
click at [484, 9] on button "Re-Attempt" at bounding box center [495, 7] width 89 height 27
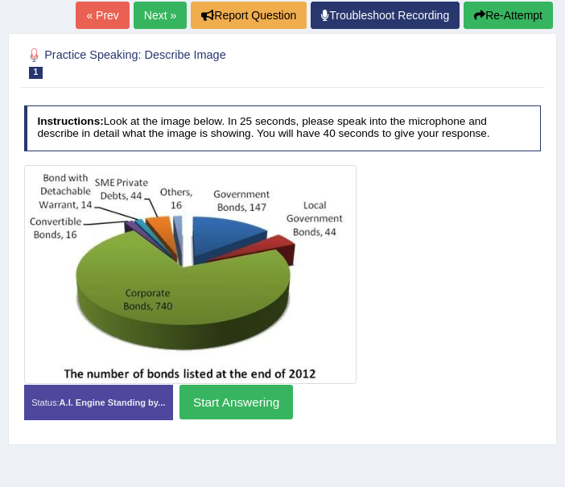
scroll to position [234, 0]
click at [262, 401] on button "Start Answering" at bounding box center [235, 402] width 113 height 35
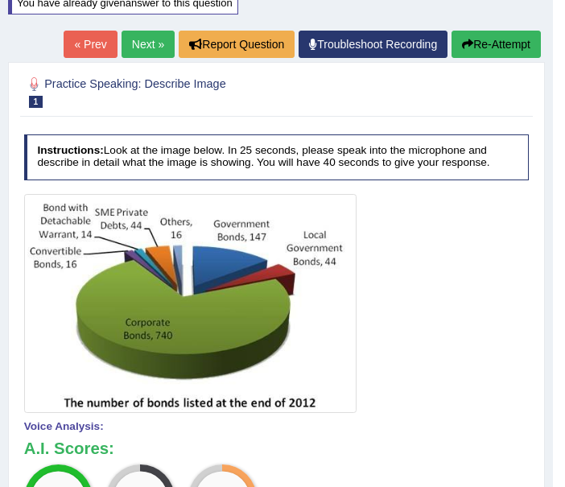
scroll to position [192, 0]
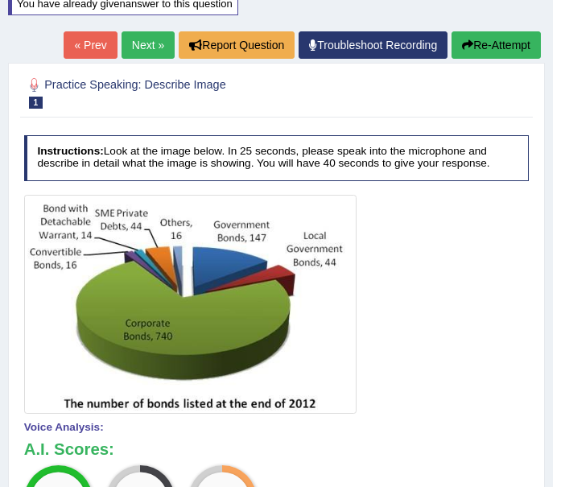
click at [490, 50] on button "Re-Attempt" at bounding box center [495, 44] width 89 height 27
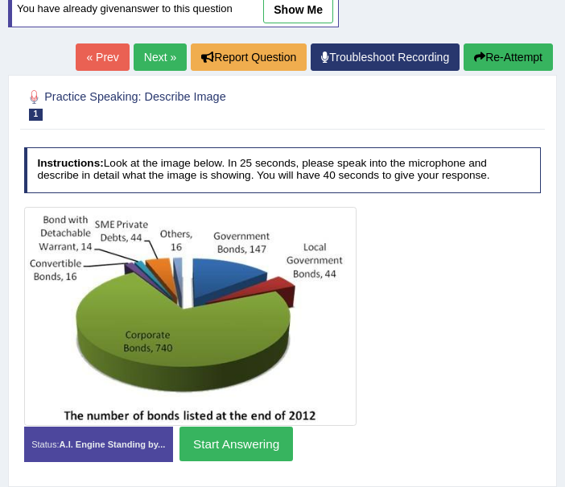
scroll to position [192, 0]
click at [238, 447] on button "Start Answering" at bounding box center [235, 443] width 113 height 35
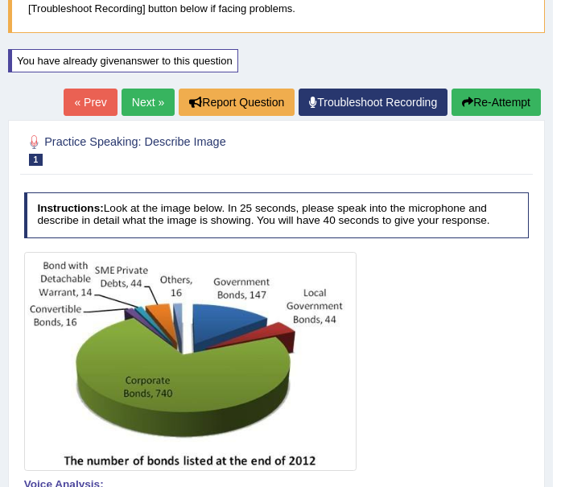
scroll to position [134, 0]
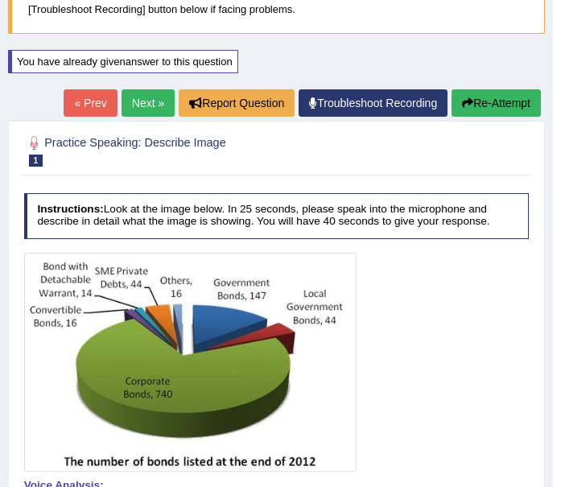
click at [124, 116] on link "Next »" at bounding box center [148, 102] width 53 height 27
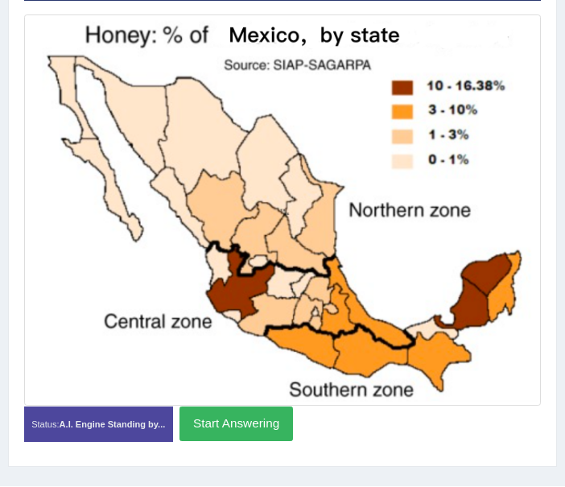
scroll to position [348, 0]
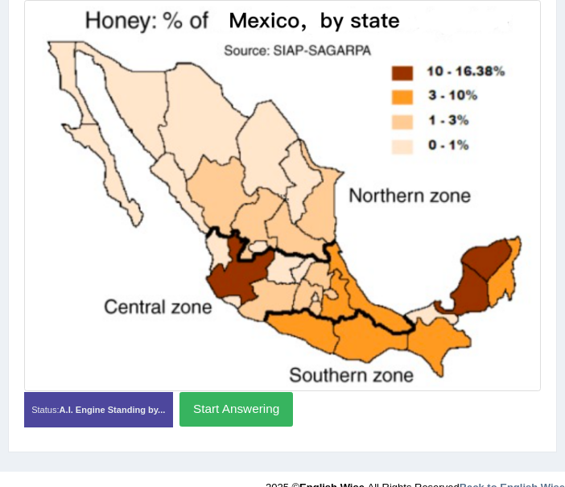
click at [126, 89] on img at bounding box center [282, 195] width 510 height 384
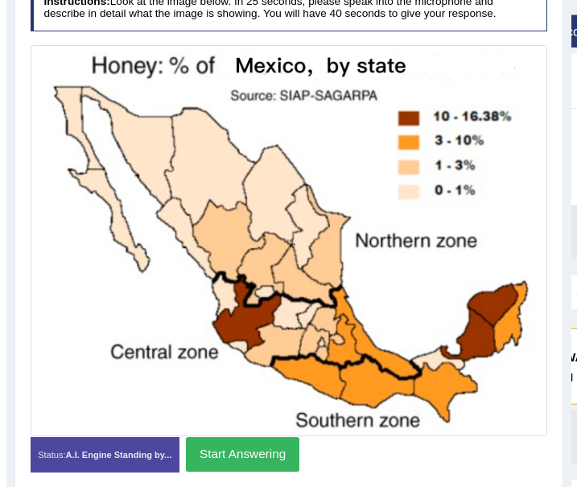
scroll to position [302, 0]
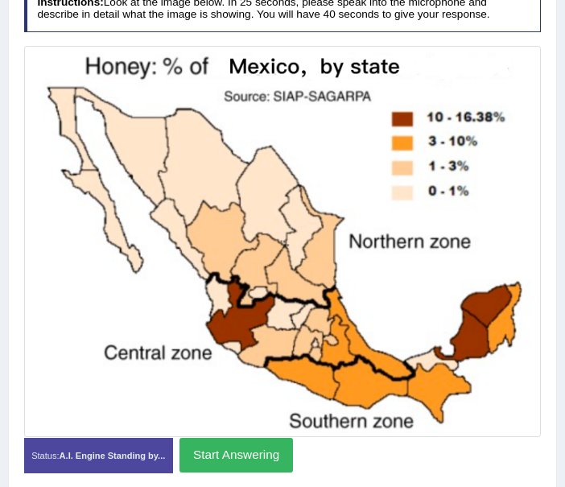
click at [215, 451] on button "Start Answering" at bounding box center [235, 455] width 113 height 35
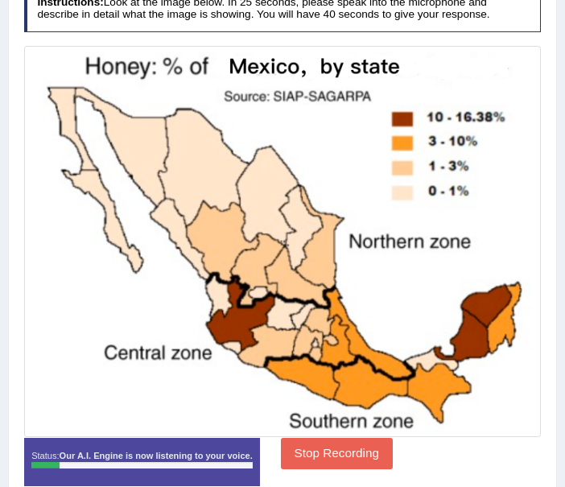
click at [312, 459] on button "Stop Recording" at bounding box center [337, 453] width 112 height 31
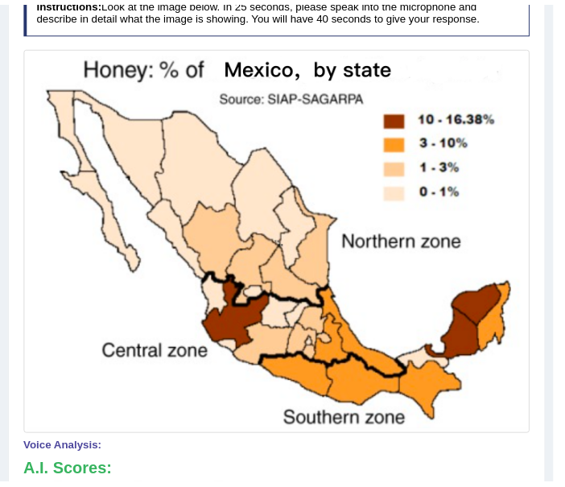
scroll to position [167, 0]
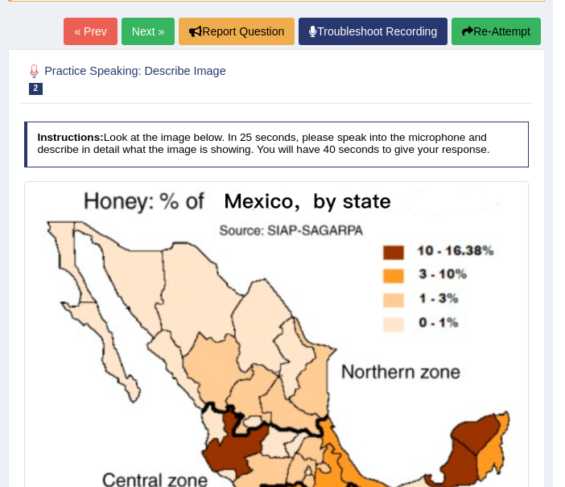
click at [468, 31] on icon "button" at bounding box center [467, 31] width 11 height 11
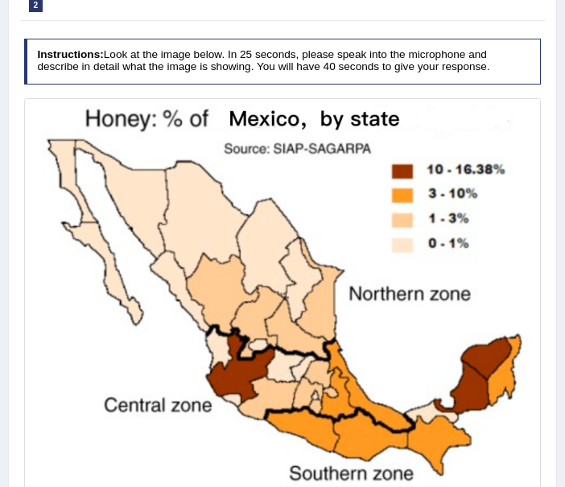
scroll to position [424, 0]
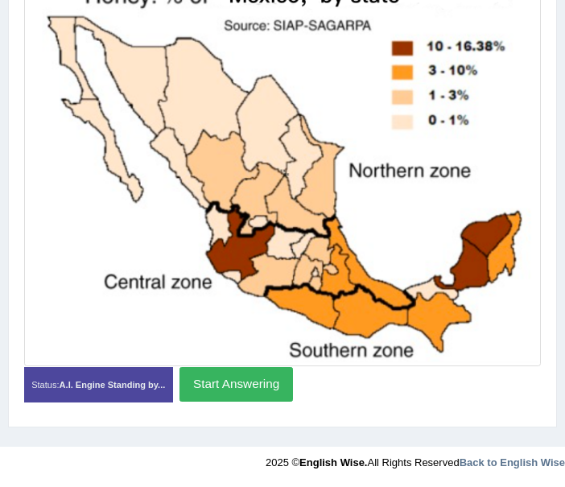
click at [269, 381] on button "Start Answering" at bounding box center [235, 384] width 113 height 35
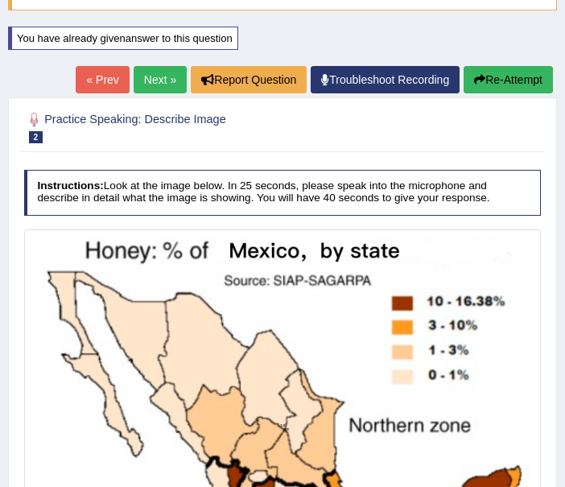
scroll to position [157, 0]
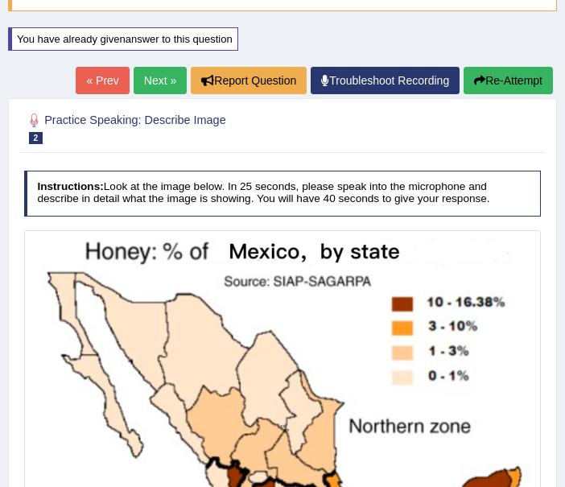
click at [150, 93] on link "Next »" at bounding box center [160, 80] width 53 height 27
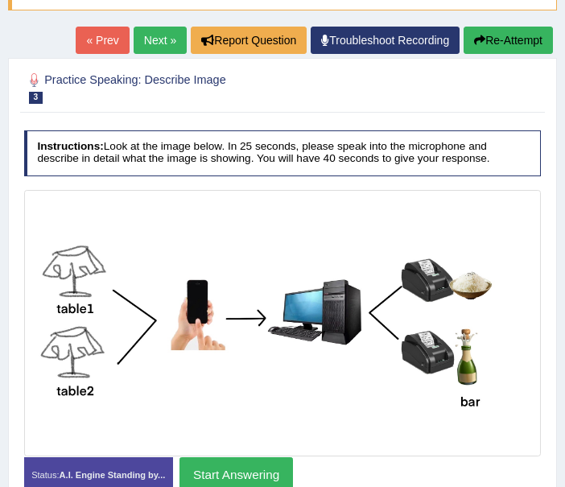
scroll to position [167, 0]
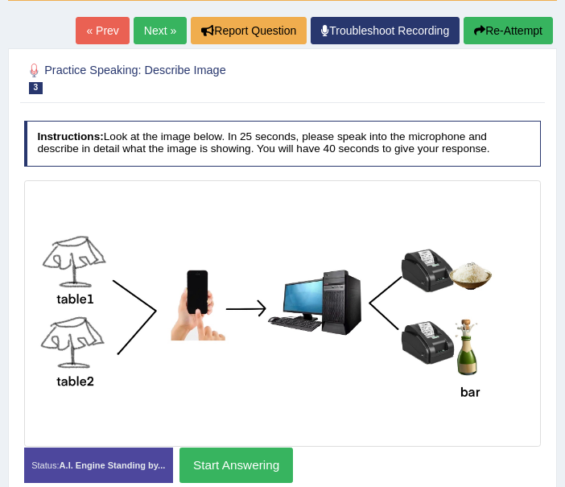
click at [238, 454] on button "Start Answering" at bounding box center [235, 464] width 113 height 35
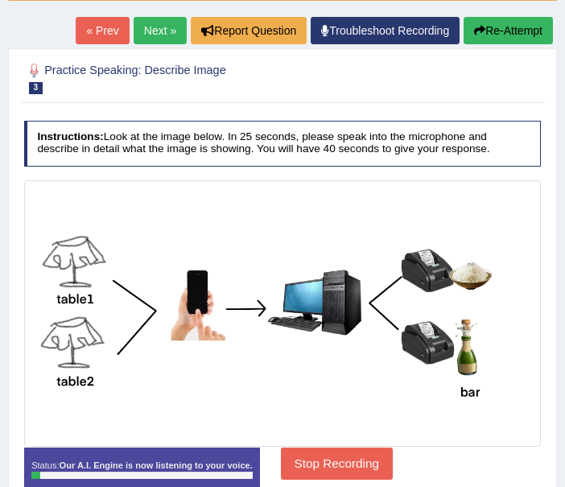
drag, startPoint x: 292, startPoint y: 484, endPoint x: 307, endPoint y: 459, distance: 28.6
click at [307, 459] on div "Status: Our A.I. Engine is now listening to your voice. Start Answering Stop Re…" at bounding box center [282, 478] width 517 height 62
click at [307, 459] on button "Stop Recording" at bounding box center [337, 462] width 112 height 31
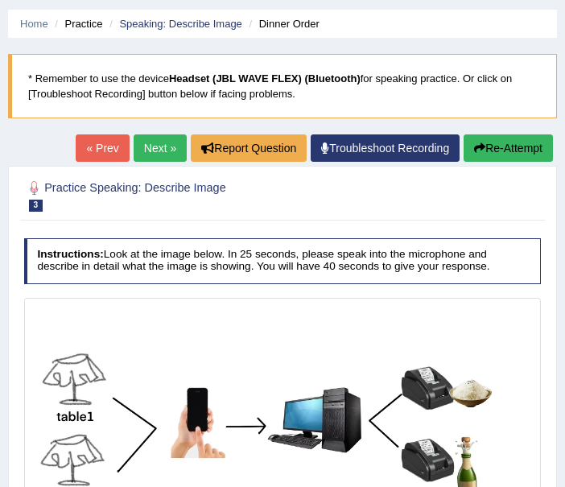
scroll to position [51, 0]
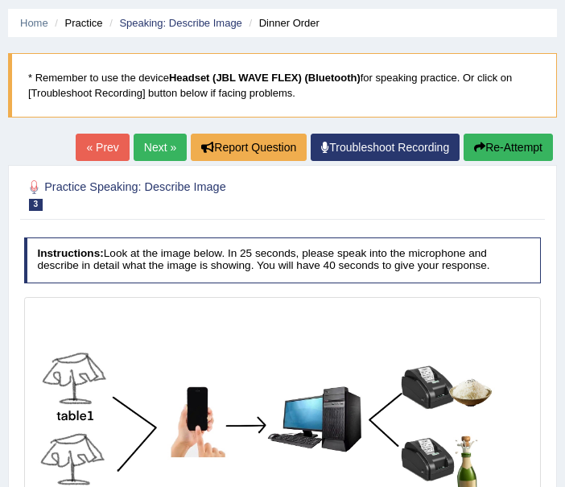
click at [155, 149] on link "Next »" at bounding box center [160, 147] width 53 height 27
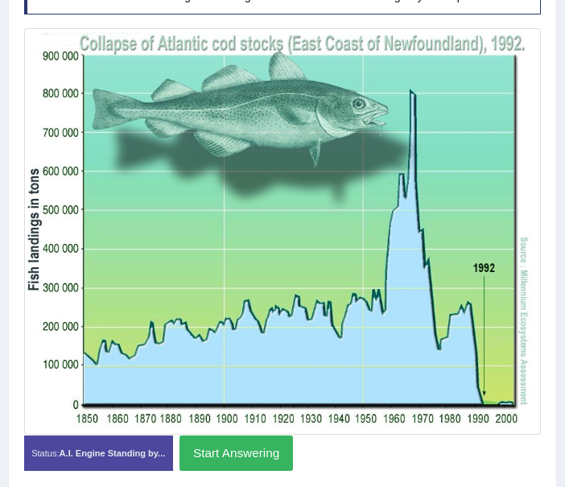
scroll to position [326, 0]
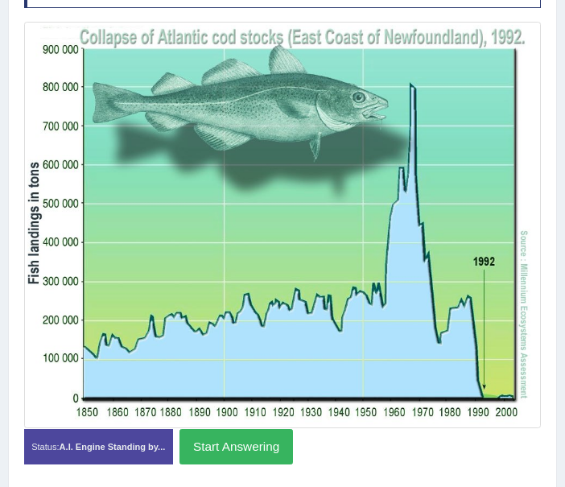
click at [234, 439] on button "Start Answering" at bounding box center [235, 446] width 113 height 35
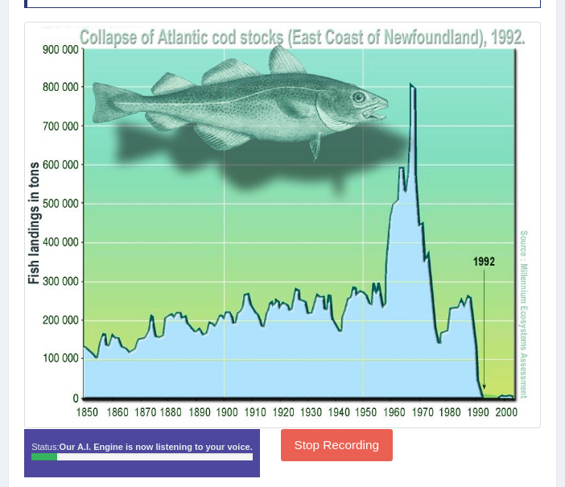
click at [306, 438] on button "Stop Recording" at bounding box center [337, 444] width 112 height 31
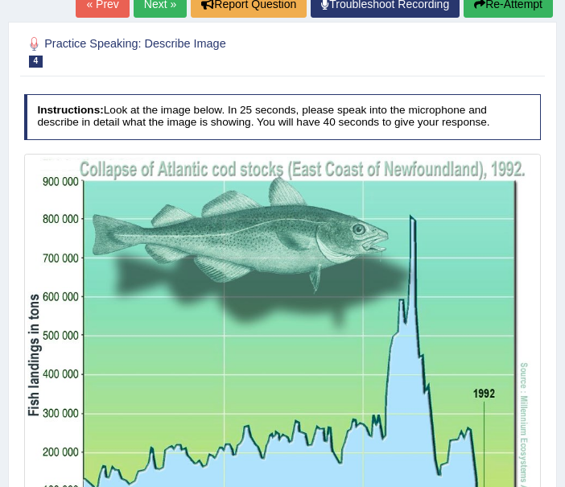
scroll to position [159, 0]
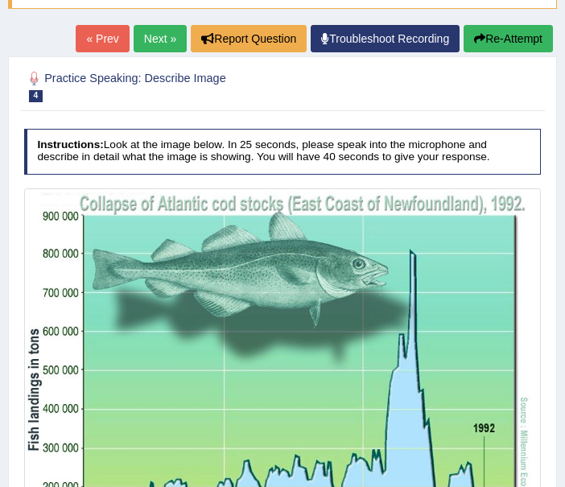
click at [501, 40] on button "Re-Attempt" at bounding box center [508, 38] width 89 height 27
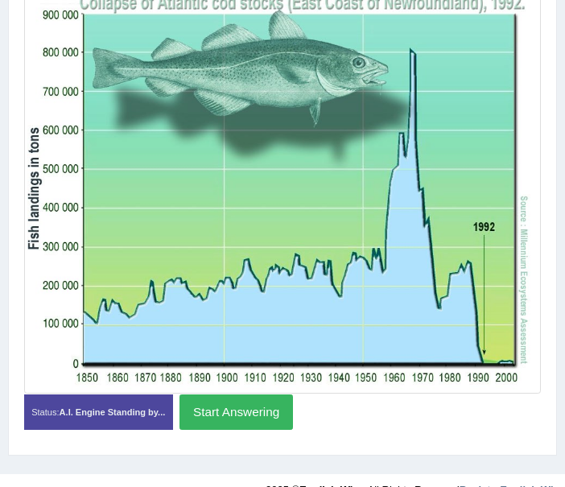
scroll to position [369, 0]
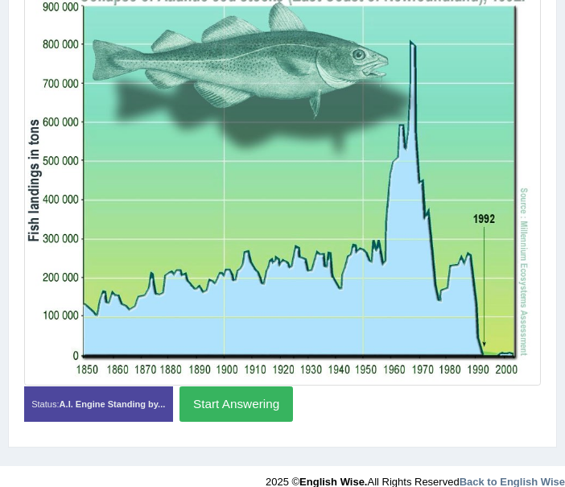
click at [253, 393] on button "Start Answering" at bounding box center [235, 403] width 113 height 35
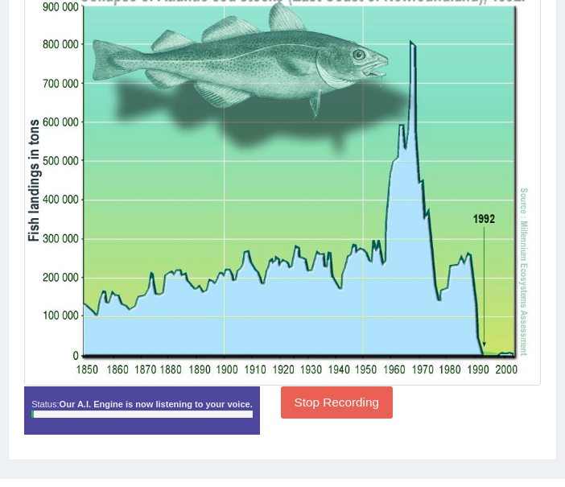
scroll to position [295, 0]
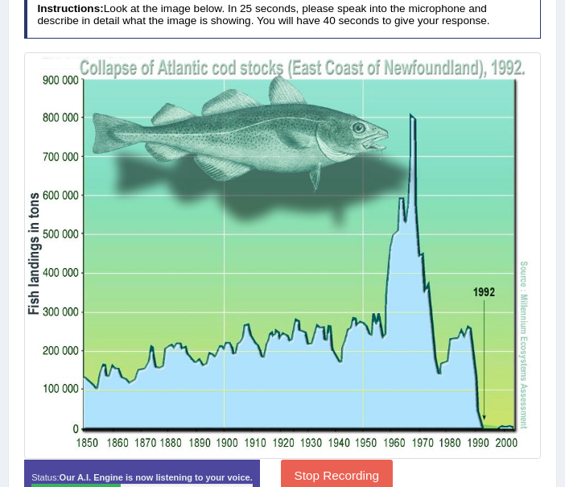
click at [311, 459] on div at bounding box center [282, 255] width 517 height 406
click at [307, 474] on button "Stop Recording" at bounding box center [337, 474] width 112 height 31
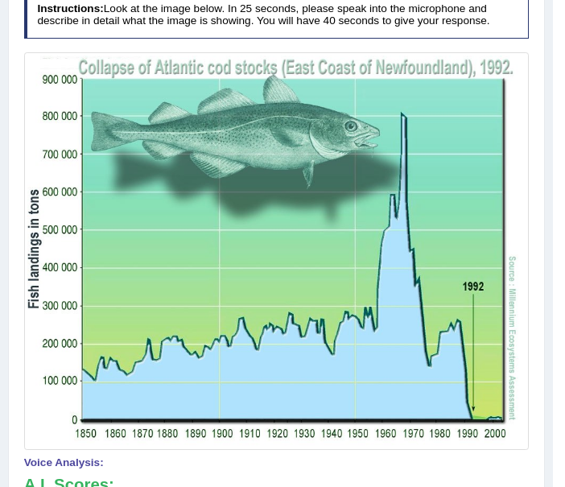
scroll to position [178, 0]
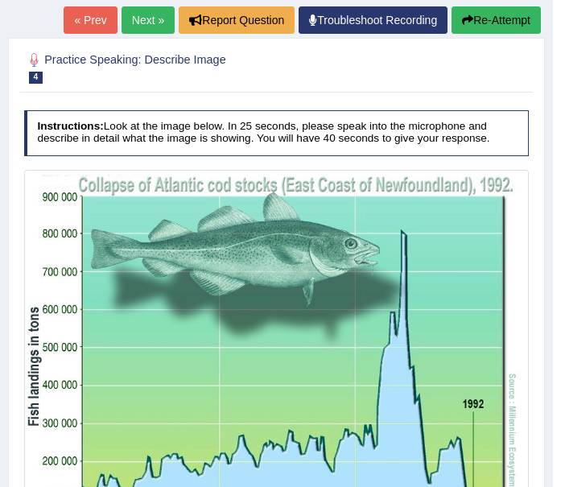
click at [488, 19] on button "Re-Attempt" at bounding box center [495, 19] width 89 height 27
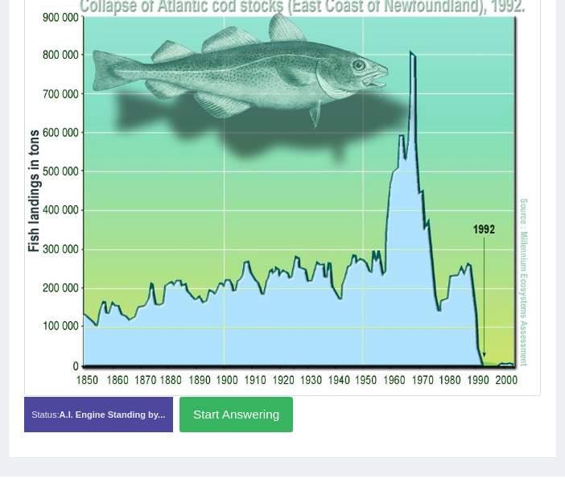
scroll to position [425, 0]
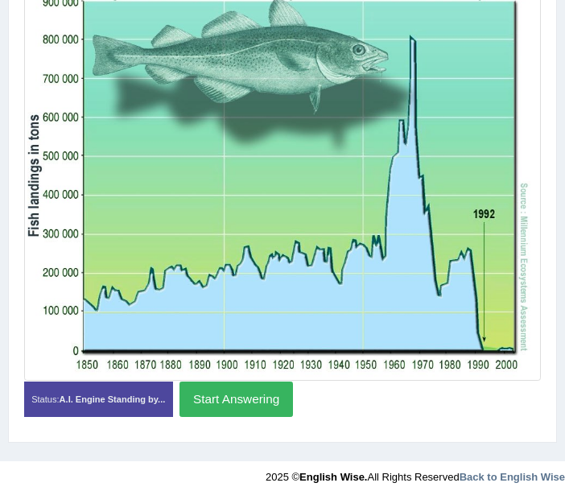
click at [245, 399] on button "Start Answering" at bounding box center [235, 398] width 113 height 35
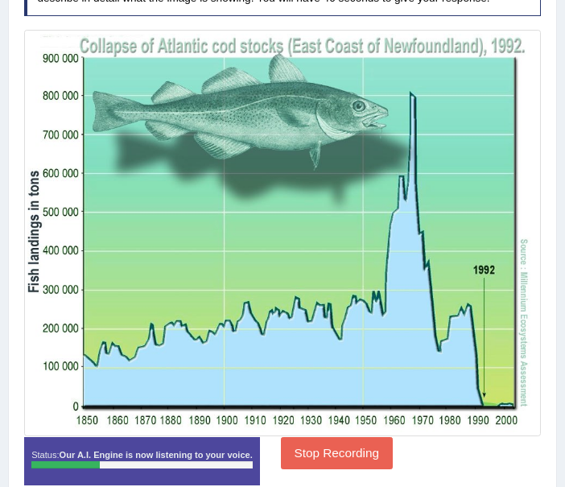
scroll to position [356, 0]
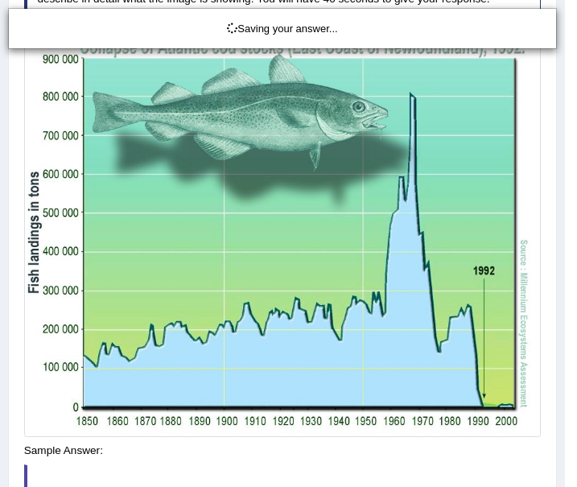
click at [293, 459] on div "Saving your answer..." at bounding box center [288, 243] width 577 height 487
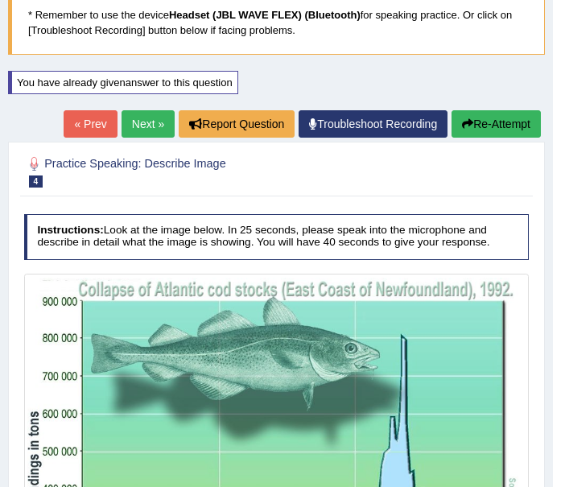
scroll to position [0, 0]
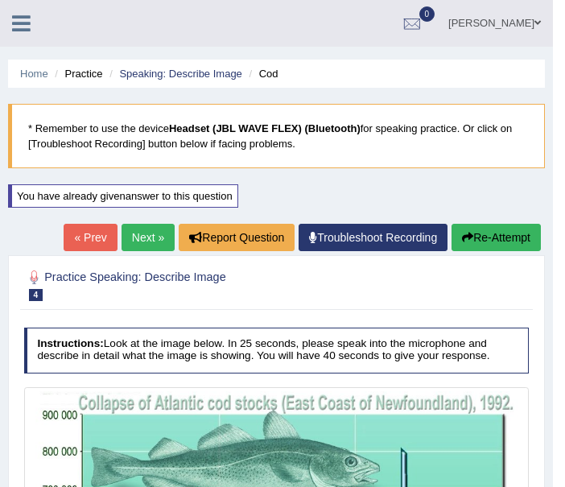
click at [123, 240] on link "Next »" at bounding box center [148, 237] width 53 height 27
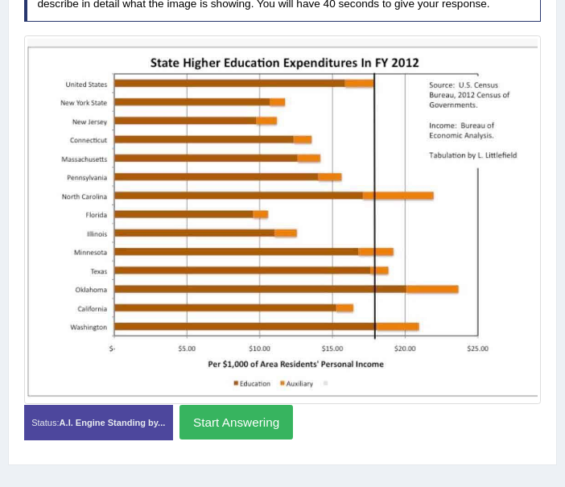
scroll to position [313, 0]
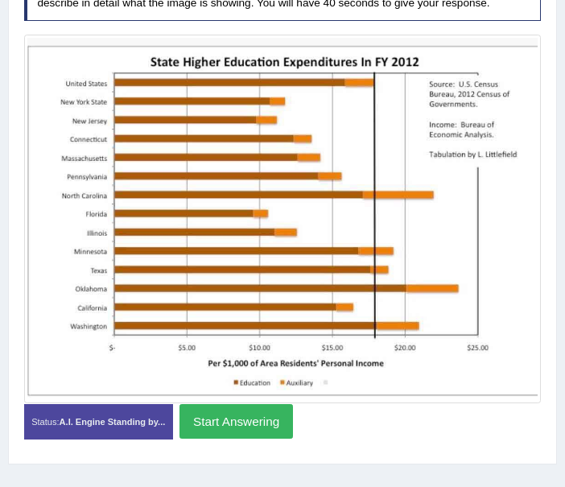
click at [212, 416] on button "Start Answering" at bounding box center [235, 421] width 113 height 35
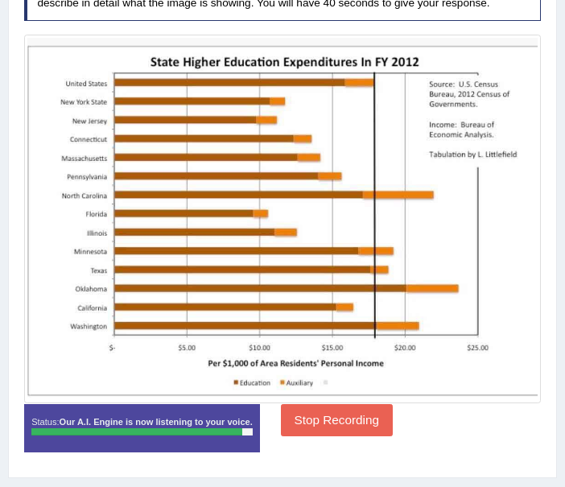
click at [336, 421] on button "Stop Recording" at bounding box center [337, 419] width 112 height 31
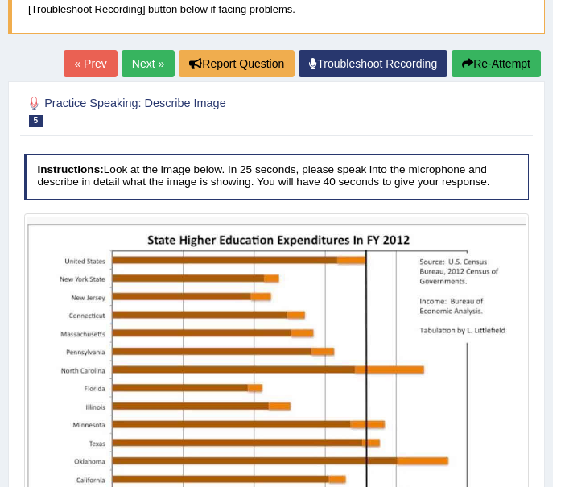
scroll to position [127, 0]
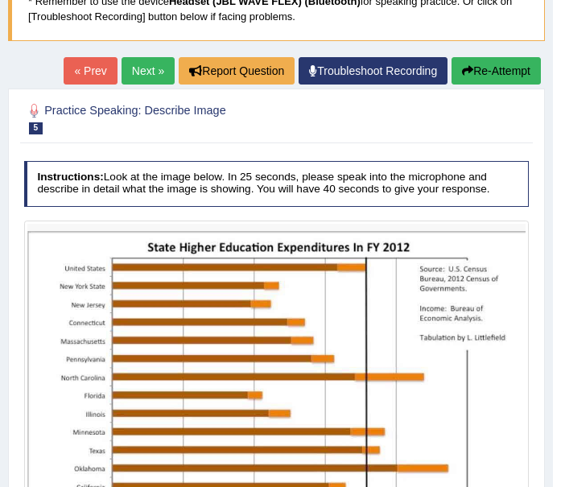
click at [493, 80] on button "Re-Attempt" at bounding box center [495, 70] width 89 height 27
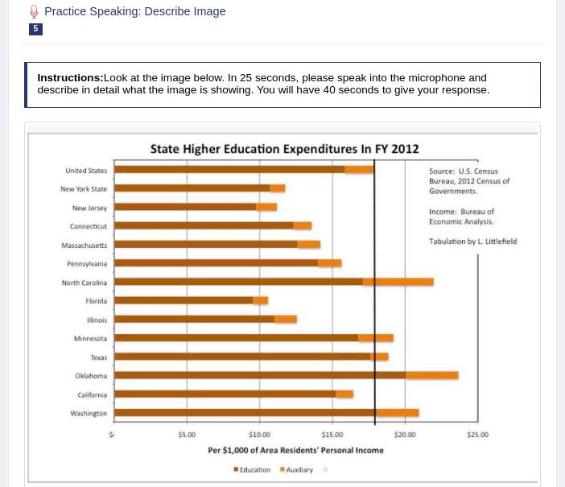
scroll to position [402, 0]
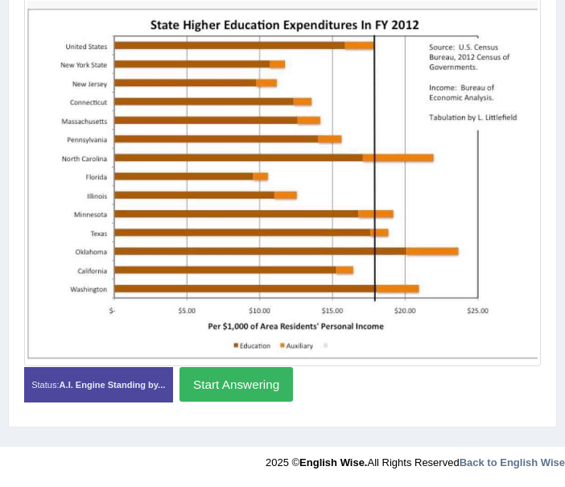
click at [82, 385] on strong "A.I. Engine Standing by..." at bounding box center [113, 385] width 106 height 10
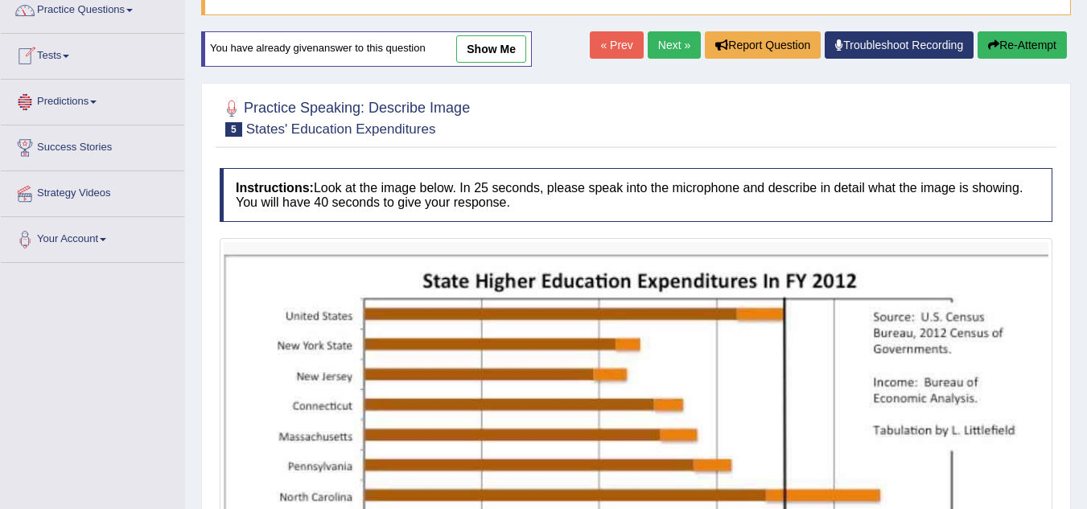
scroll to position [64, 0]
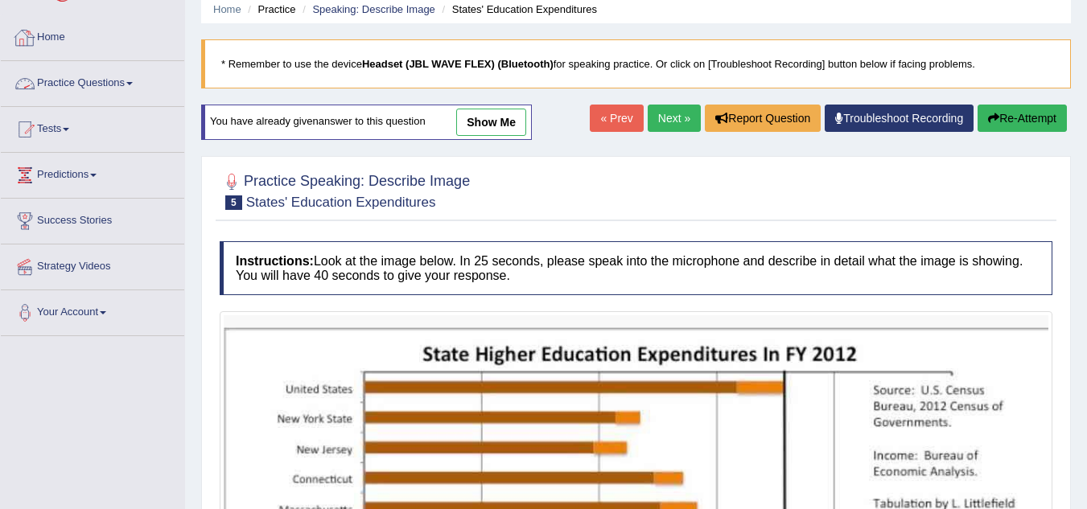
click at [117, 101] on li "Practice Questions Speaking Practice Read Aloud Repeat Sentence Describe Image …" at bounding box center [92, 84] width 183 height 46
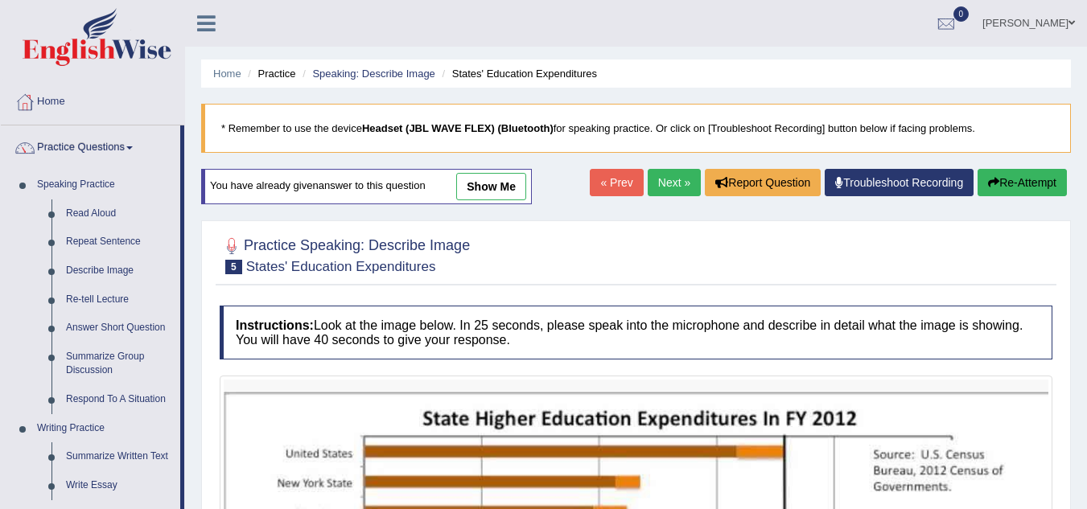
scroll to position [1, 0]
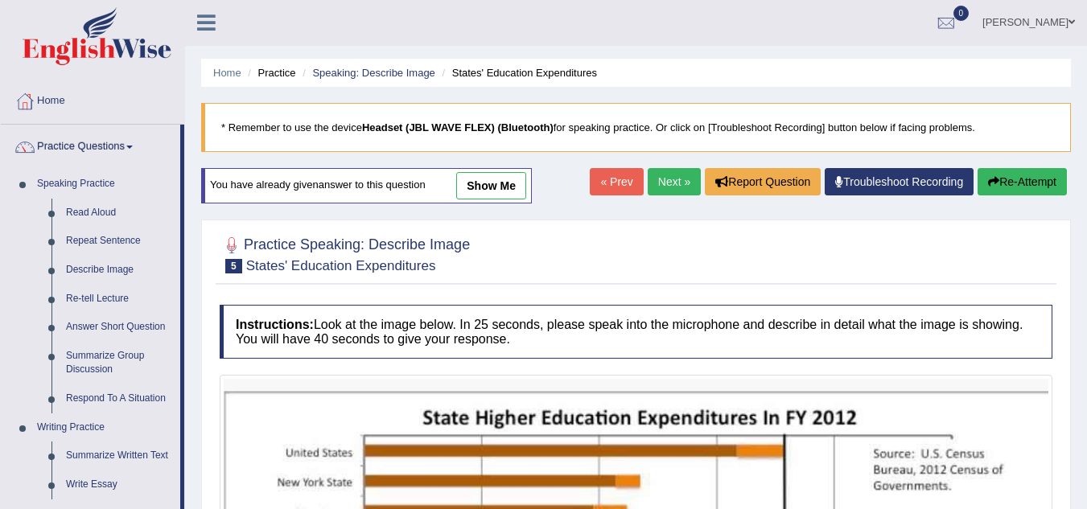
click at [564, 186] on link "Next »" at bounding box center [674, 181] width 53 height 27
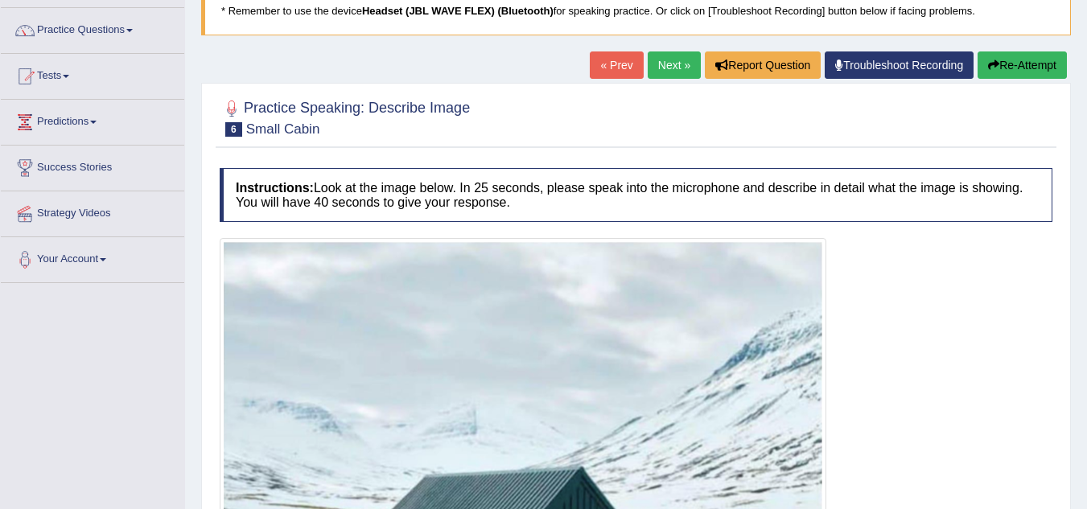
scroll to position [113, 0]
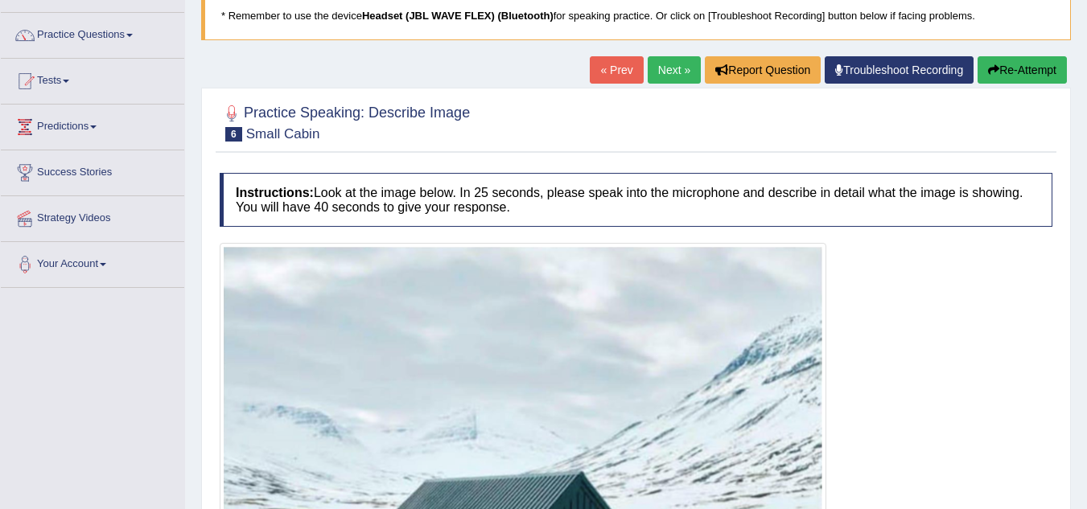
click at [677, 72] on link "Next »" at bounding box center [674, 69] width 53 height 27
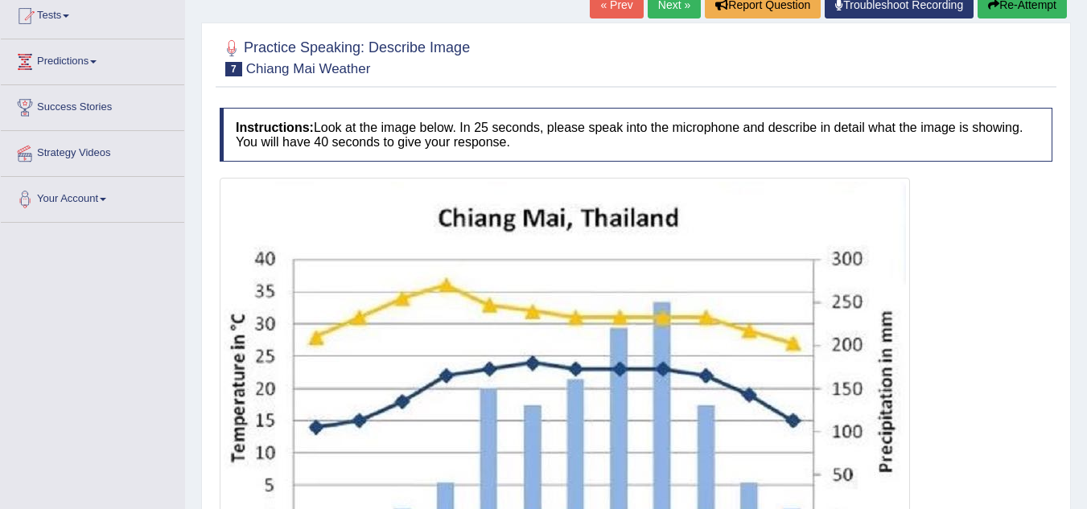
scroll to position [261, 0]
